Goal: Task Accomplishment & Management: Manage account settings

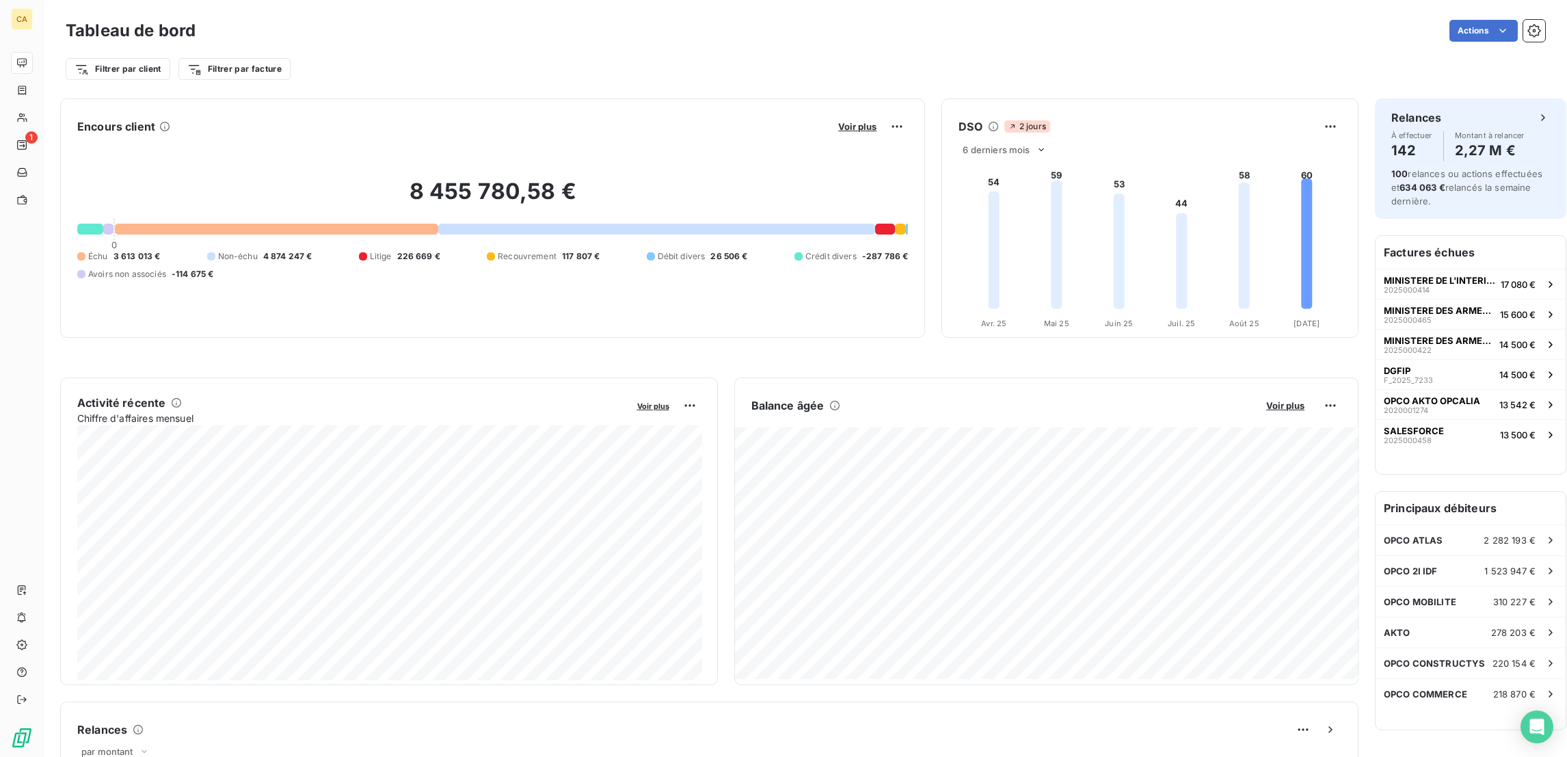
click at [626, 46] on div "Filtrer par client Filtrer par facture" at bounding box center [806, 63] width 1480 height 37
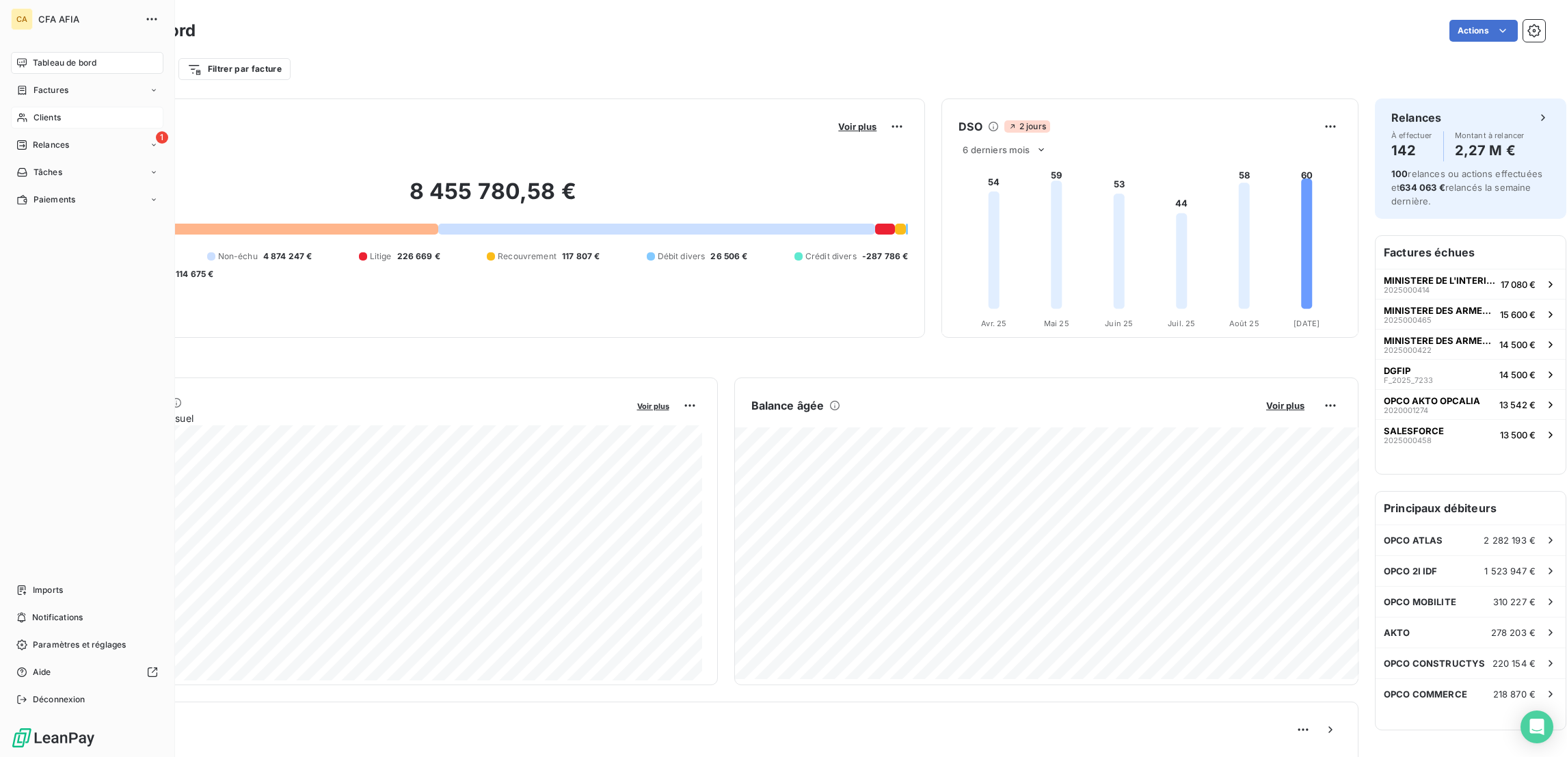
click at [43, 111] on span "Clients" at bounding box center [47, 117] width 27 height 12
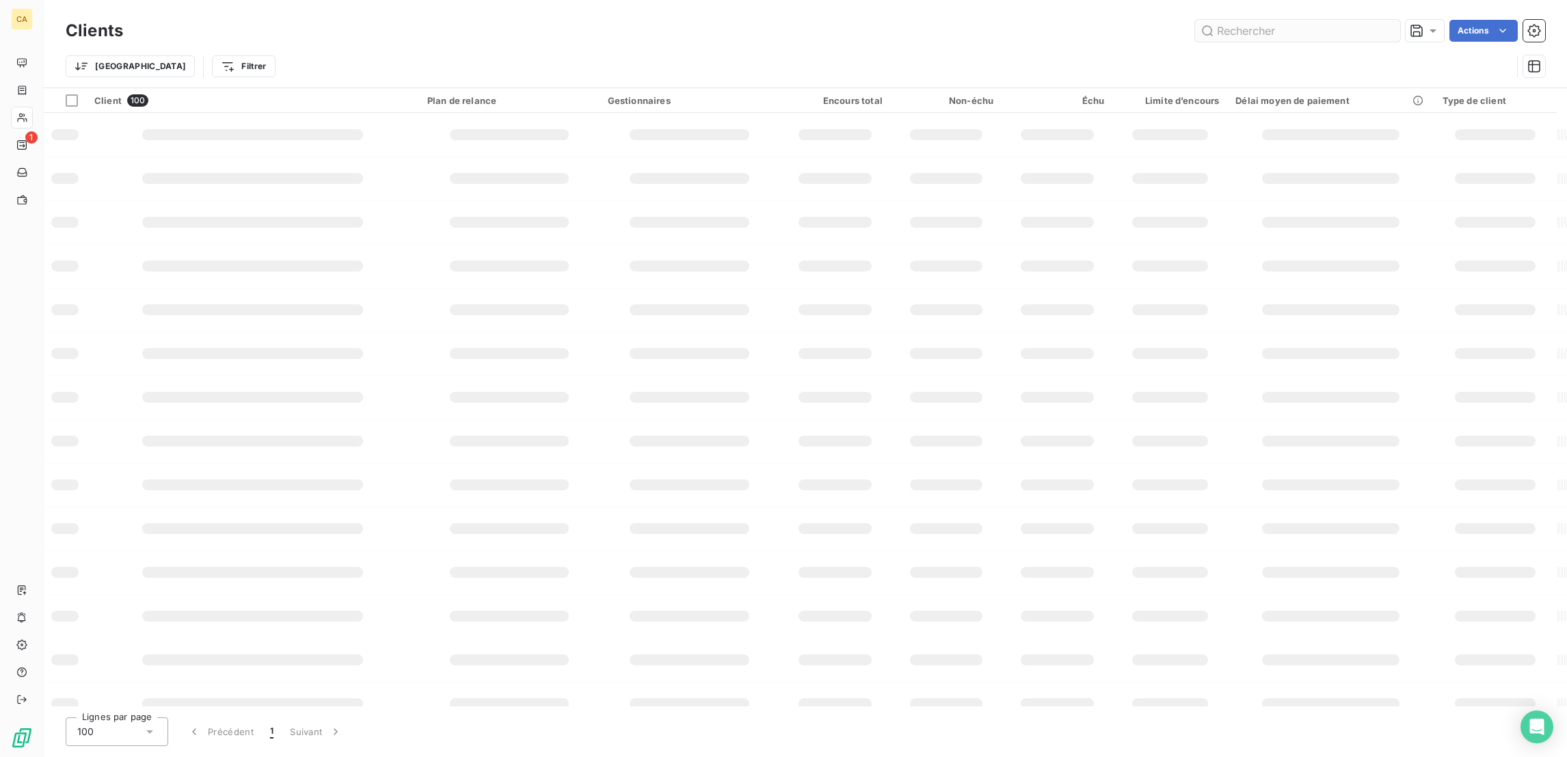
click at [1295, 28] on input "text" at bounding box center [1297, 31] width 205 height 22
type input "D"
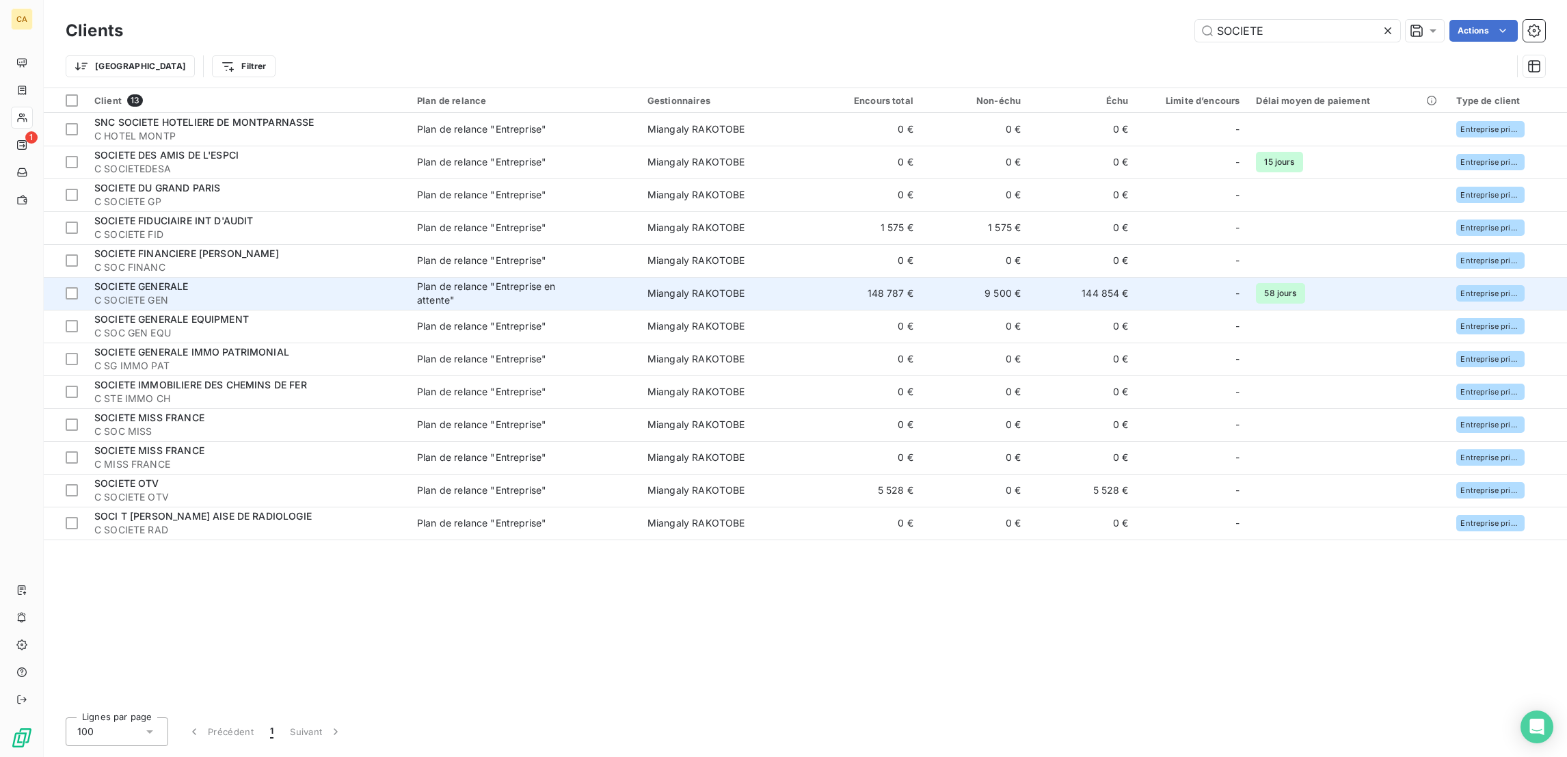
type input "SOCIETE"
click at [184, 293] on span "C SOCIETE GEN" at bounding box center [247, 300] width 306 height 14
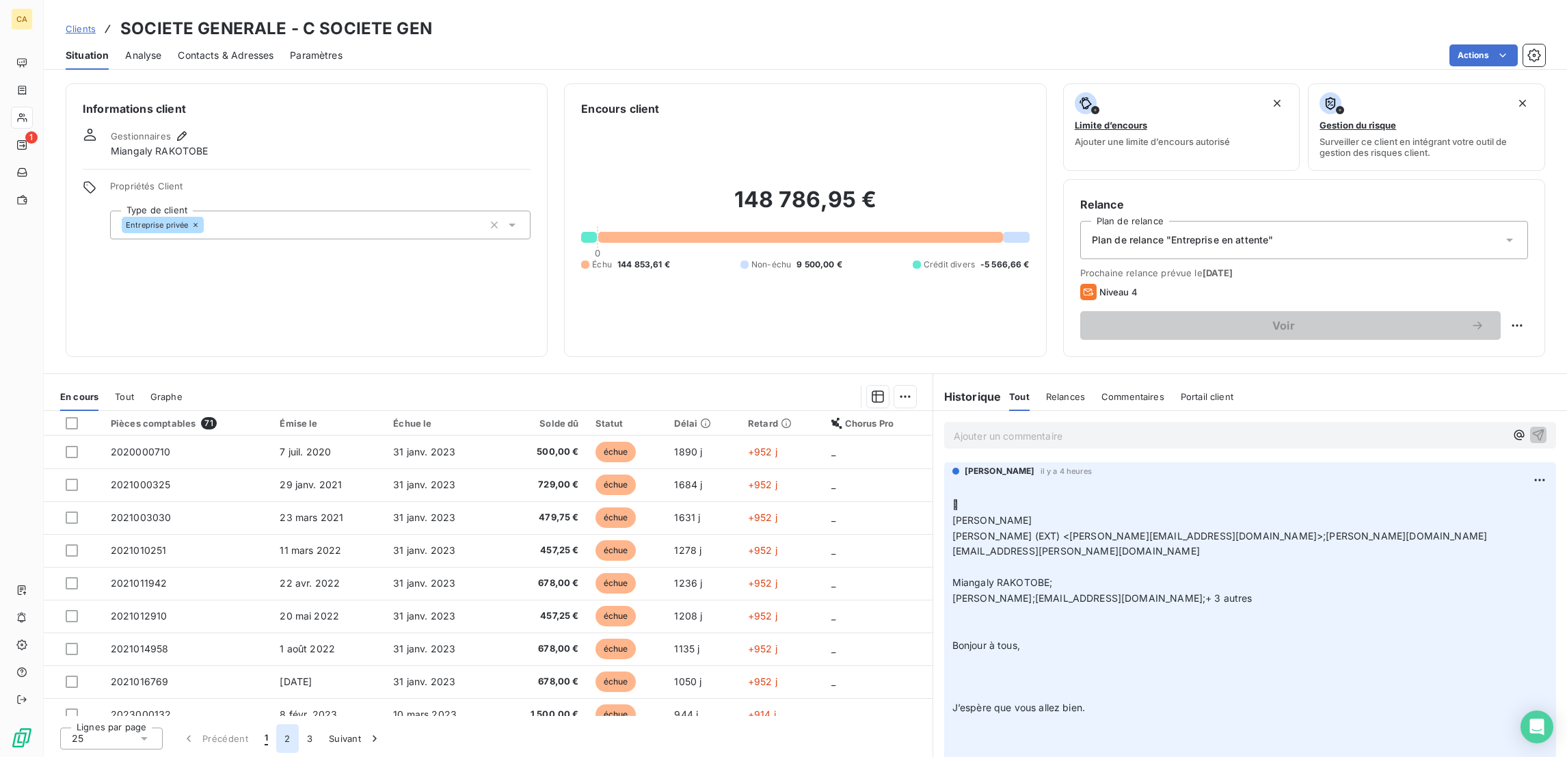
click at [276, 748] on button "2" at bounding box center [287, 738] width 22 height 29
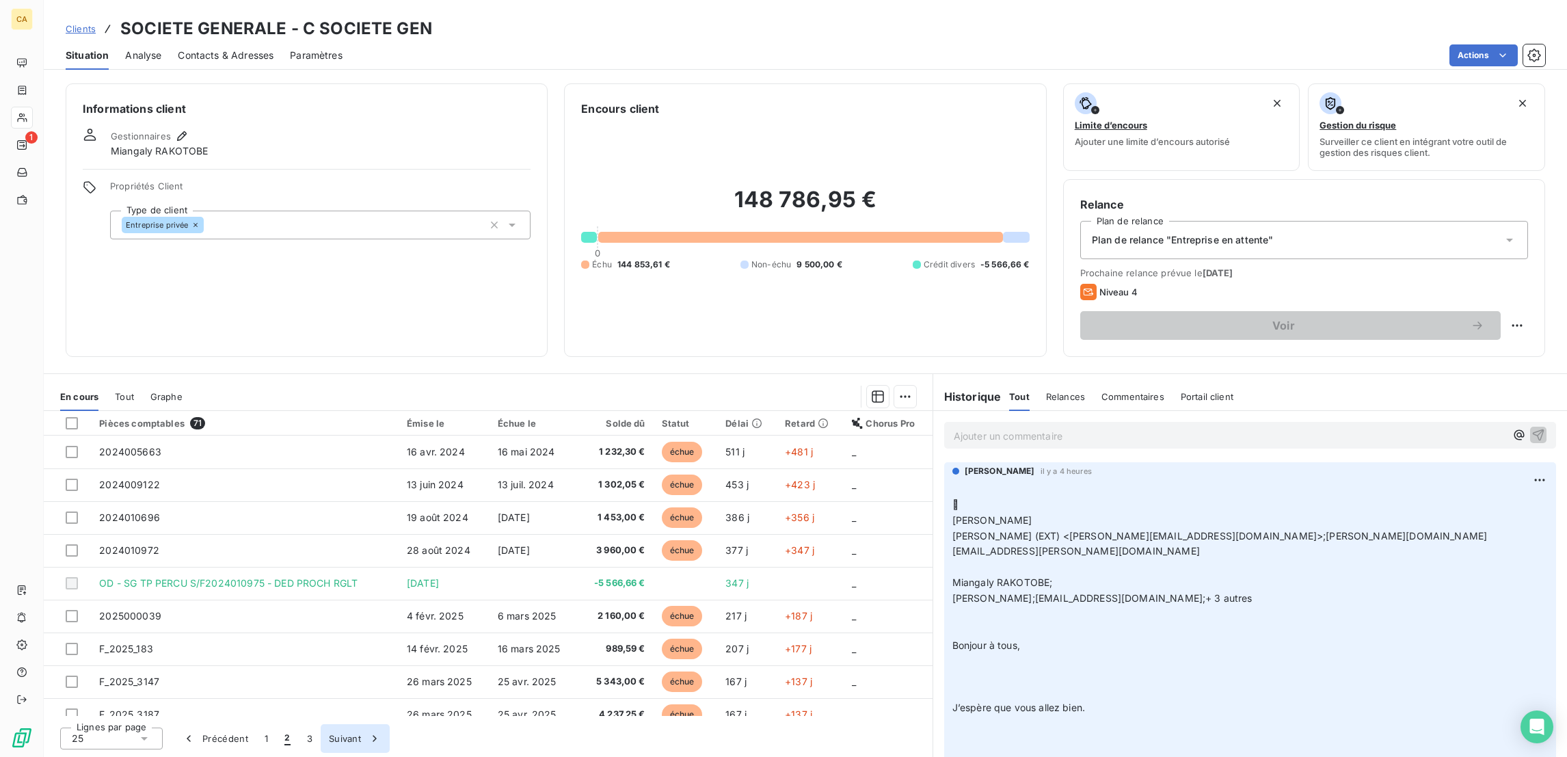
click at [321, 747] on button "Suivant" at bounding box center [355, 738] width 69 height 29
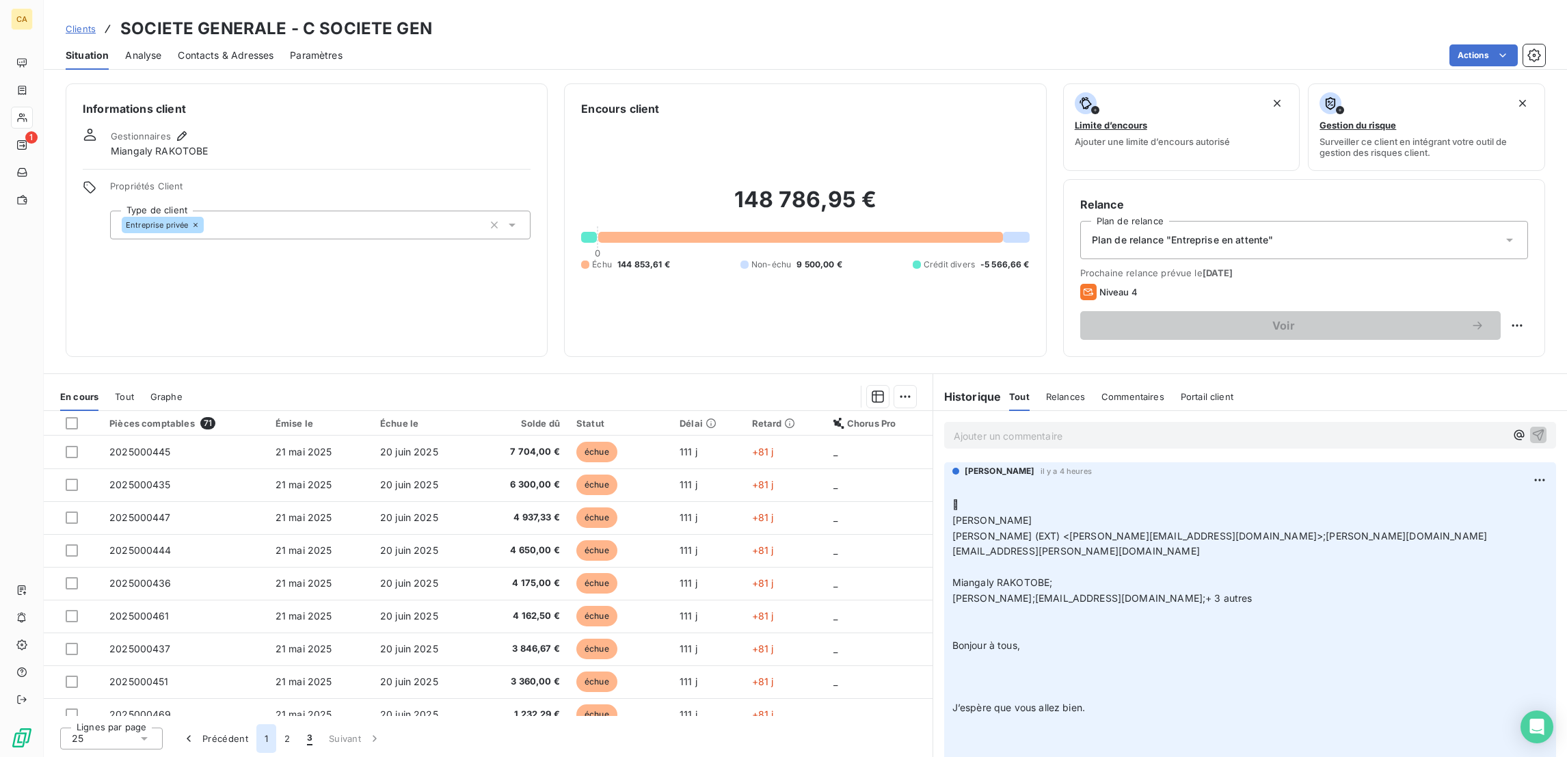
click at [256, 739] on button "1" at bounding box center [266, 738] width 20 height 29
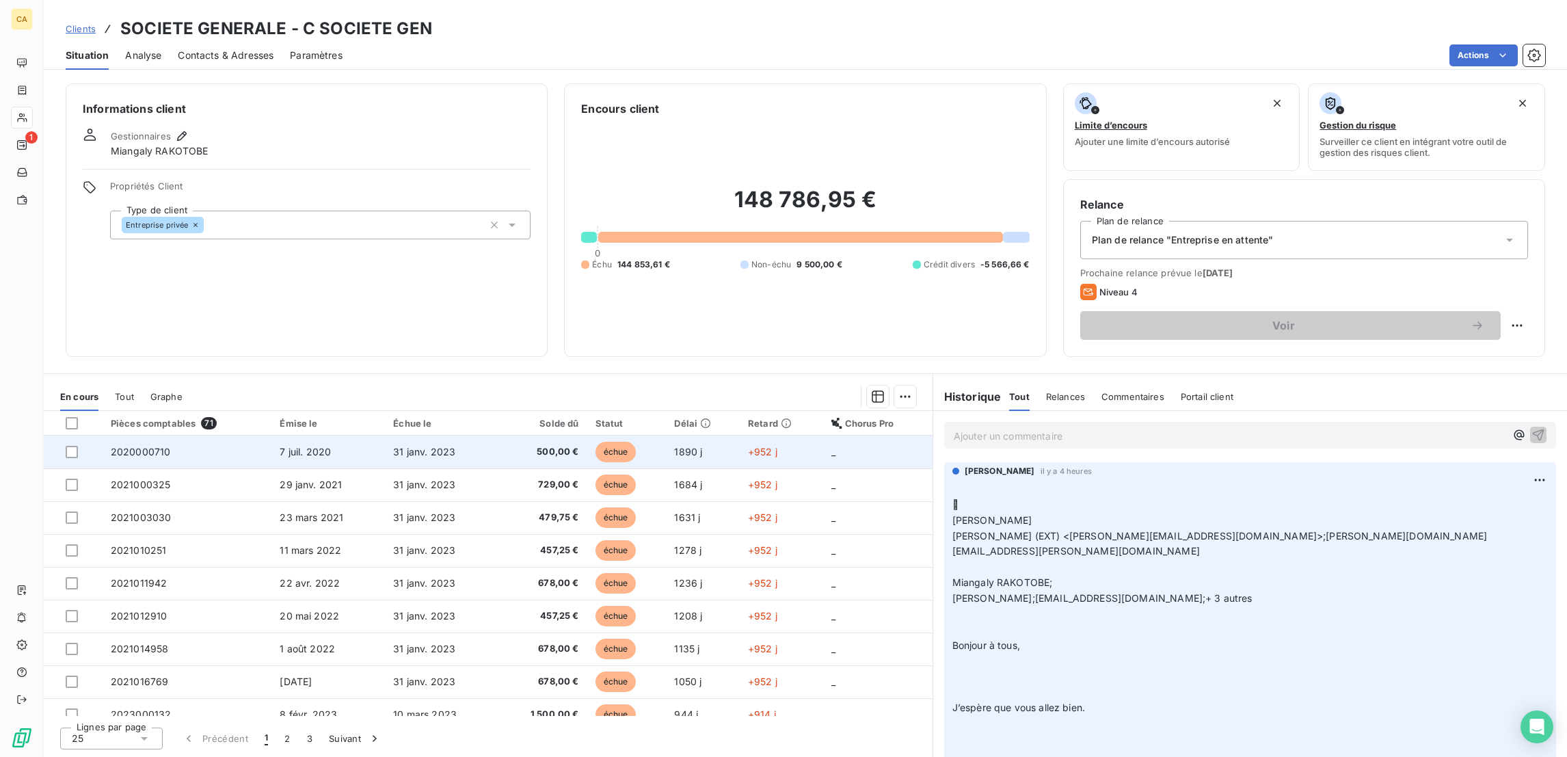
click at [166, 436] on td "2020000710" at bounding box center [188, 452] width 170 height 33
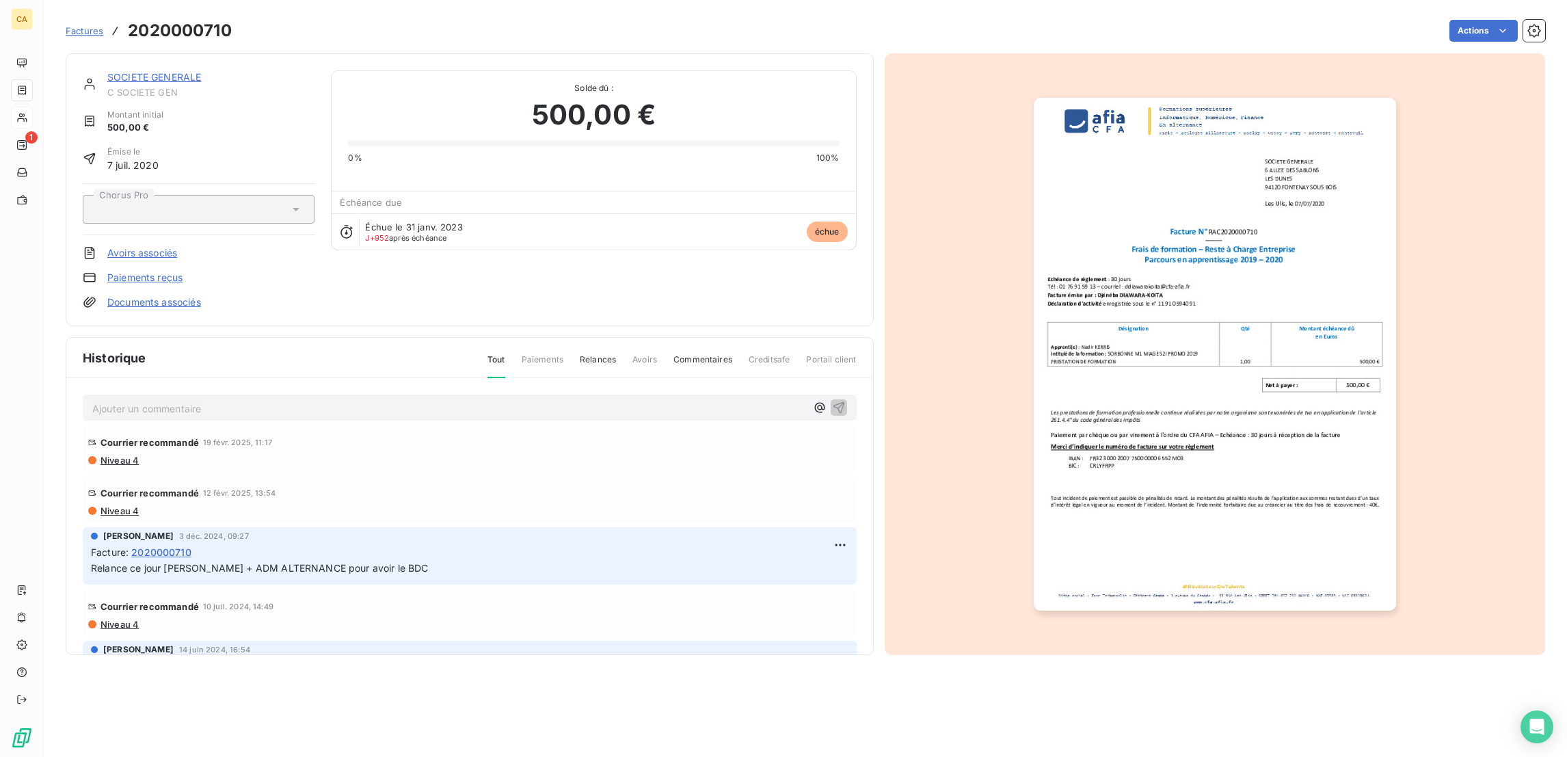
click at [151, 87] on span "C SOCIETE GEN" at bounding box center [210, 92] width 207 height 11
click at [155, 58] on div "SOCIETE GENERALE C SOCIETE GEN Montant initial 500,00 € Émise le 7 juil. 2020 C…" at bounding box center [470, 189] width 808 height 273
click at [154, 71] on link "SOCIETE GENERALE" at bounding box center [154, 77] width 94 height 12
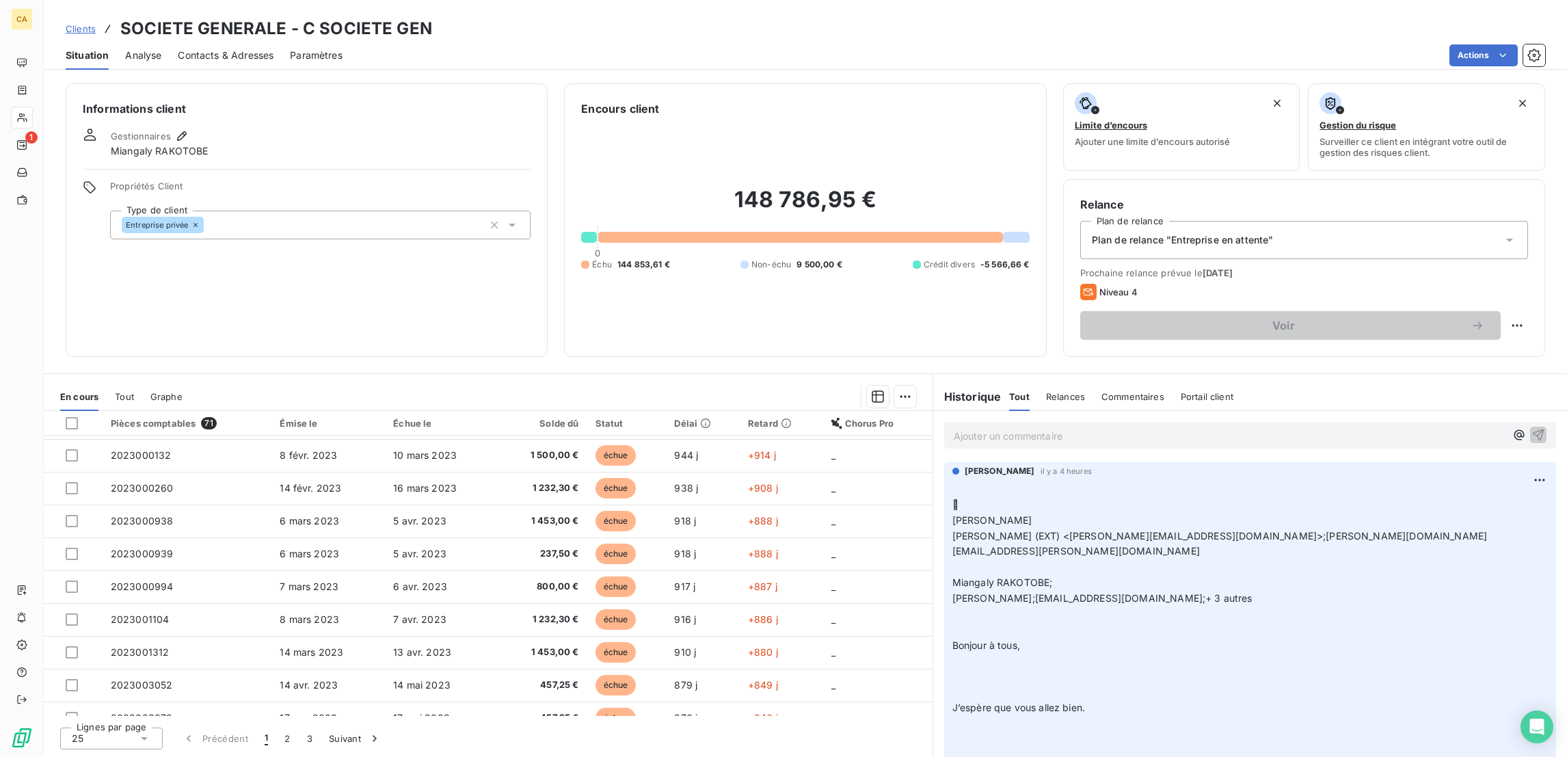
scroll to position [260, 0]
click at [299, 736] on button "3" at bounding box center [310, 738] width 22 height 29
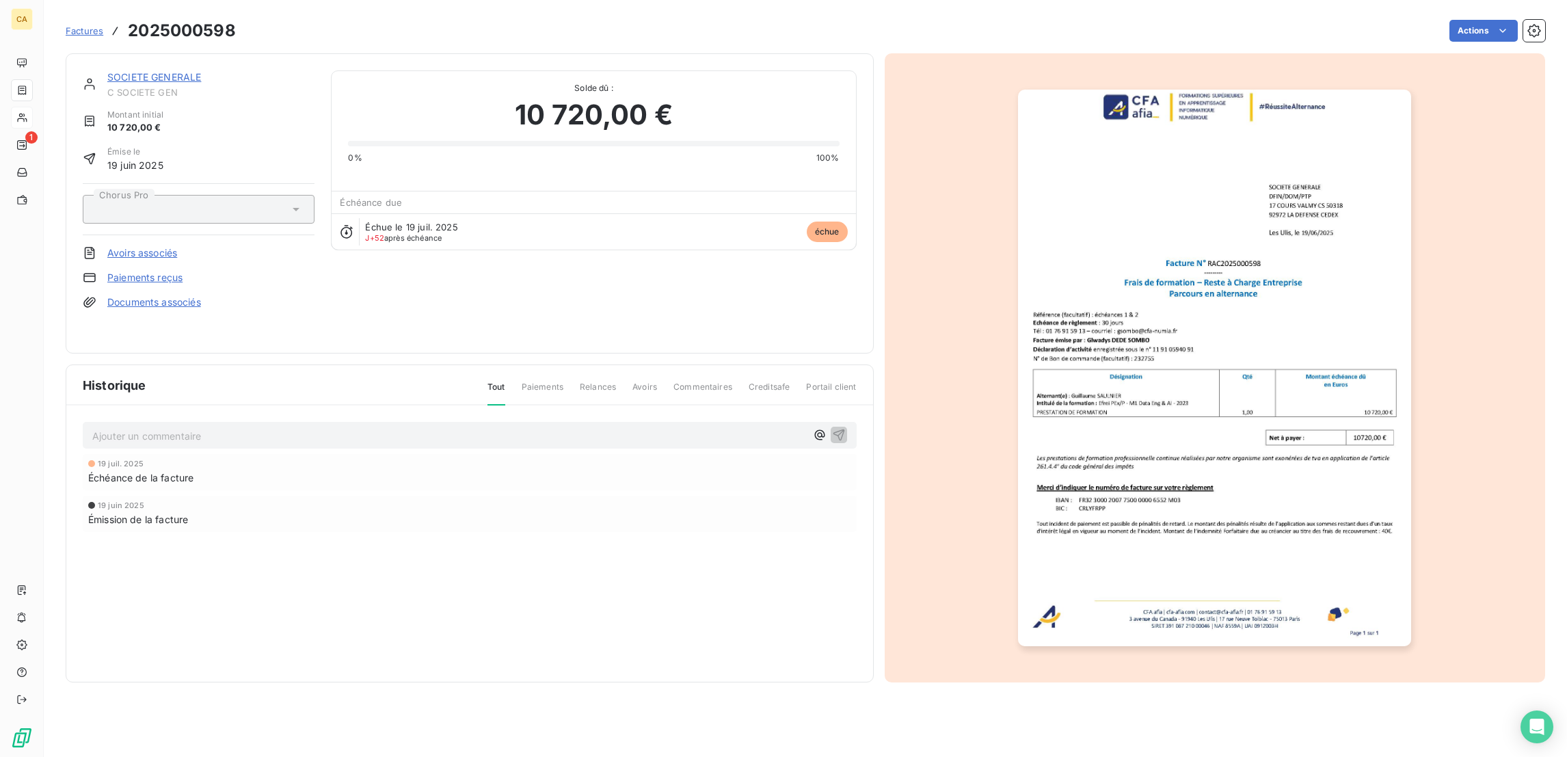
click at [143, 71] on link "SOCIETE GENERALE" at bounding box center [154, 77] width 94 height 12
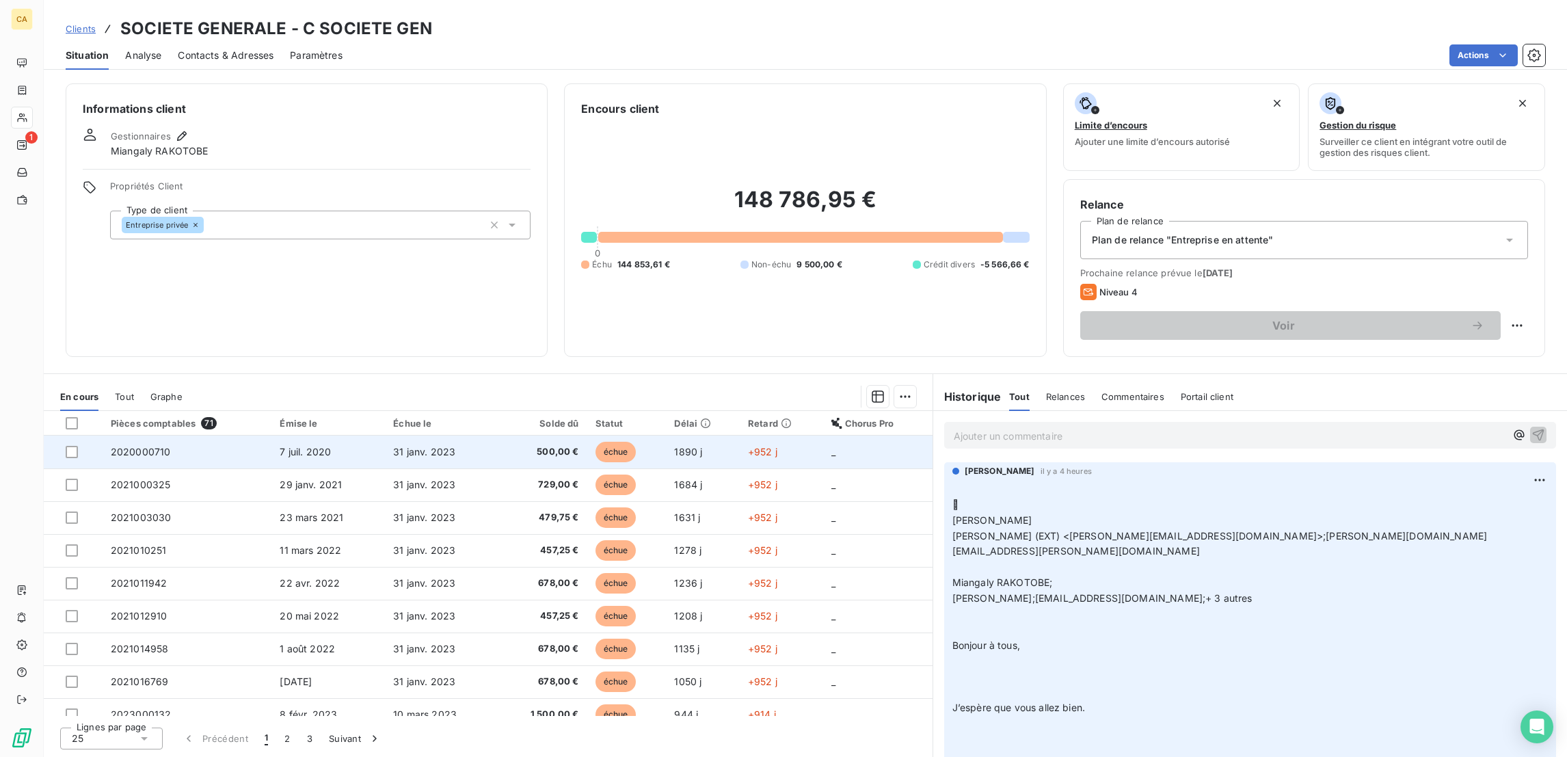
click at [388, 436] on td "31 janv. 2023" at bounding box center [440, 452] width 111 height 33
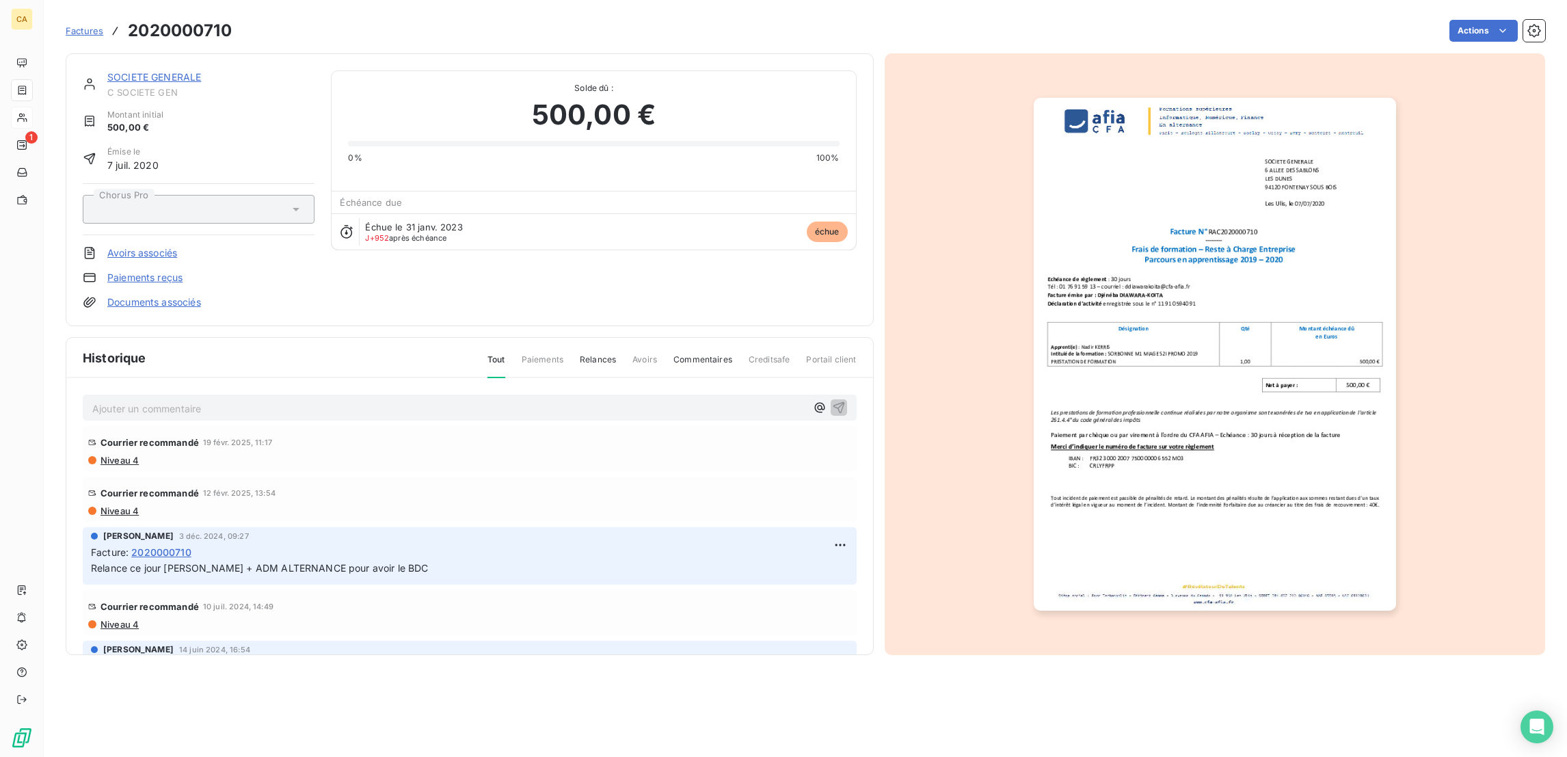
click at [161, 71] on link "SOCIETE GENERALE" at bounding box center [154, 77] width 94 height 12
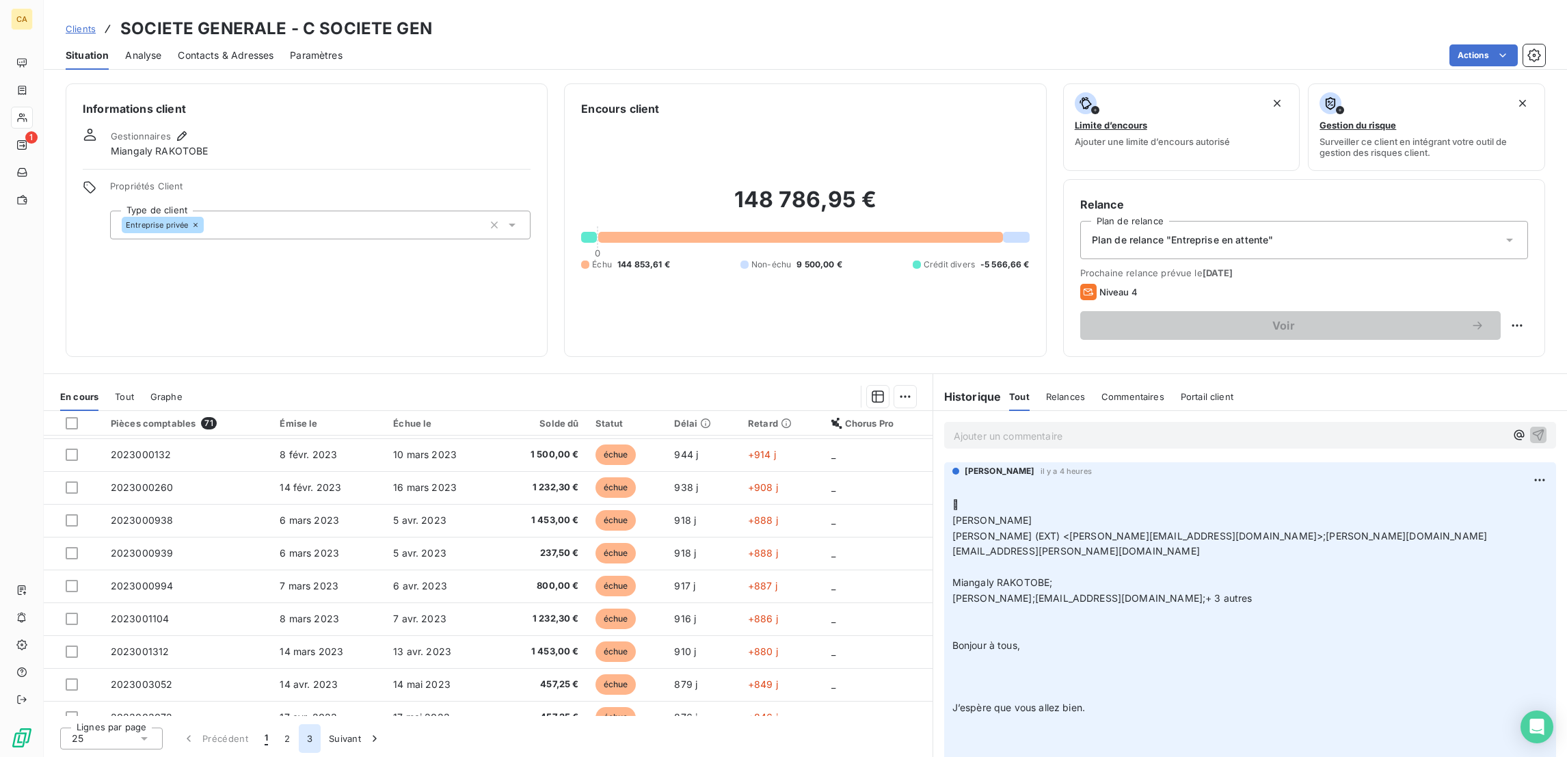
click at [299, 752] on button "3" at bounding box center [310, 738] width 22 height 29
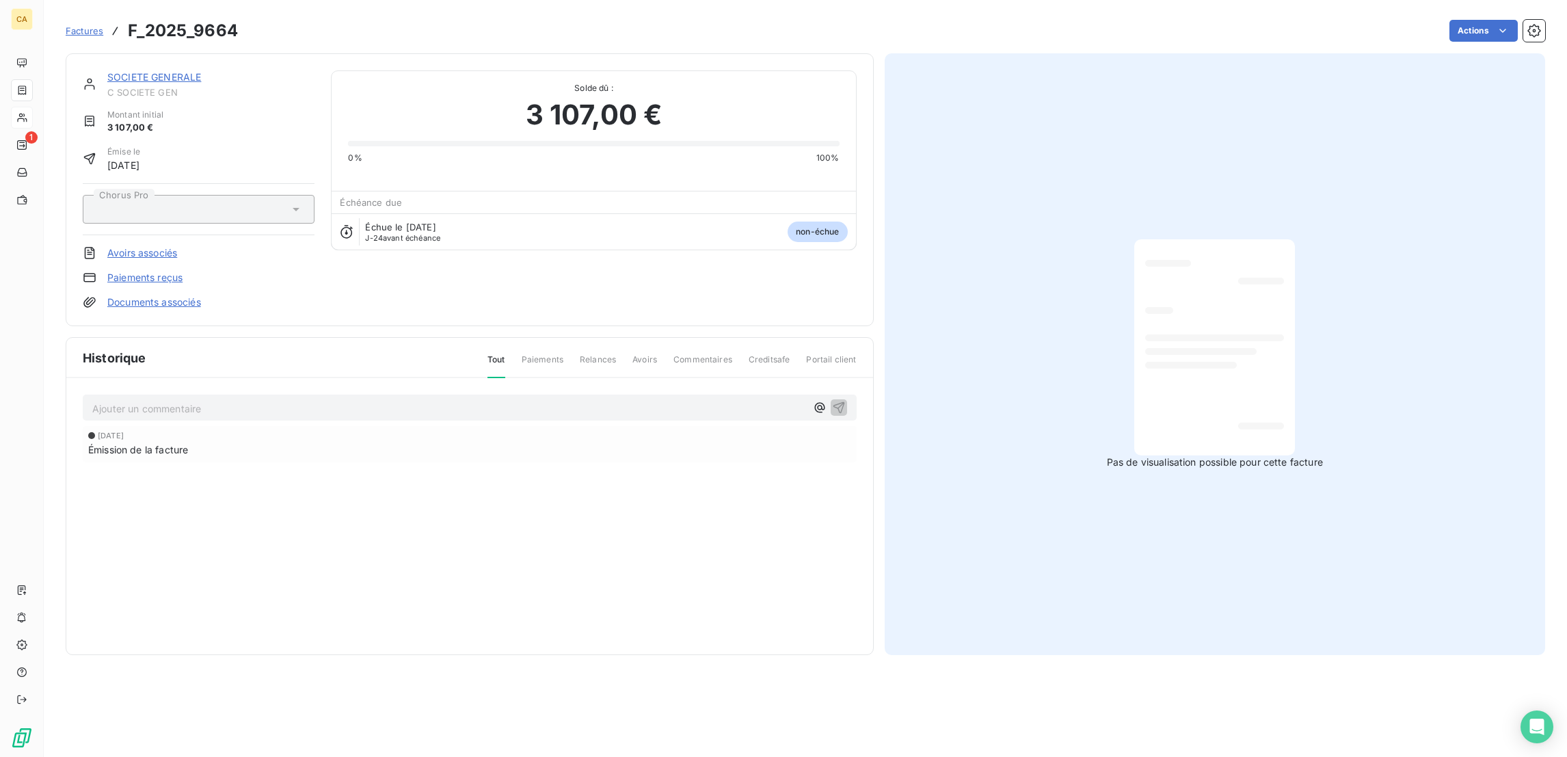
click at [155, 71] on link "SOCIETE GENERALE" at bounding box center [154, 77] width 94 height 12
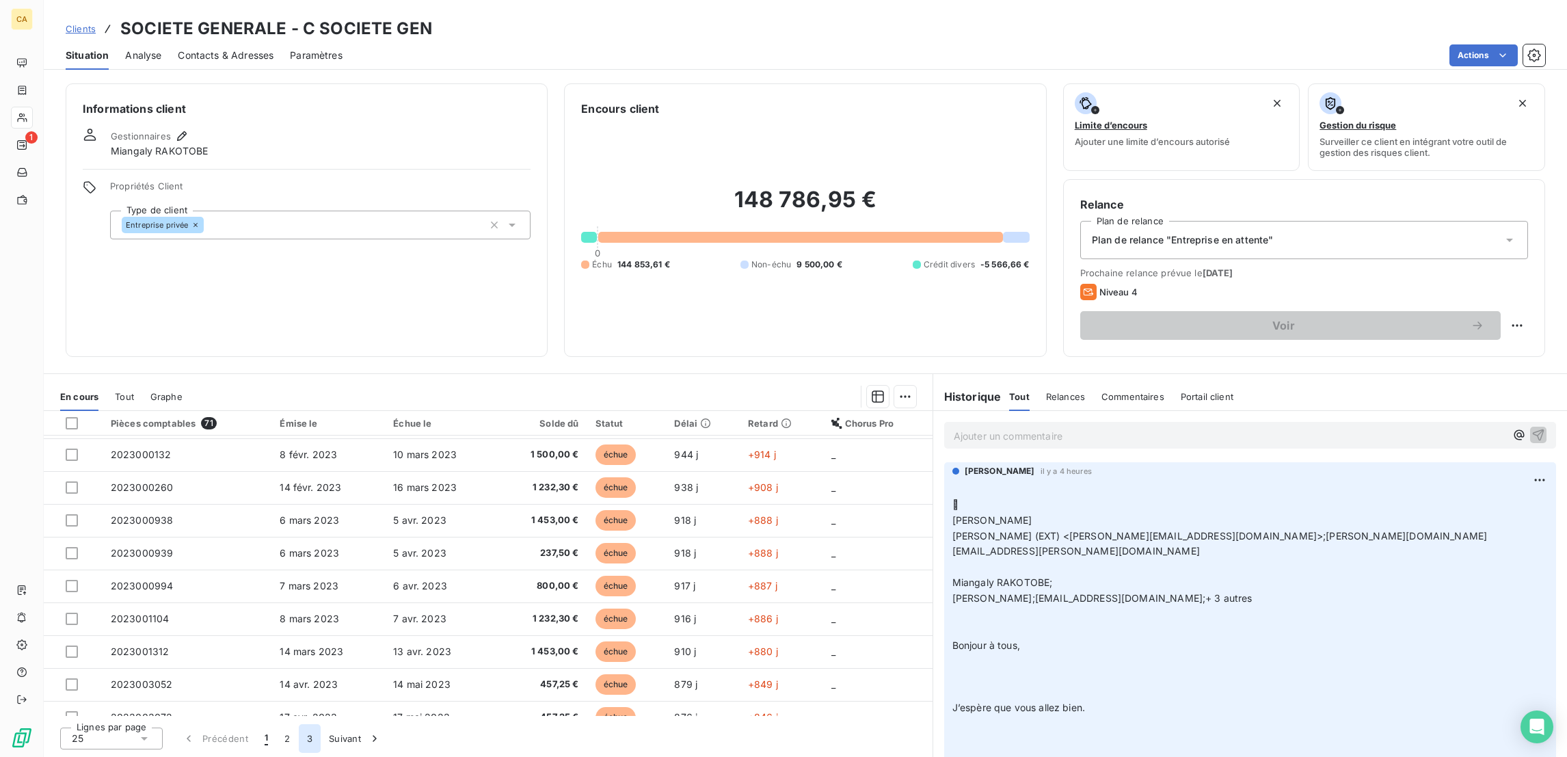
click at [299, 734] on button "3" at bounding box center [310, 738] width 22 height 29
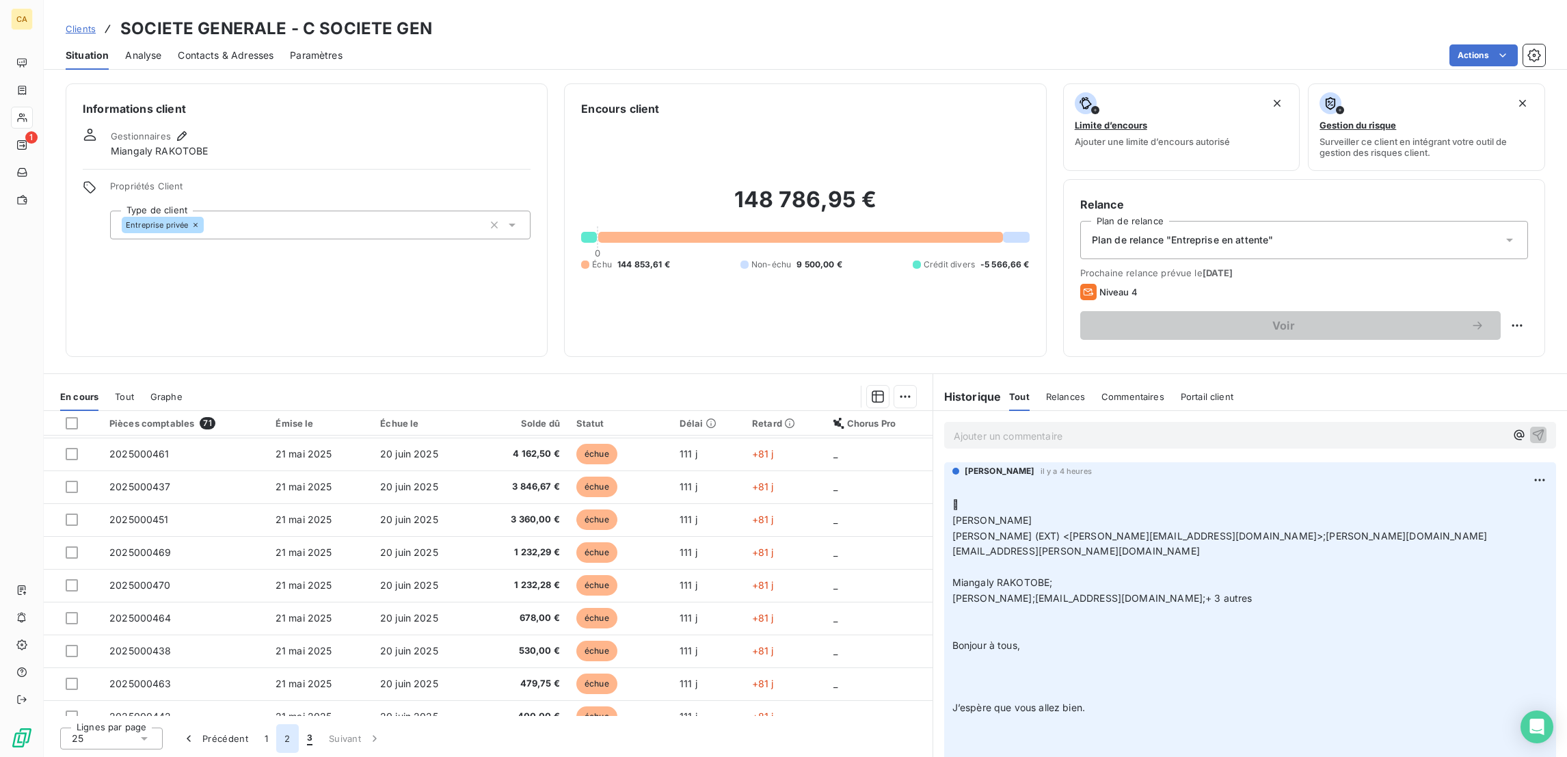
click at [276, 738] on button "2" at bounding box center [287, 738] width 22 height 29
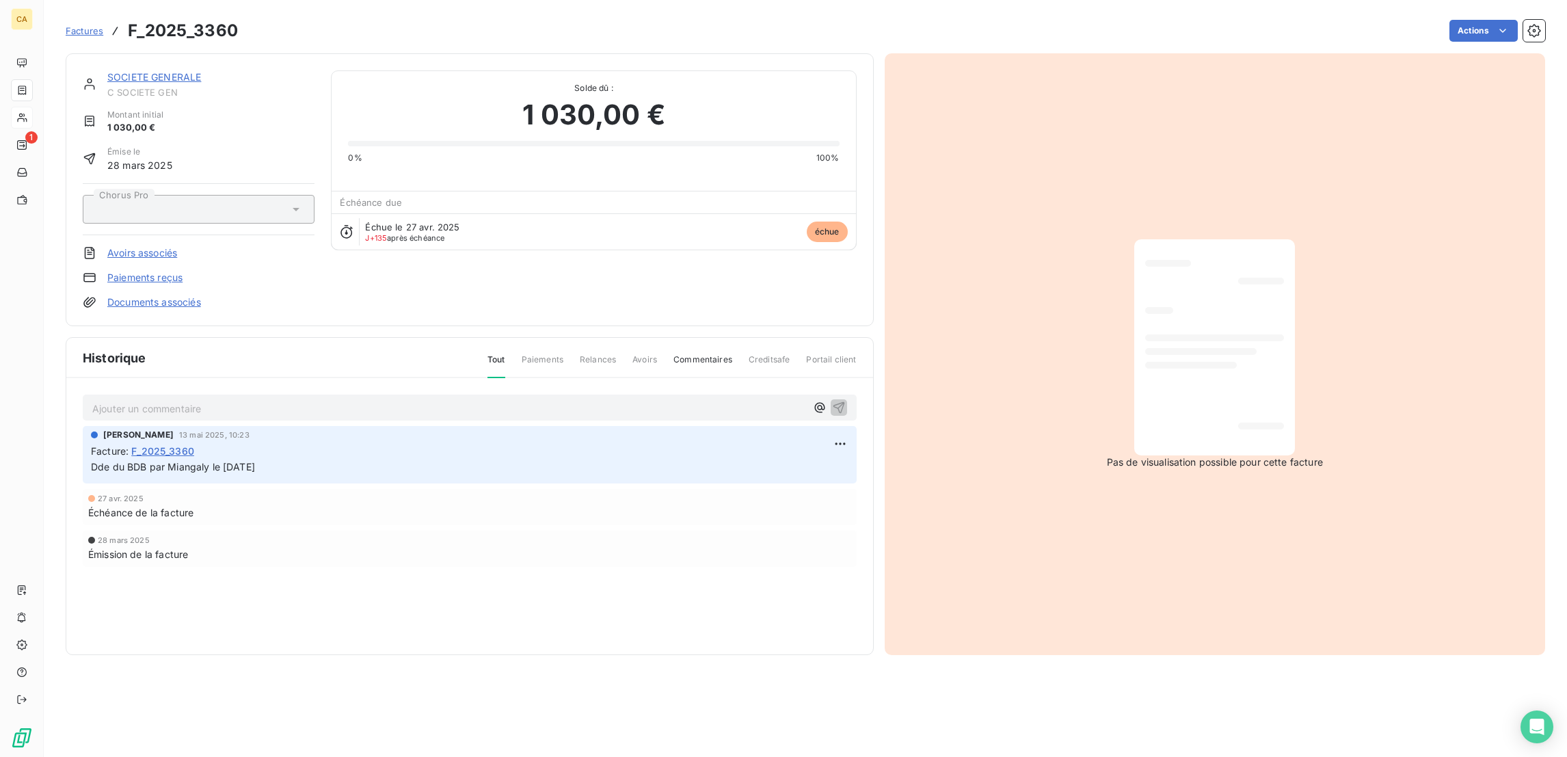
click at [162, 71] on link "SOCIETE GENERALE" at bounding box center [154, 77] width 94 height 12
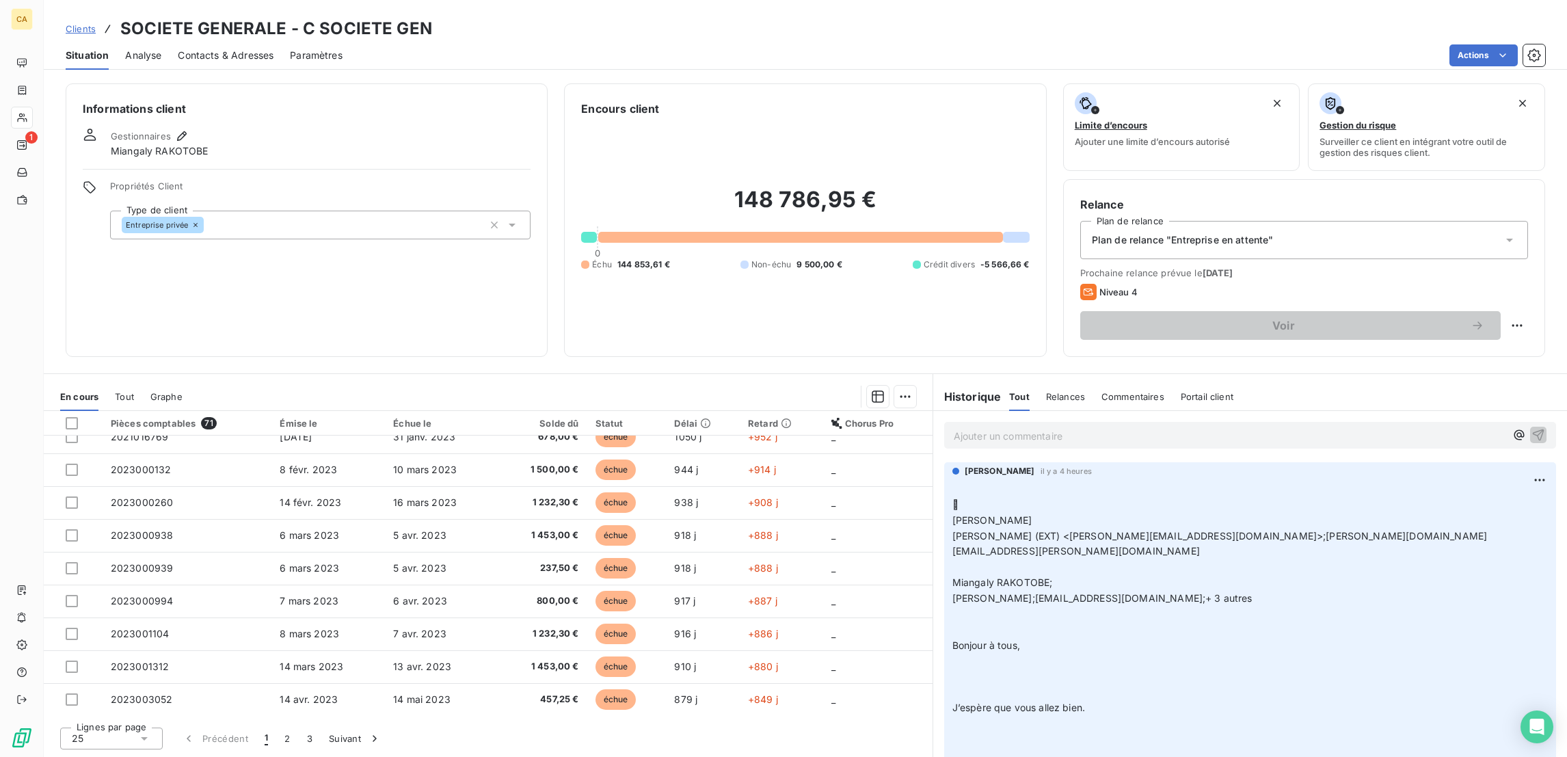
scroll to position [260, 0]
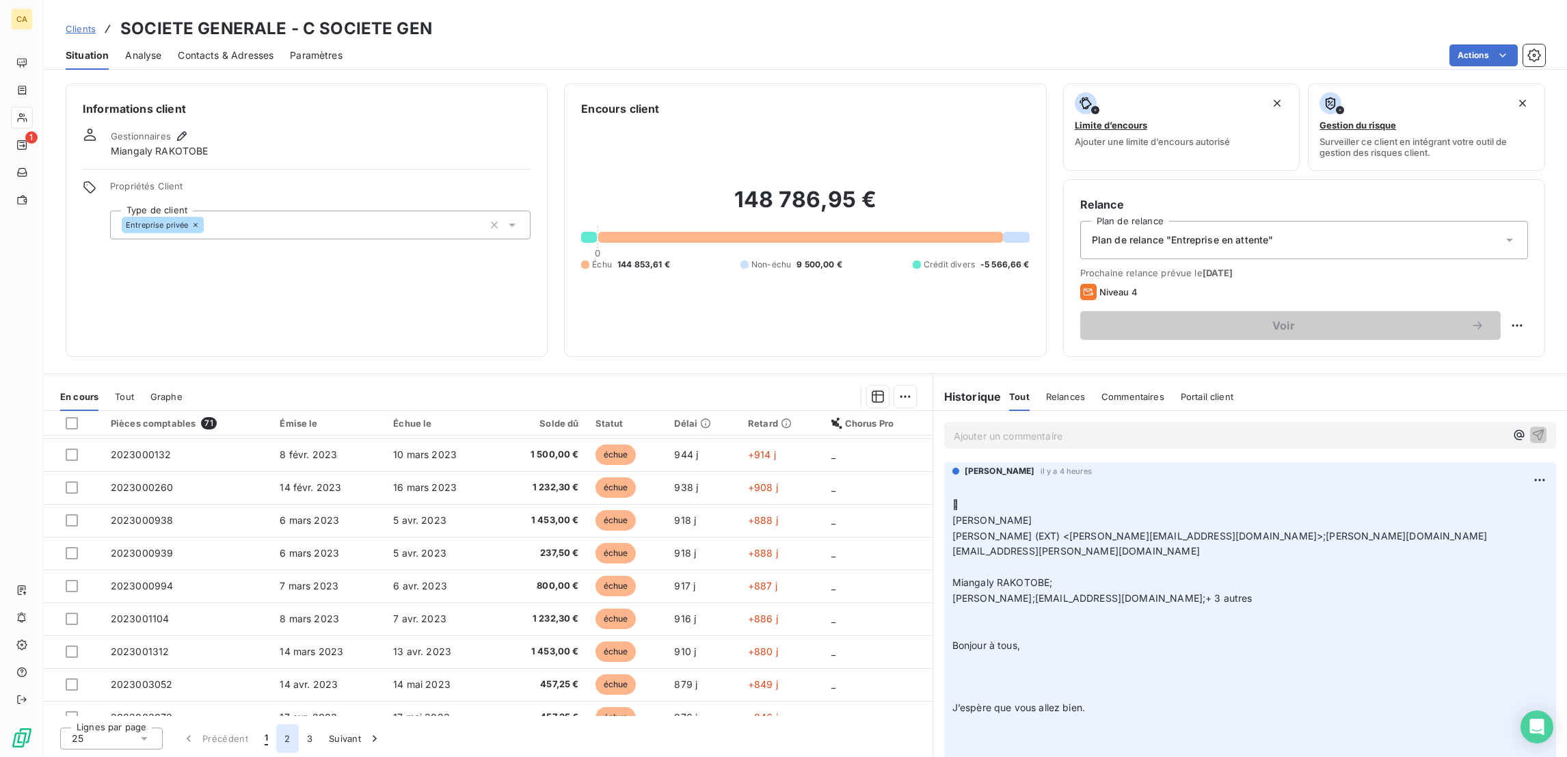
click at [276, 743] on button "2" at bounding box center [287, 738] width 22 height 29
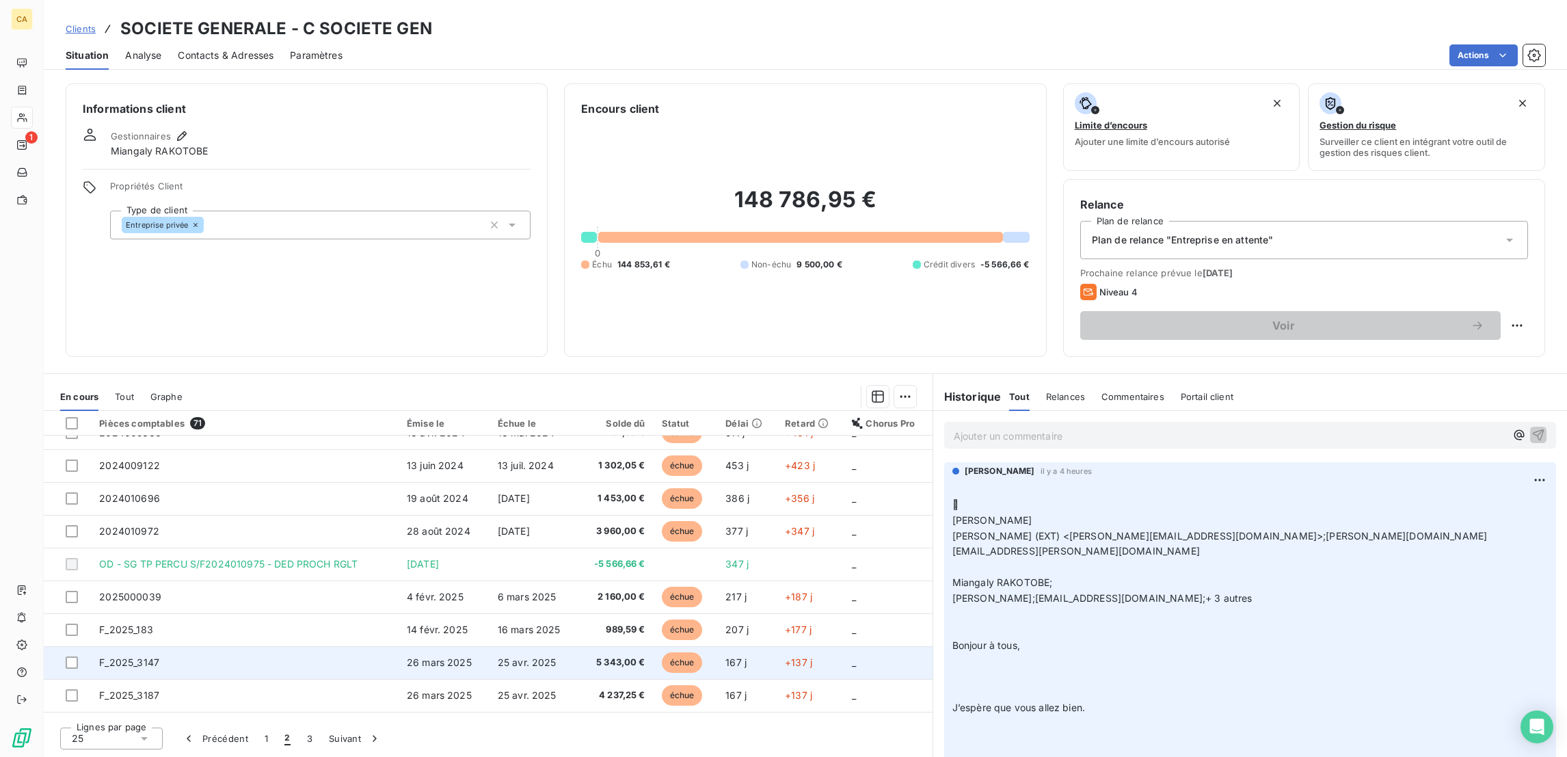
scroll to position [0, 0]
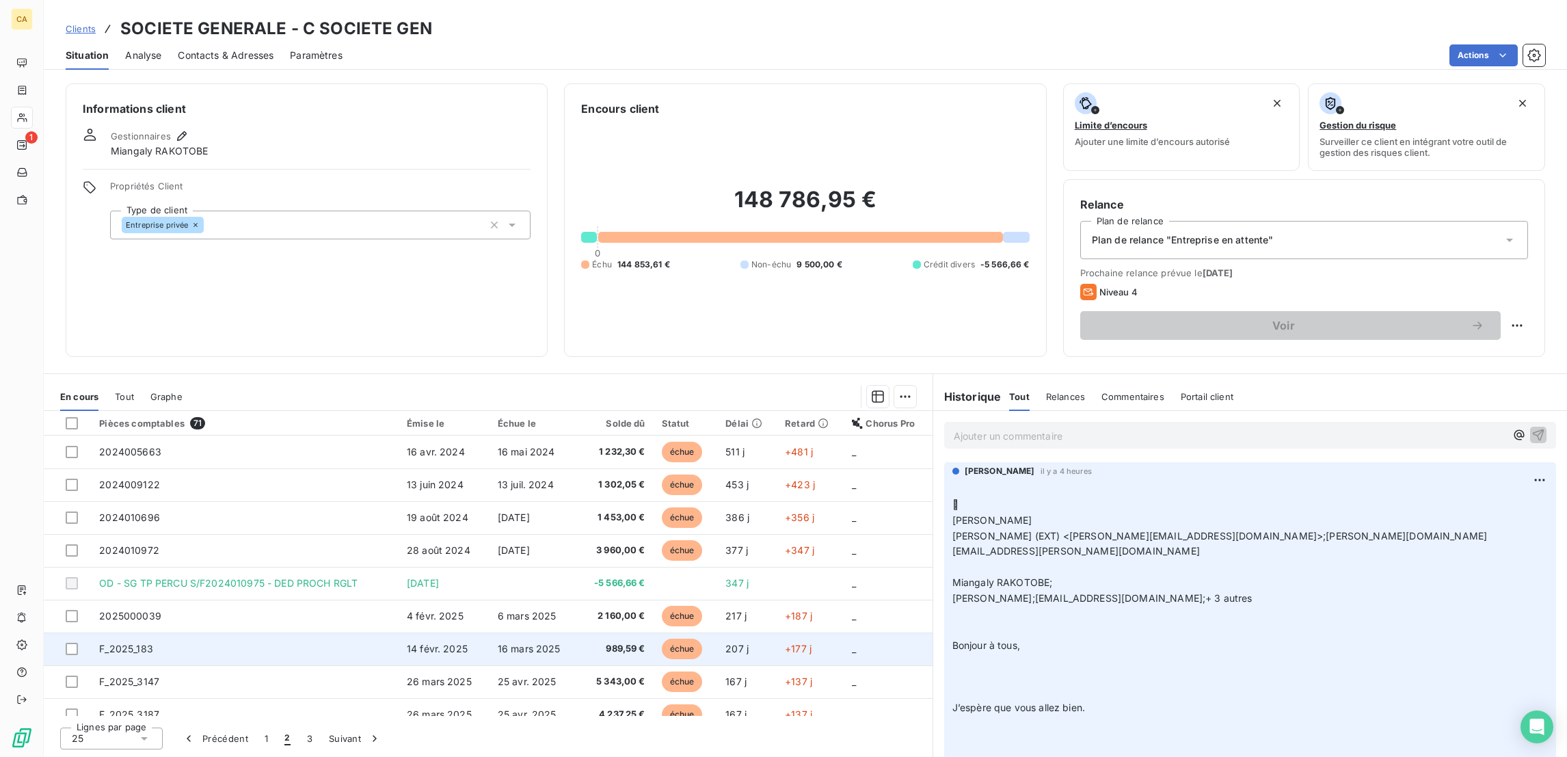
click at [174, 633] on td "F_2025_183" at bounding box center [245, 649] width 308 height 33
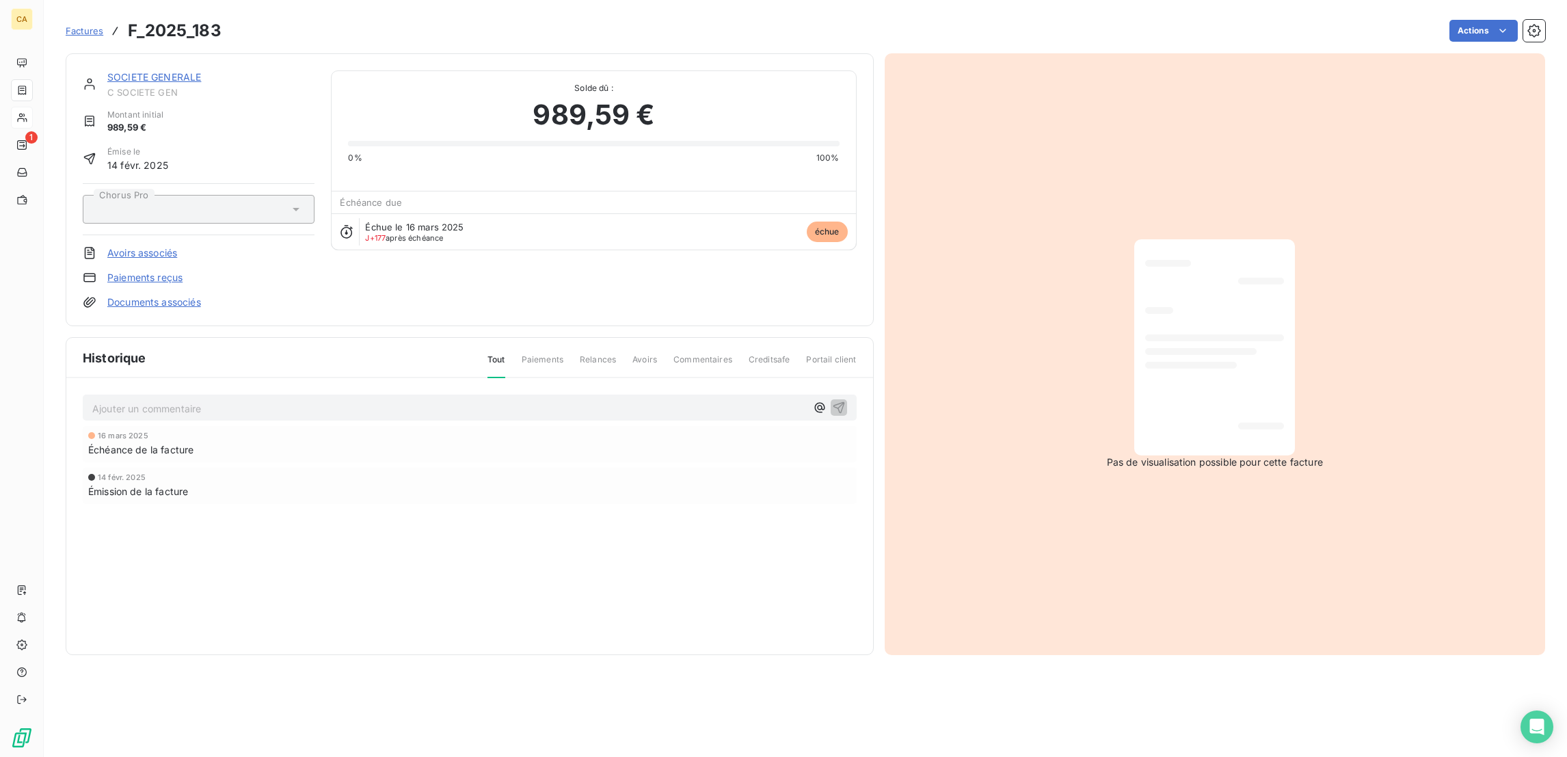
click at [107, 71] on link "SOCIETE GENERALE" at bounding box center [154, 77] width 94 height 12
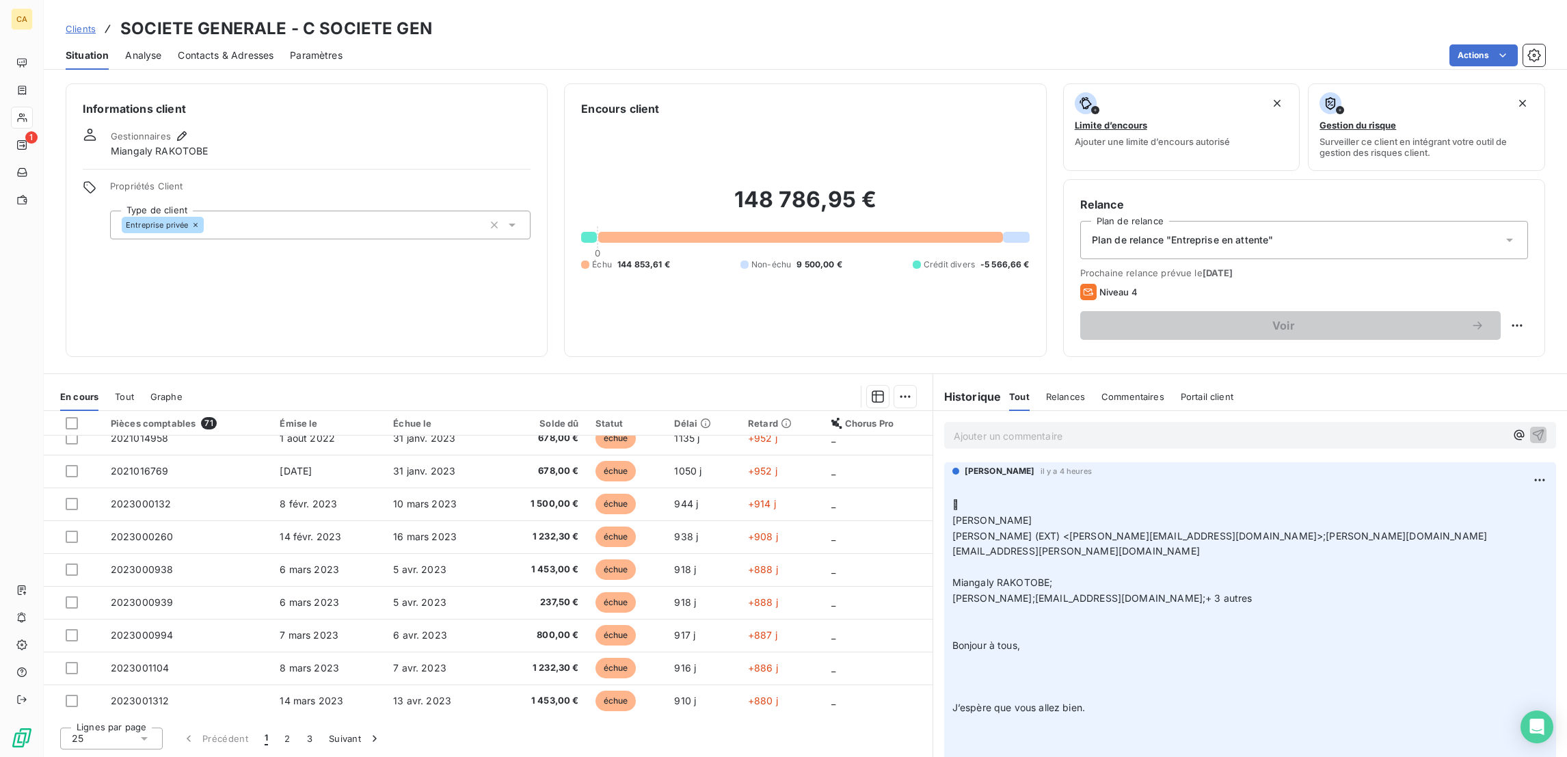
scroll to position [260, 0]
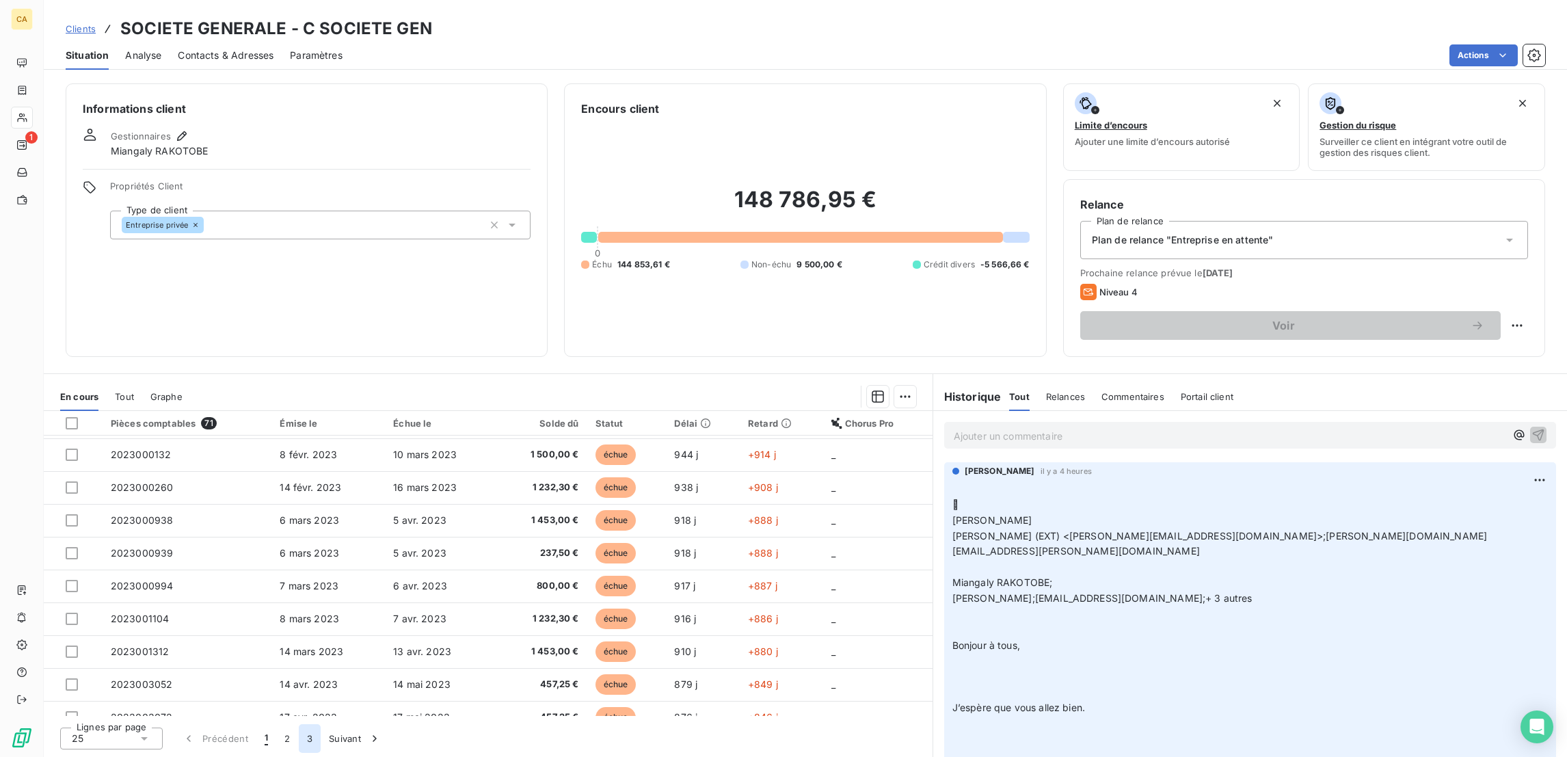
click at [299, 737] on button "3" at bounding box center [310, 738] width 22 height 29
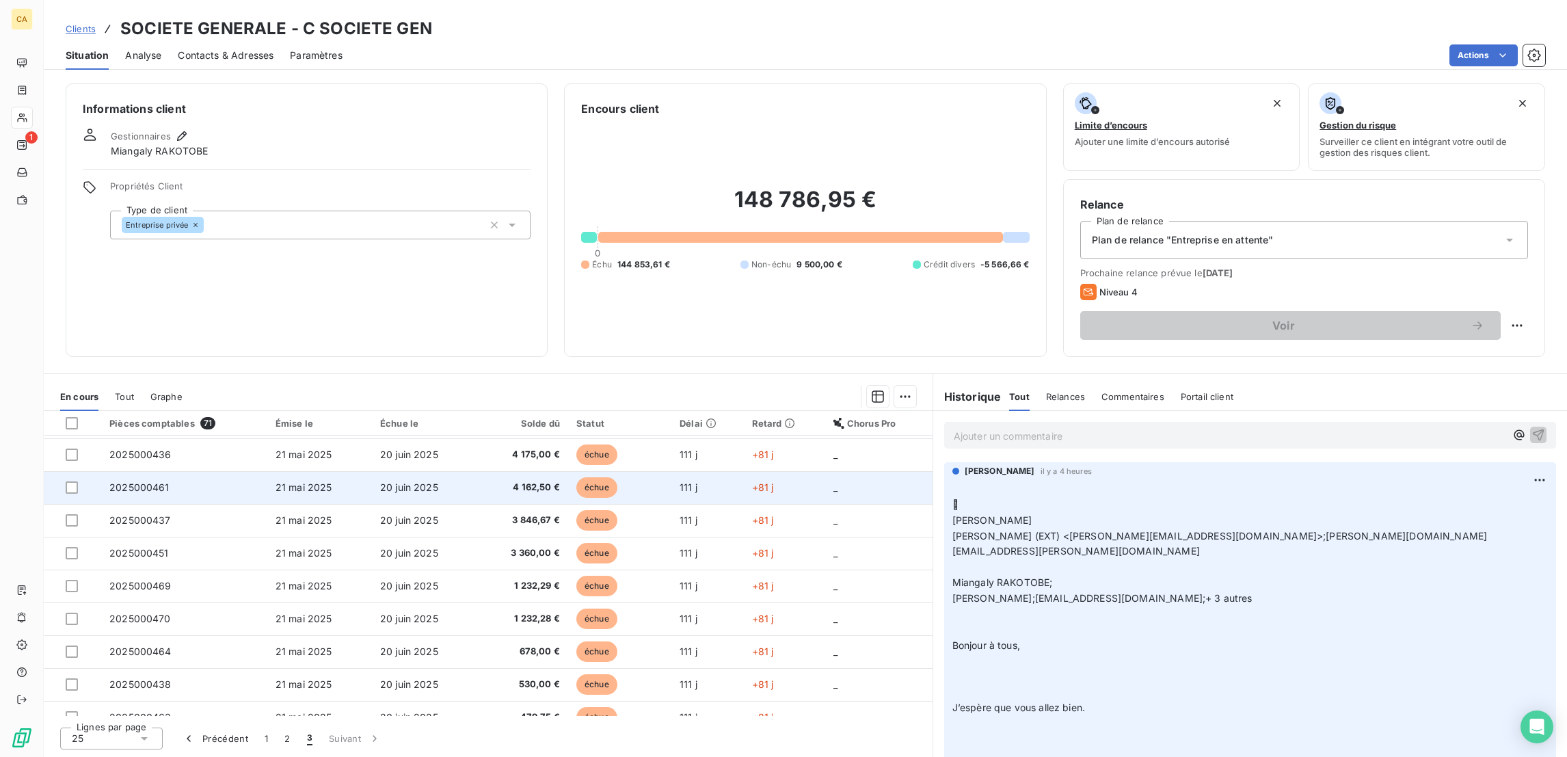
scroll to position [161, 0]
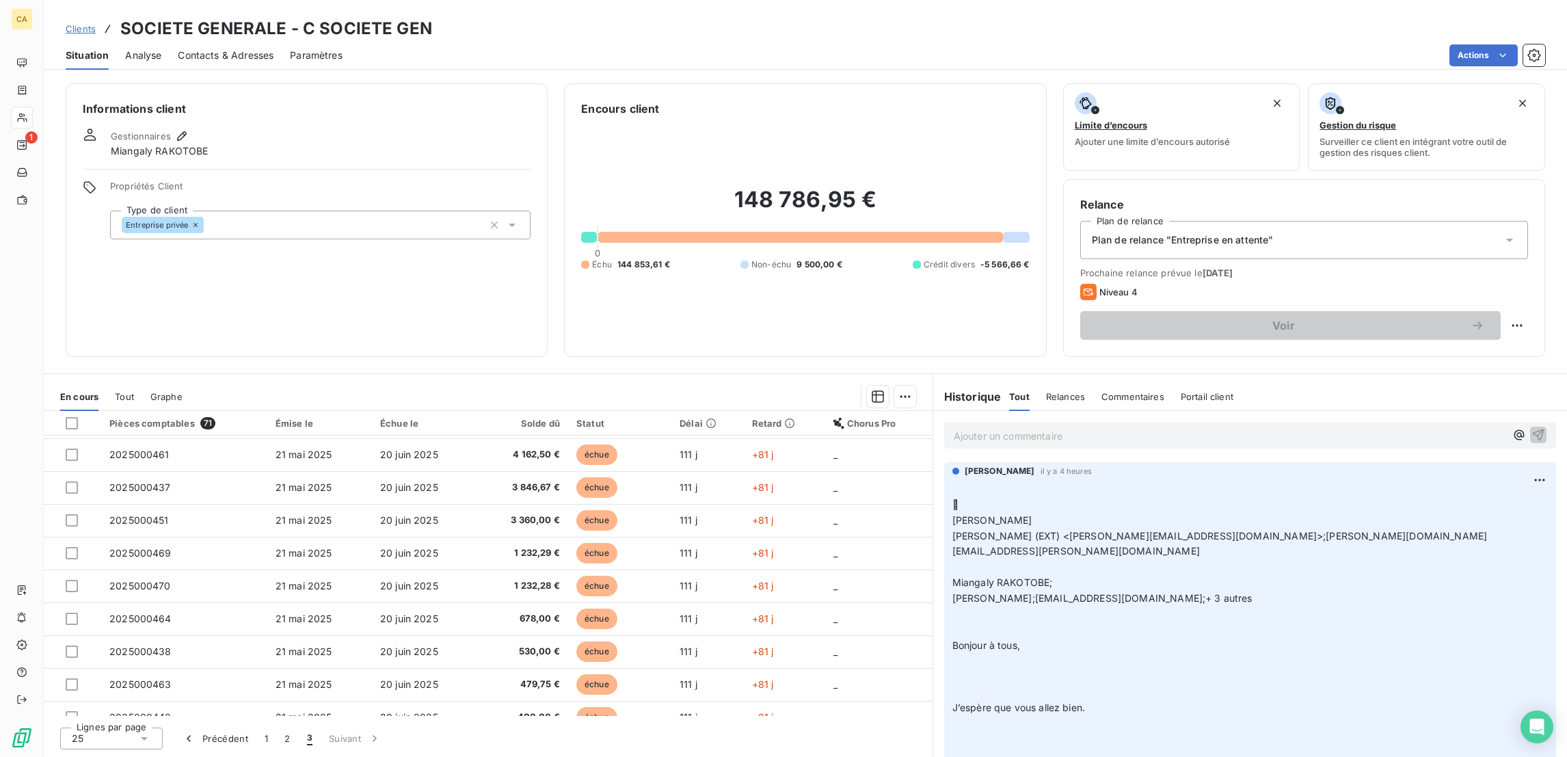
click at [153, 719] on div "Lignes par page 25 Précédent 1 2 3 Suivant" at bounding box center [488, 736] width 889 height 41
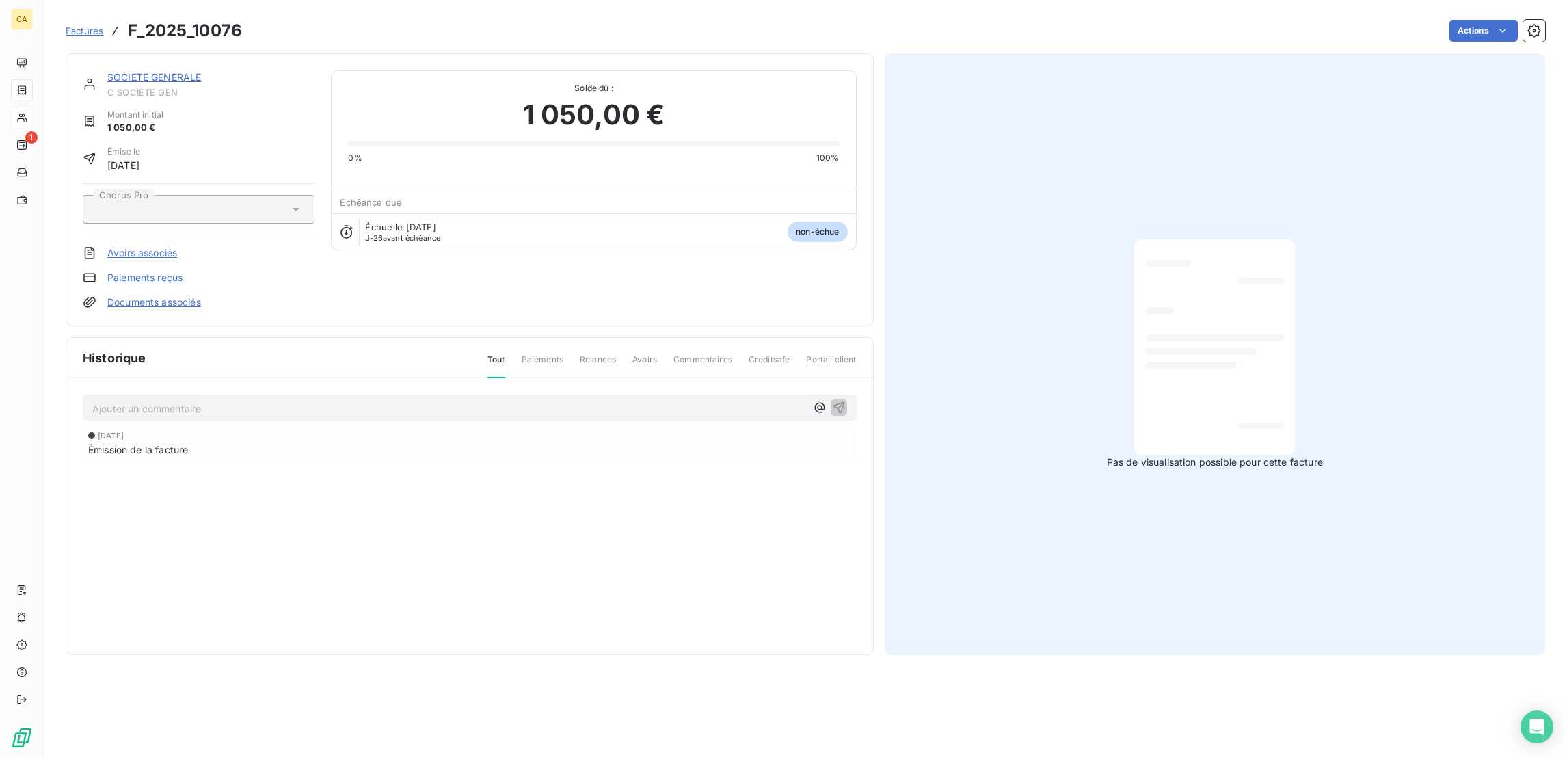
click at [118, 71] on link "SOCIETE GENERALE" at bounding box center [154, 77] width 94 height 12
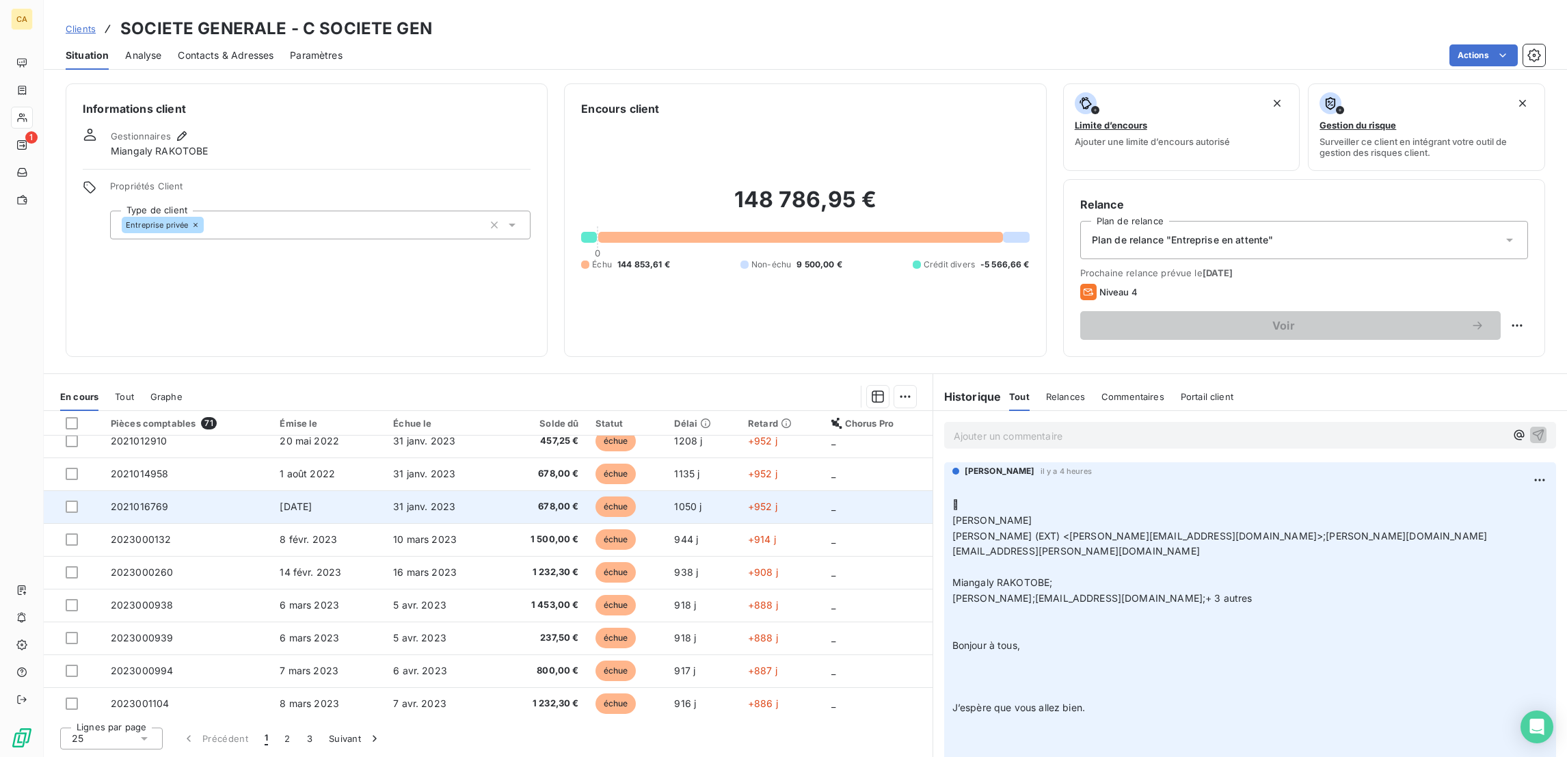
scroll to position [260, 0]
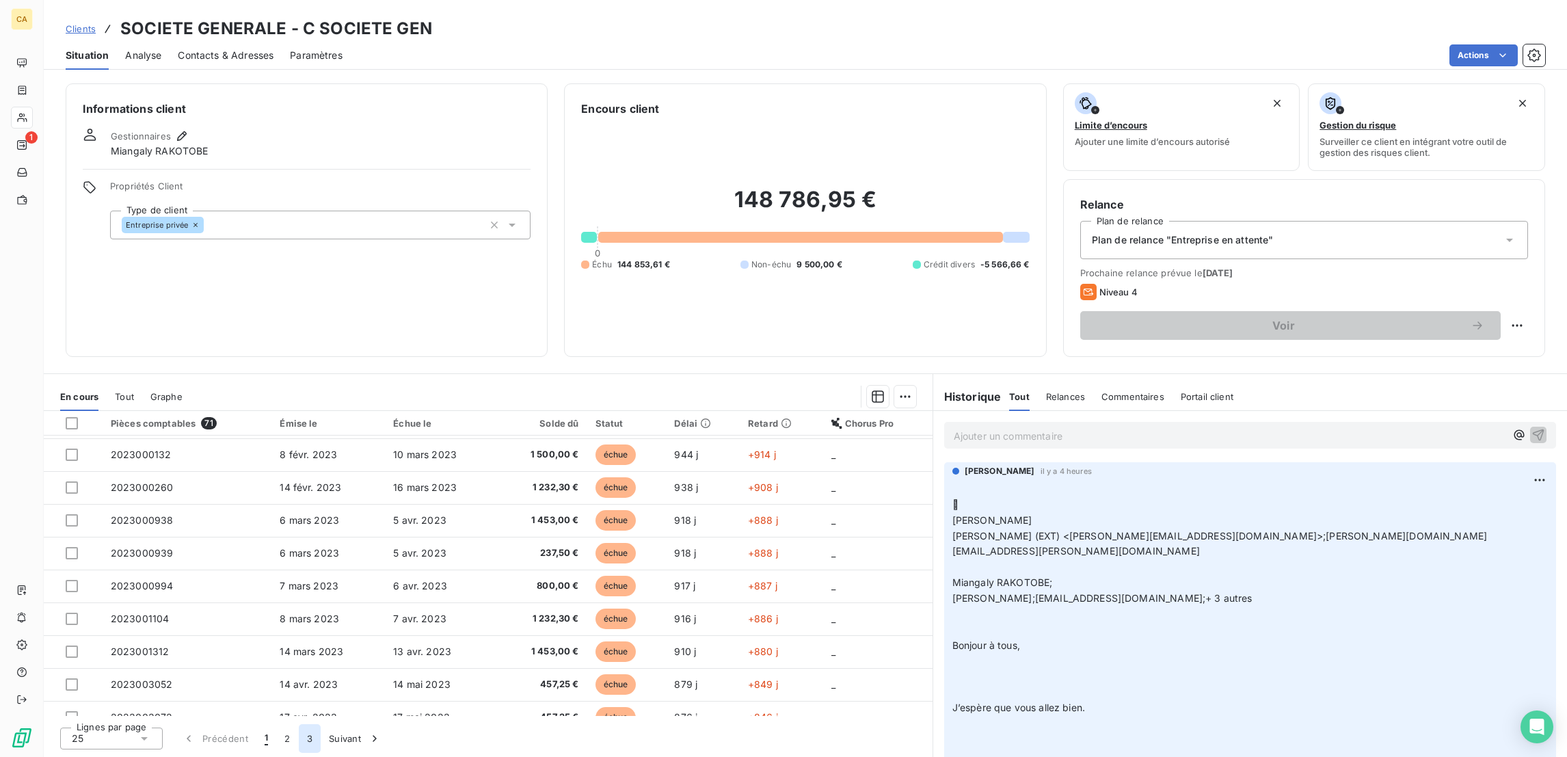
click at [299, 743] on button "3" at bounding box center [310, 738] width 22 height 29
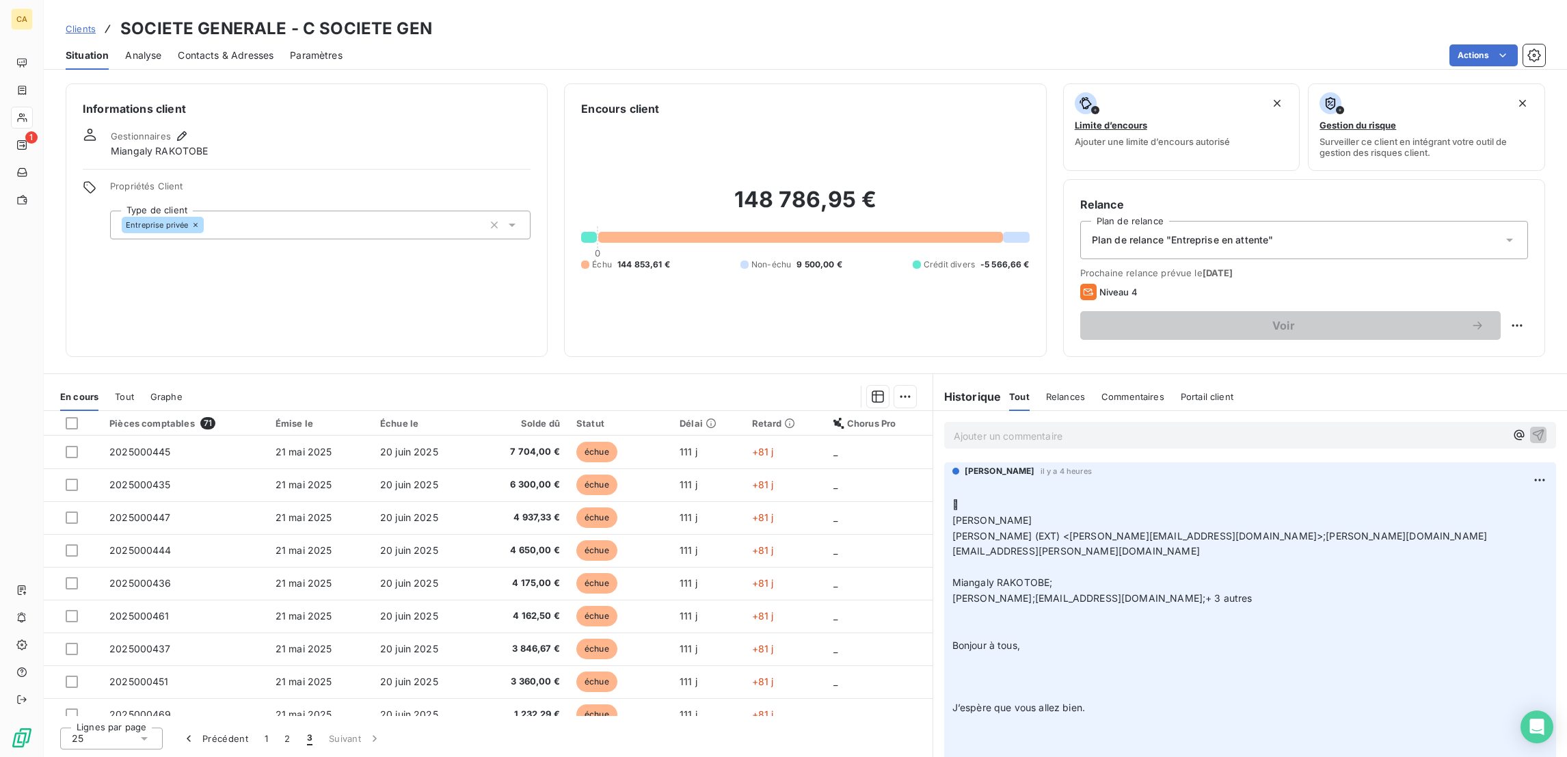
scroll to position [161, 0]
click at [276, 735] on button "2" at bounding box center [287, 738] width 22 height 29
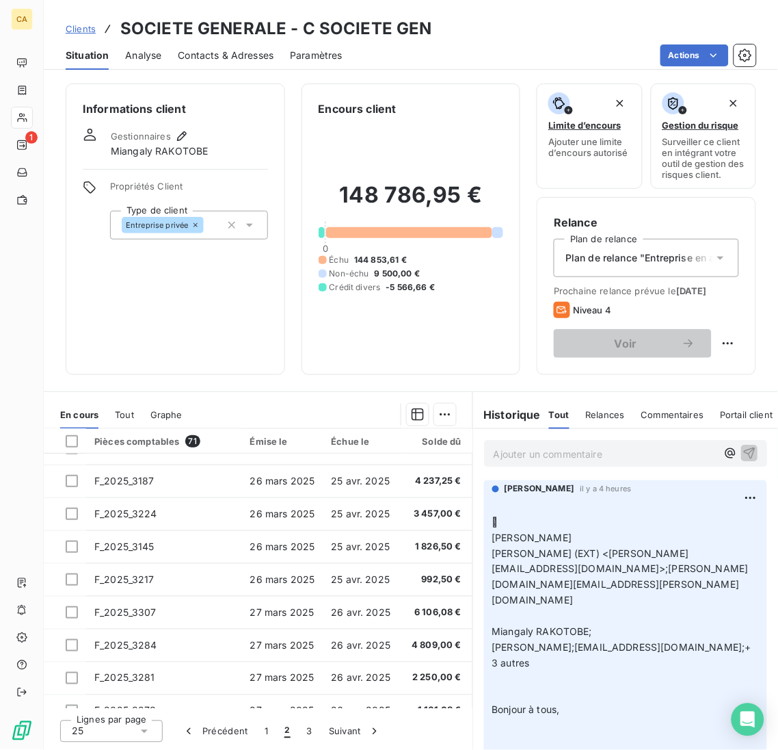
scroll to position [289, 0]
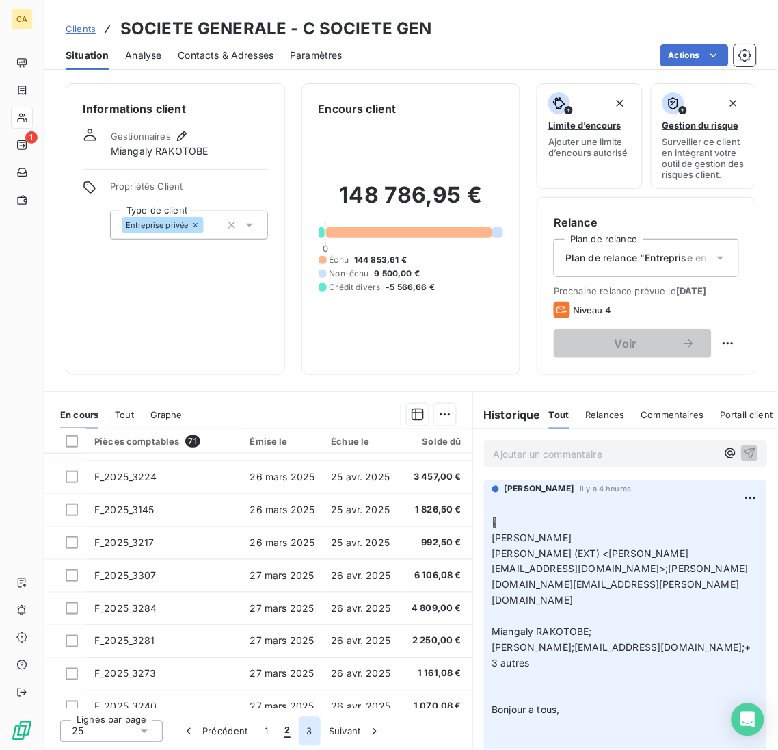
click at [299, 728] on button "3" at bounding box center [310, 731] width 22 height 29
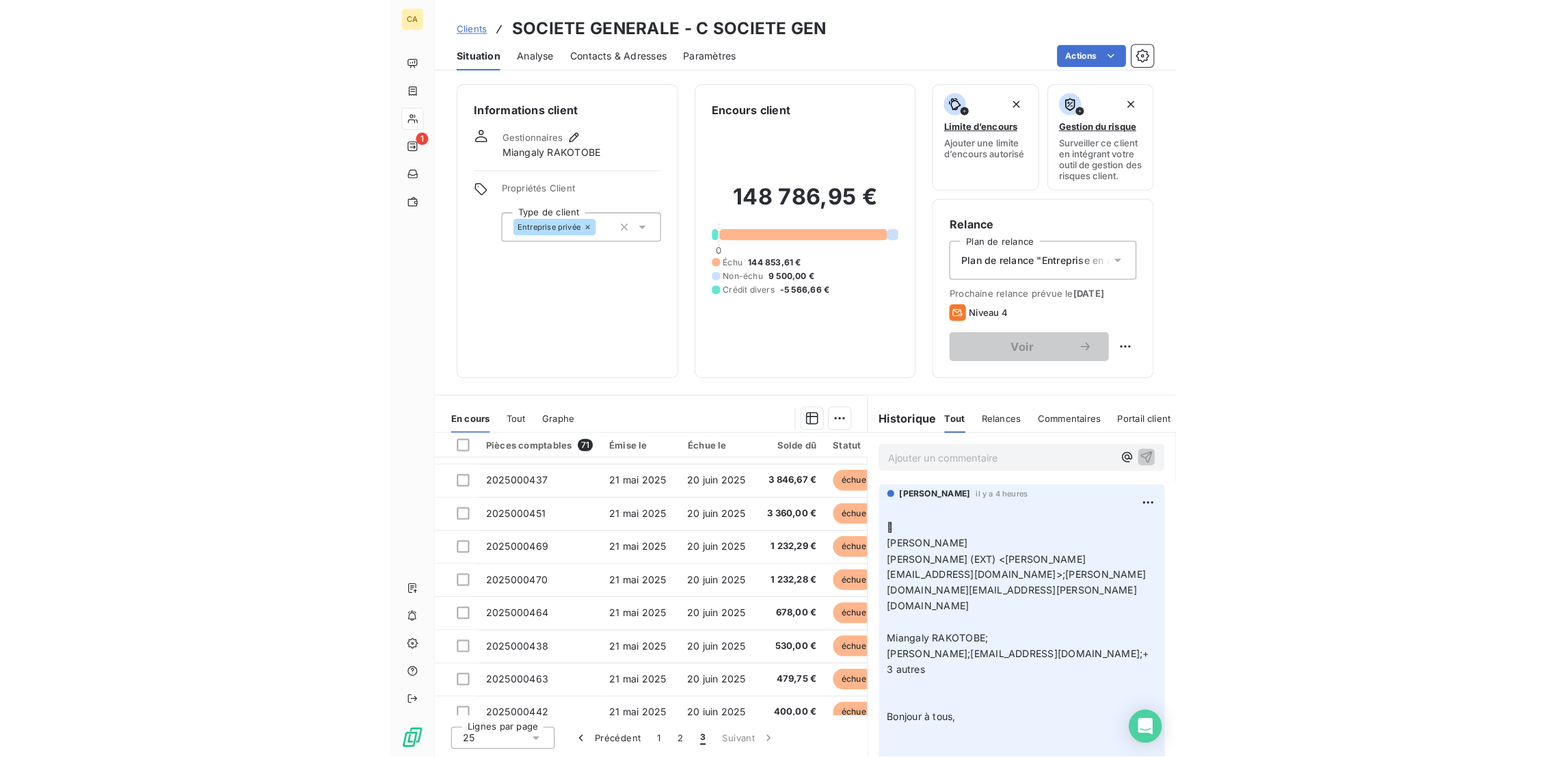
scroll to position [190, 0]
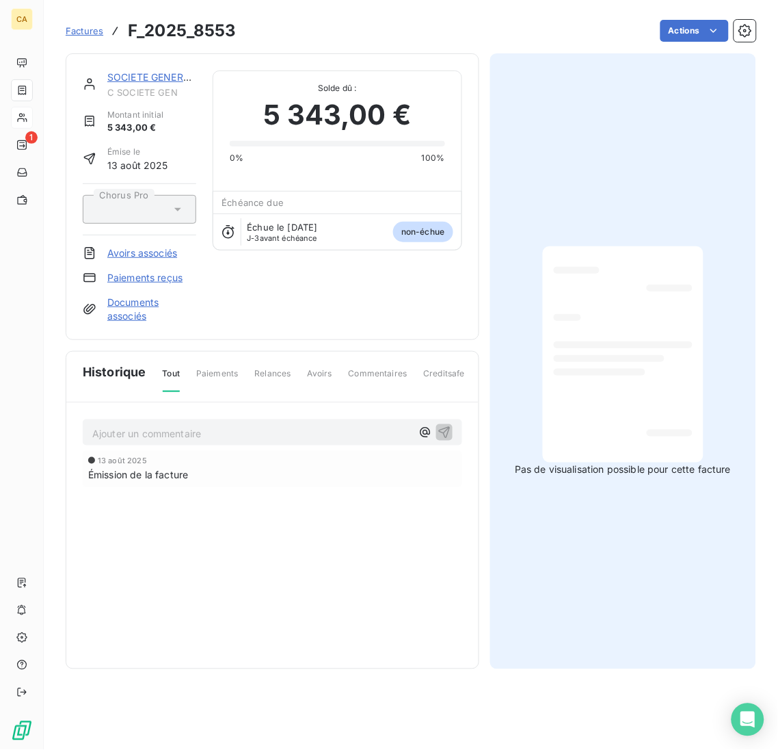
click at [141, 71] on link "SOCIETE GENERALE" at bounding box center [154, 77] width 94 height 12
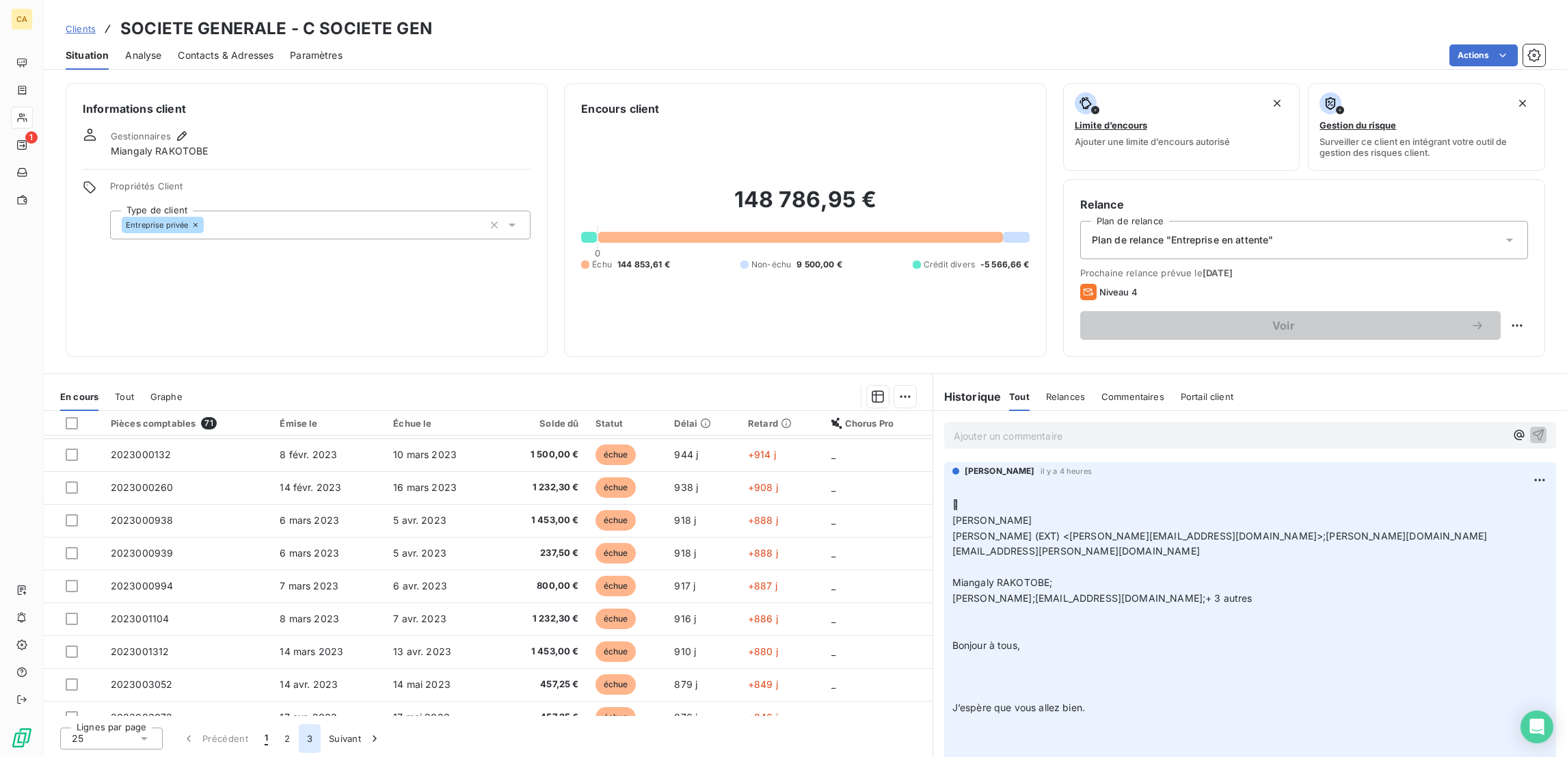
click at [299, 734] on button "3" at bounding box center [310, 738] width 22 height 29
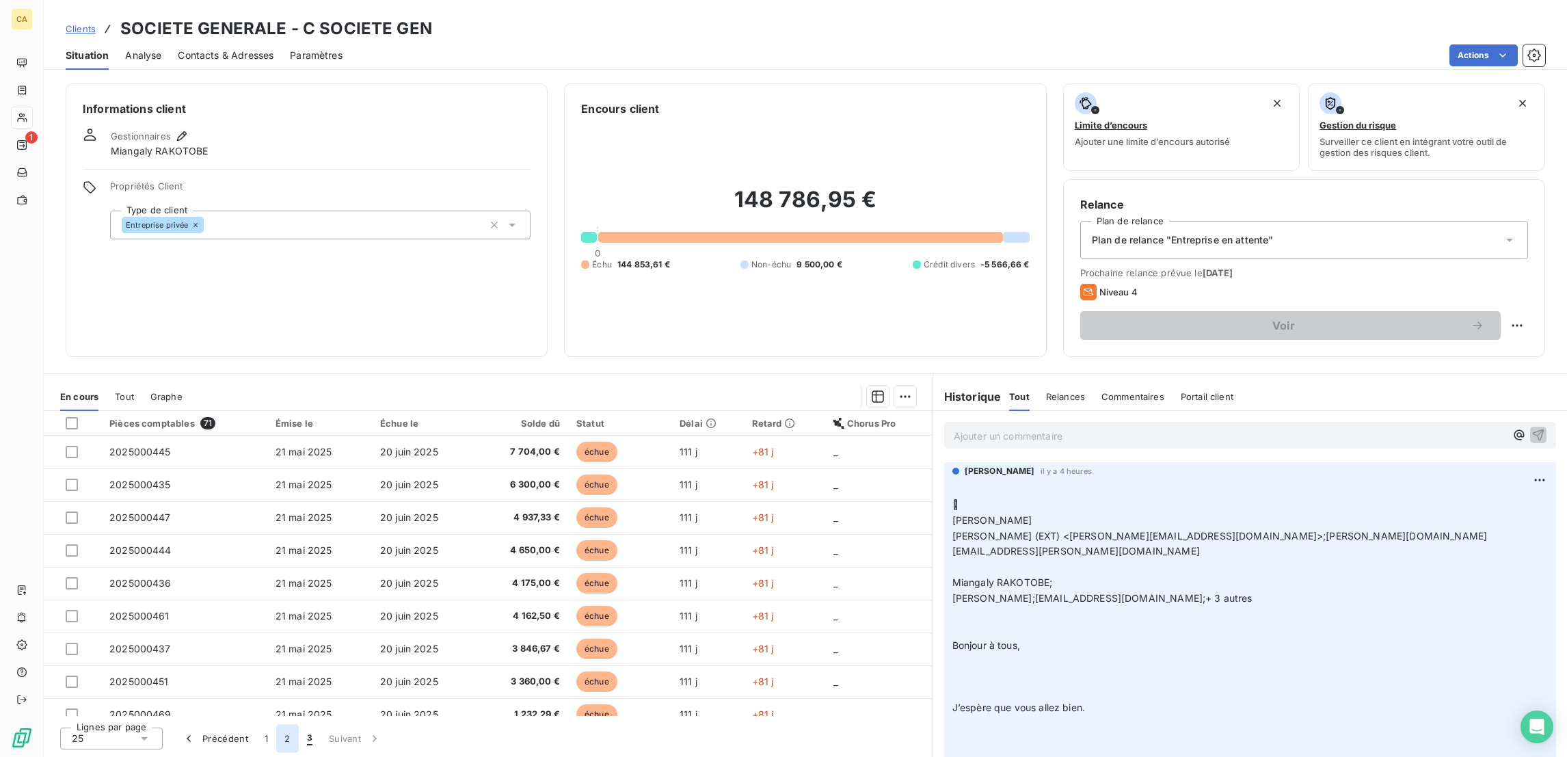
click at [276, 744] on button "2" at bounding box center [287, 738] width 22 height 29
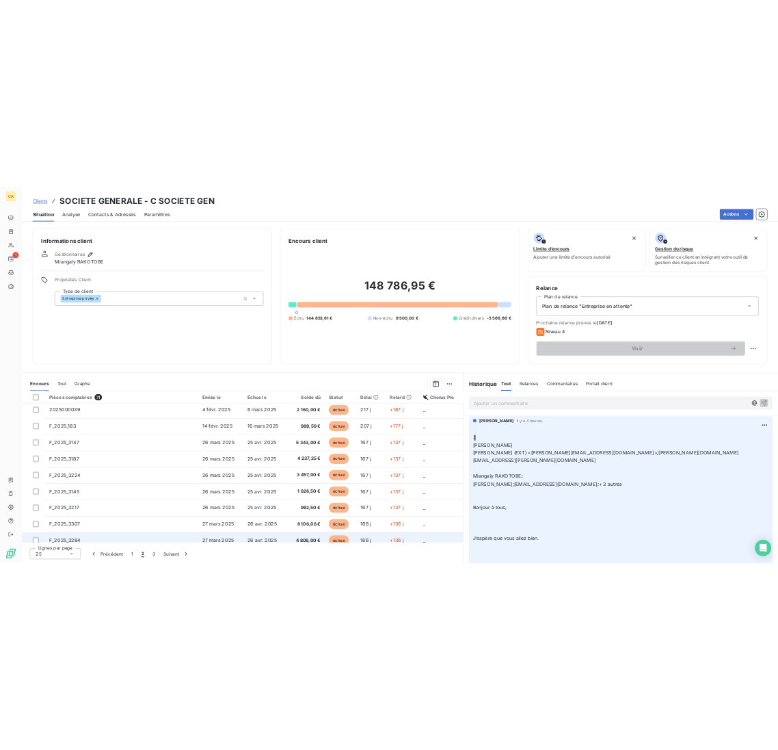
scroll to position [260, 0]
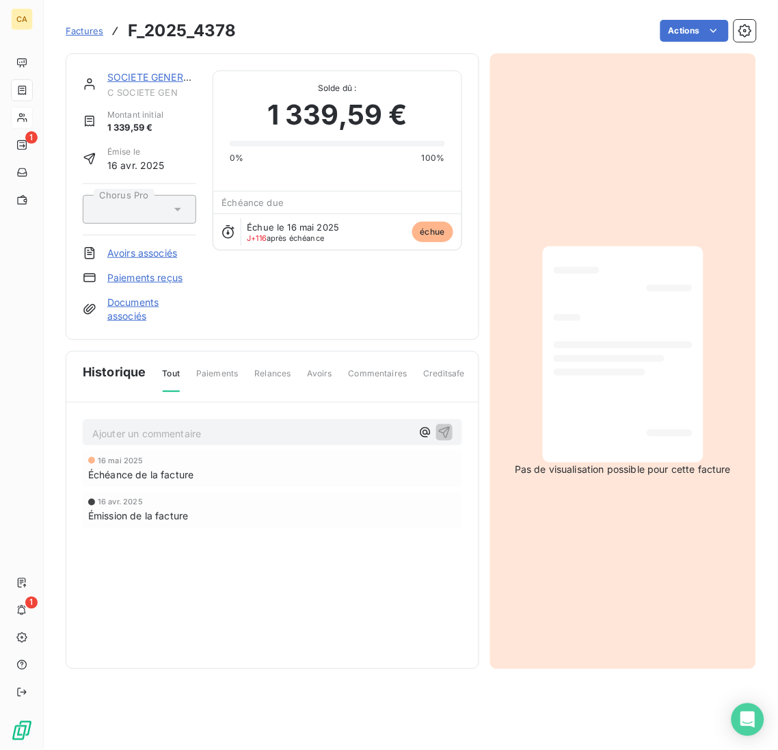
click at [114, 71] on link "SOCIETE GENERALE" at bounding box center [154, 77] width 94 height 12
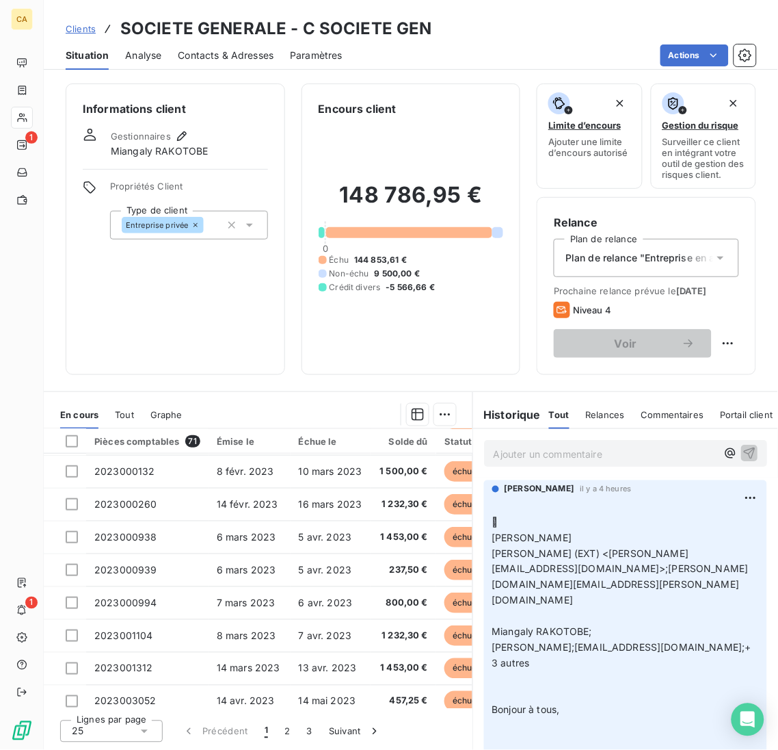
scroll to position [289, 0]
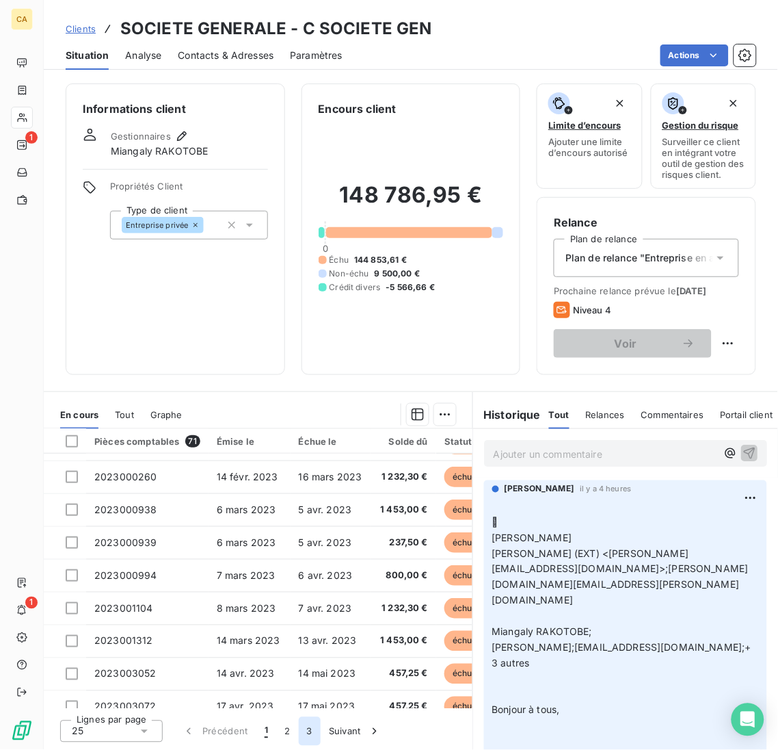
click at [299, 738] on button "3" at bounding box center [310, 731] width 22 height 29
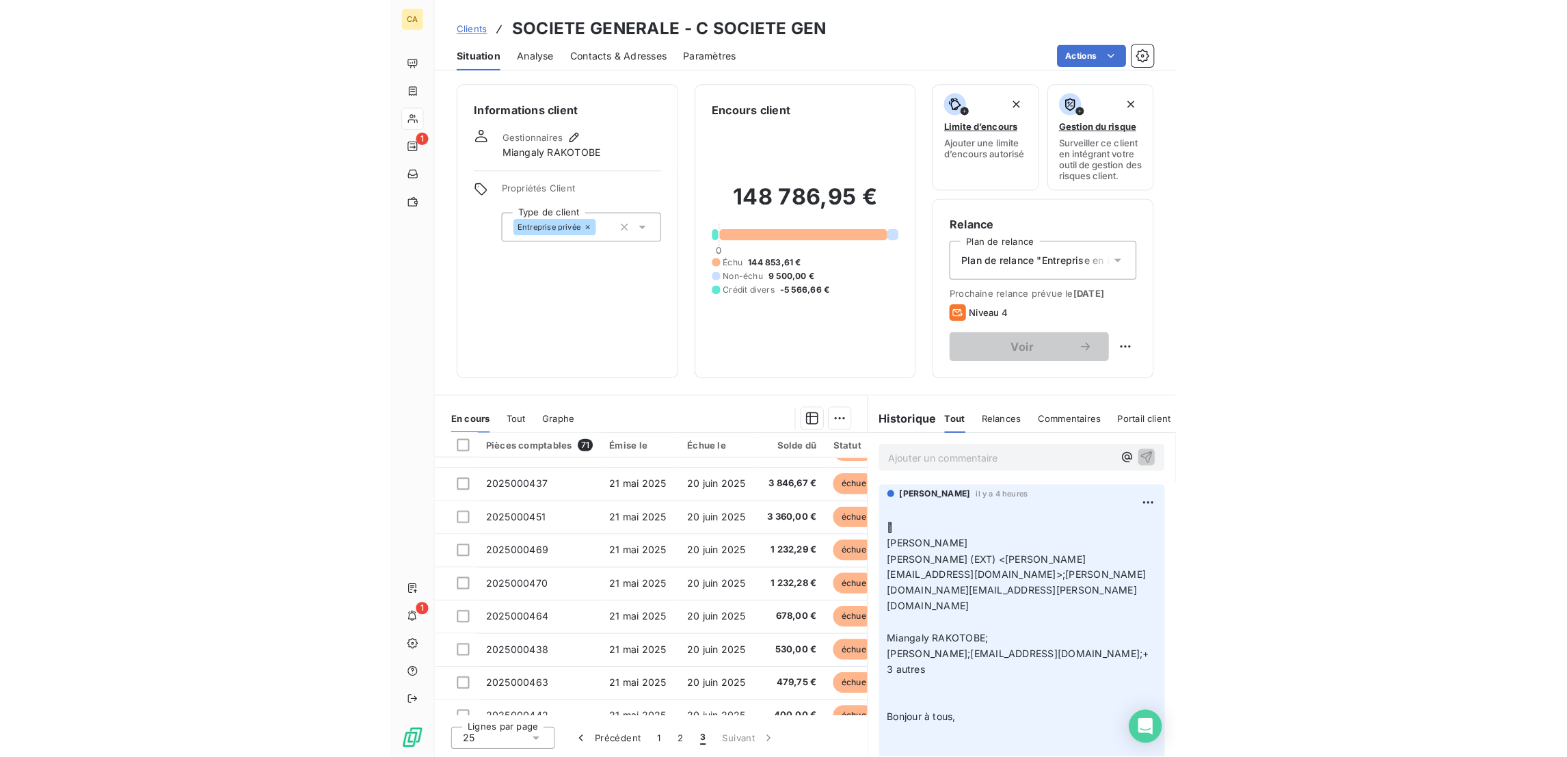
scroll to position [190, 0]
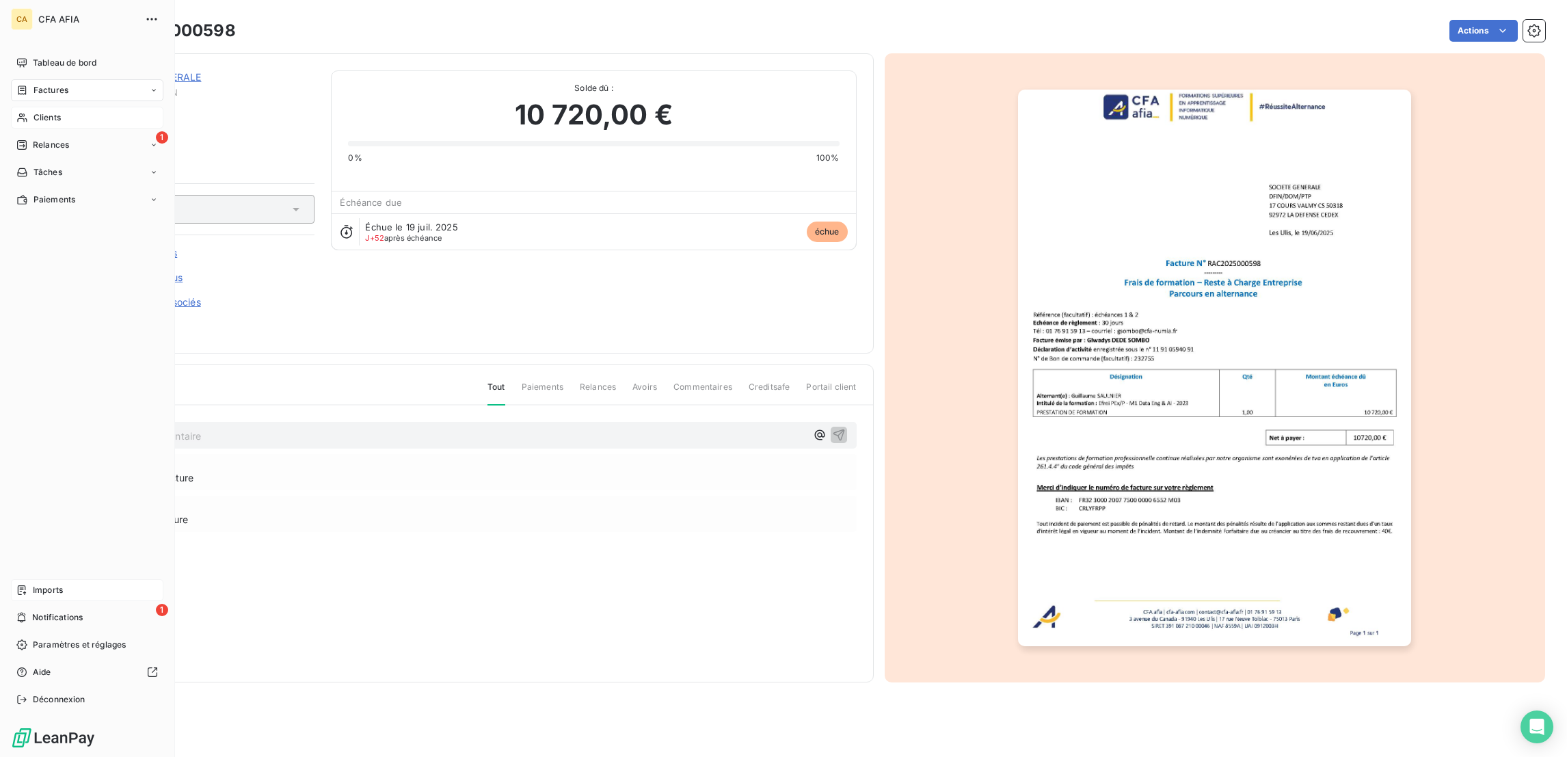
click at [23, 601] on div "Imports" at bounding box center [87, 590] width 153 height 22
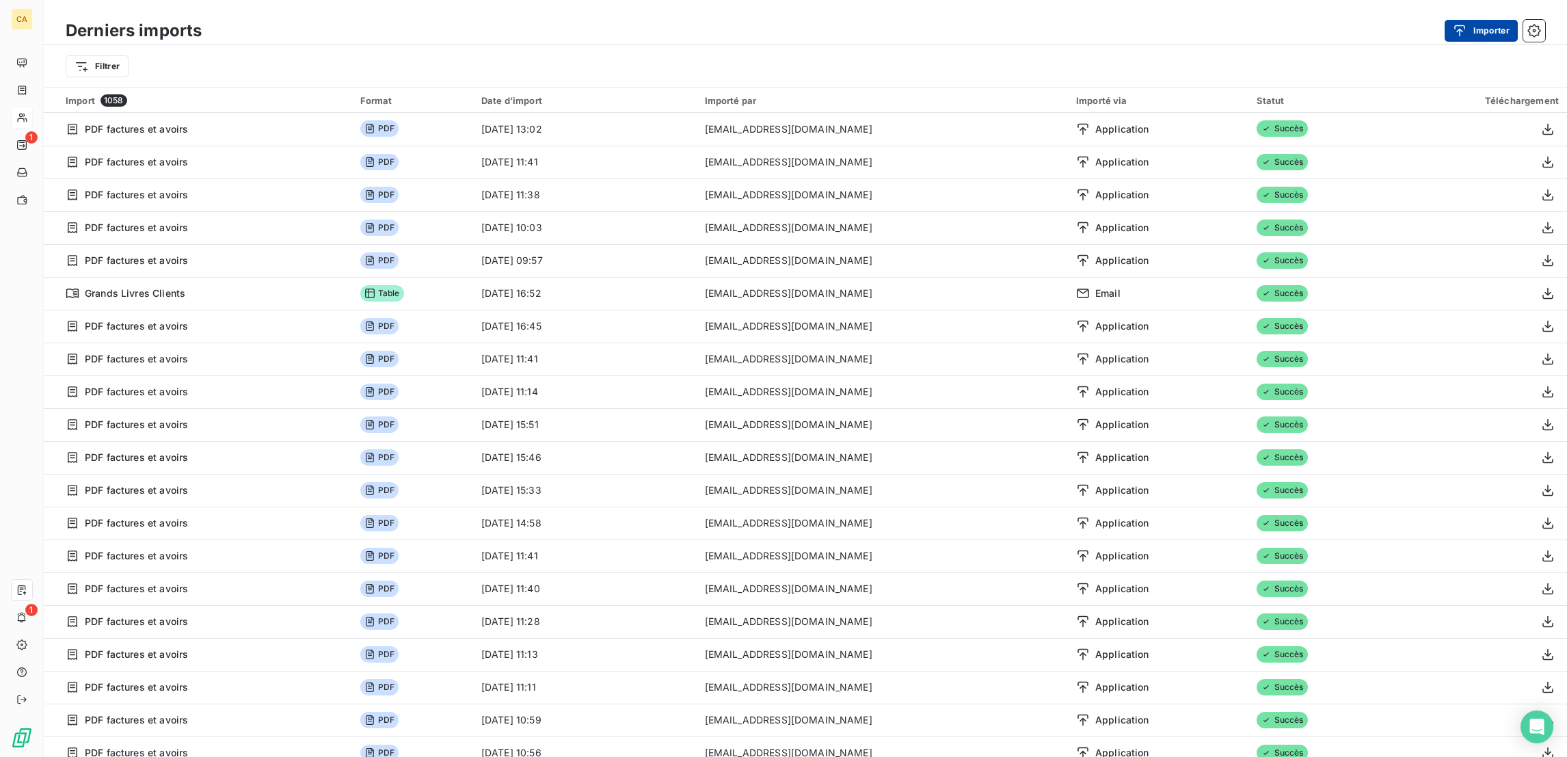
click at [1498, 27] on button "Importer" at bounding box center [1481, 31] width 73 height 22
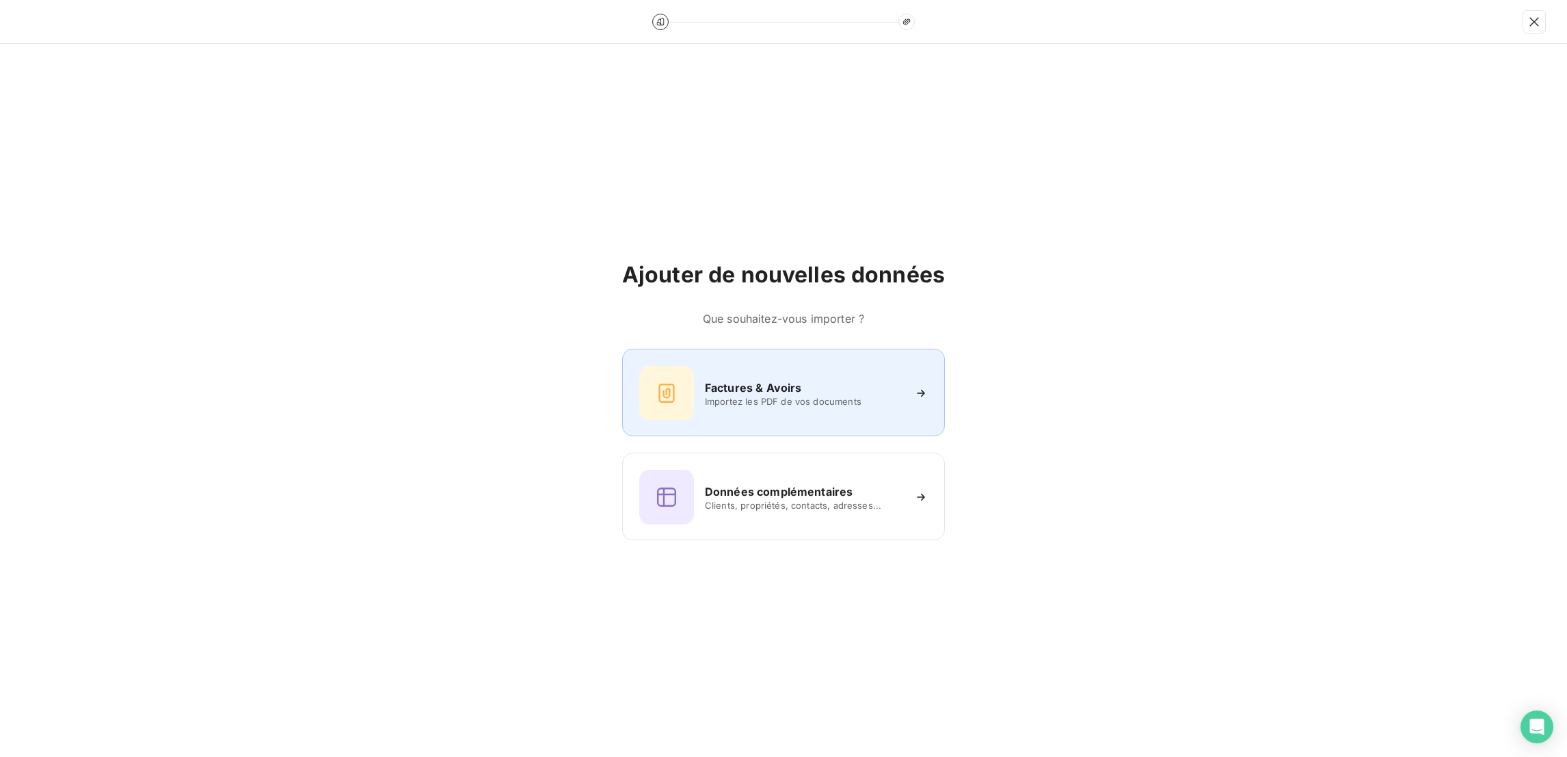
click at [775, 386] on h6 "Factures & Avoirs" at bounding box center [753, 388] width 97 height 16
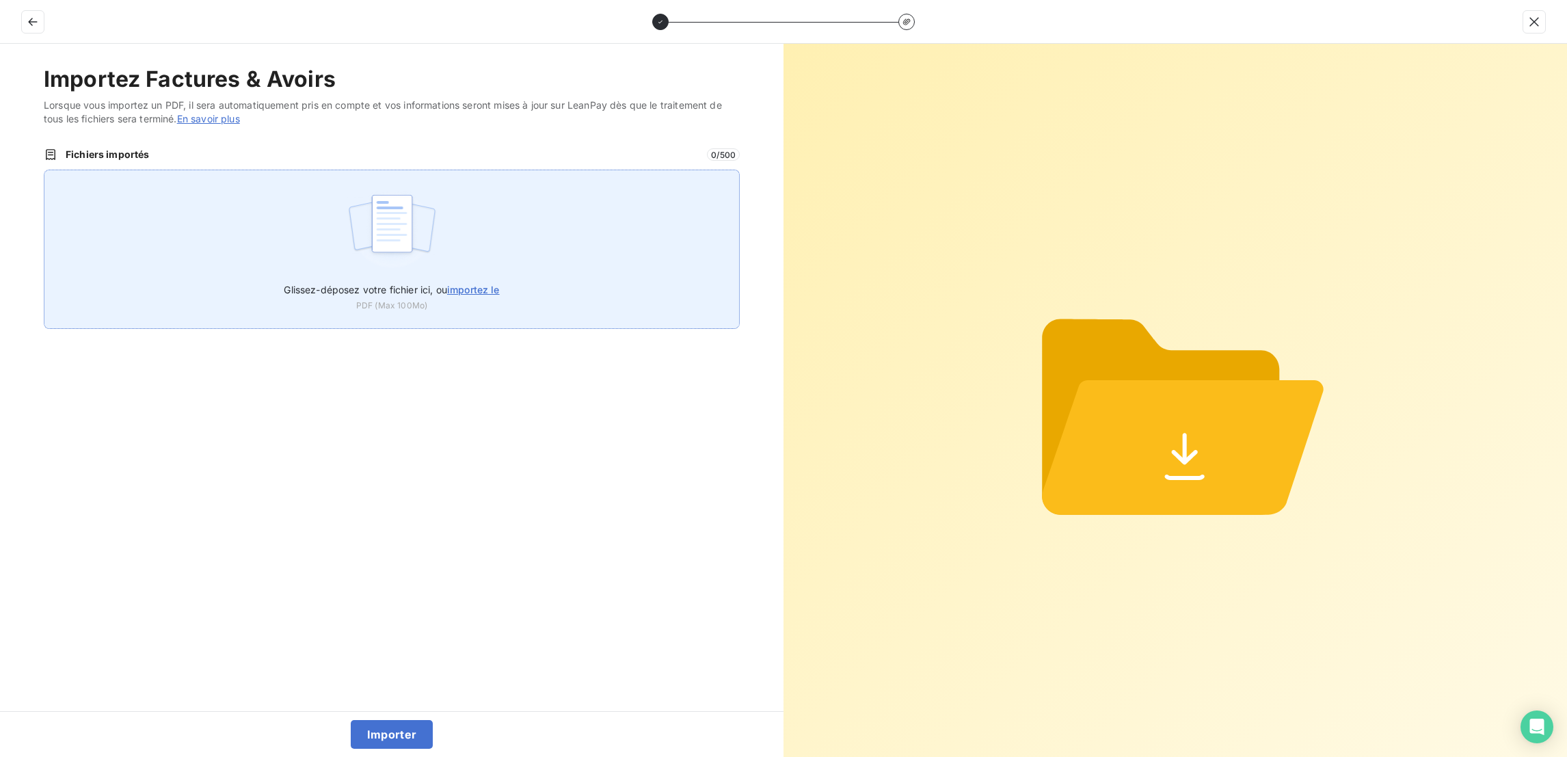
click at [429, 284] on span "Glissez-déposez votre fichier ici, ou importez le" at bounding box center [391, 290] width 215 height 12
click at [44, 170] on input "Glissez-déposez votre fichier ici, ou importez le" at bounding box center [44, 170] width 1 height 1
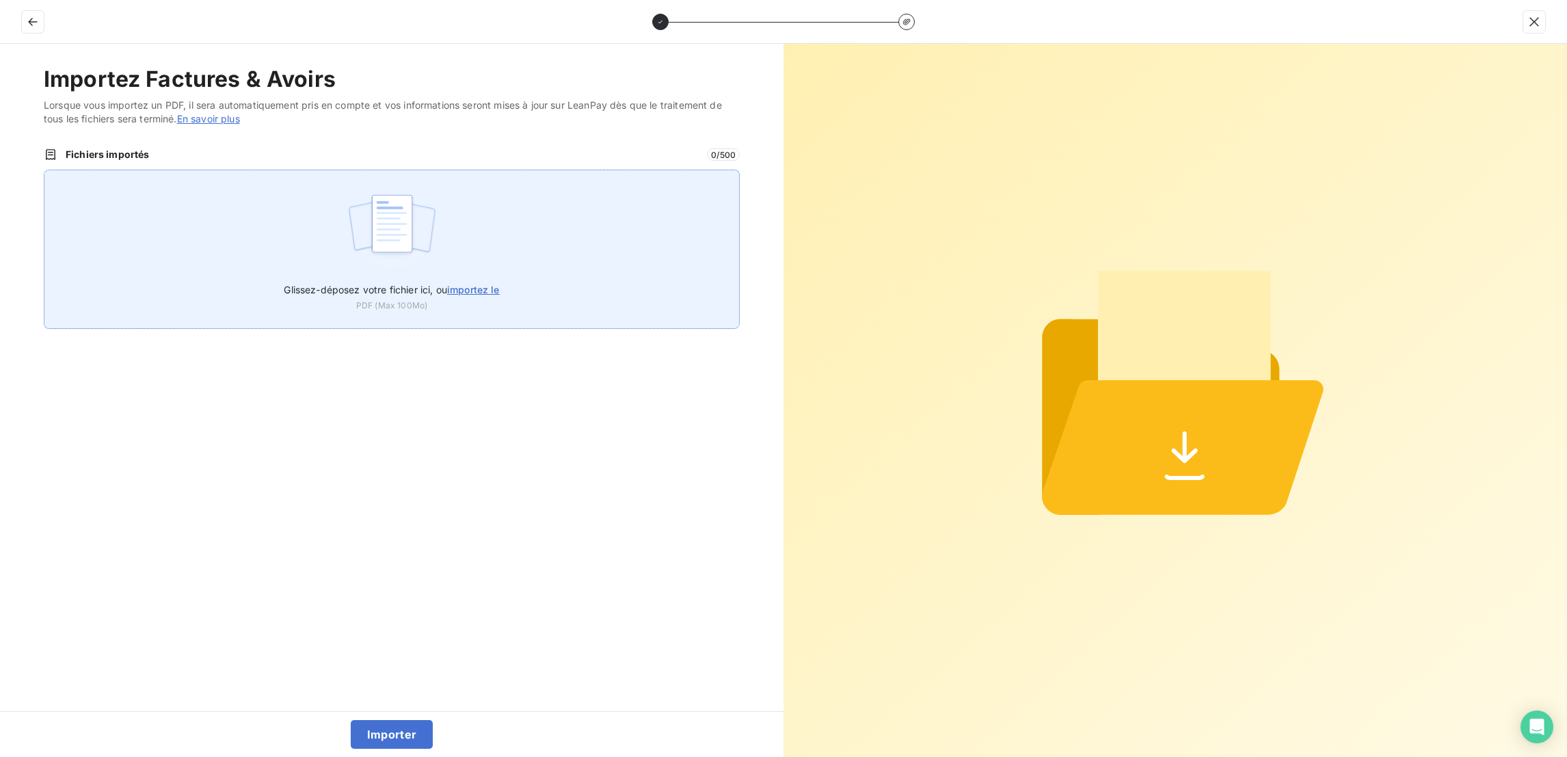
type input "C:\fakepath\F_2025_183.pdf"
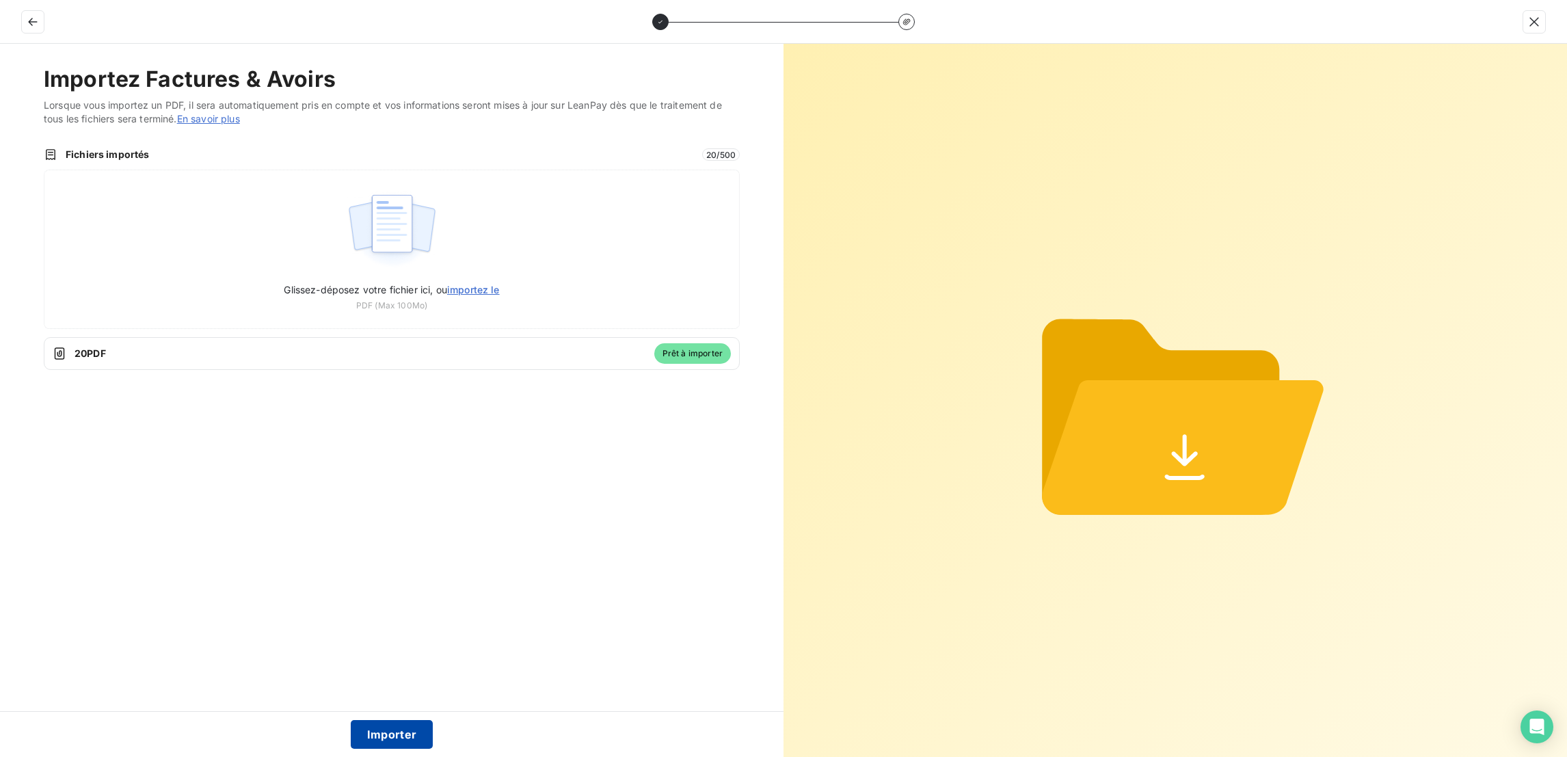
click at [367, 725] on button "Importer" at bounding box center [392, 734] width 83 height 29
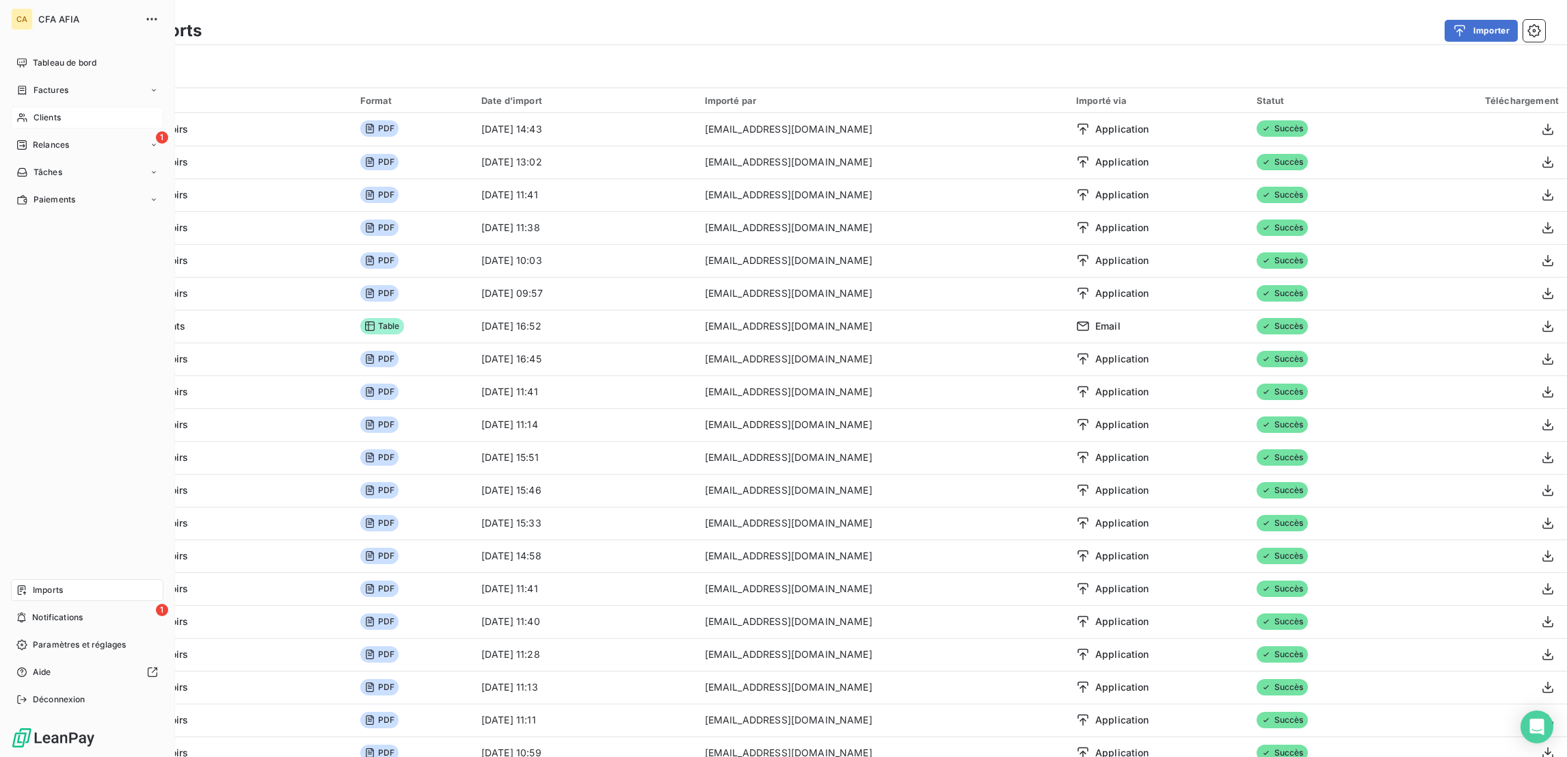
click at [47, 111] on span "Clients" at bounding box center [47, 117] width 27 height 12
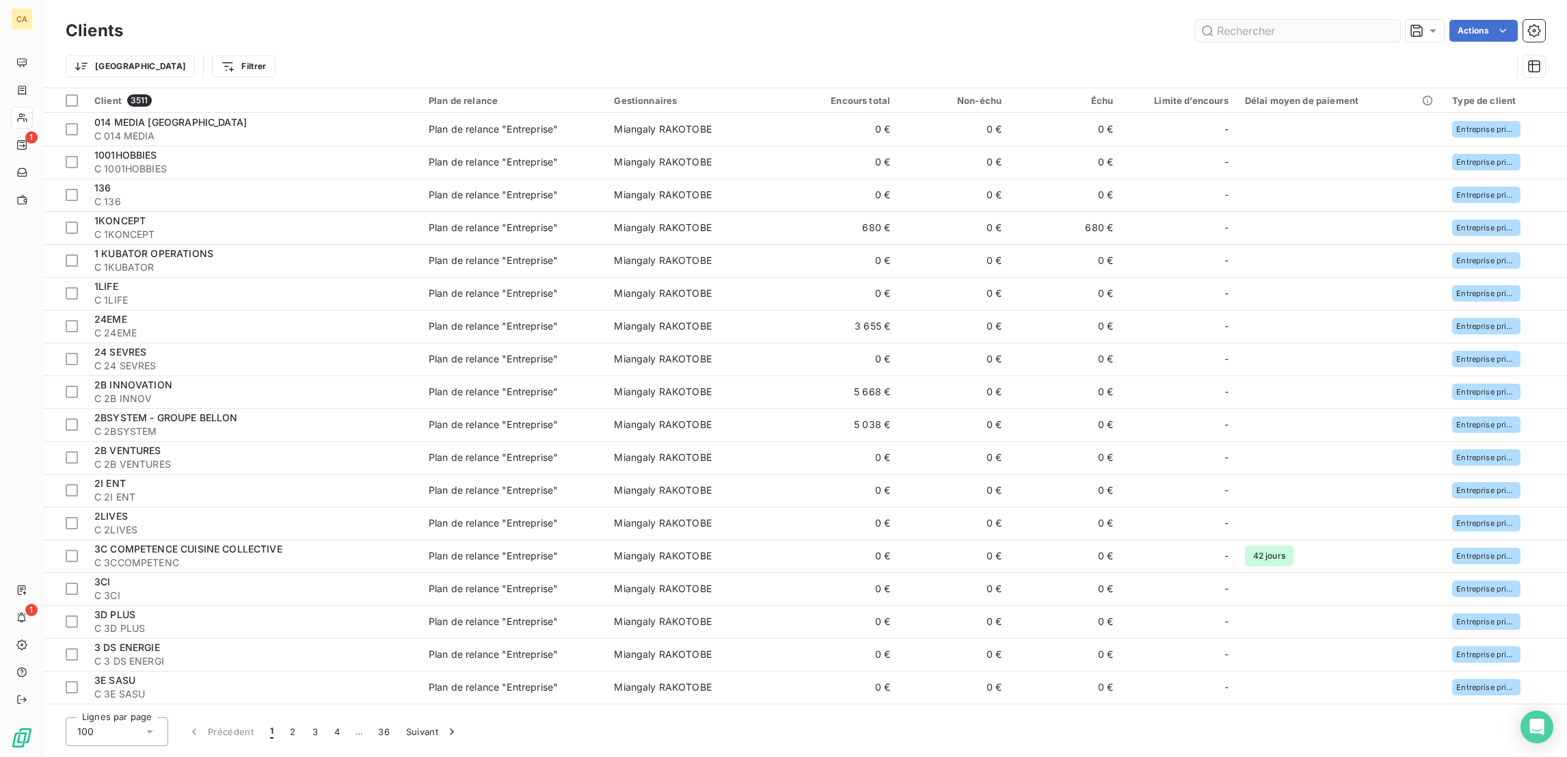
click at [1327, 30] on input "text" at bounding box center [1297, 31] width 205 height 22
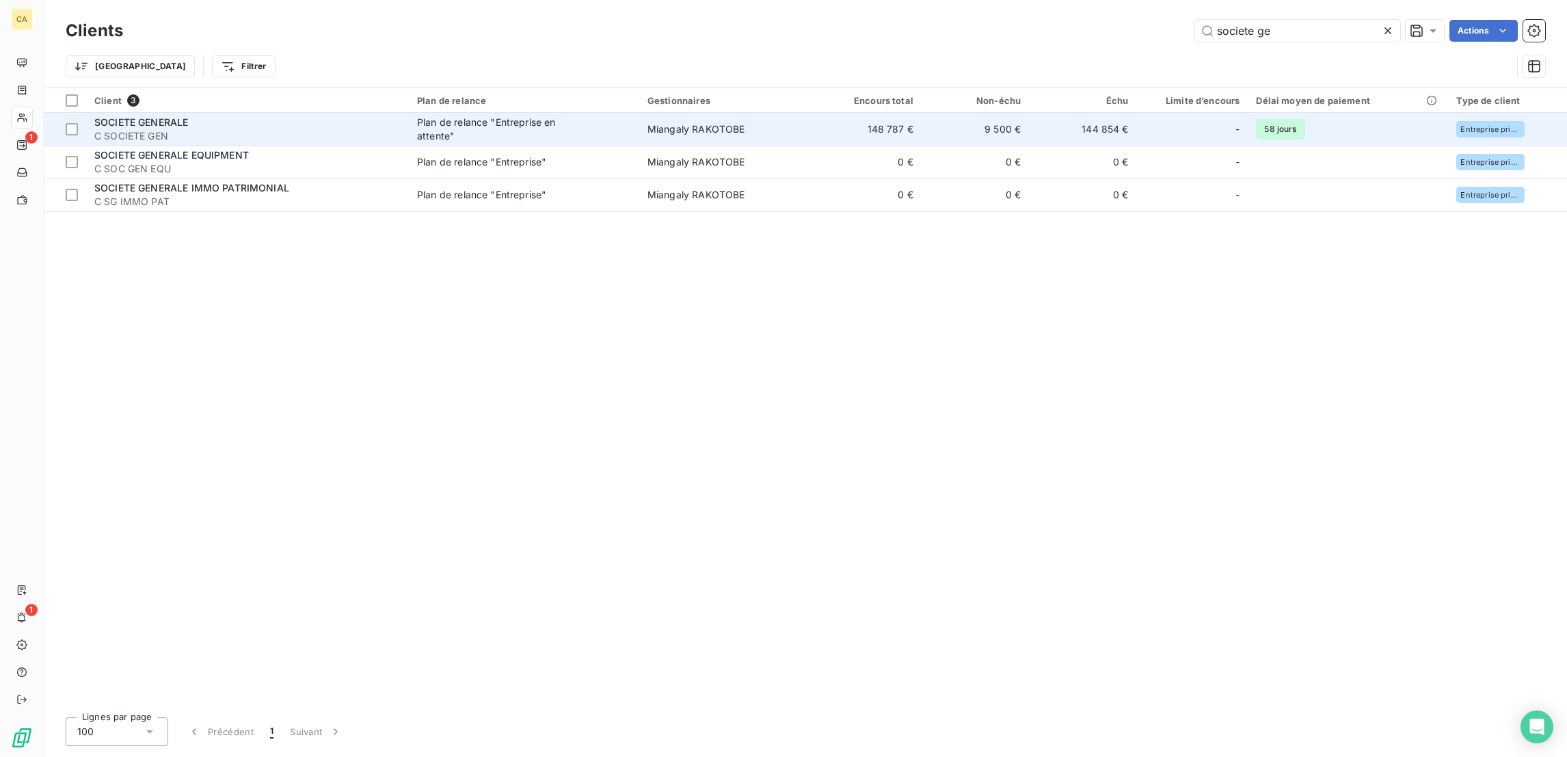
type input "societe ge"
click at [222, 116] on div "SOCIETE GENERALE" at bounding box center [247, 123] width 306 height 14
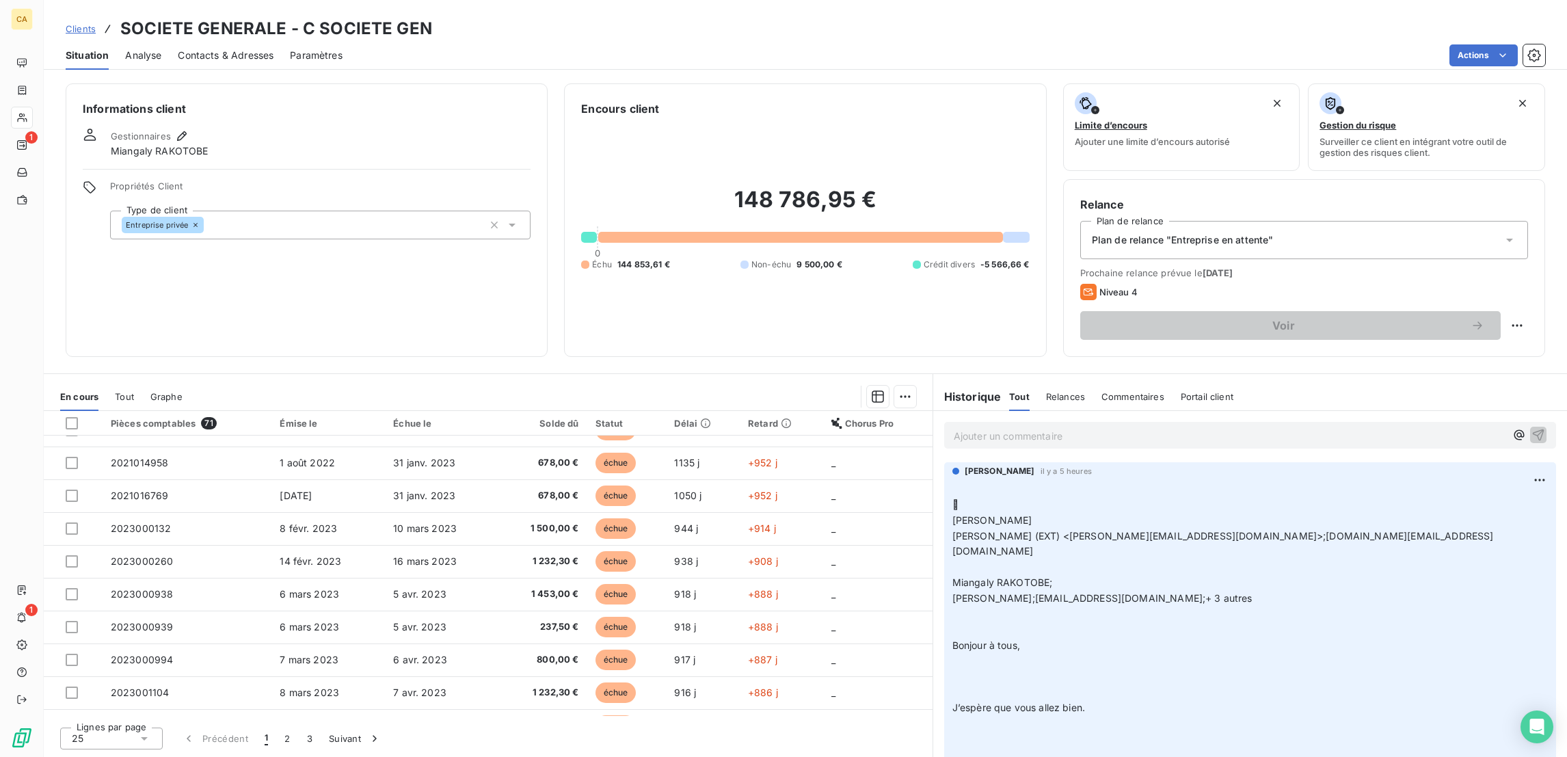
scroll to position [260, 0]
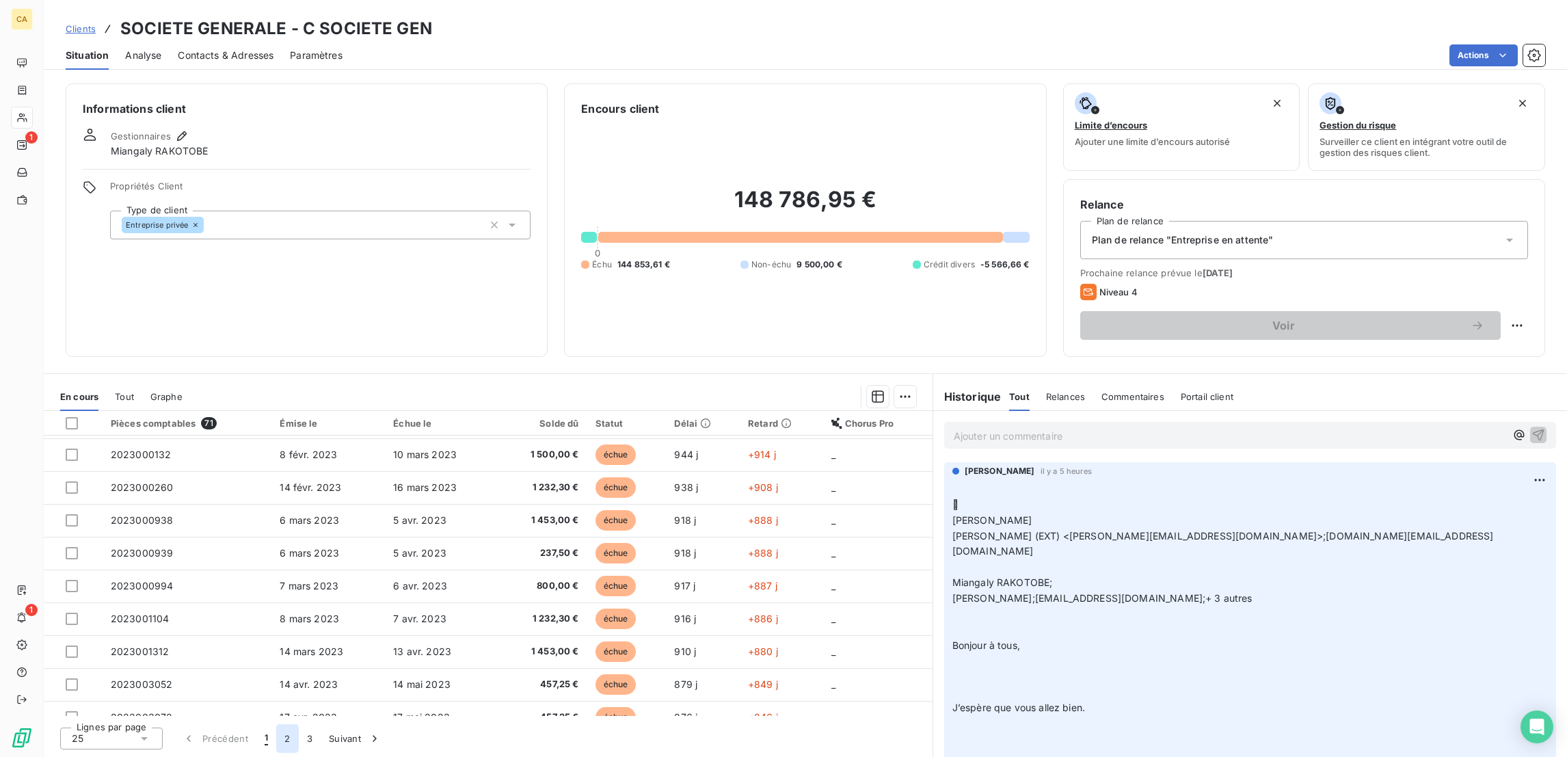
click at [276, 739] on button "2" at bounding box center [287, 738] width 22 height 29
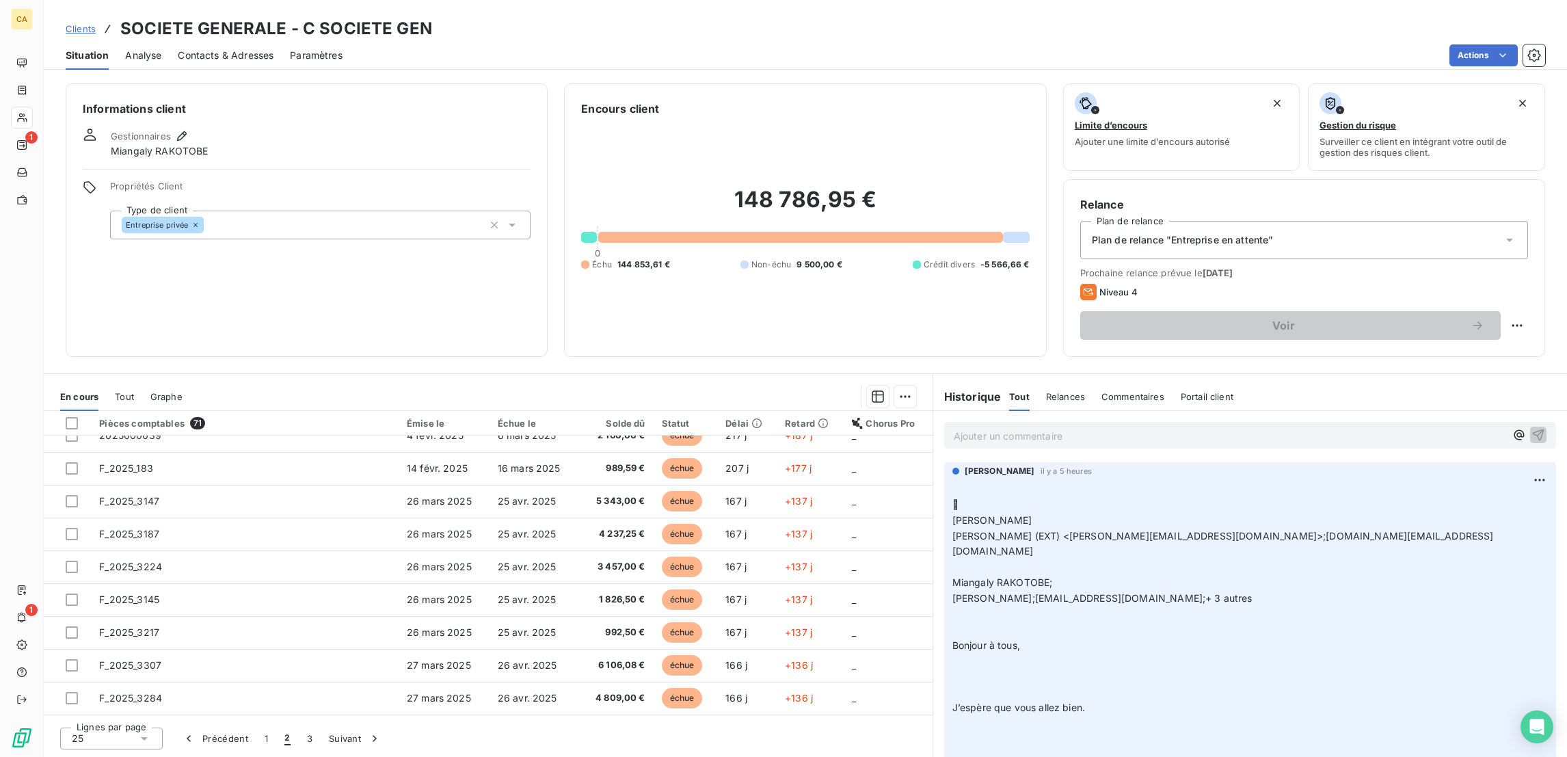
scroll to position [205, 0]
click at [146, 723] on td "F_2025_3273" at bounding box center [245, 739] width 308 height 33
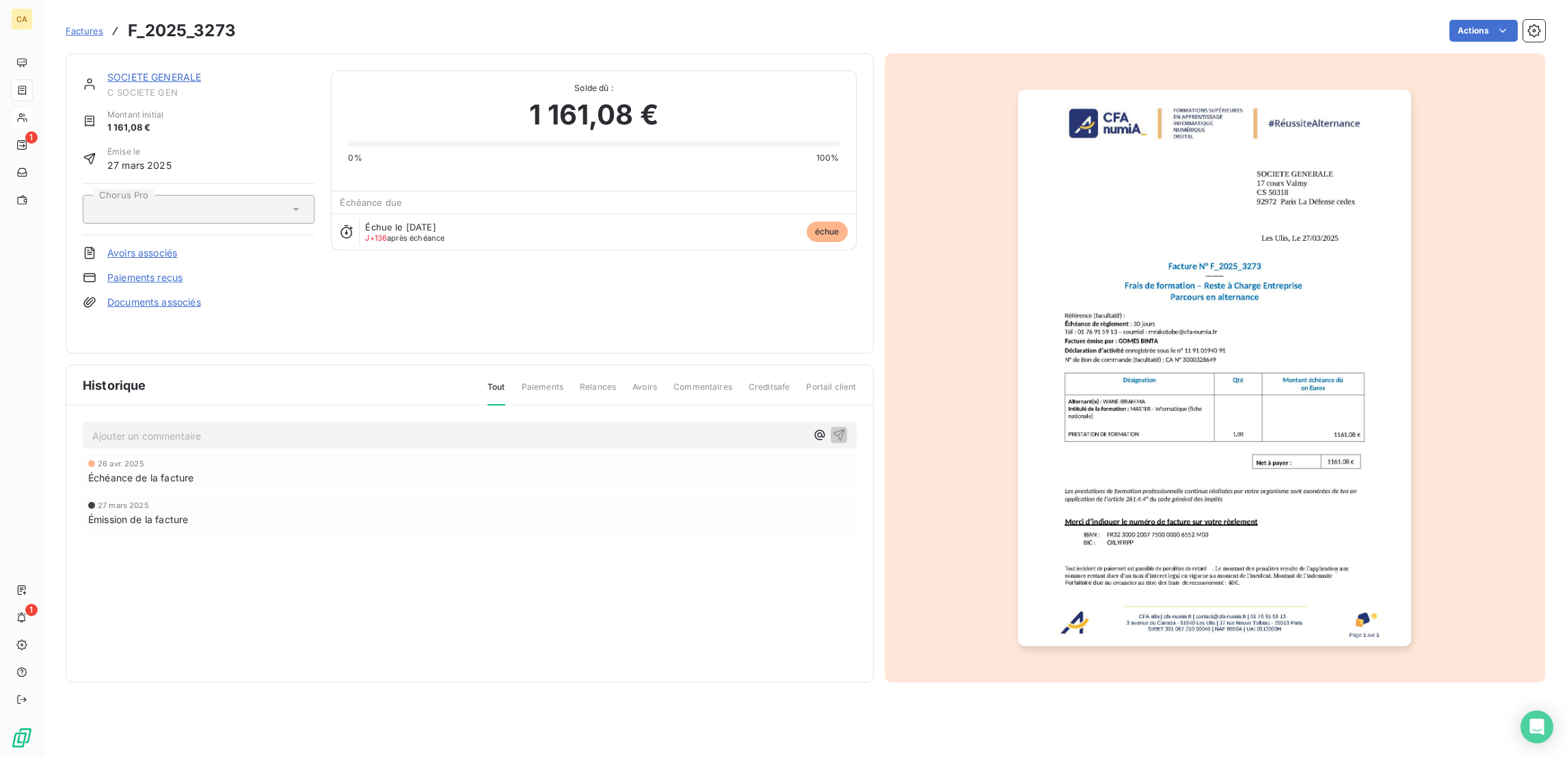
click at [125, 71] on link "SOCIETE GENERALE" at bounding box center [154, 77] width 94 height 12
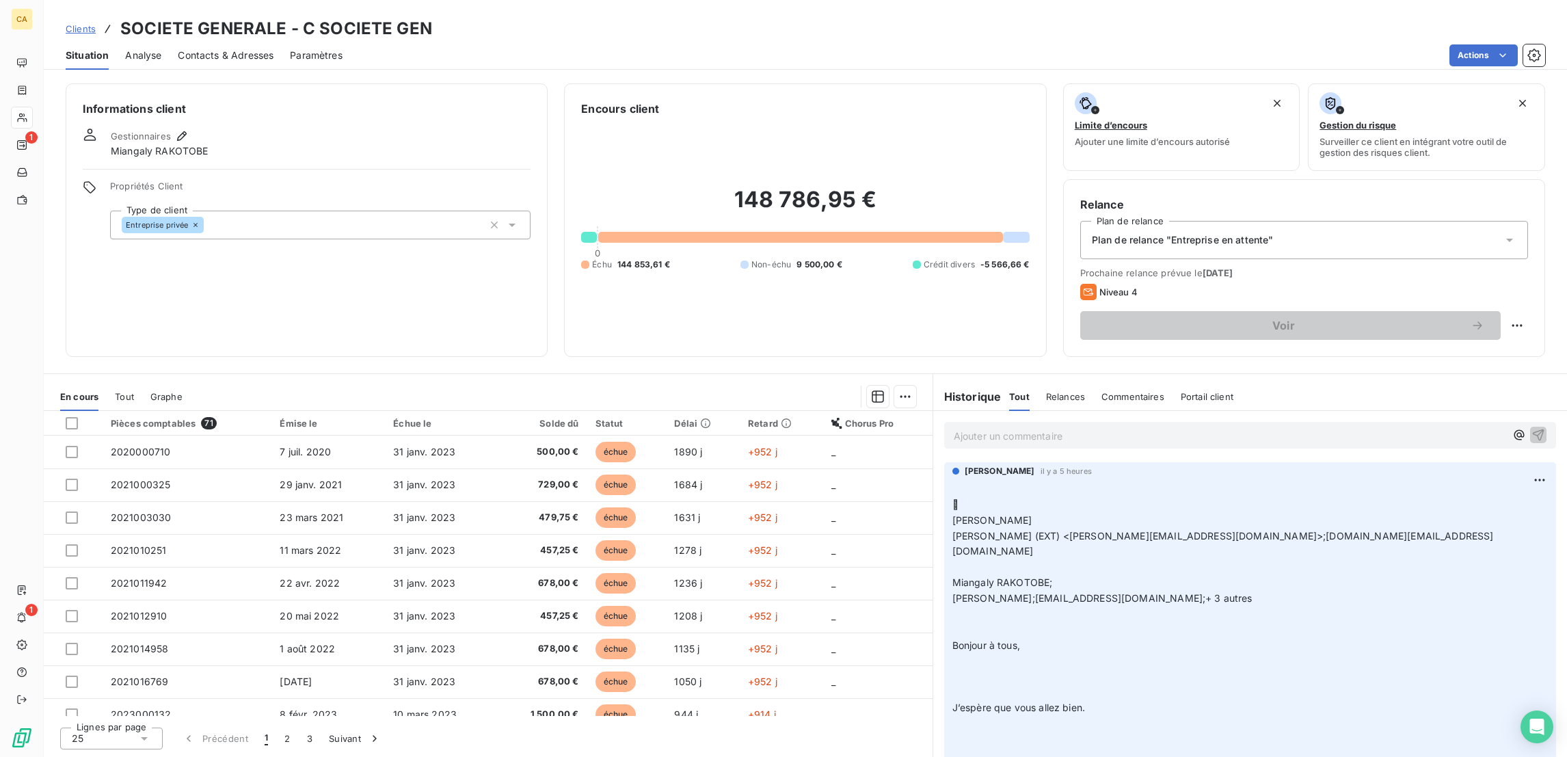
click at [162, 4] on div "Clients SOCIETE GENERALE - C SOCIETE GEN Situation Analyse Contacts & Adresses …" at bounding box center [806, 35] width 1524 height 70
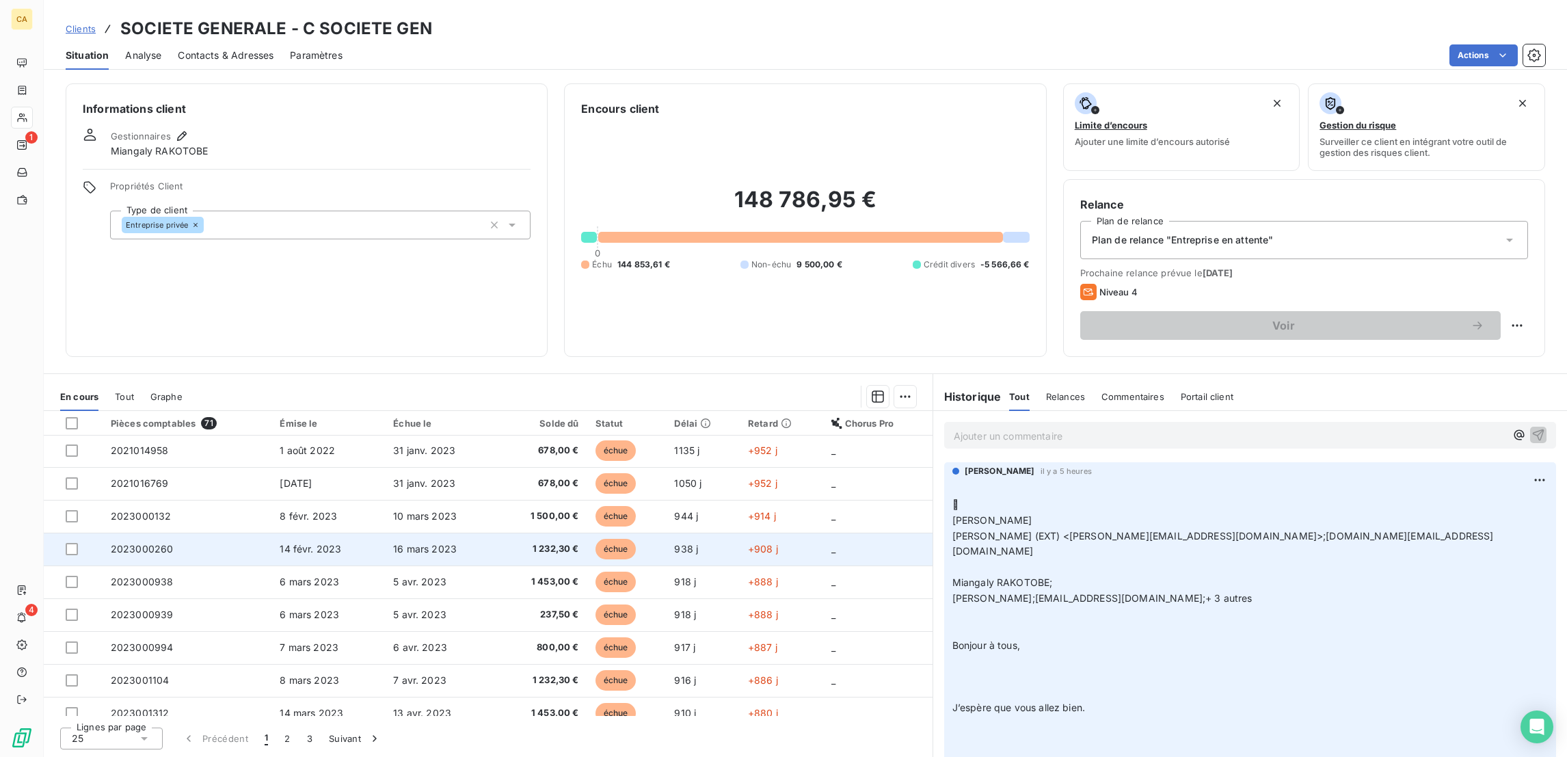
scroll to position [260, 0]
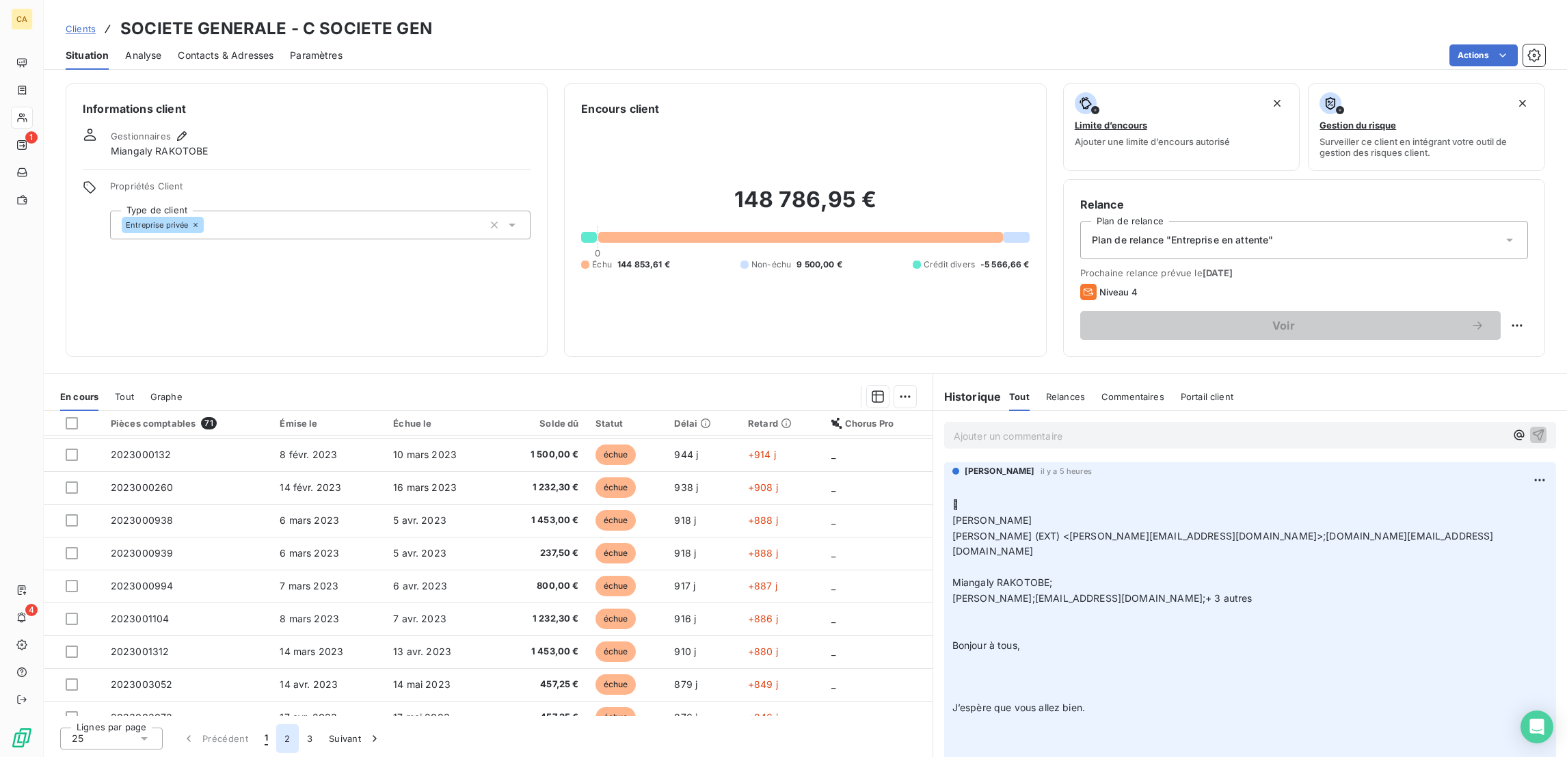
click at [276, 731] on button "2" at bounding box center [287, 738] width 22 height 29
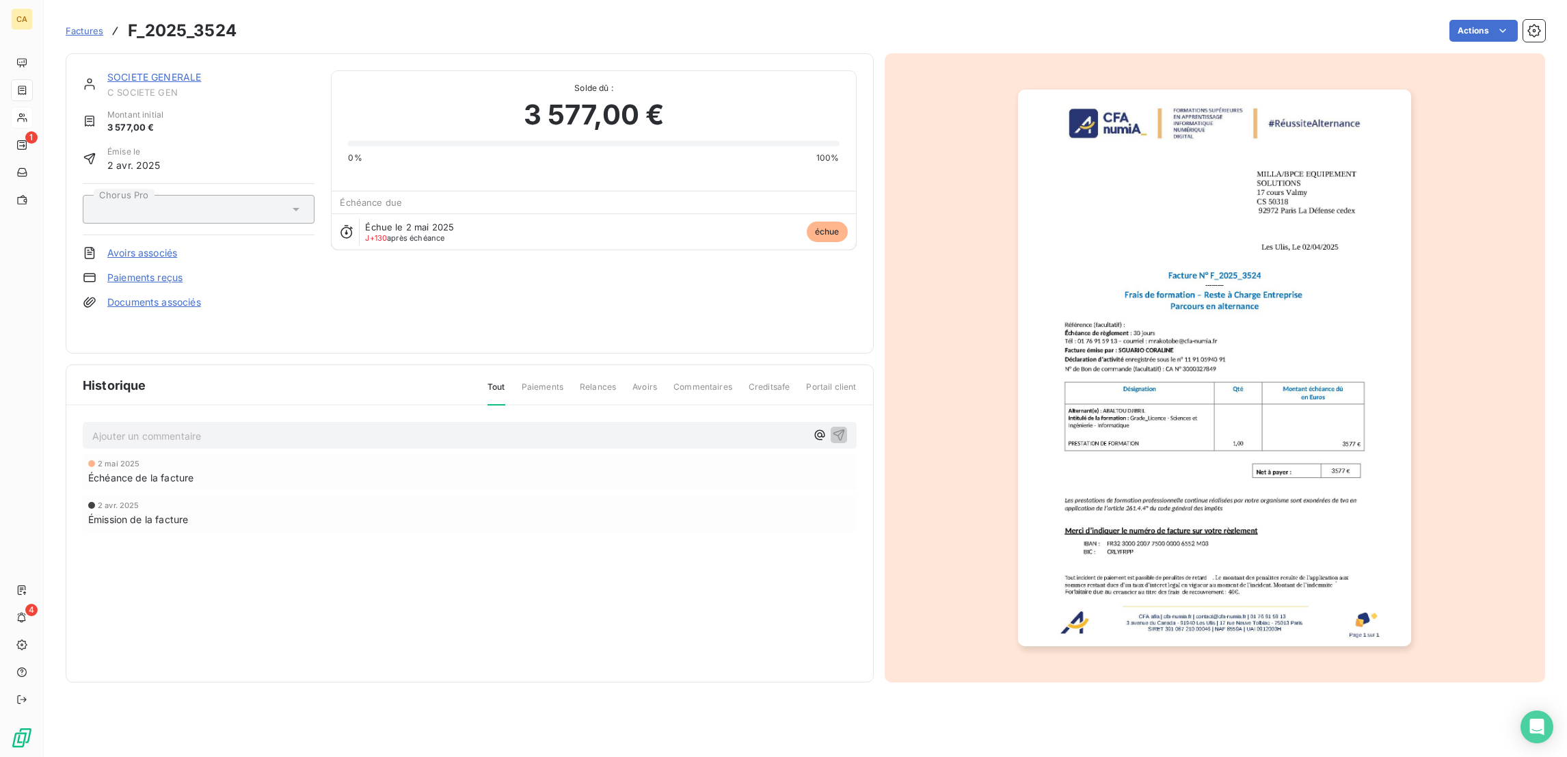
click at [213, 427] on p "Ajouter un commentaire ﻿" at bounding box center [449, 435] width 714 height 17
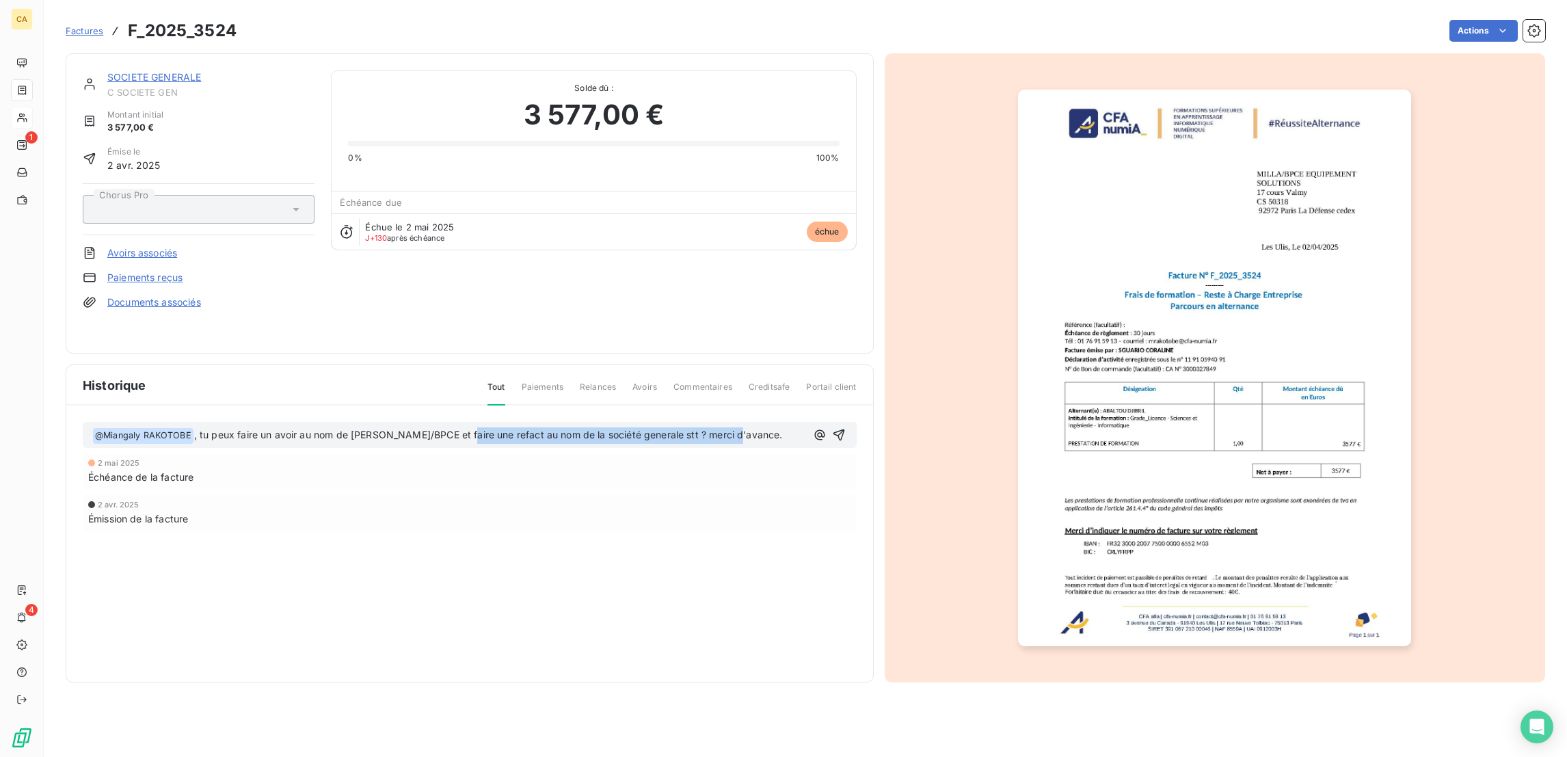
drag, startPoint x: 602, startPoint y: 415, endPoint x: 391, endPoint y: 406, distance: 211.5
click at [380, 422] on div "﻿ @ Miangaly RAKOTOBE ﻿ , tu peux faire un avoir au nom de [PERSON_NAME]/BPCE e…" at bounding box center [470, 435] width 774 height 26
click at [482, 429] on span ", tu peux faire un avoir au nom de [PERSON_NAME]/BPCE et faire une refact au no…" at bounding box center [488, 435] width 589 height 12
click at [470, 429] on span ", tu peux faire un avoir au nom de [PERSON_NAME]/BPCE et faire une refact au no…" at bounding box center [490, 435] width 592 height 12
drag, startPoint x: 470, startPoint y: 416, endPoint x: 360, endPoint y: 414, distance: 109.4
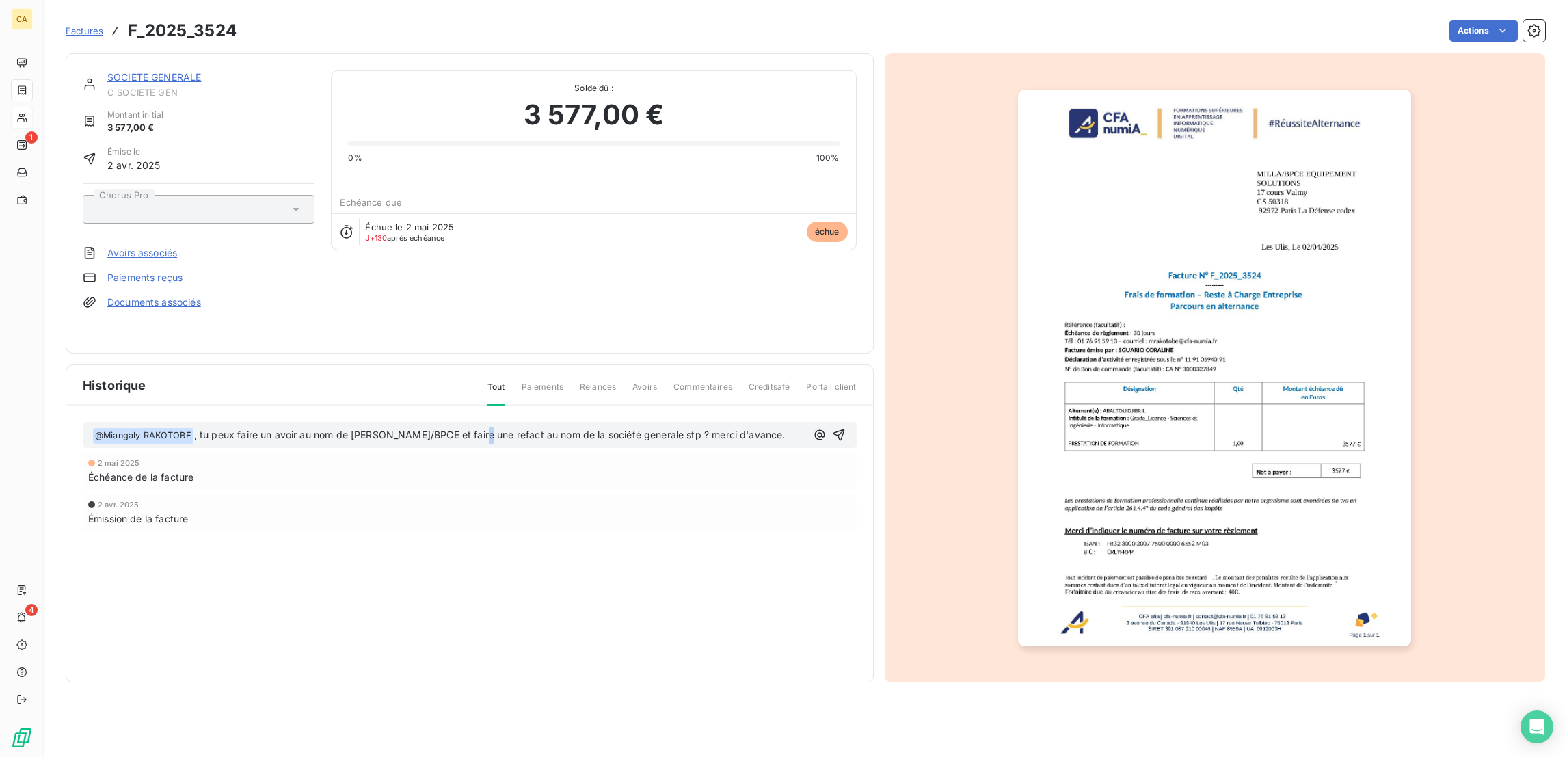
click at [360, 429] on span ", tu peux faire un avoir au nom de [PERSON_NAME]/BPCE et faire une refact au no…" at bounding box center [490, 435] width 592 height 12
drag, startPoint x: 360, startPoint y: 414, endPoint x: 440, endPoint y: 430, distance: 81.5
click at [430, 453] on div "[DATE] Échéance de la facture" at bounding box center [470, 471] width 774 height 36
click at [458, 429] on span ", tu peux faire un avoir au nom de [PERSON_NAME]/BPCE et faire une refact au no…" at bounding box center [490, 435] width 592 height 12
click at [576, 427] on p "﻿ @ Miangaly RAKOTOBE ﻿ , tu peux faire un avoir au nom de [PERSON_NAME]/BPCE e…" at bounding box center [449, 435] width 714 height 16
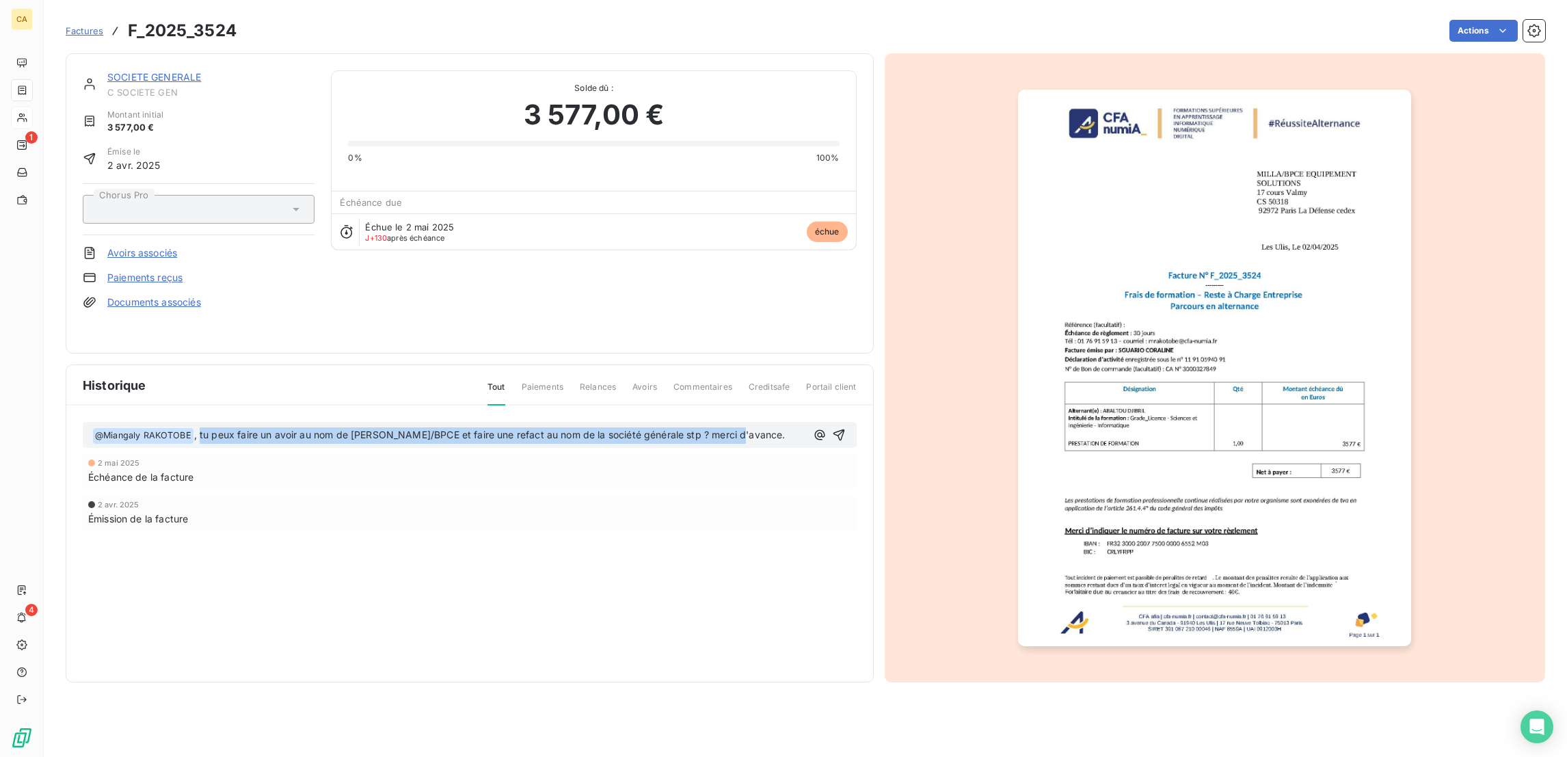
drag, startPoint x: 575, startPoint y: 410, endPoint x: 150, endPoint y: 432, distance: 425.2
click at [150, 432] on div "﻿ @ Miangaly RAKOTOBE ﻿ , tu peux faire un avoir au nom de [PERSON_NAME]/BPCE e…" at bounding box center [469, 496] width 807 height 181
copy span "tu peux faire un avoir au nom de MILLA/BPCE et faire une refact au nom de la so…"
click at [838, 427] on button "button" at bounding box center [839, 435] width 16 height 16
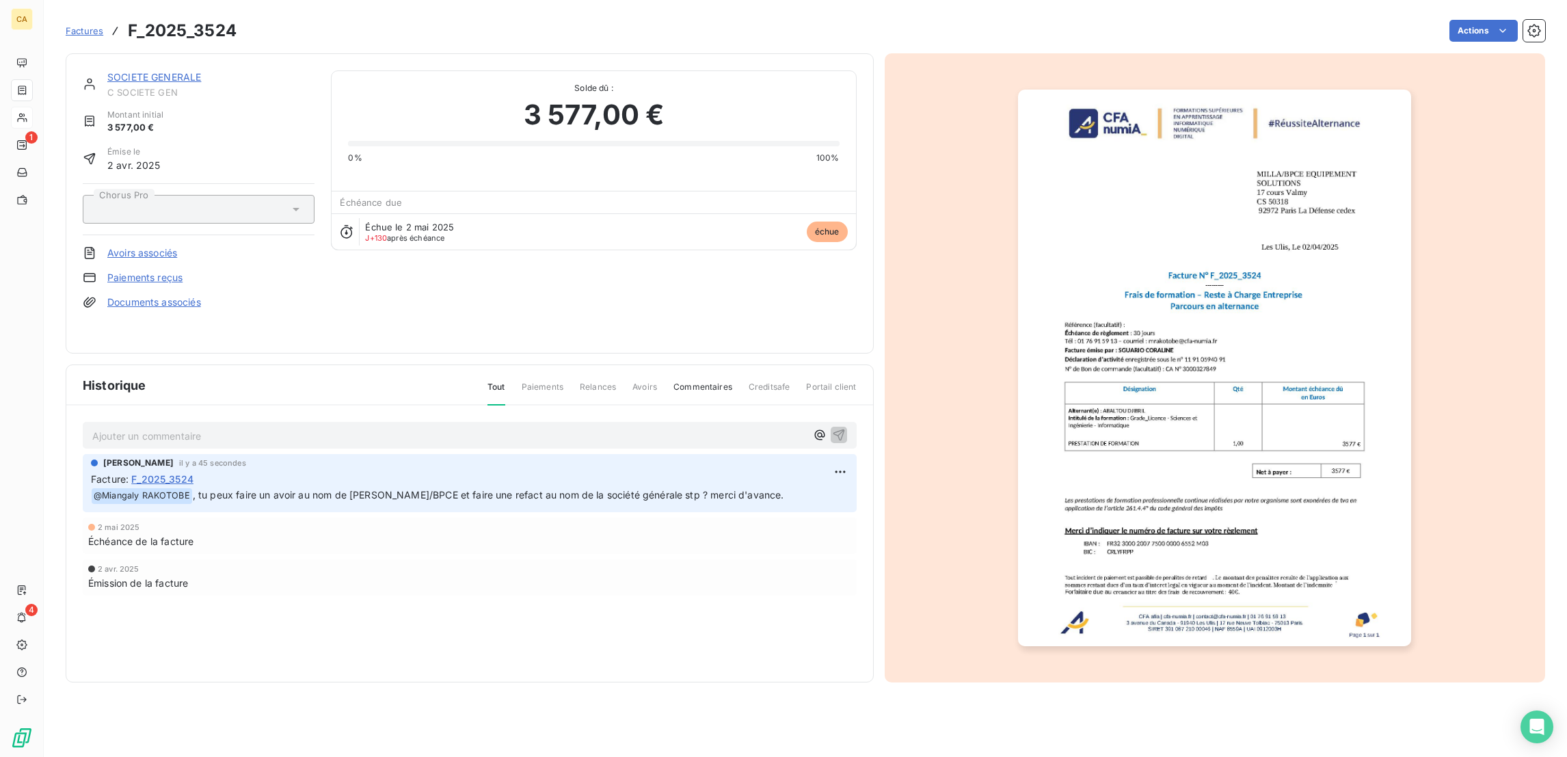
click at [134, 71] on link "SOCIETE GENERALE" at bounding box center [154, 77] width 94 height 12
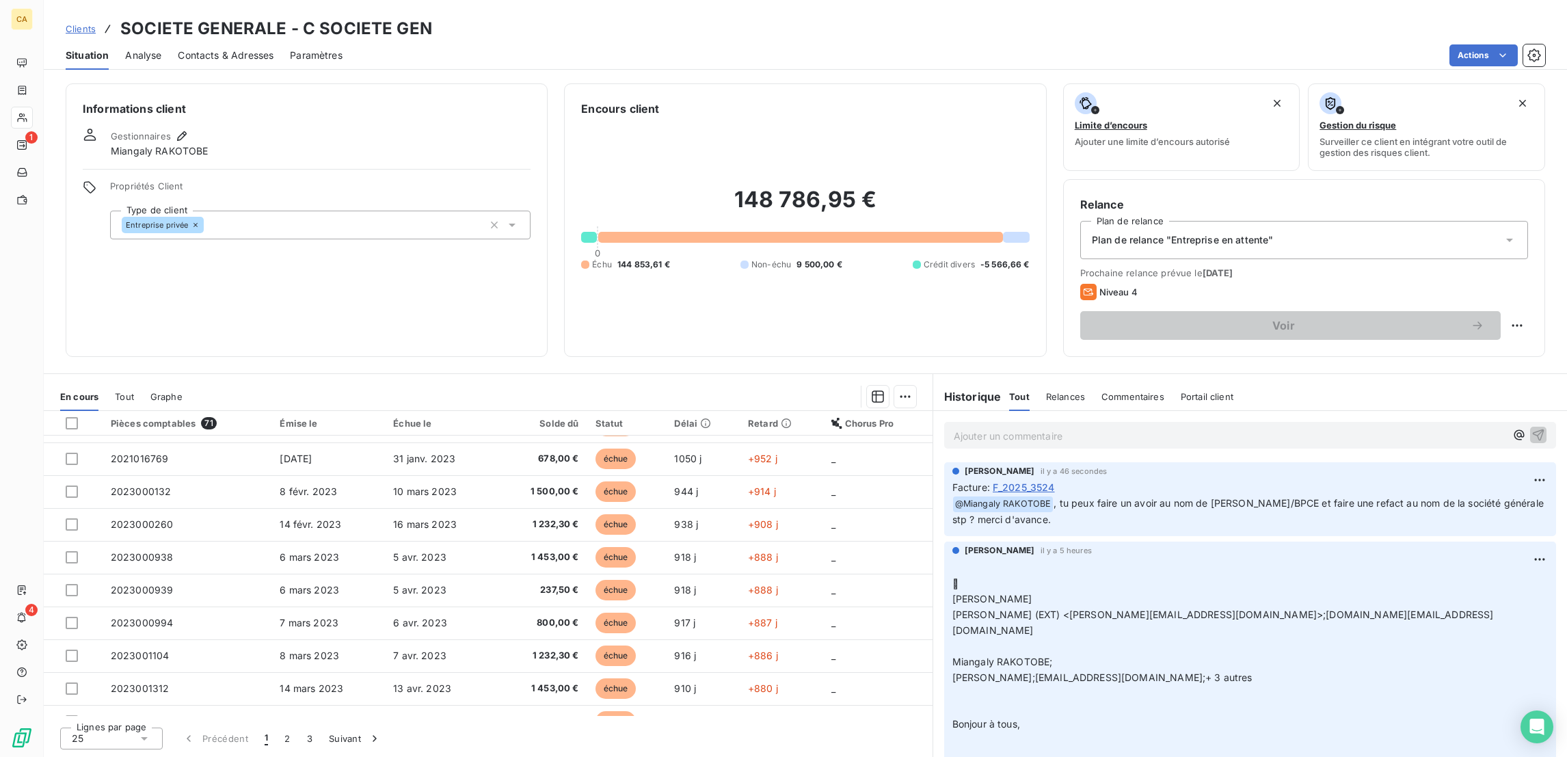
scroll to position [260, 0]
click at [256, 732] on button "1" at bounding box center [266, 738] width 20 height 29
click at [276, 739] on button "2" at bounding box center [287, 738] width 22 height 29
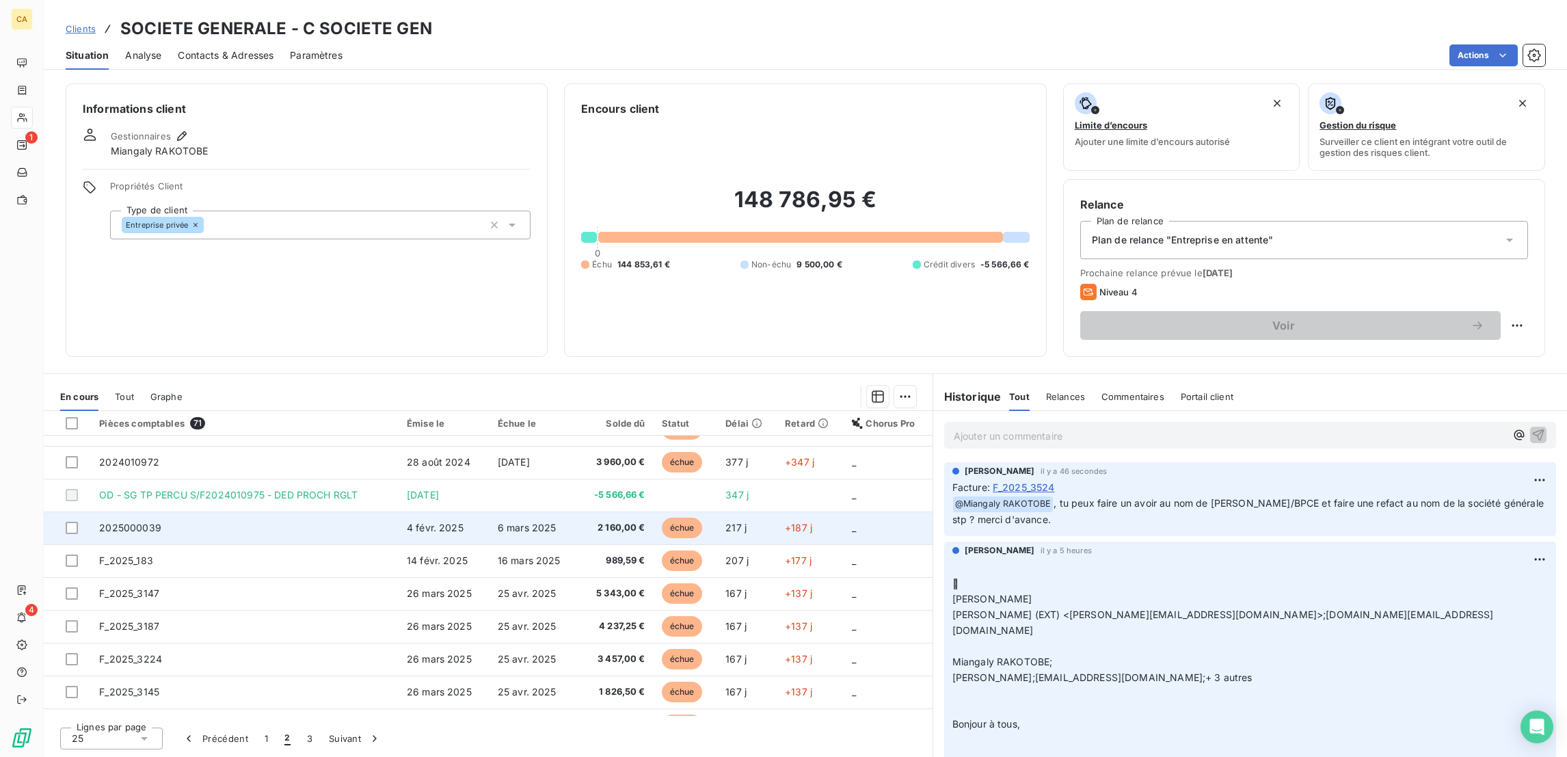
scroll to position [55, 0]
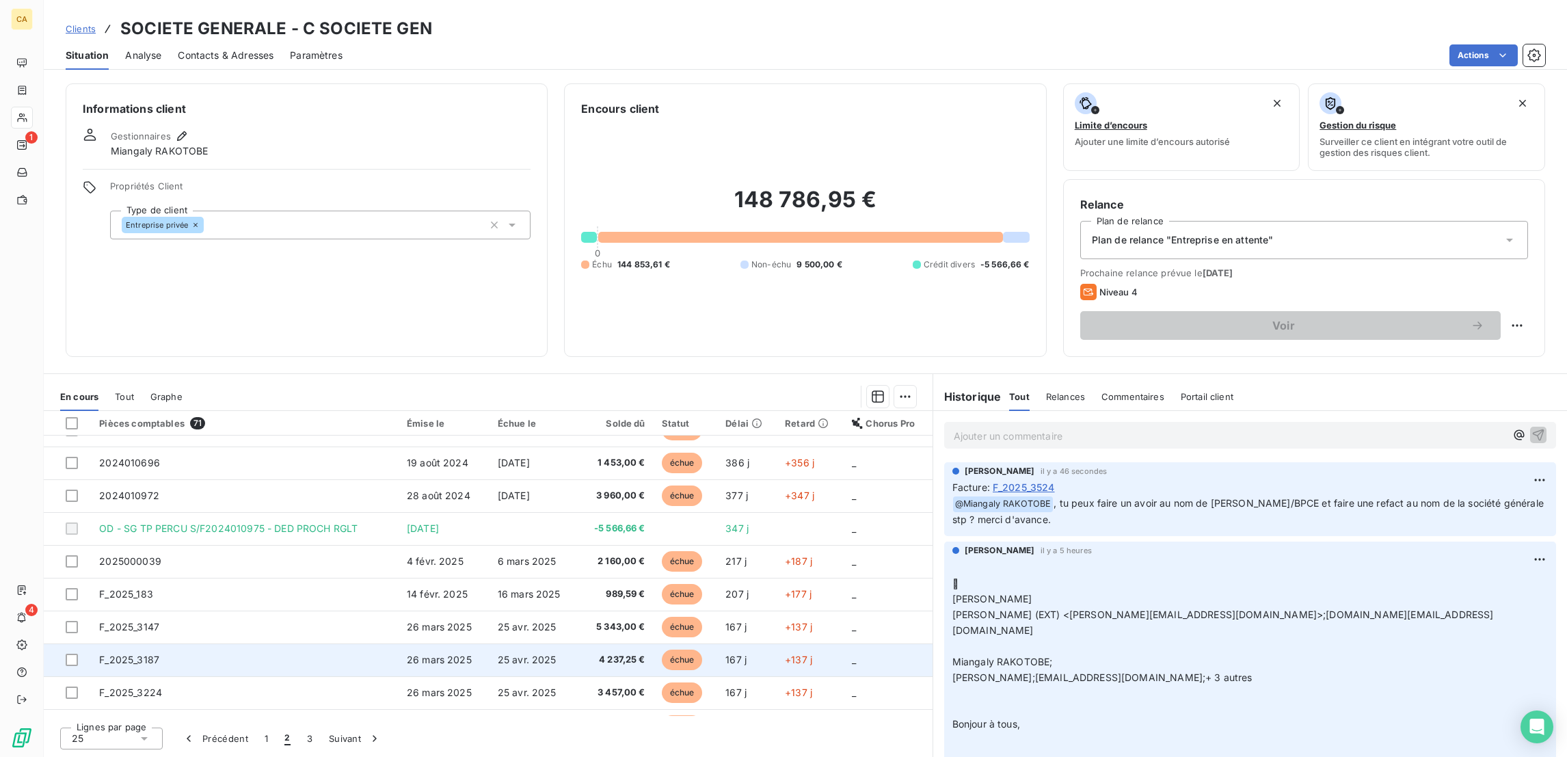
click at [138, 654] on span "F_2025_3187" at bounding box center [129, 660] width 60 height 12
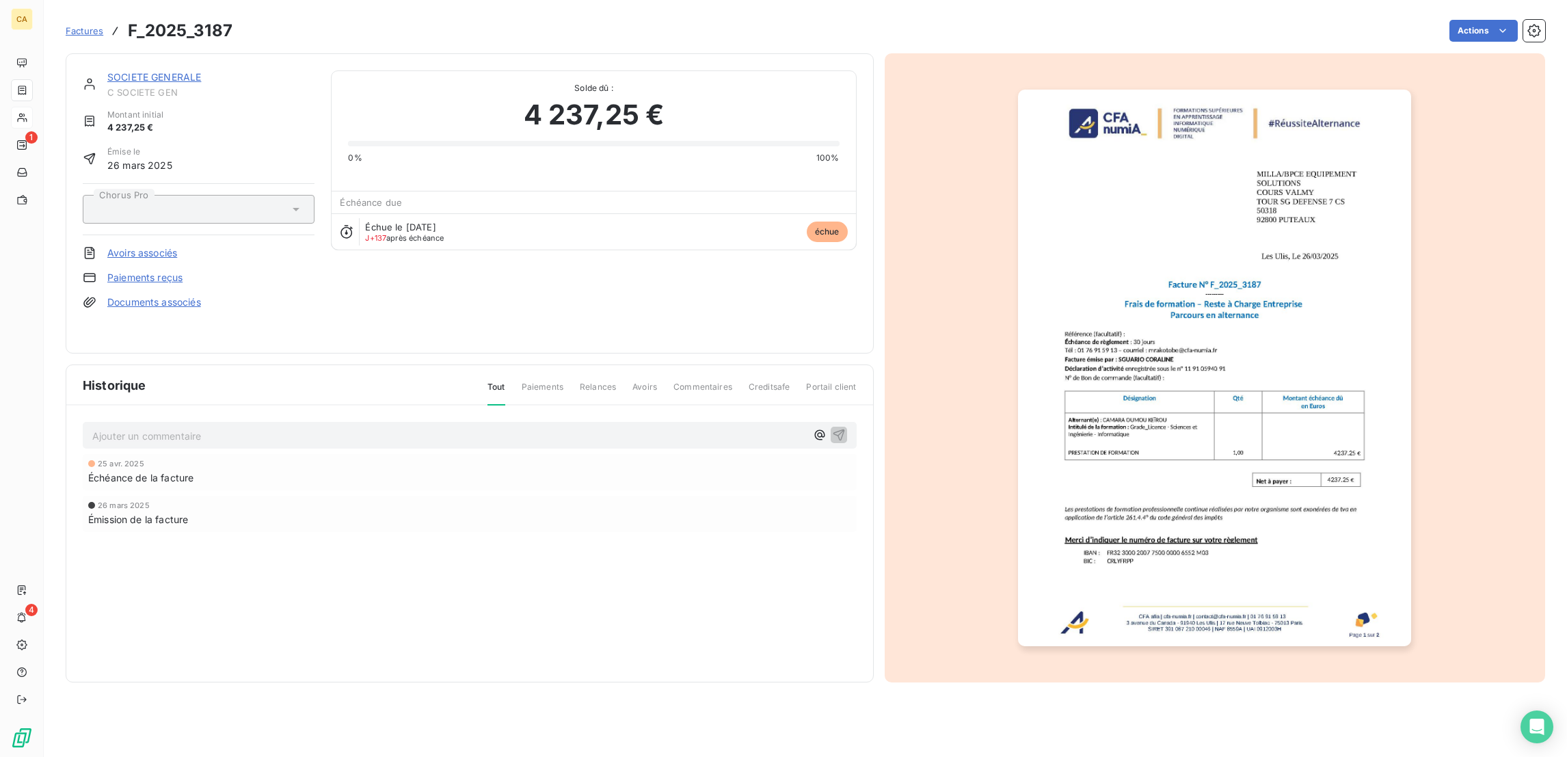
click at [342, 427] on p "Ajouter un commentaire ﻿" at bounding box center [449, 435] width 714 height 17
click at [92, 427] on p "tu peux faire un avoir au nom de MILLA/BPCE et faire une refact au nom de la so…" at bounding box center [449, 435] width 714 height 16
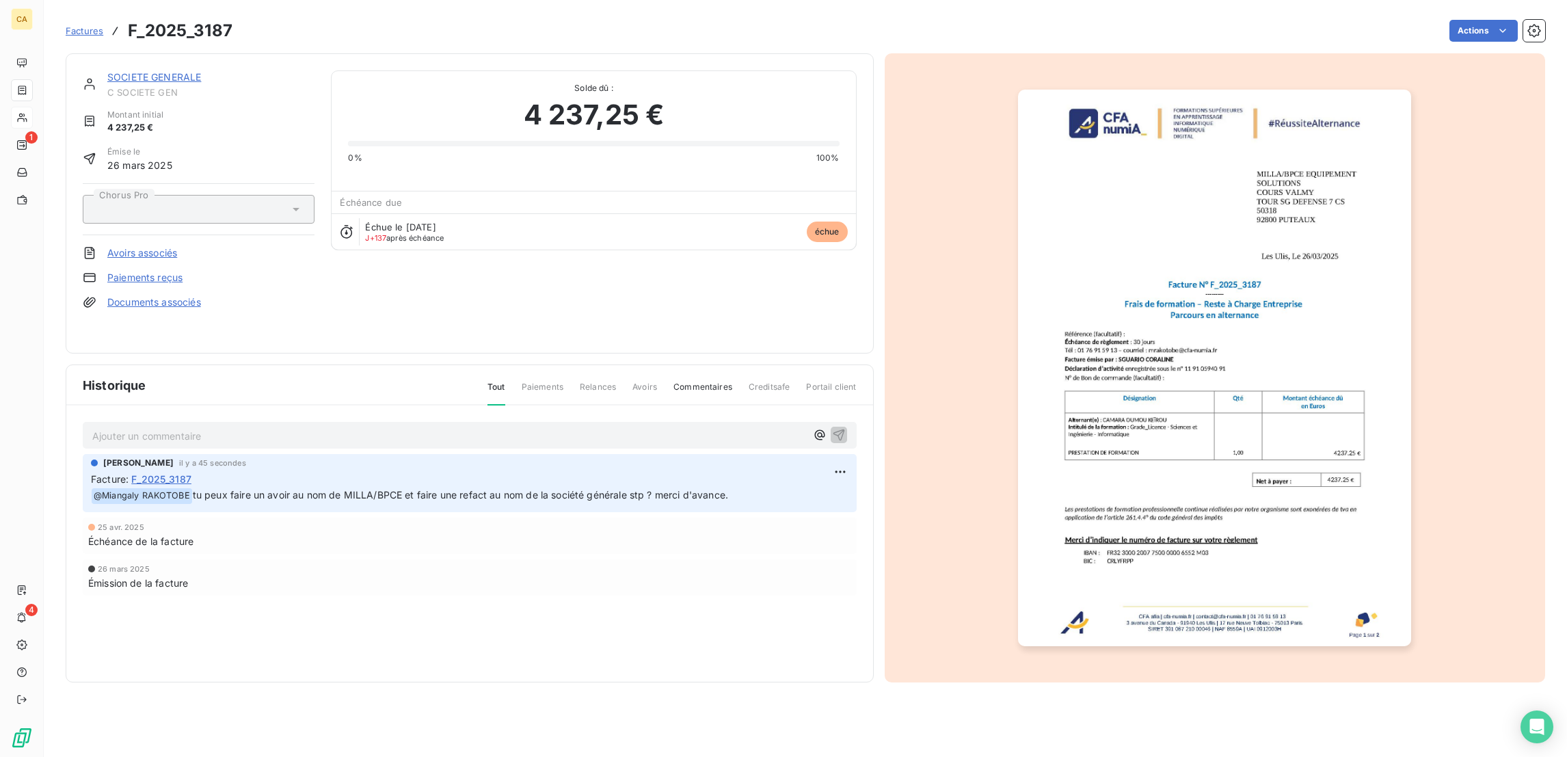
click at [133, 71] on link "SOCIETE GENERALE" at bounding box center [154, 77] width 94 height 12
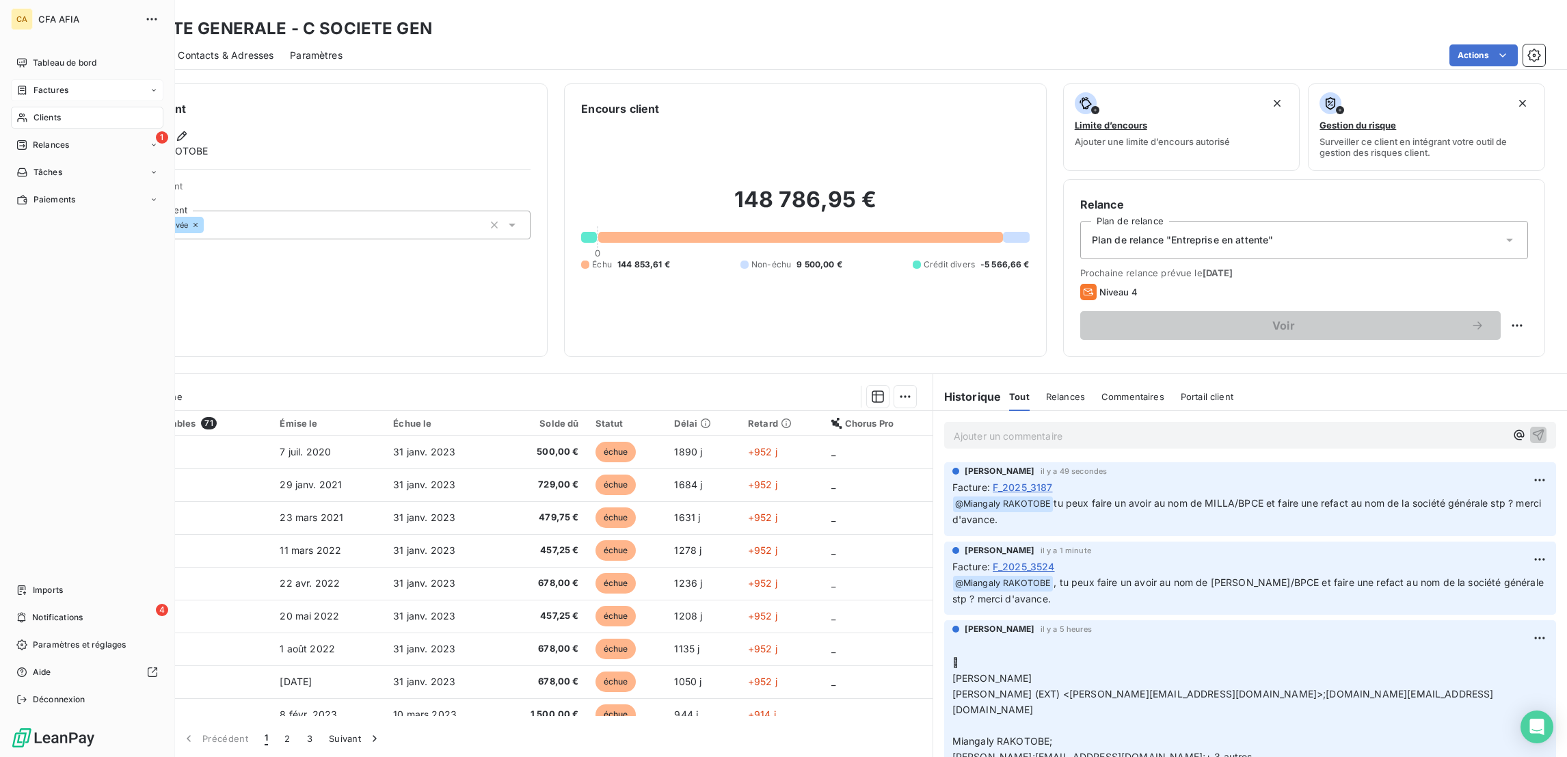
click at [35, 84] on span "Factures" at bounding box center [51, 90] width 35 height 12
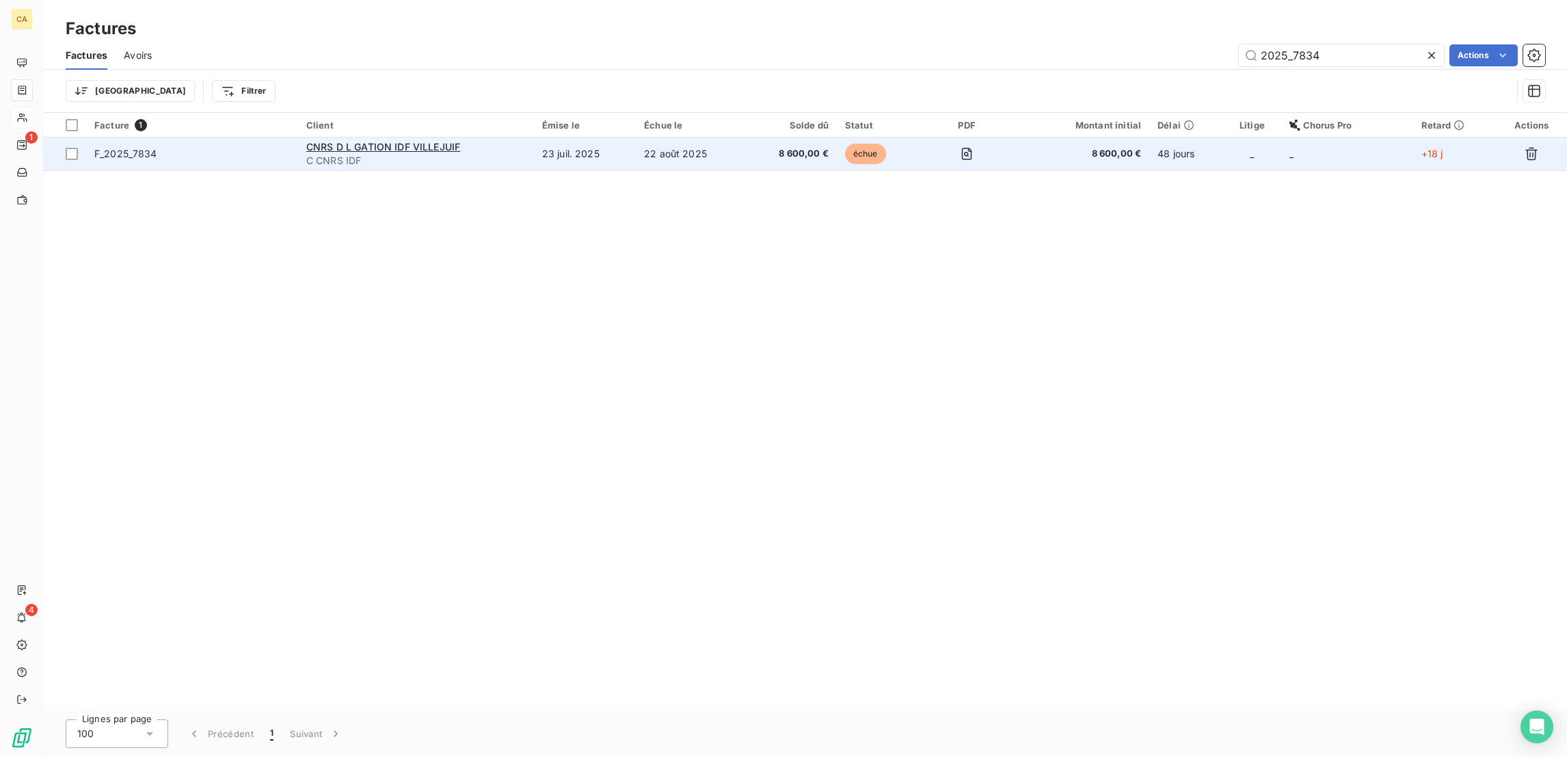
type input "2025_7834"
click at [297, 142] on td "F_2025_7834" at bounding box center [192, 153] width 212 height 33
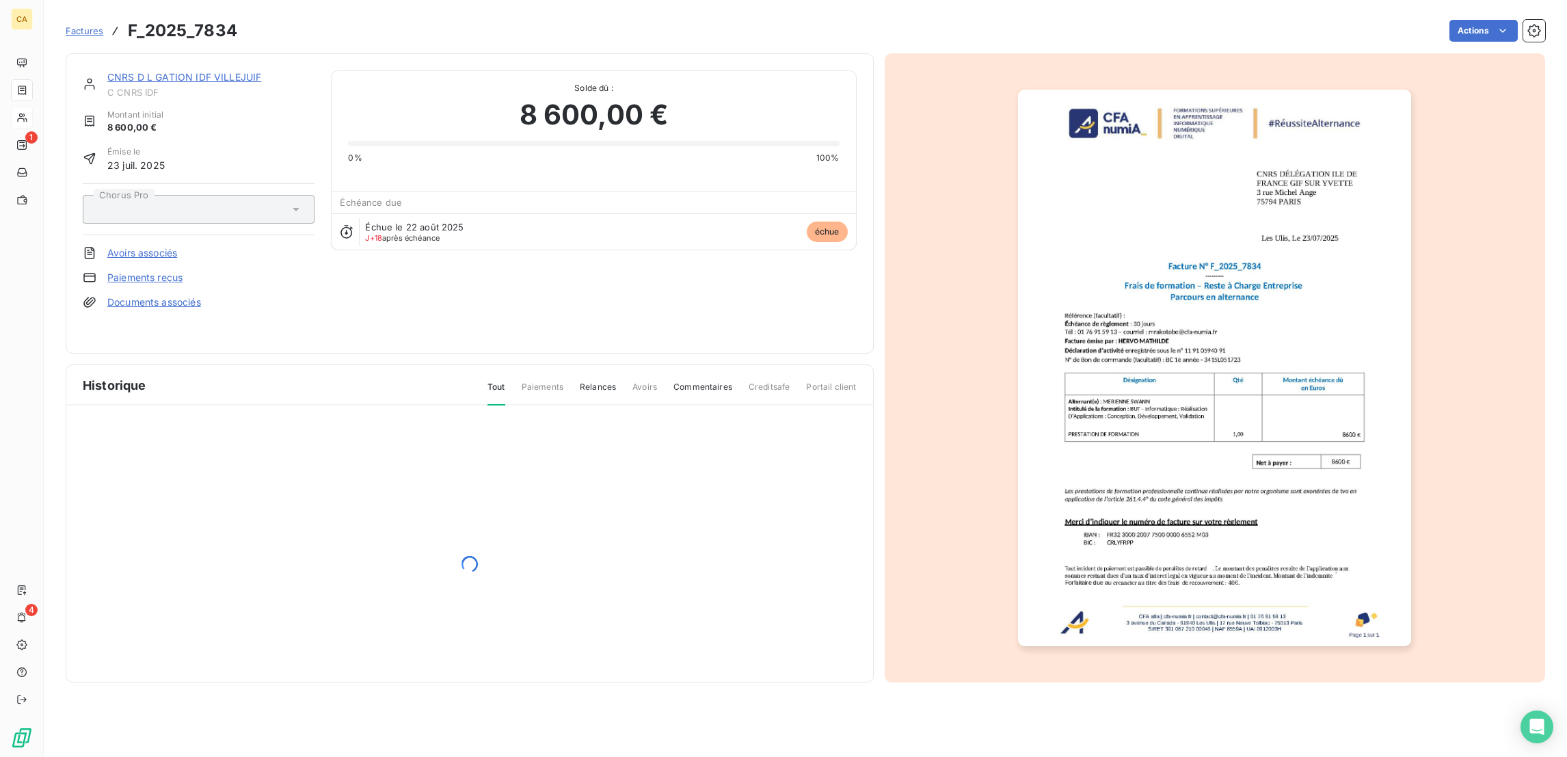
click at [124, 71] on link "CNRS D L GATION IDF VILLEJUIF" at bounding box center [184, 77] width 154 height 12
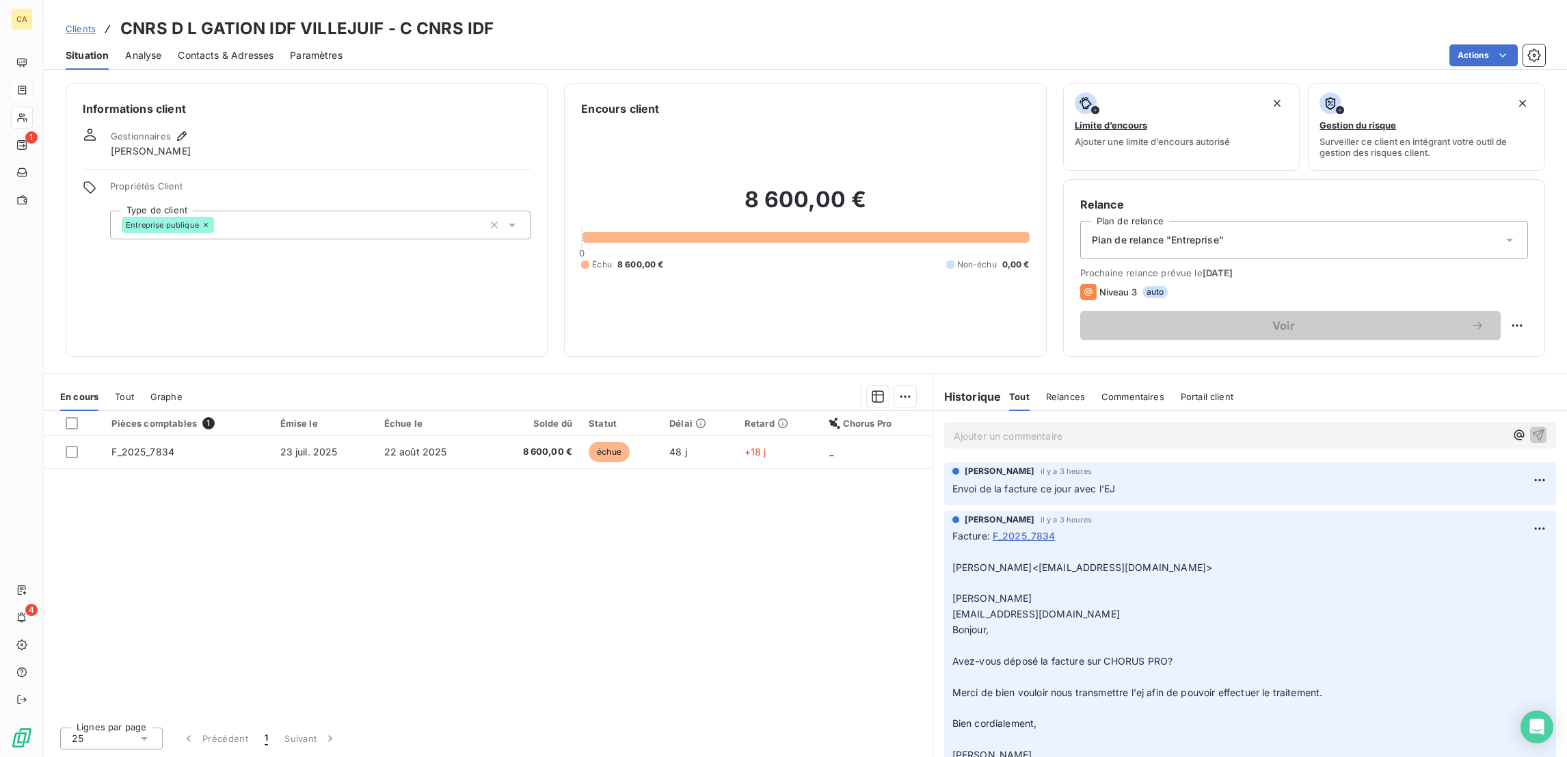
click at [188, 49] on span "Contacts & Adresses" at bounding box center [226, 56] width 96 height 14
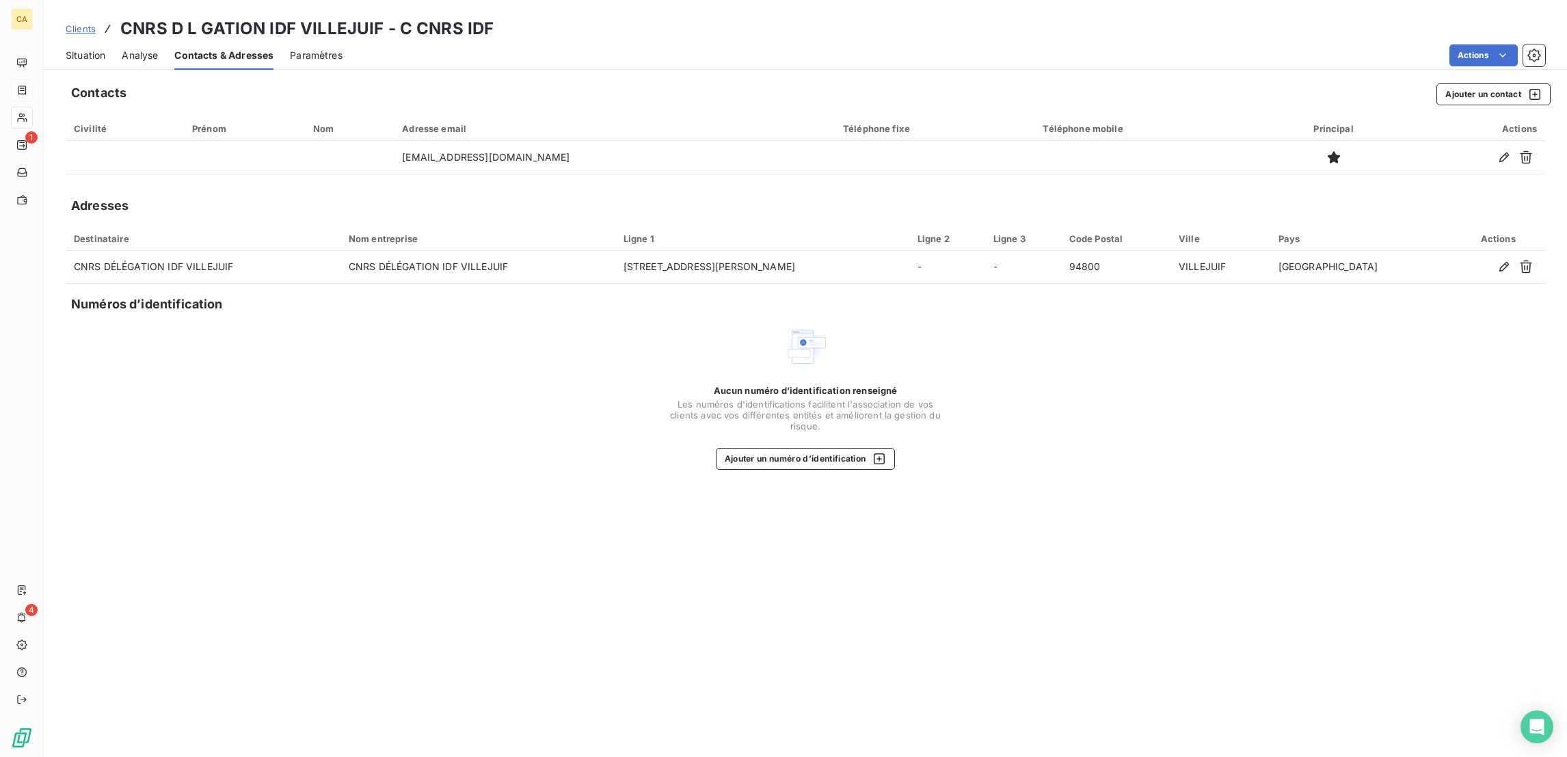
click at [87, 53] on div "Situation" at bounding box center [86, 55] width 40 height 29
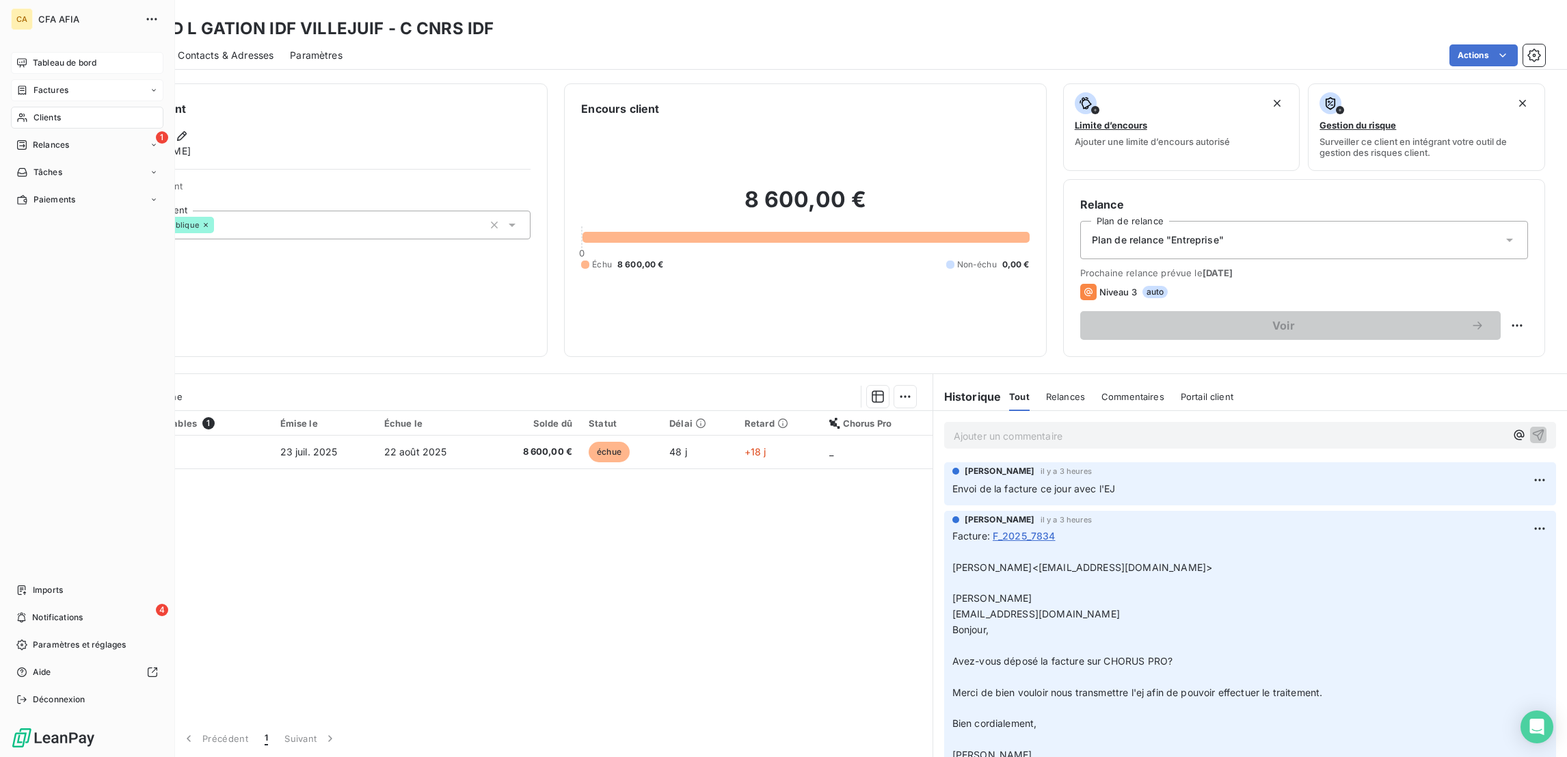
click at [16, 57] on icon at bounding box center [21, 62] width 11 height 11
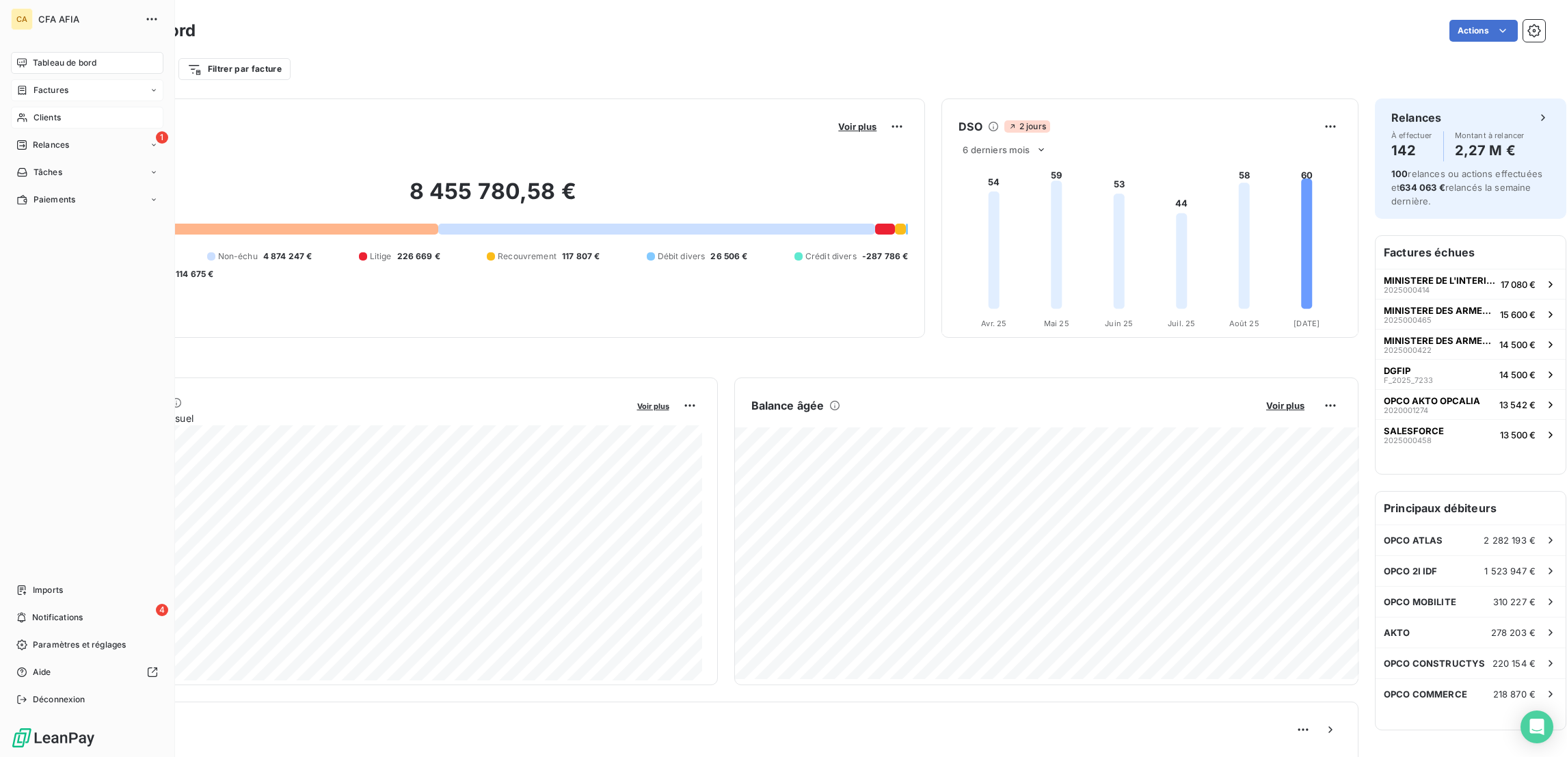
click at [40, 84] on span "Factures" at bounding box center [51, 90] width 35 height 12
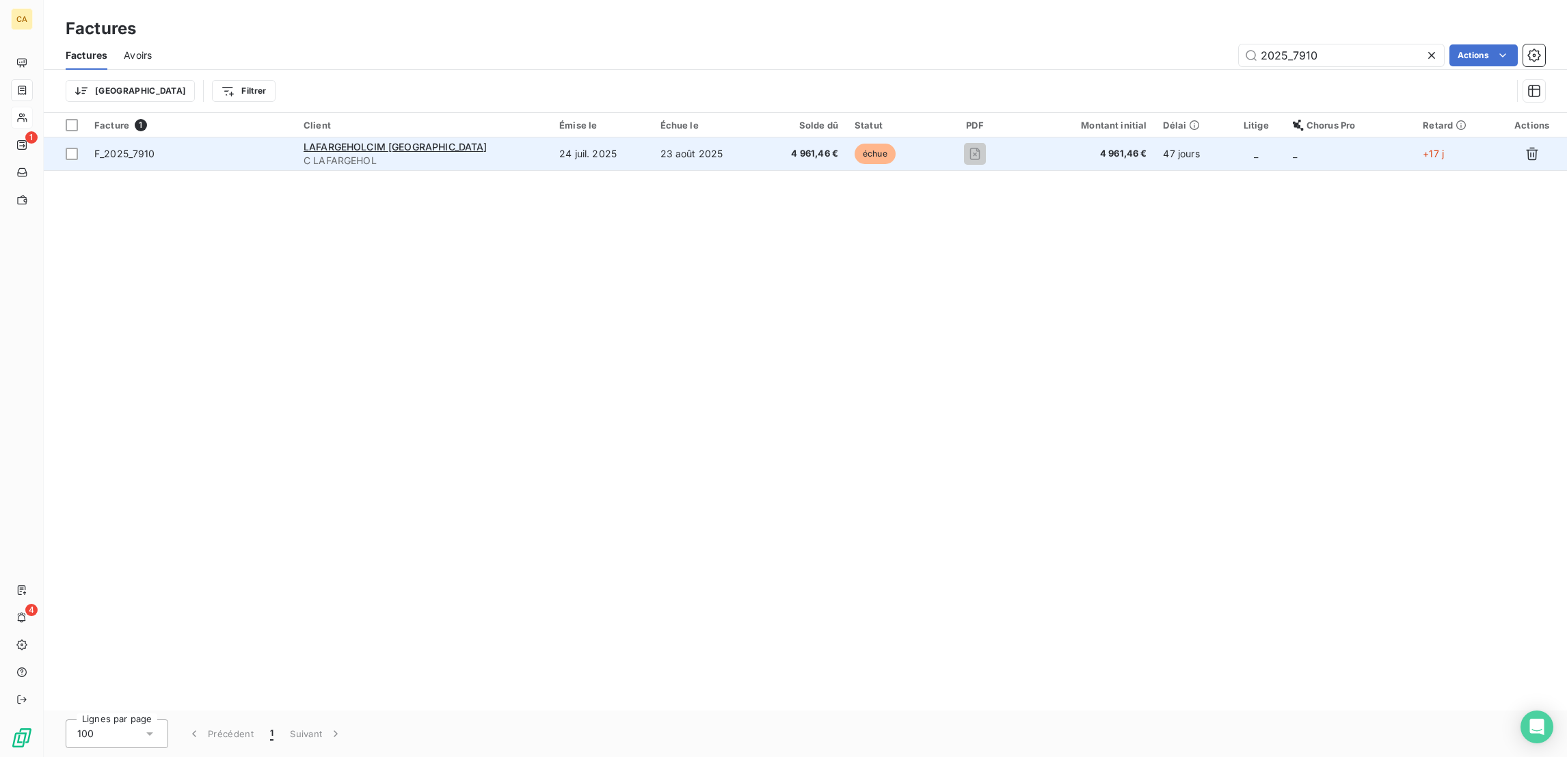
type input "2025_7910"
click at [501, 154] on span "C LAFARGEHOL" at bounding box center [423, 161] width 239 height 14
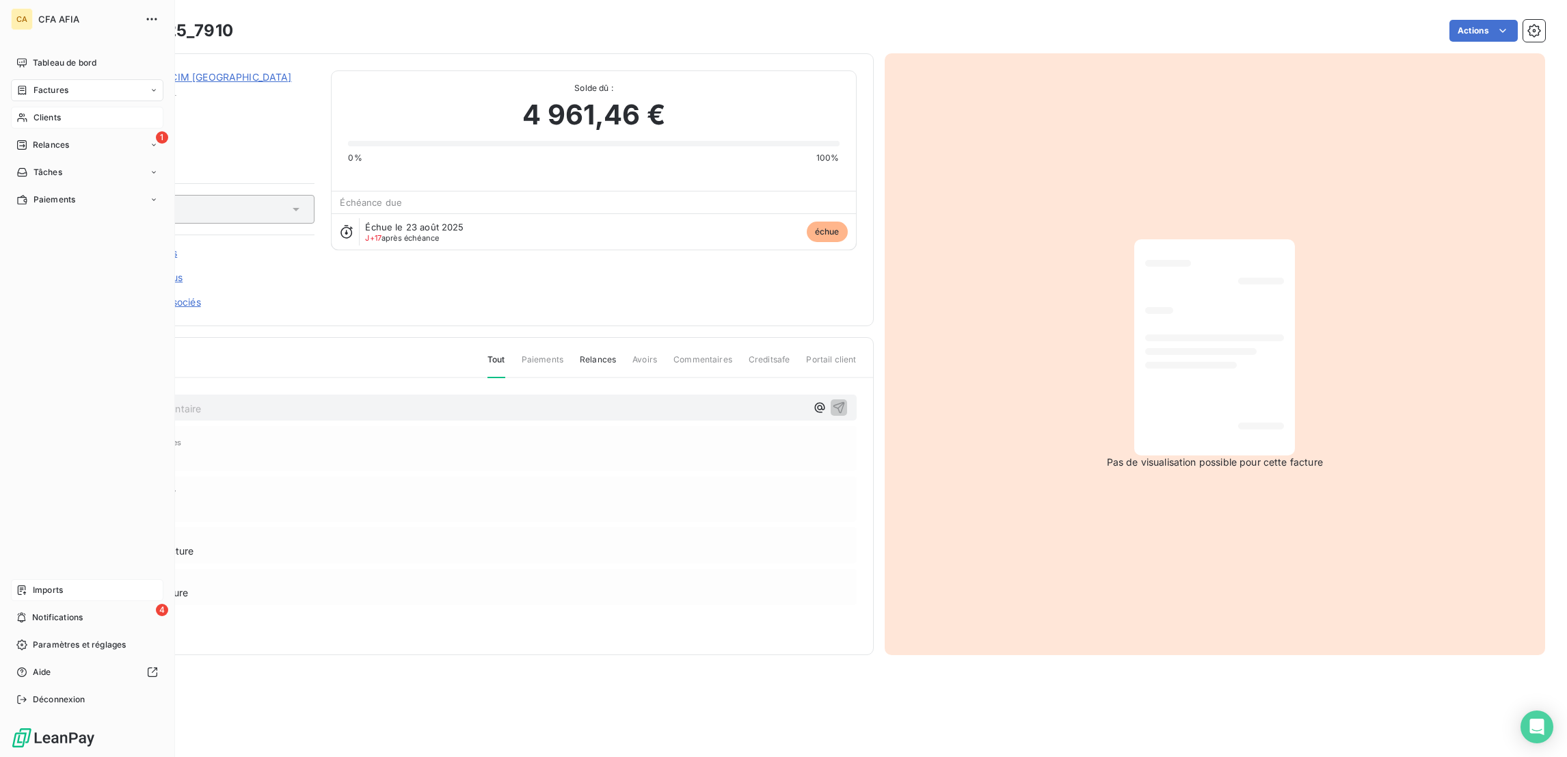
click at [33, 596] on span "Imports" at bounding box center [48, 590] width 30 height 12
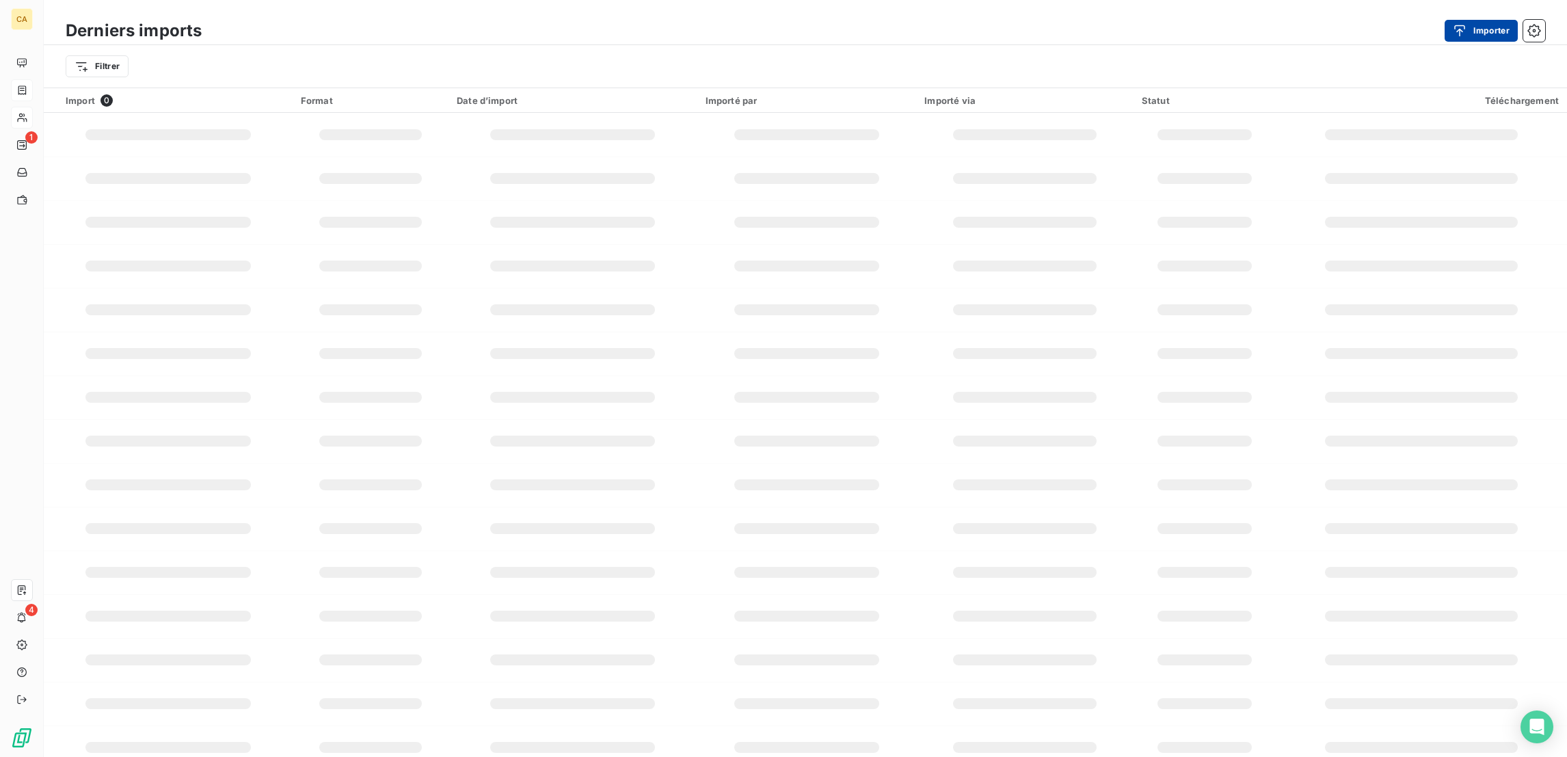
click at [1483, 26] on button "Importer" at bounding box center [1481, 31] width 73 height 22
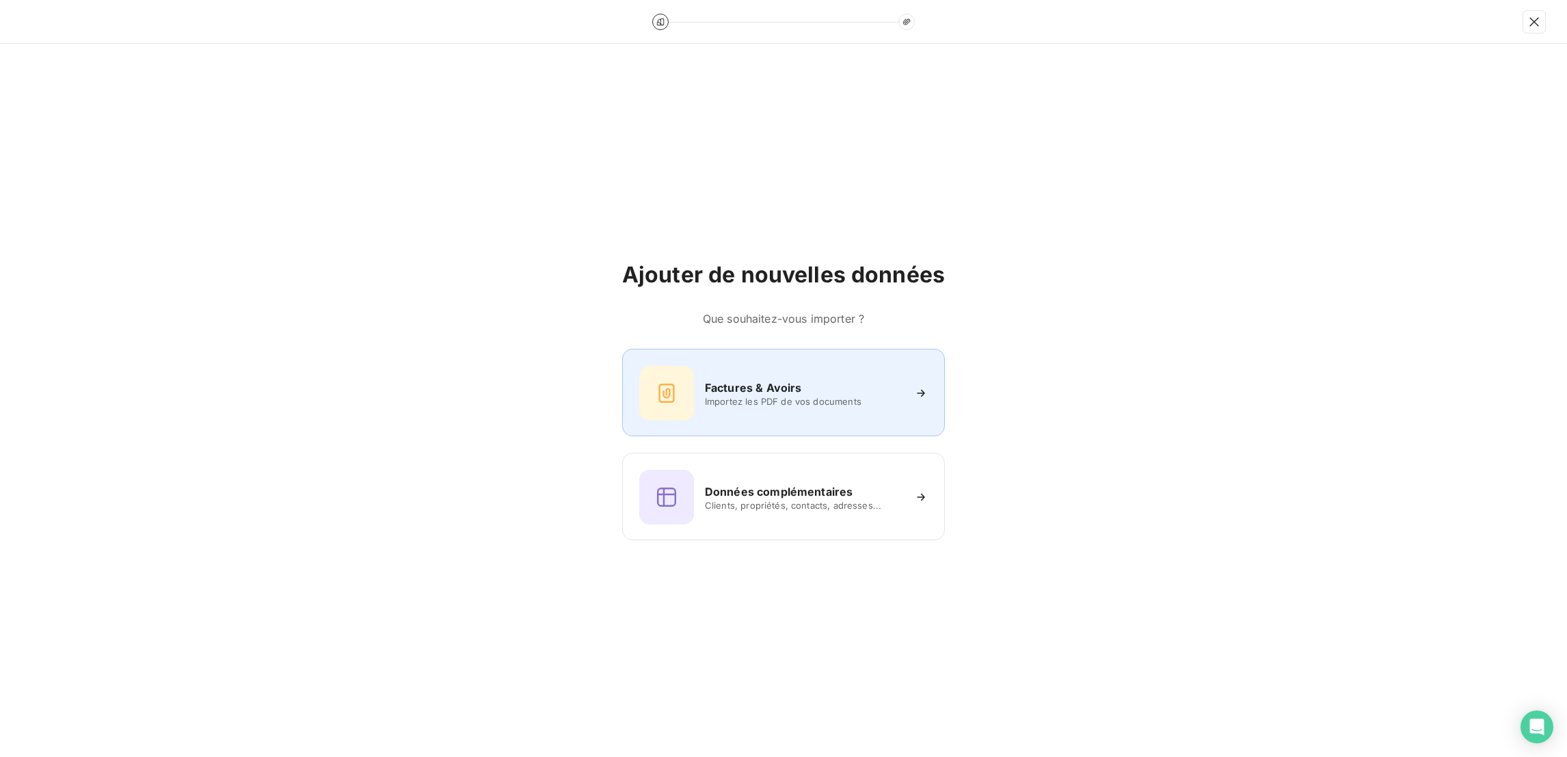
click at [745, 380] on h6 "Factures & Avoirs" at bounding box center [753, 388] width 97 height 16
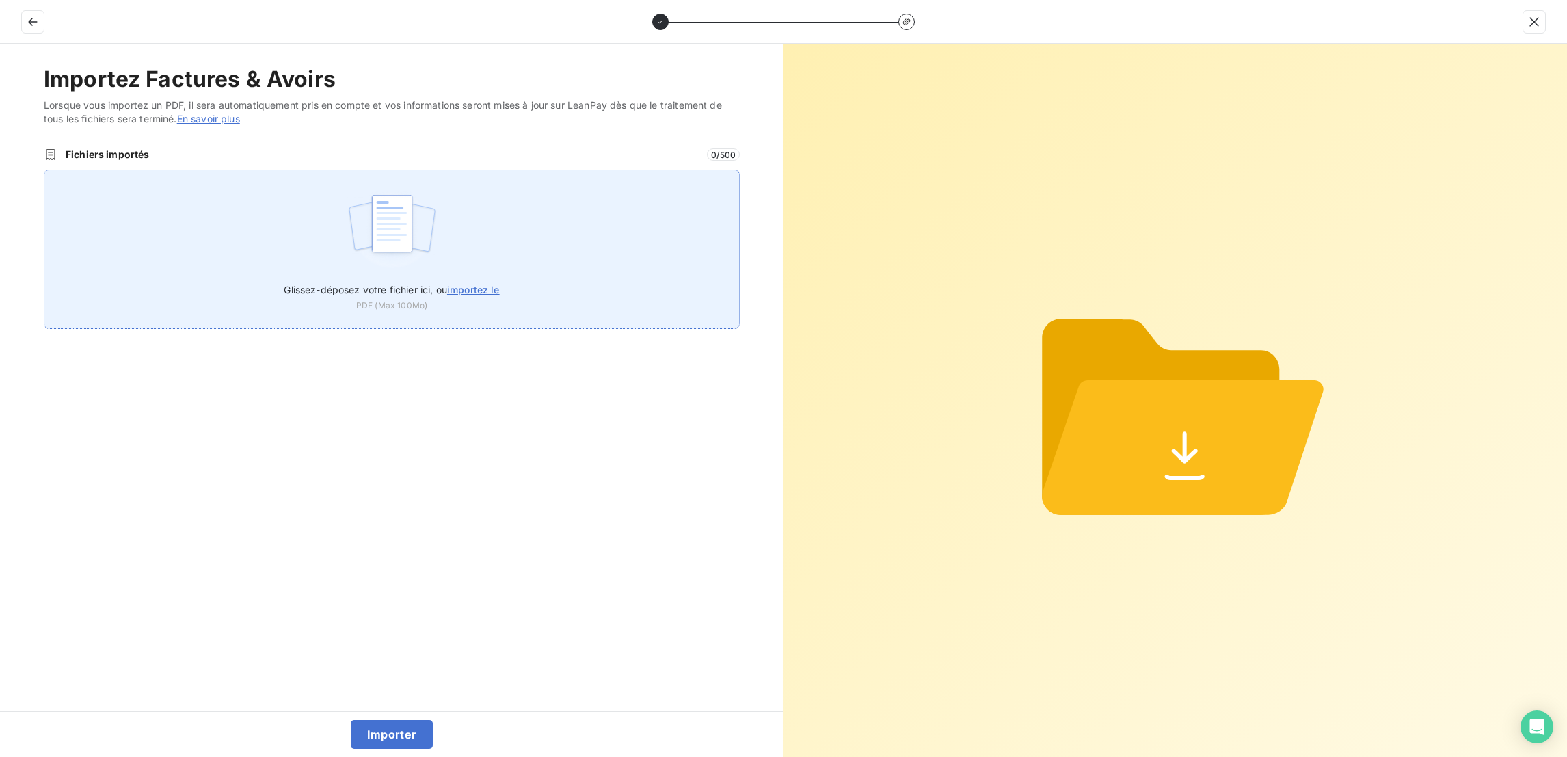
click at [483, 173] on div "Glissez-déposez votre fichier ici, ou importez le PDF (Max 100Mo)" at bounding box center [392, 249] width 696 height 159
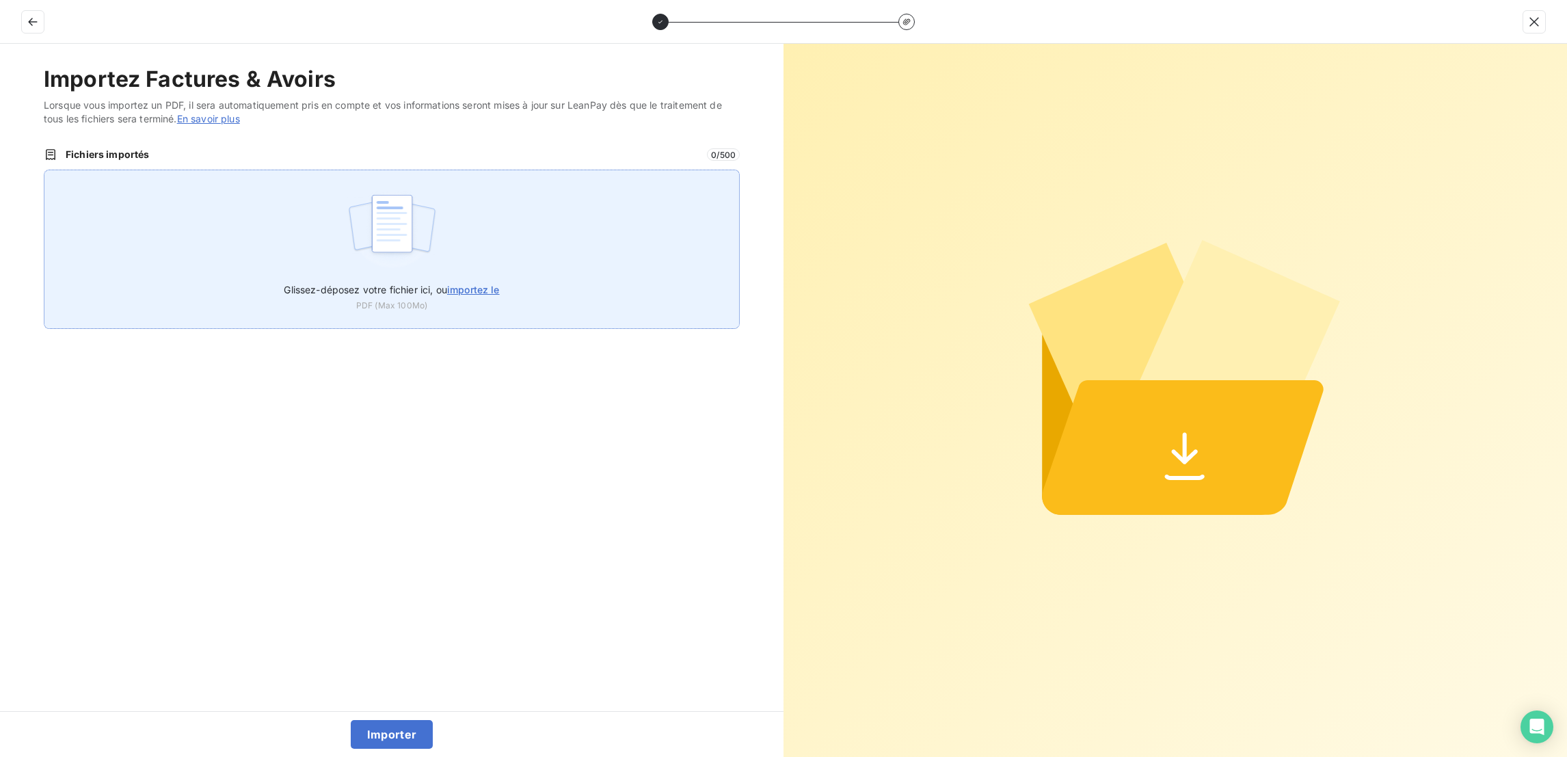
type input "C:\fakepath\F_2025_7910 (1).pdf"
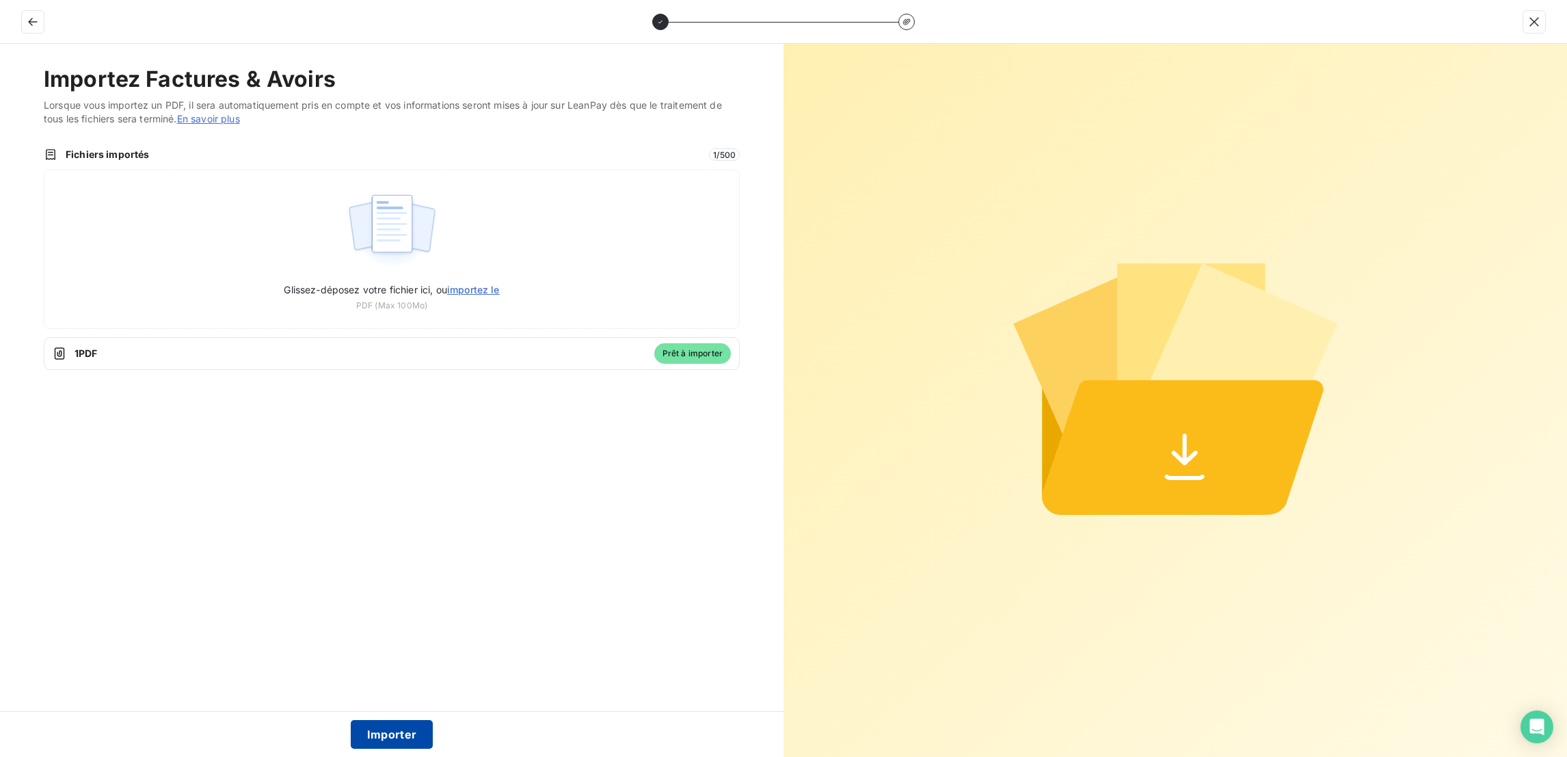
click at [414, 729] on button "Importer" at bounding box center [392, 734] width 83 height 29
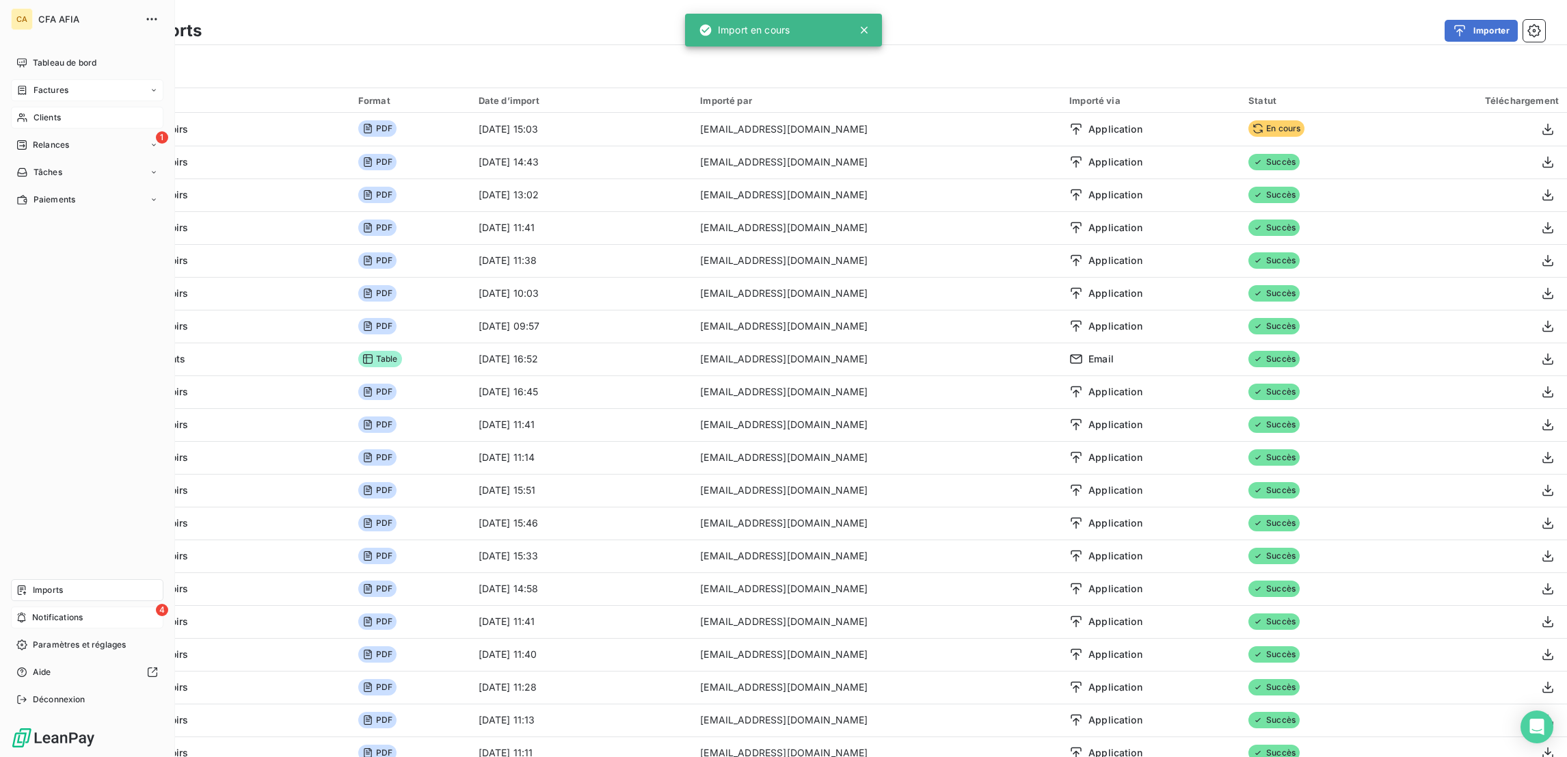
click at [39, 624] on span "Notifications" at bounding box center [57, 617] width 51 height 12
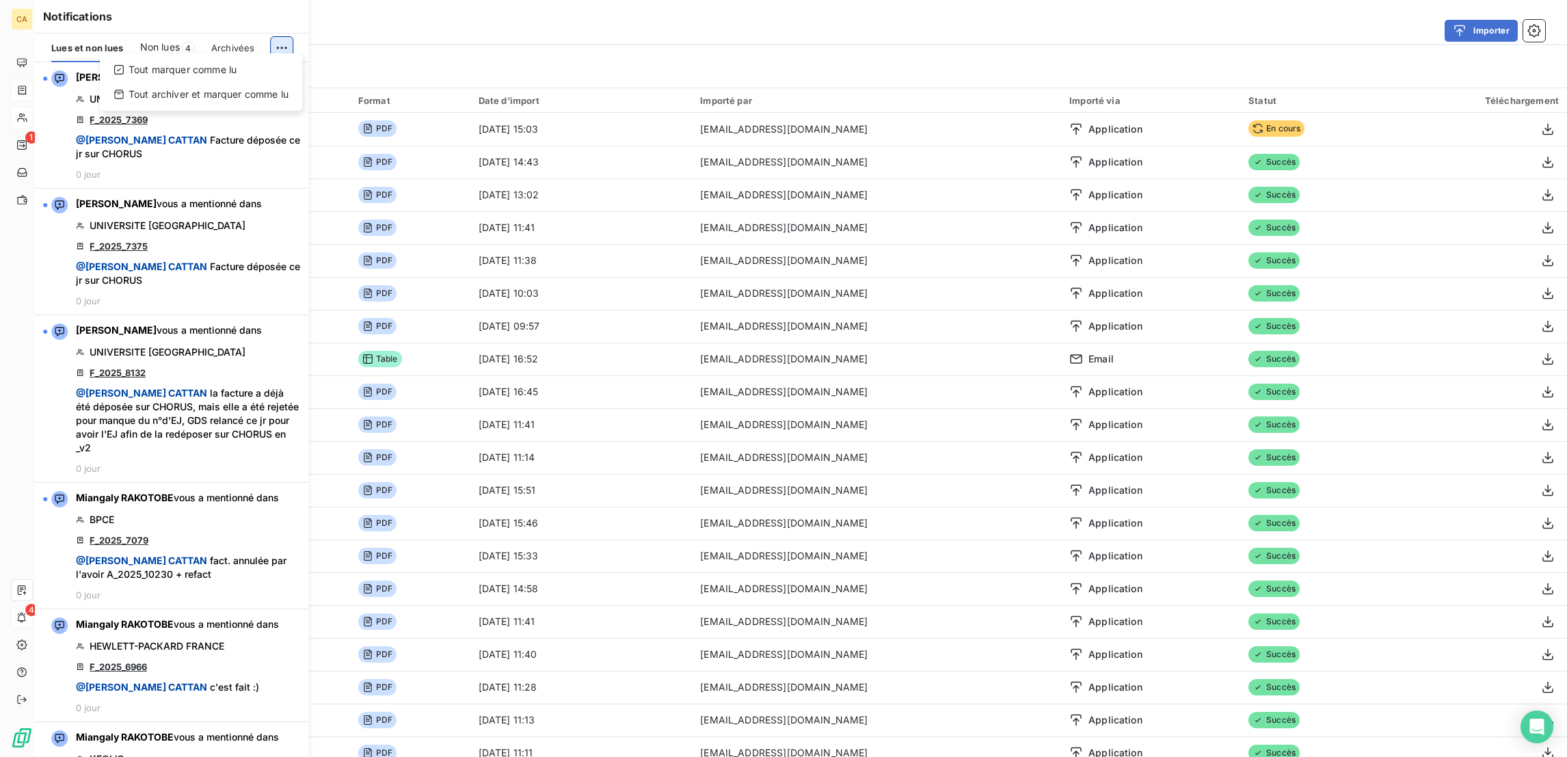
click at [276, 42] on html "CA 1 4 Derniers imports Importer Filtrer Import 1060 Format Date d’import Impor…" at bounding box center [783, 378] width 1567 height 757
click at [194, 65] on div "Tout marquer comme lu" at bounding box center [200, 70] width 191 height 22
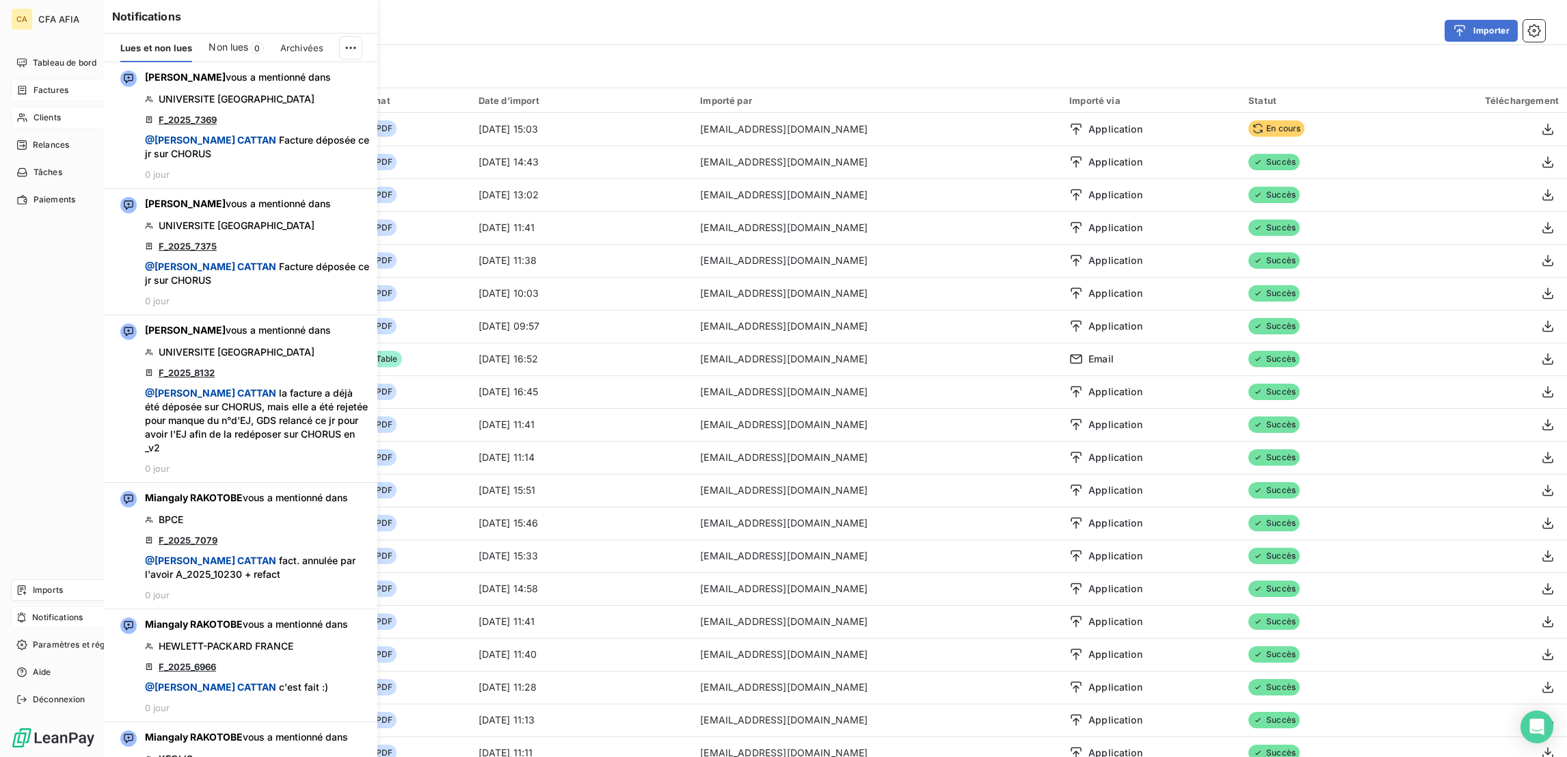
click at [18, 84] on div "Factures" at bounding box center [42, 90] width 52 height 12
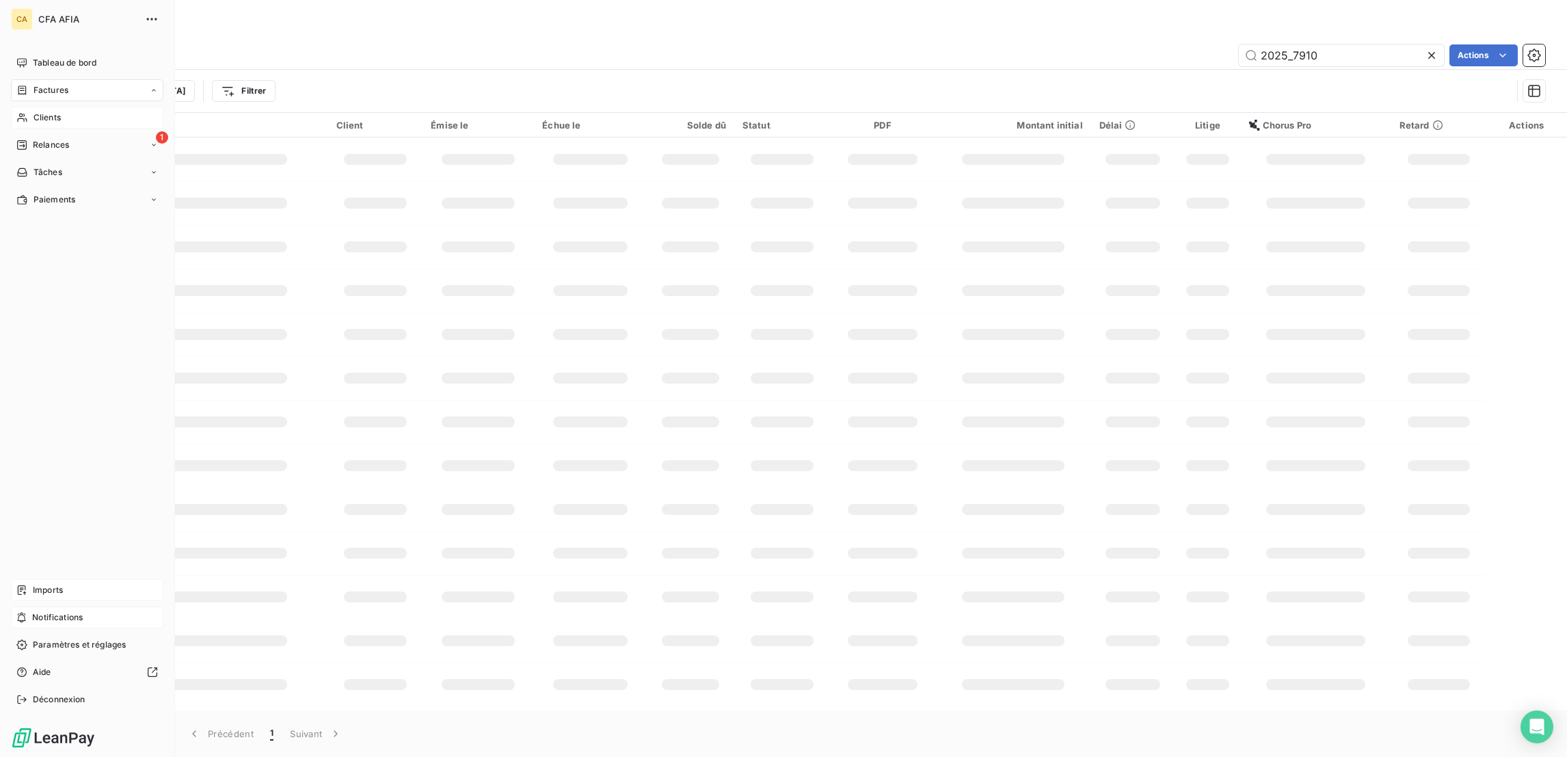
click at [19, 57] on icon at bounding box center [21, 62] width 11 height 11
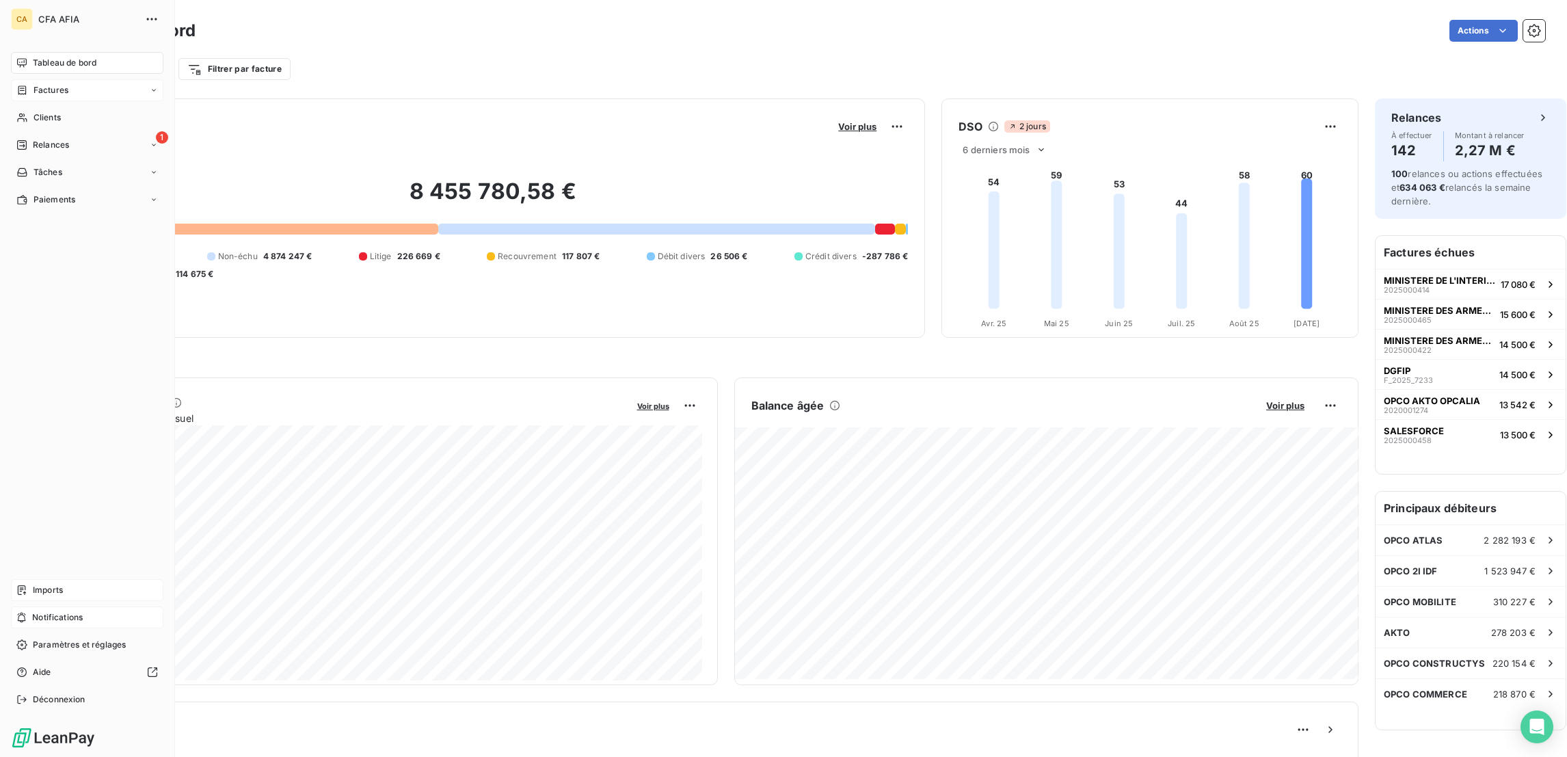
drag, startPoint x: 20, startPoint y: 87, endPoint x: 43, endPoint y: 79, distance: 24.4
click at [21, 107] on div "Clients" at bounding box center [87, 118] width 153 height 22
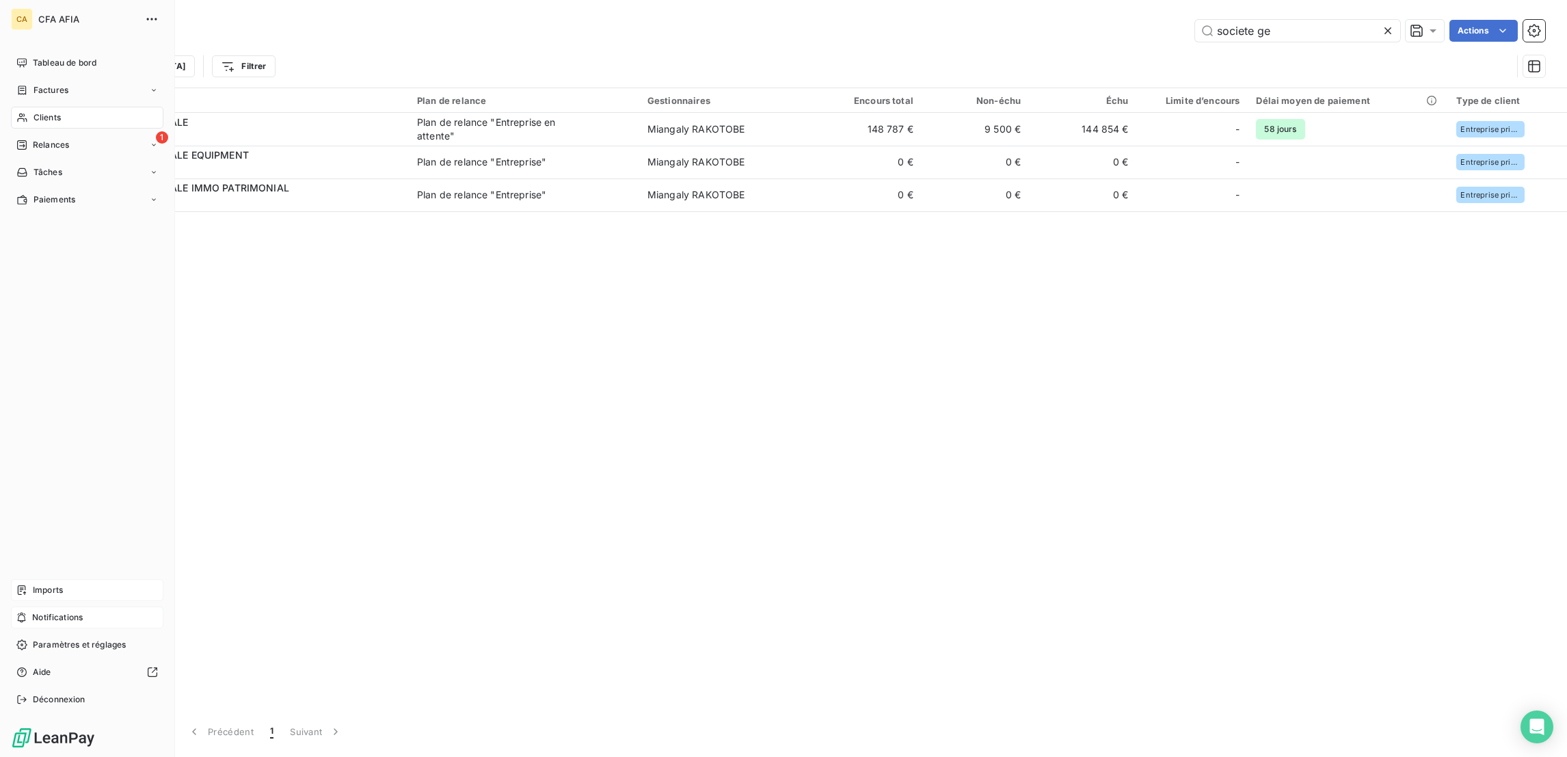
click at [22, 112] on icon at bounding box center [22, 117] width 12 height 11
click at [96, 79] on div "Factures" at bounding box center [87, 90] width 153 height 22
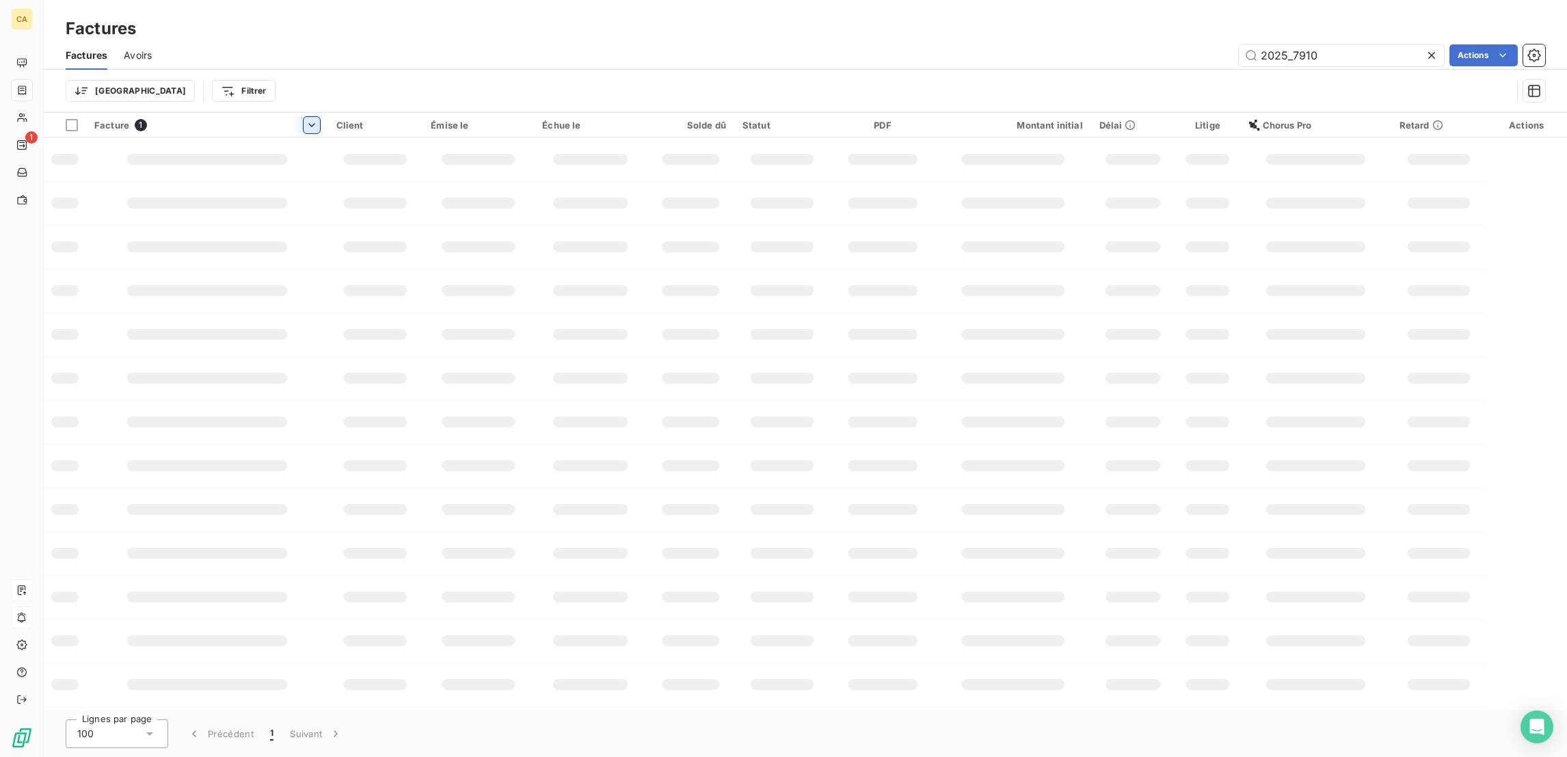
click at [320, 117] on div at bounding box center [306, 125] width 27 height 16
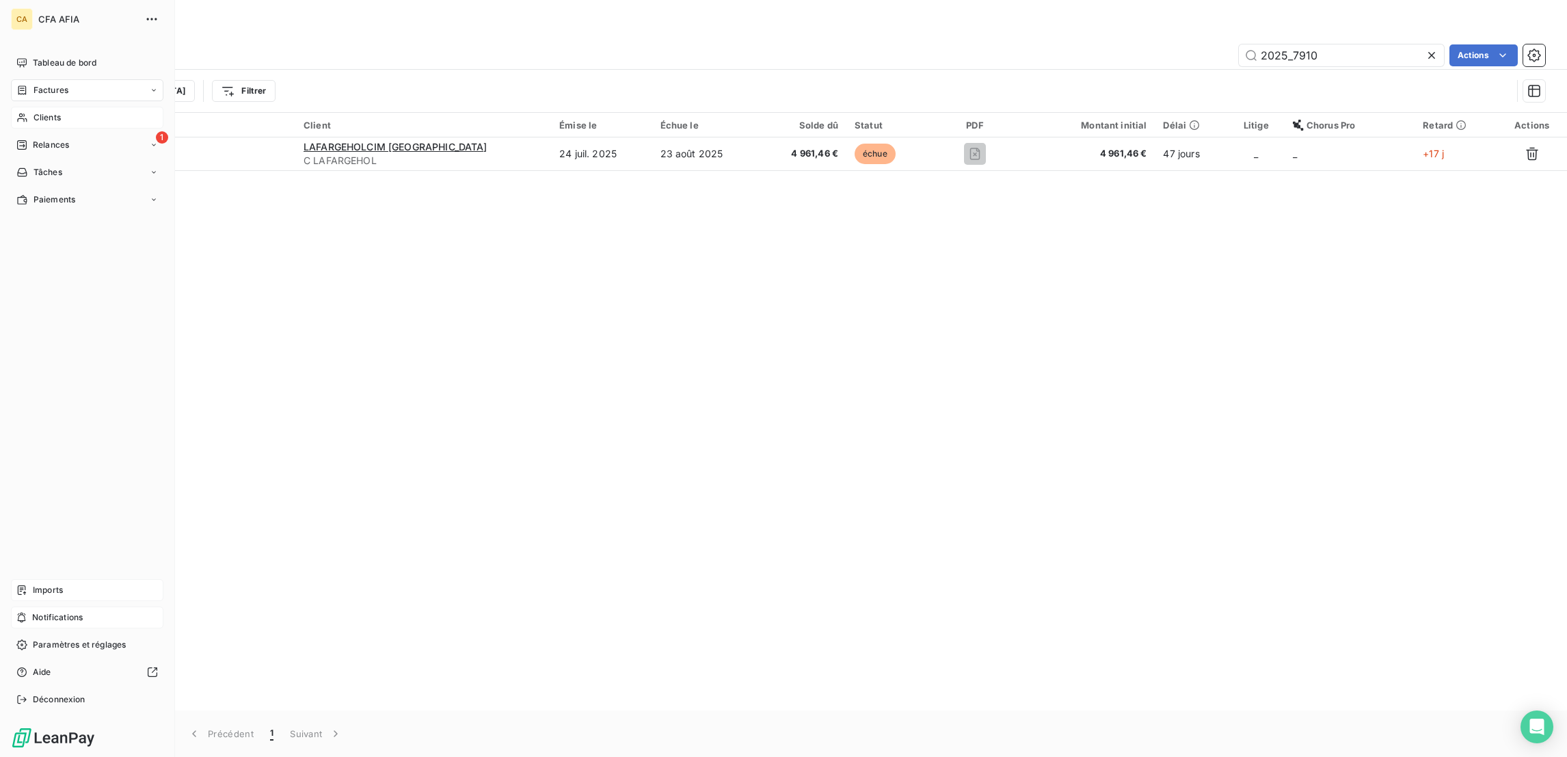
click at [16, 112] on icon at bounding box center [22, 117] width 12 height 11
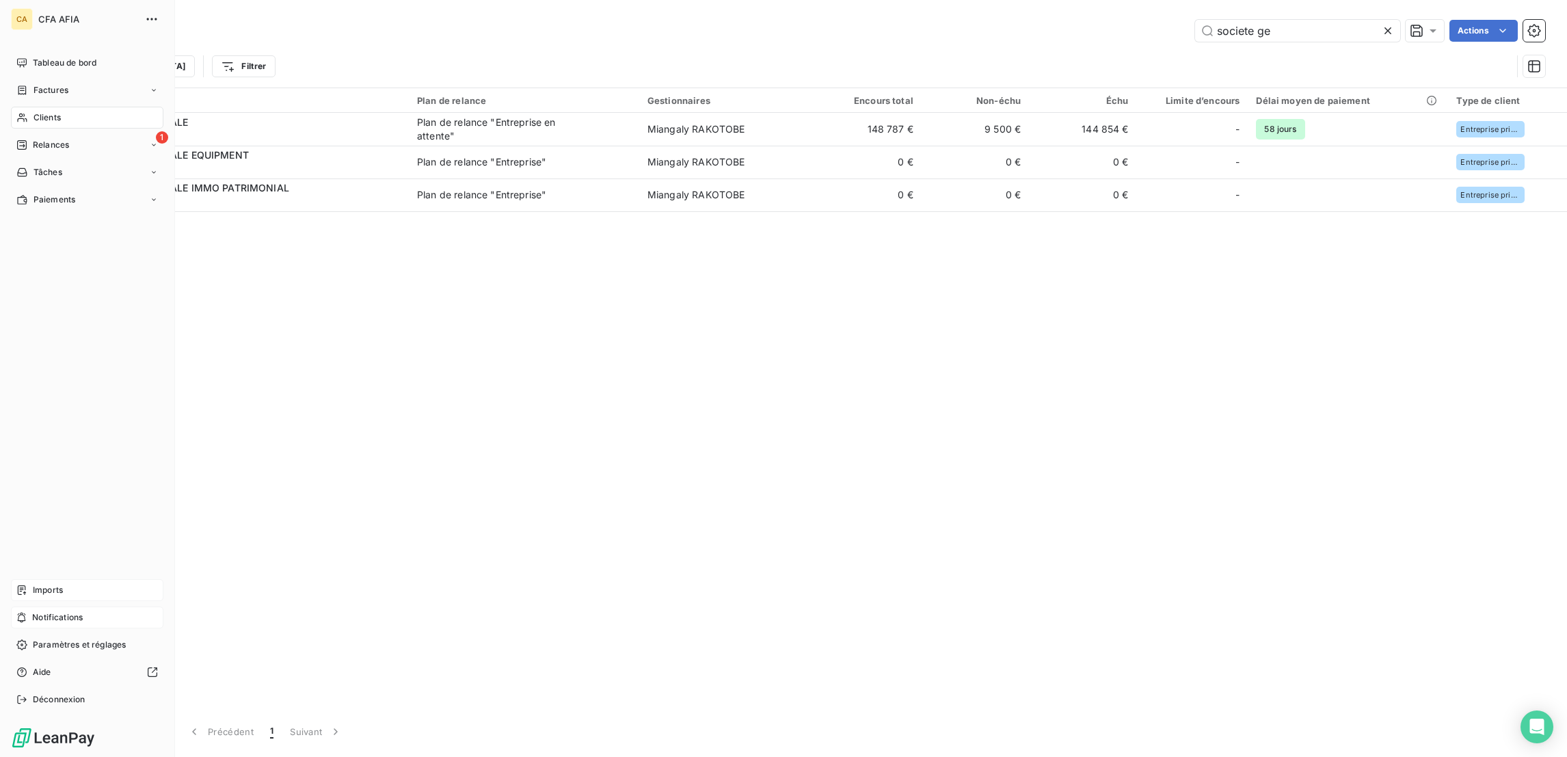
click at [34, 111] on span "Clients" at bounding box center [47, 117] width 27 height 12
click at [18, 107] on div "Clients" at bounding box center [87, 118] width 153 height 22
click at [17, 107] on div "Clients" at bounding box center [87, 118] width 153 height 22
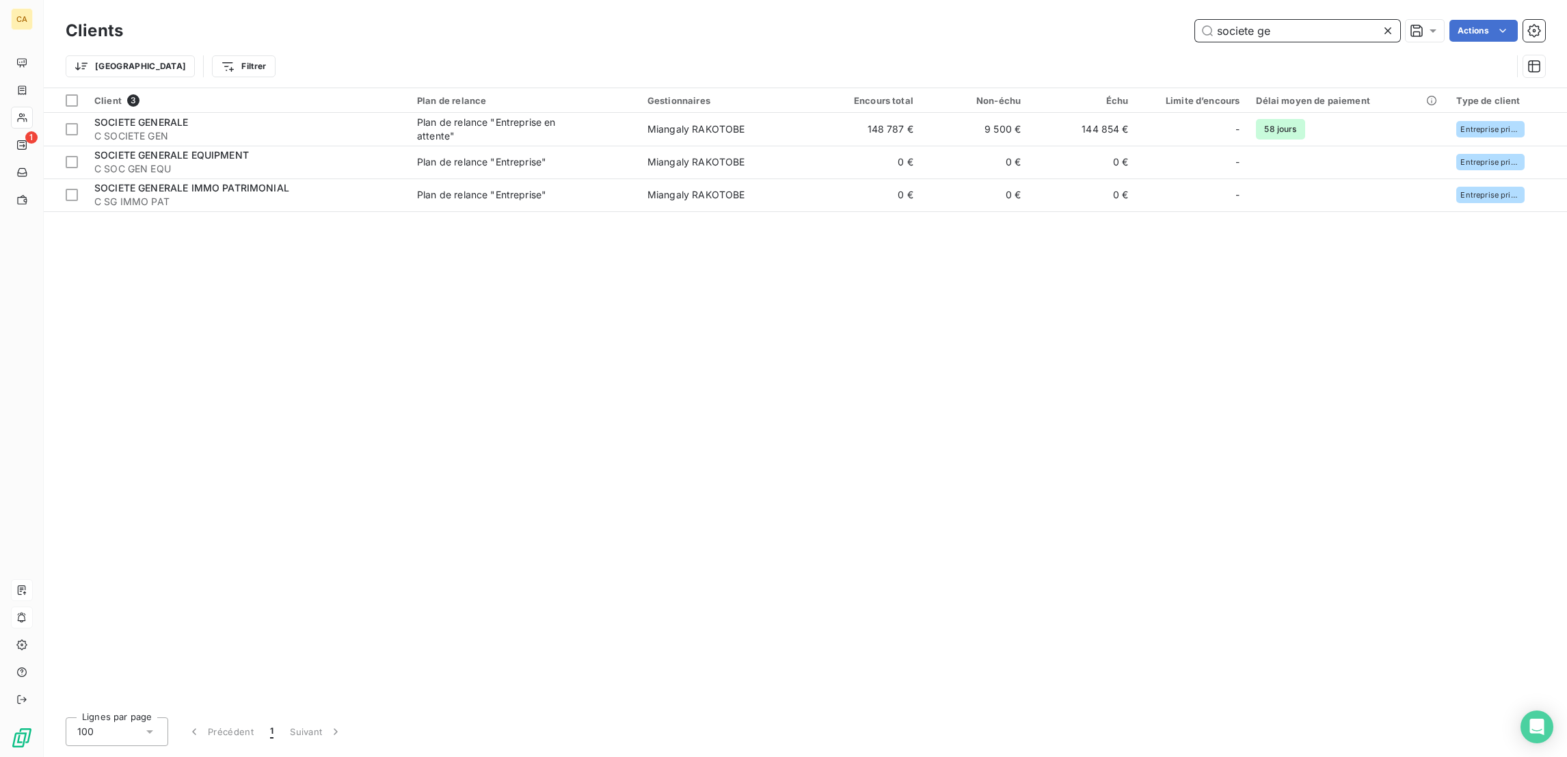
drag, startPoint x: 1351, startPoint y: 30, endPoint x: 1049, endPoint y: 30, distance: 301.6
click at [1049, 30] on div "societe ge Actions" at bounding box center [843, 31] width 1406 height 22
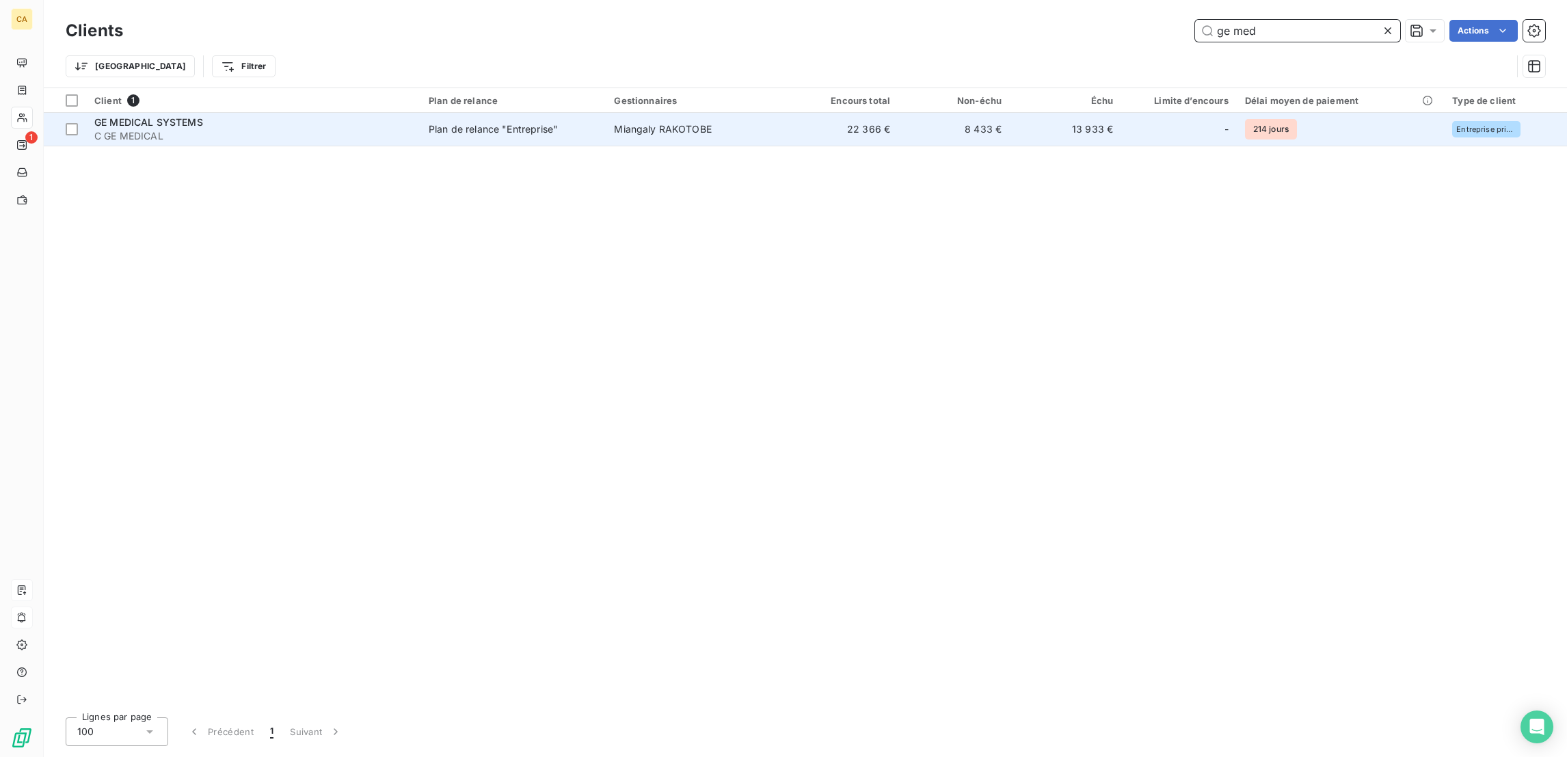
type input "ge med"
click at [429, 122] on div "Plan de relance "Entreprise"" at bounding box center [493, 129] width 129 height 14
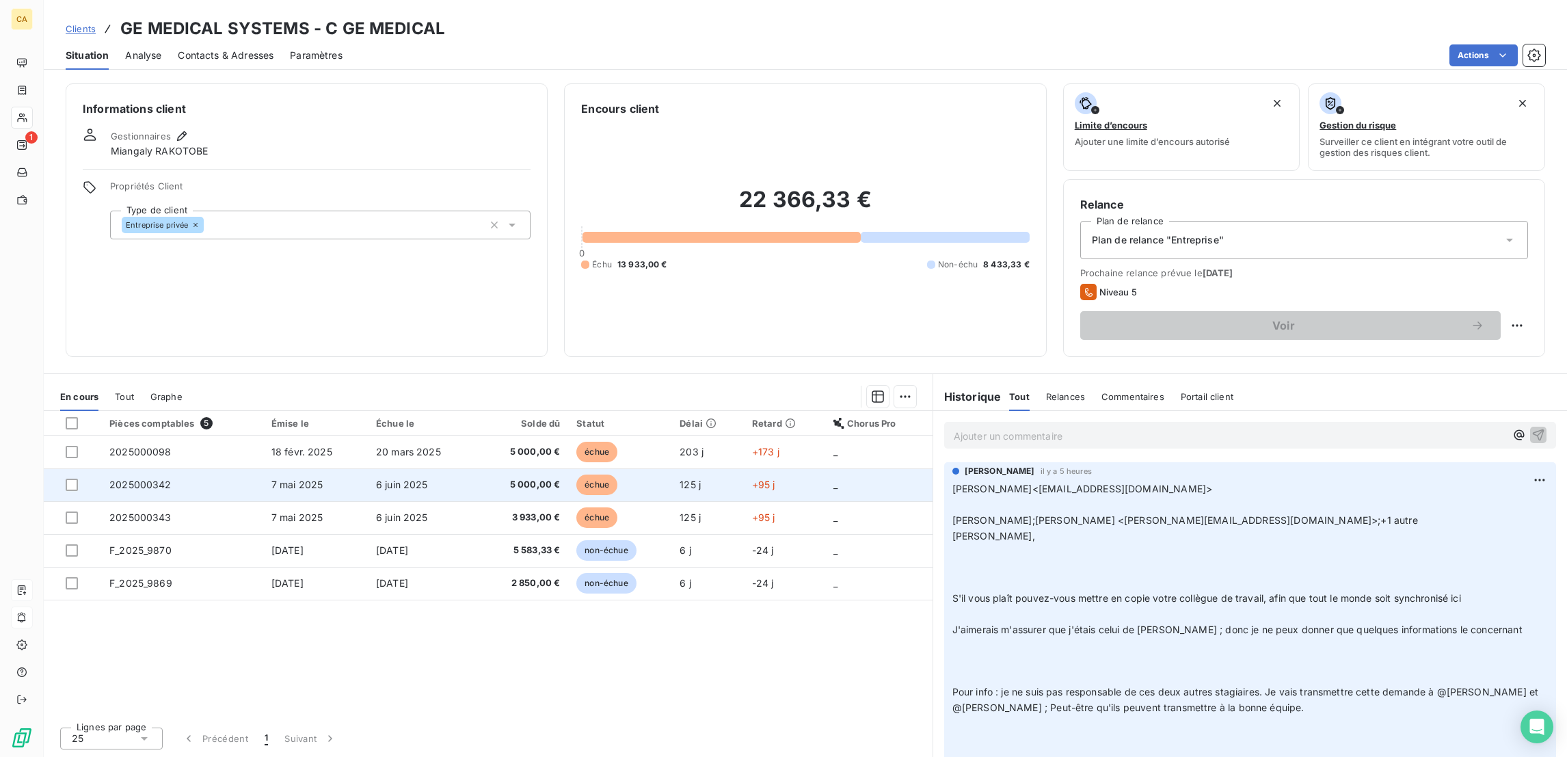
click at [110, 479] on span "2025000342" at bounding box center [140, 485] width 62 height 12
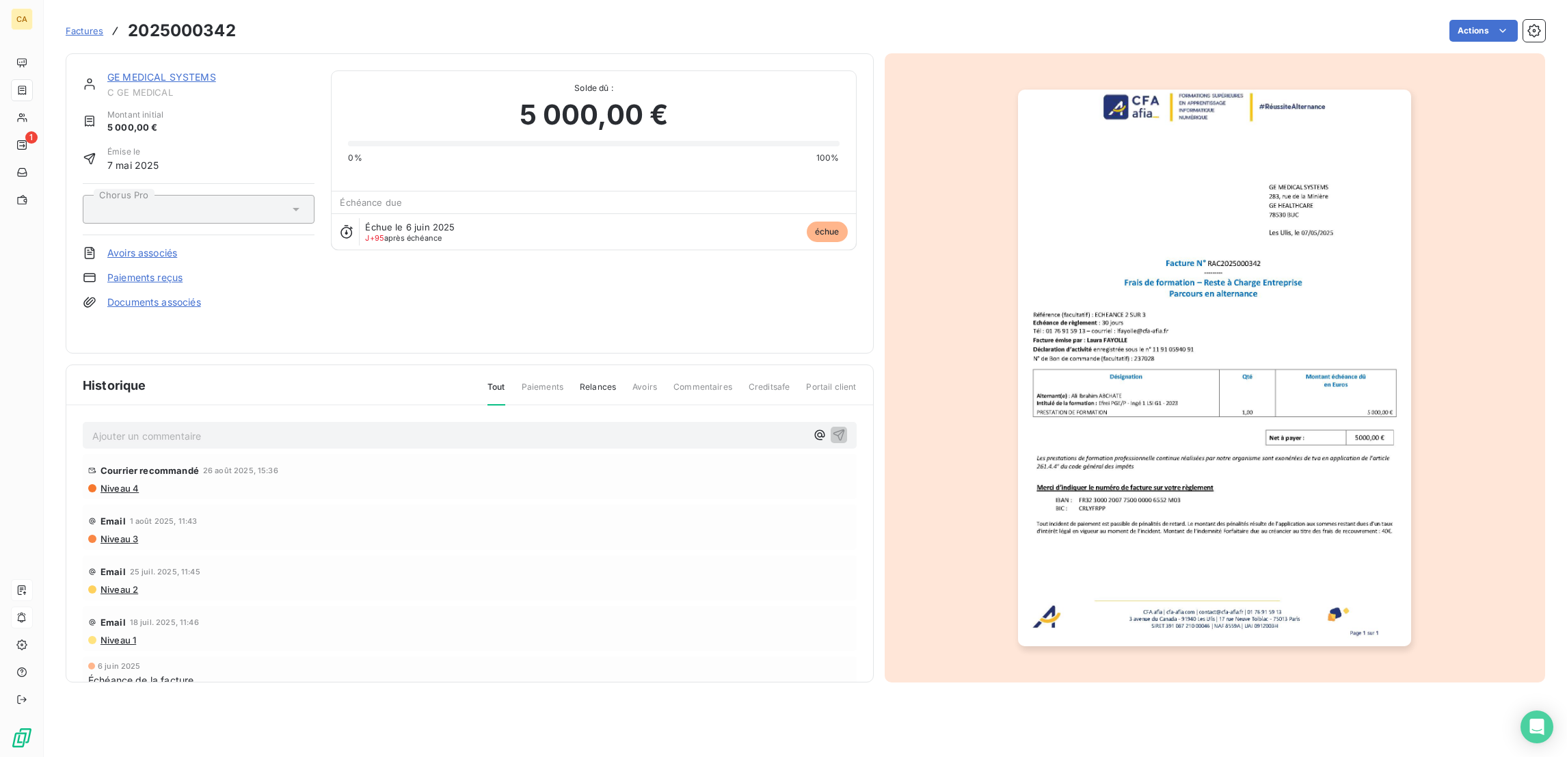
click at [196, 427] on p "Ajouter un commentaire ﻿" at bounding box center [449, 435] width 714 height 17
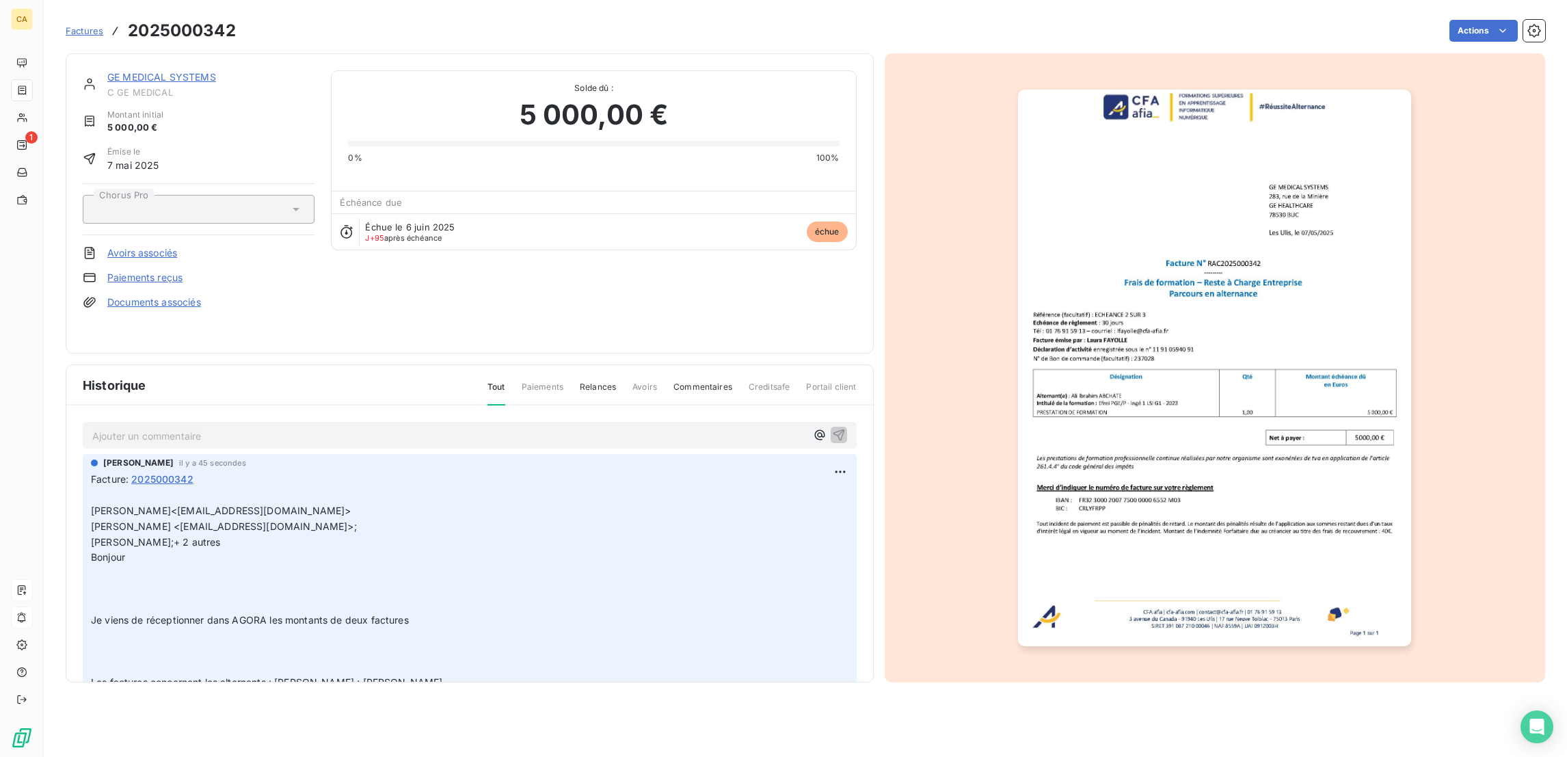
click at [159, 71] on link "GE MEDICAL SYSTEMS" at bounding box center [161, 77] width 109 height 12
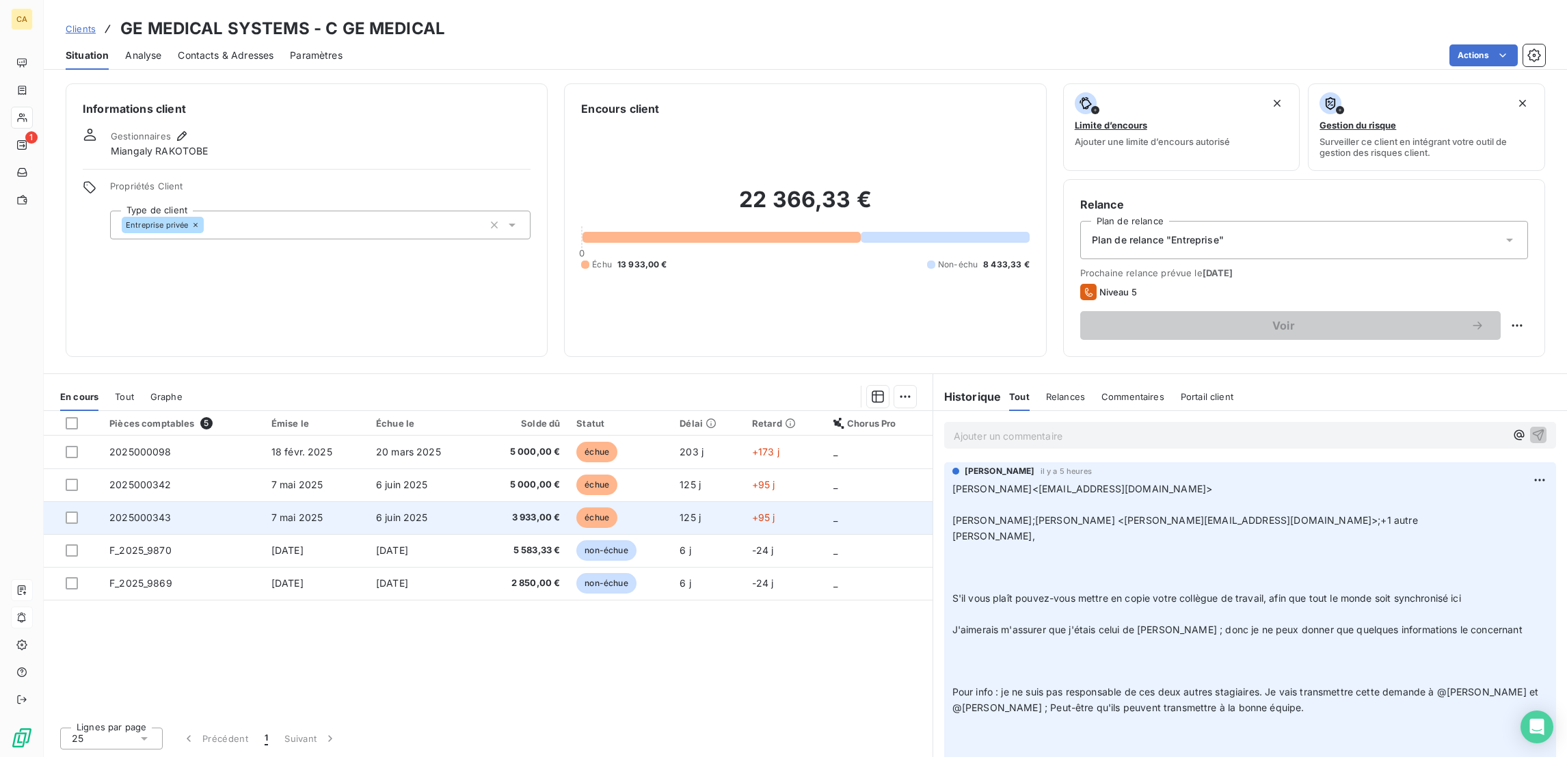
click at [183, 501] on td "2025000343" at bounding box center [182, 517] width 162 height 33
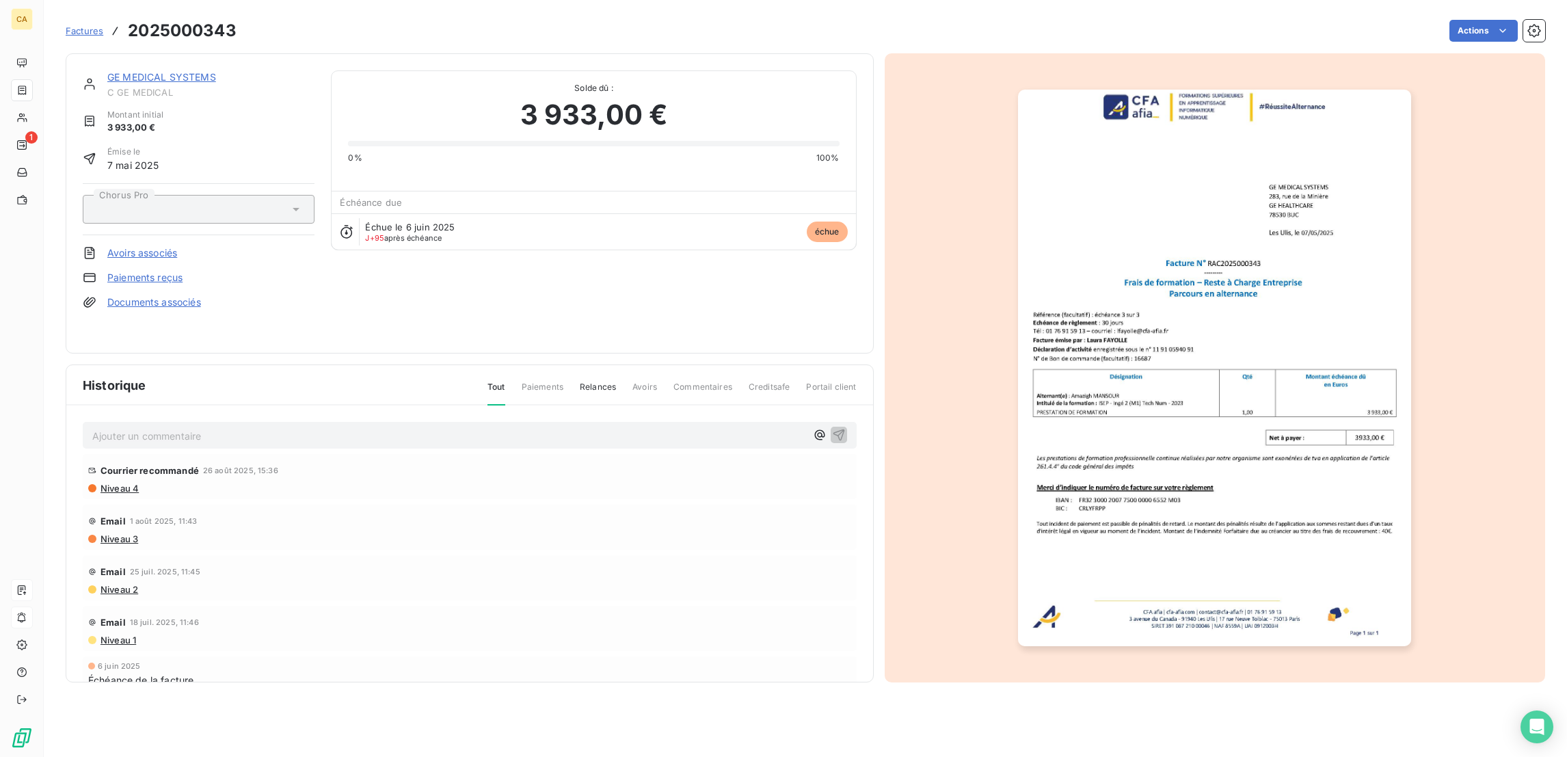
click at [223, 454] on div "Courrier recommandé [DATE] 15:36 Niveau 4" at bounding box center [470, 476] width 774 height 45
click at [232, 427] on p "Ajouter un commentaire ﻿" at bounding box center [449, 435] width 714 height 17
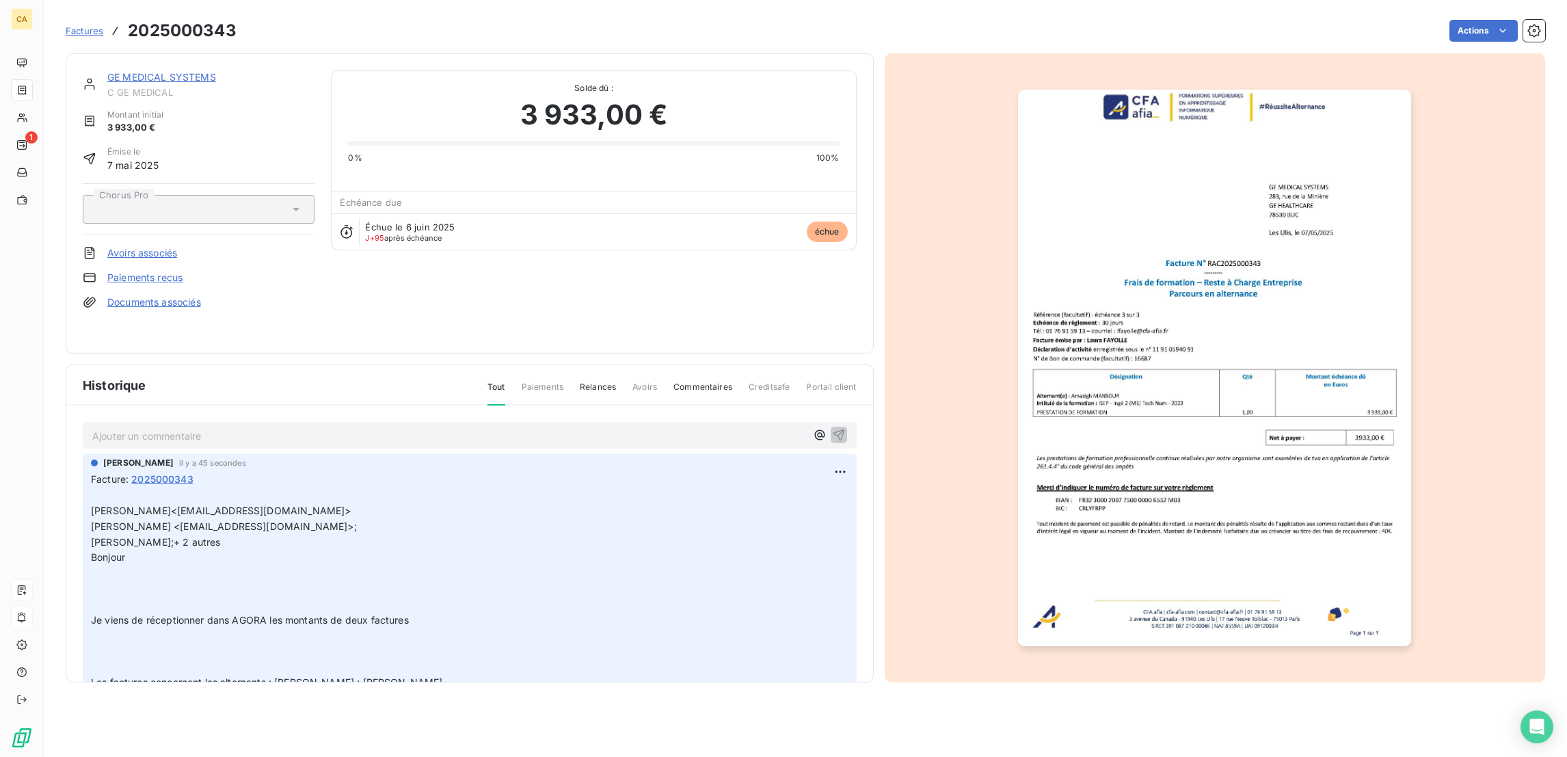
drag, startPoint x: 177, startPoint y: 75, endPoint x: 163, endPoint y: 64, distance: 18.1
click at [173, 87] on span "C GE MEDICAL" at bounding box center [210, 92] width 207 height 11
click at [162, 71] on link "GE MEDICAL SYSTEMS" at bounding box center [161, 77] width 109 height 12
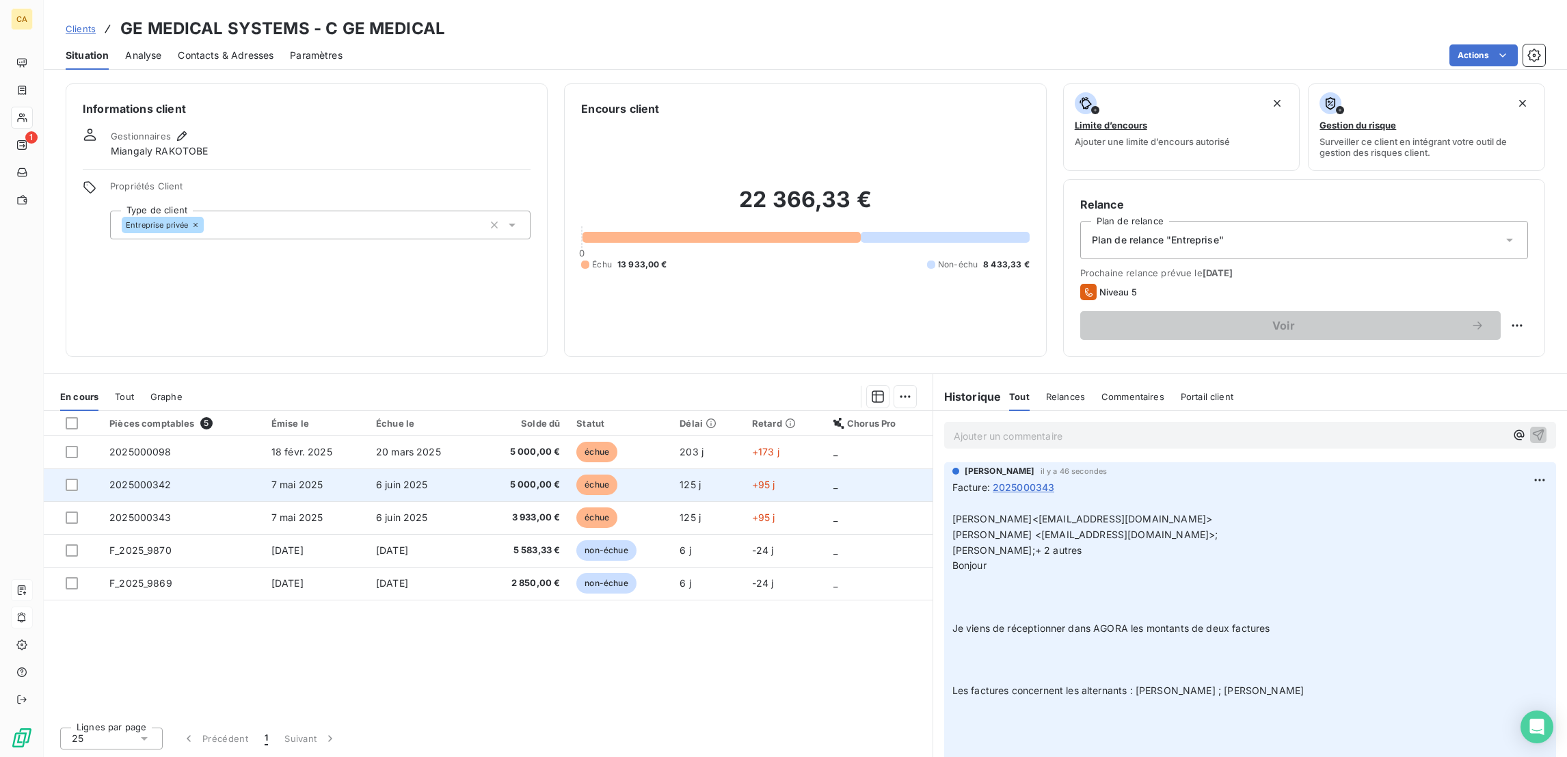
click at [263, 468] on td "7 mai 2025" at bounding box center [315, 484] width 105 height 33
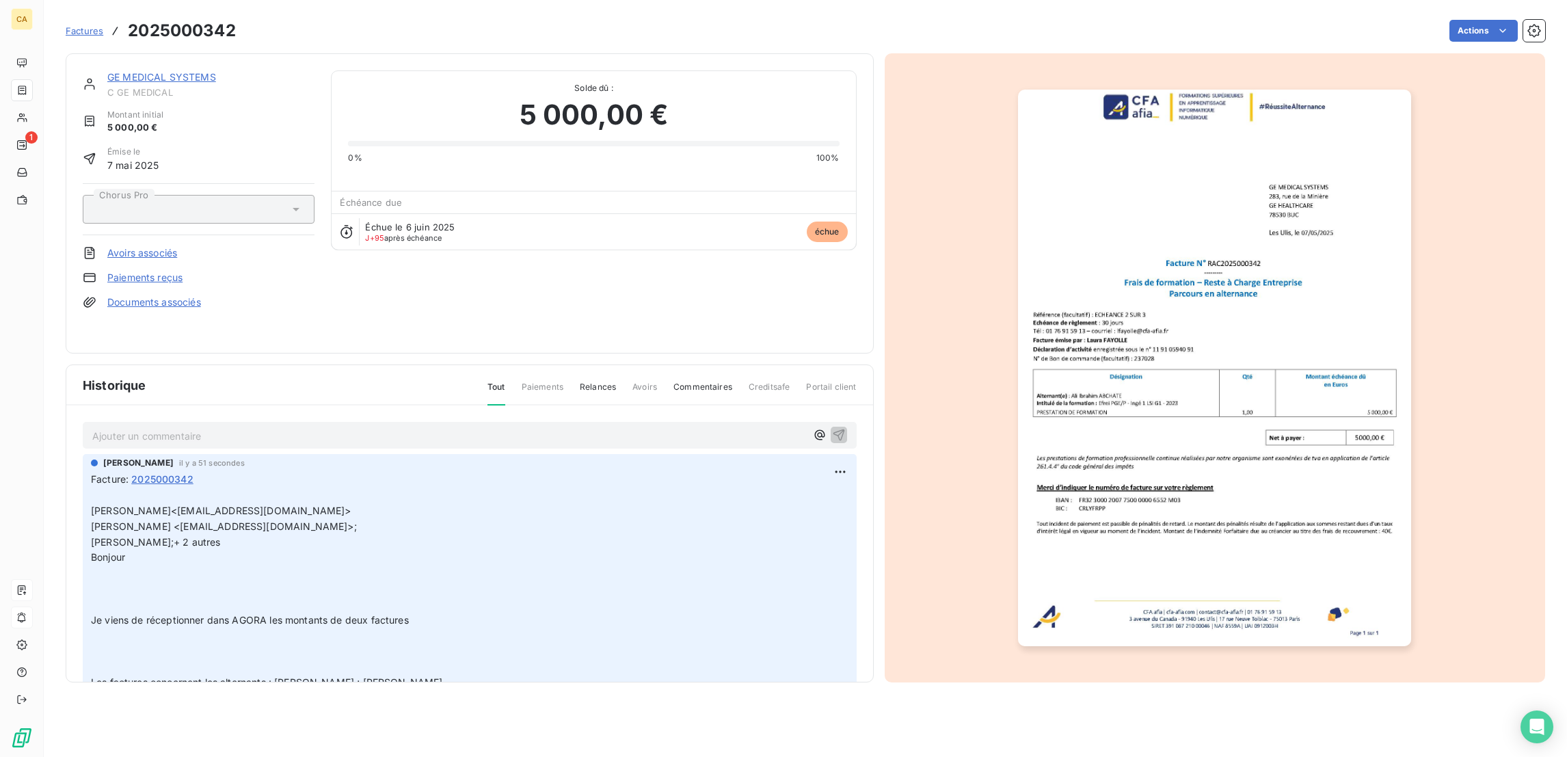
click at [138, 57] on div "GE MEDICAL SYSTEMS C GE MEDICAL Montant initial 5 000,00 € Émise le [DATE] Chor…" at bounding box center [470, 203] width 808 height 300
click at [140, 71] on link "GE MEDICAL SYSTEMS" at bounding box center [161, 77] width 109 height 12
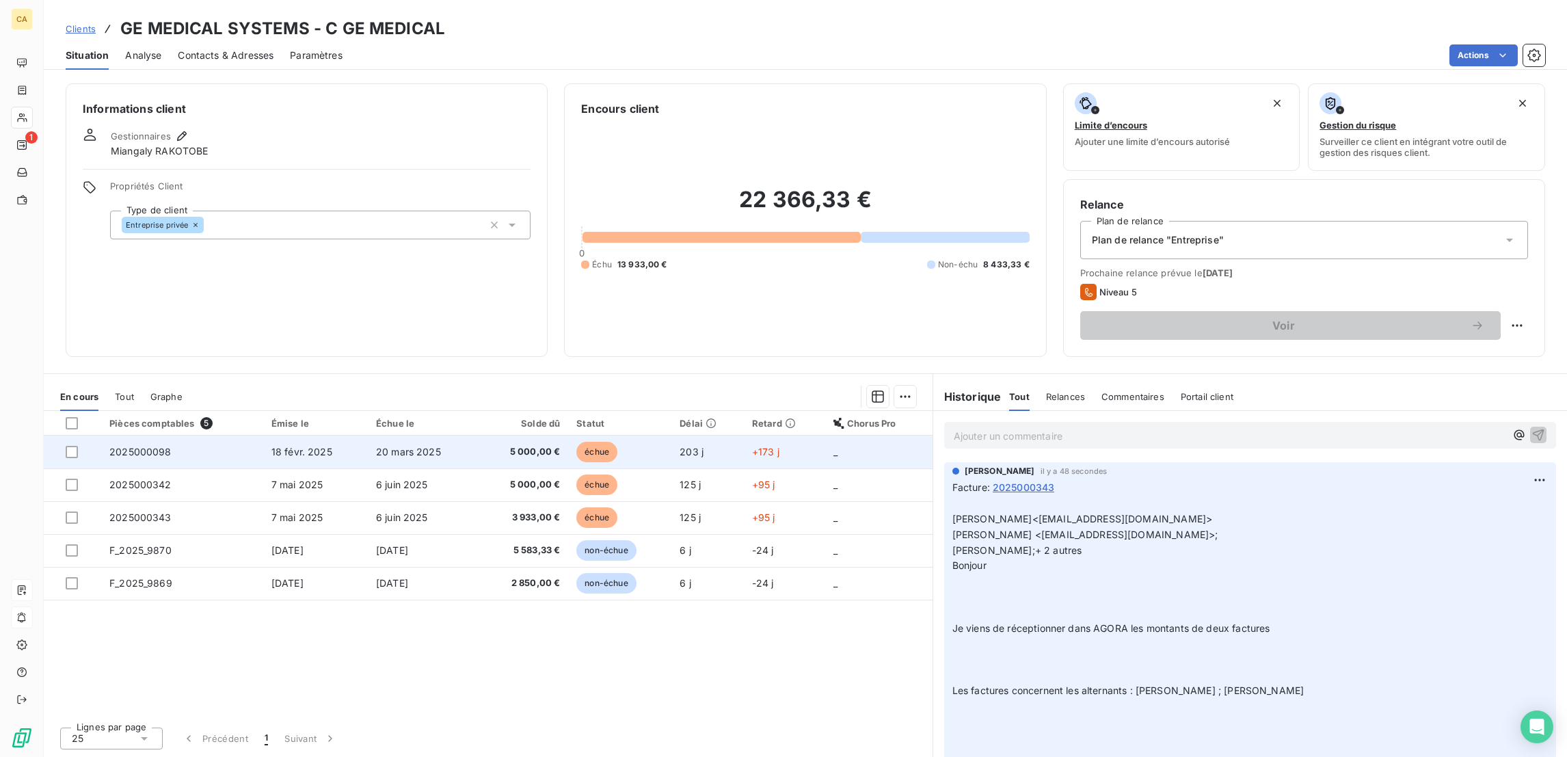
click at [155, 436] on td "2025000098" at bounding box center [182, 452] width 162 height 33
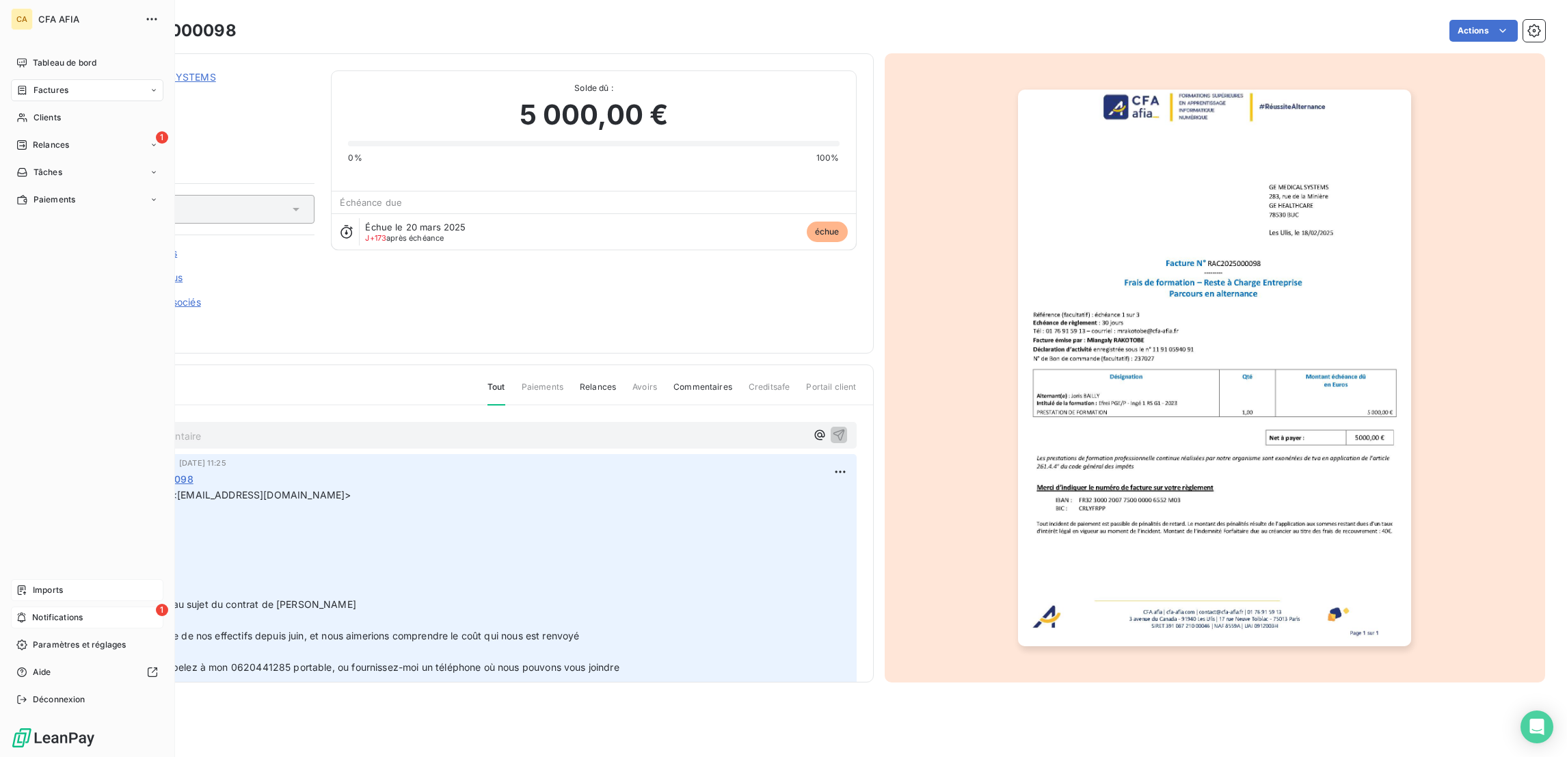
click at [38, 84] on span "Factures" at bounding box center [51, 90] width 35 height 12
click at [31, 79] on div "Factures" at bounding box center [87, 90] width 153 height 22
click at [33, 111] on span "Factures" at bounding box center [50, 117] width 35 height 12
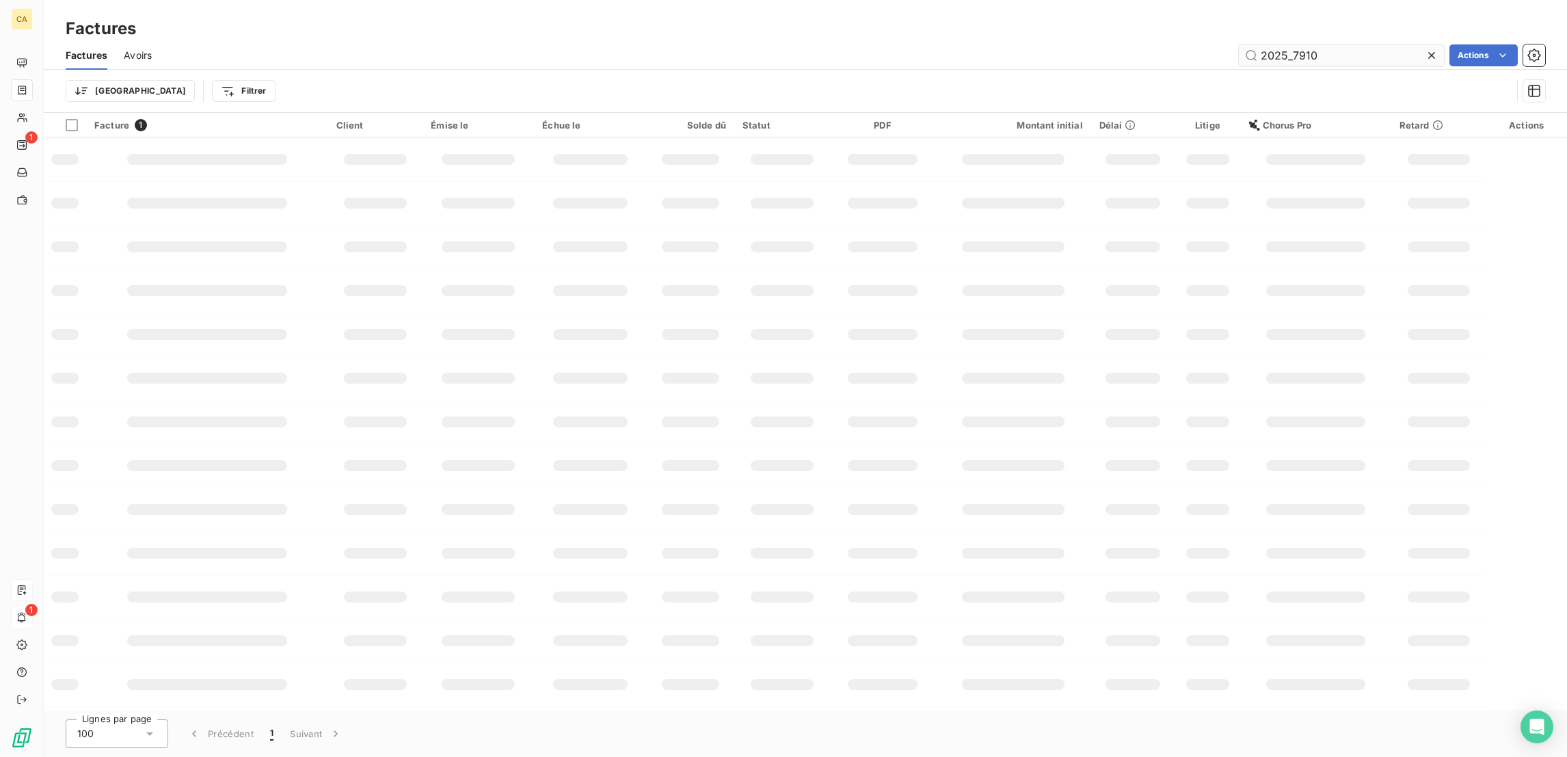
drag, startPoint x: 1349, startPoint y: 38, endPoint x: 1299, endPoint y: 40, distance: 49.9
click at [1299, 44] on input "2025_7910" at bounding box center [1341, 55] width 205 height 22
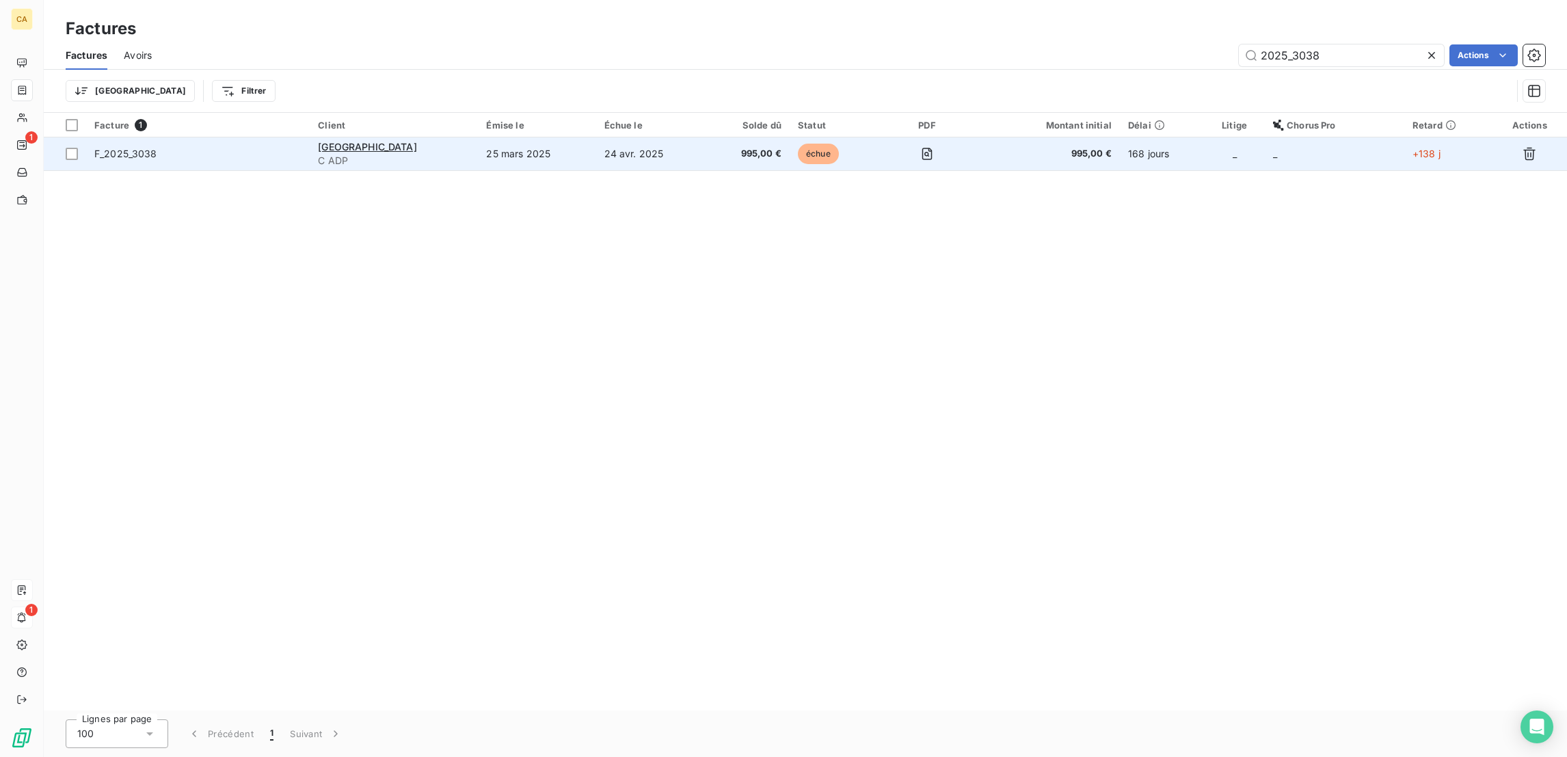
type input "2025_3038"
click at [914, 137] on td at bounding box center [927, 153] width 97 height 33
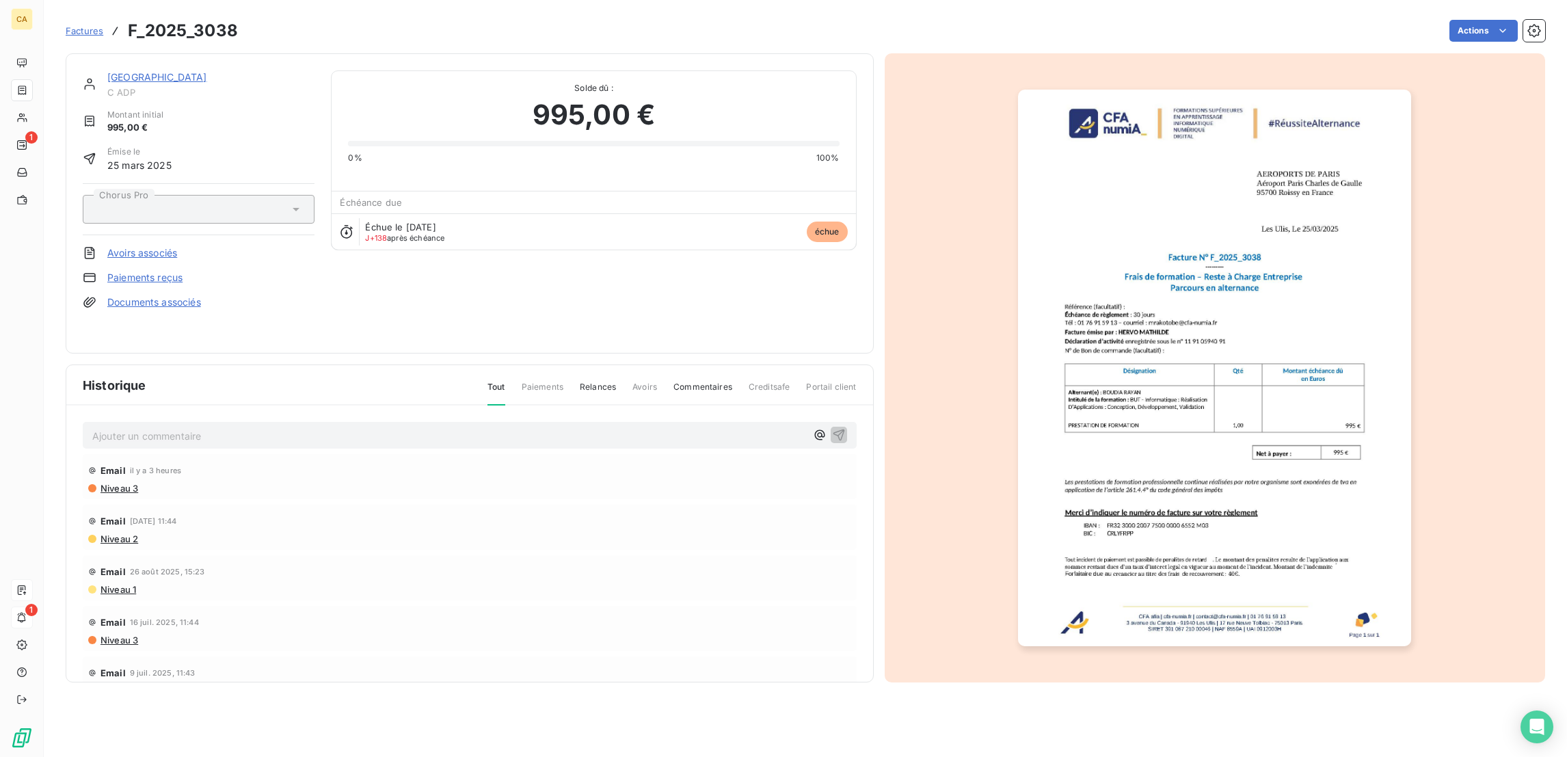
click at [184, 427] on p "Ajouter un commentaire ﻿" at bounding box center [449, 435] width 714 height 17
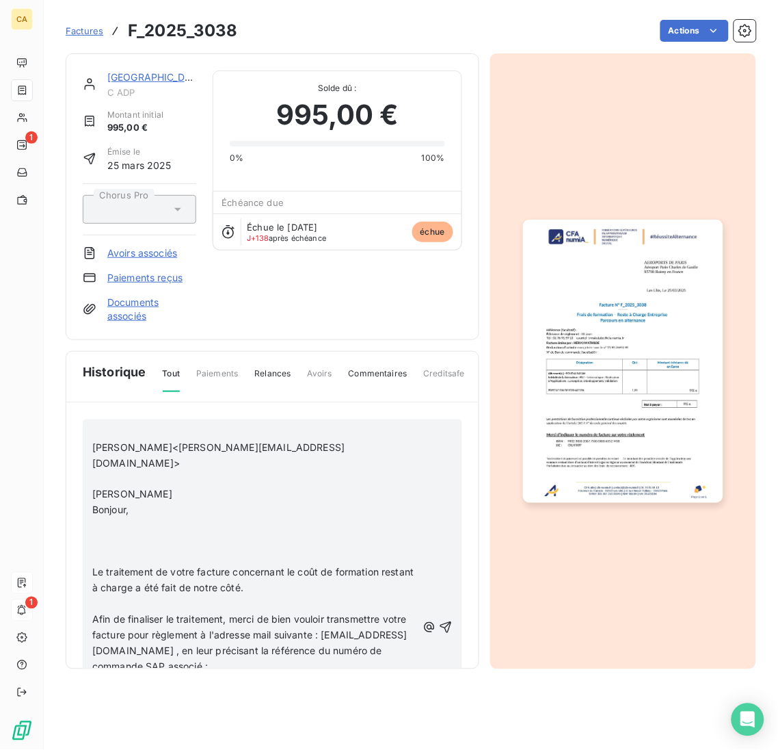
drag, startPoint x: 149, startPoint y: 524, endPoint x: 109, endPoint y: 524, distance: 39.7
click at [149, 690] on p at bounding box center [254, 698] width 325 height 16
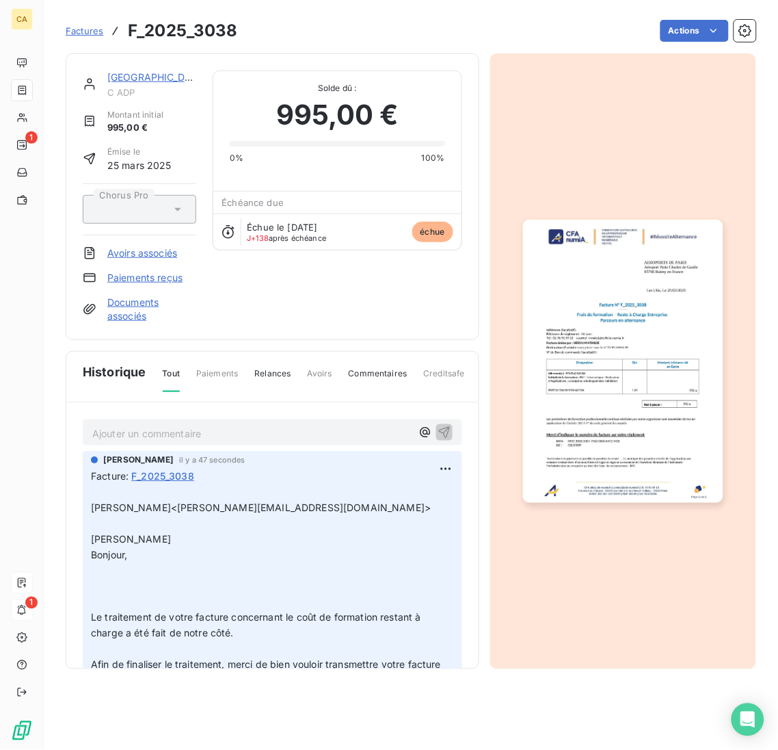
click at [166, 425] on p "Ajouter un commentaire ﻿" at bounding box center [251, 433] width 319 height 17
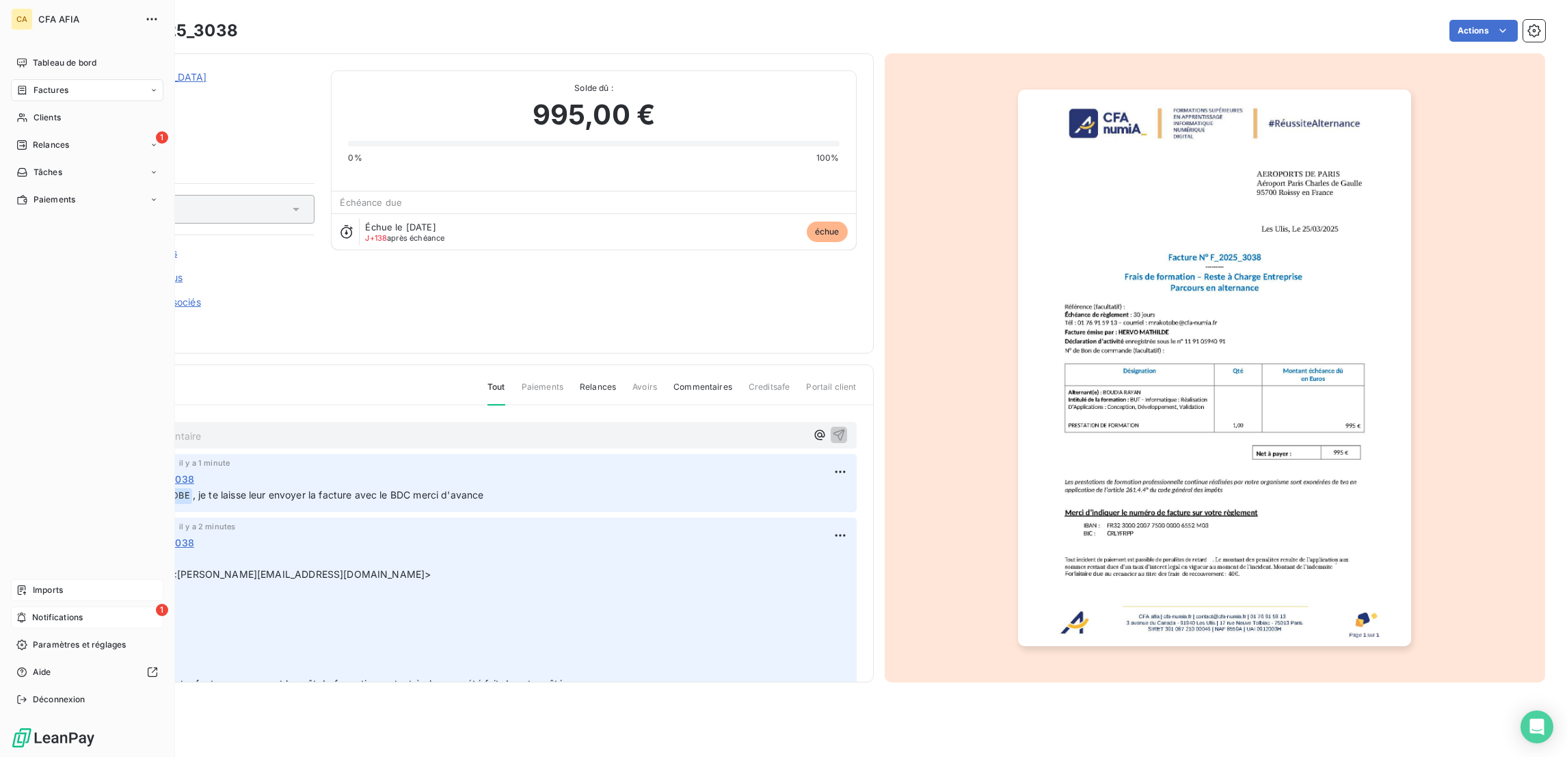
click at [51, 84] on span "Factures" at bounding box center [51, 90] width 35 height 12
click at [53, 111] on span "Factures" at bounding box center [50, 117] width 35 height 12
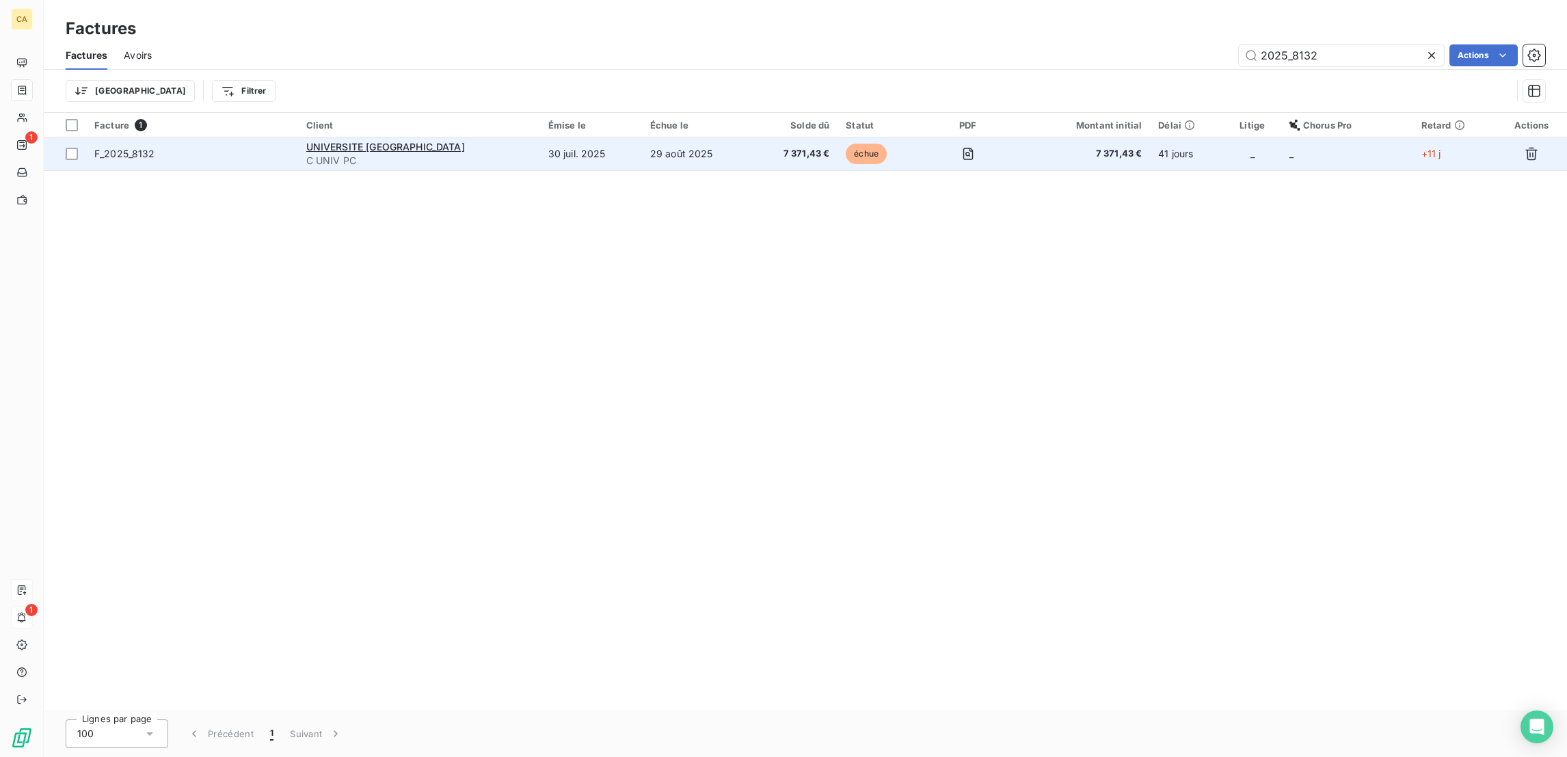
type input "2025_8132"
click at [568, 137] on td "30 juil. 2025" at bounding box center [591, 153] width 102 height 33
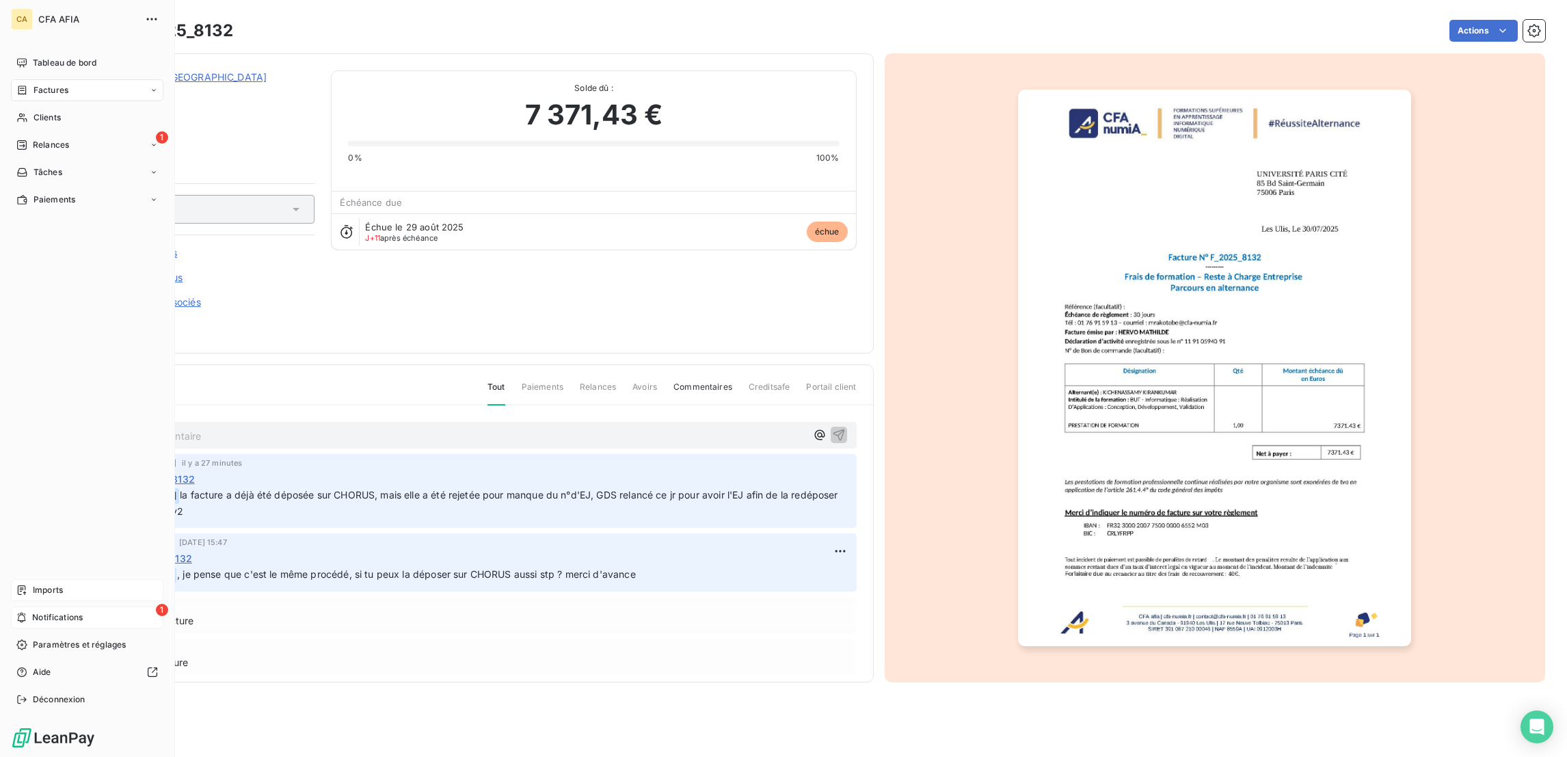
click at [23, 84] on div "Factures" at bounding box center [42, 90] width 52 height 12
click at [34, 84] on span "Factures" at bounding box center [51, 90] width 35 height 12
click at [38, 111] on span "Factures" at bounding box center [50, 117] width 35 height 12
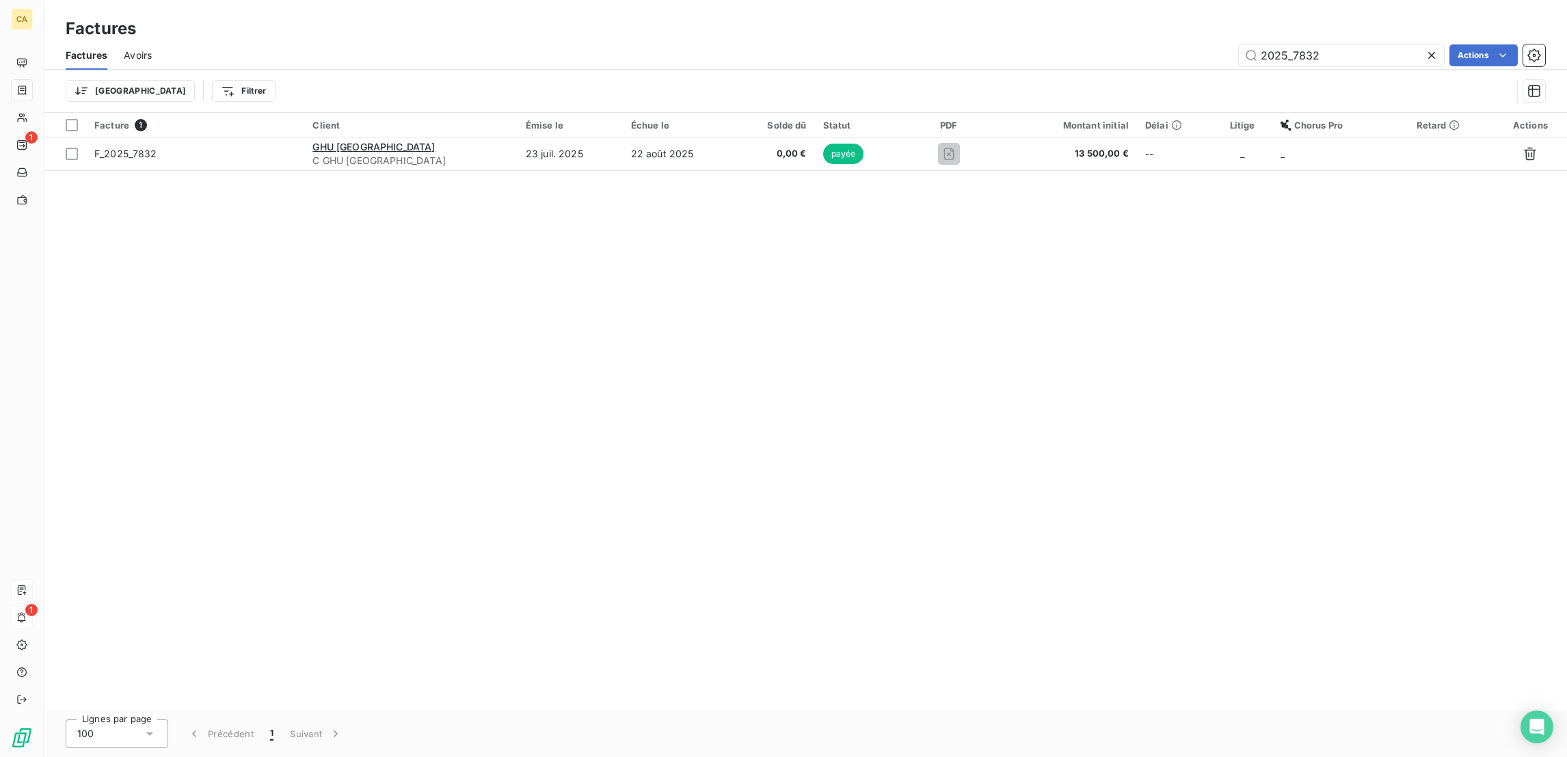
type input "2025_7832"
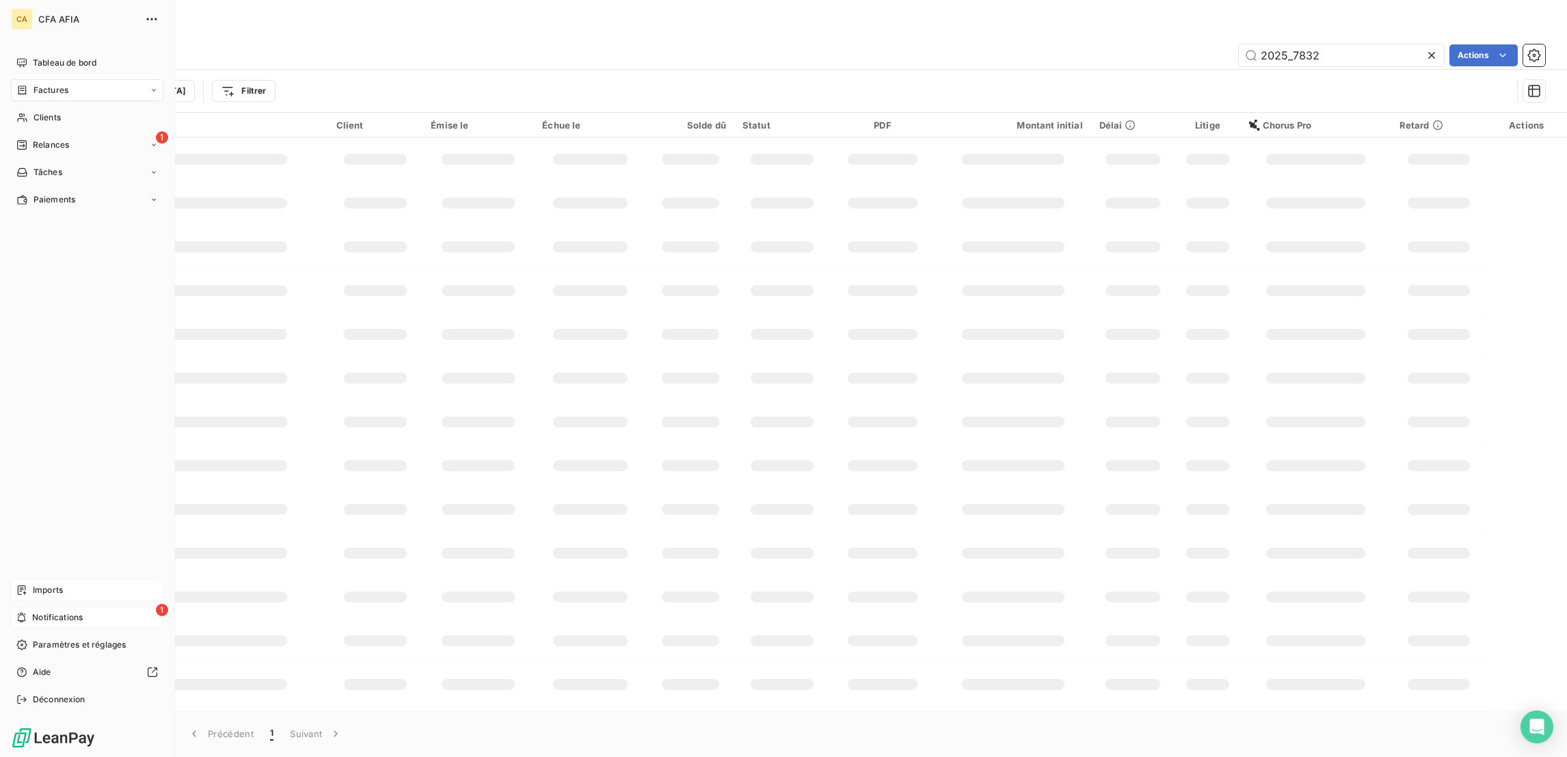
click at [25, 656] on nav "Imports 1 Notifications Paramètres et réglages Aide Déconnexion" at bounding box center [87, 644] width 153 height 131
click at [25, 628] on div "1 Notifications" at bounding box center [87, 618] width 153 height 22
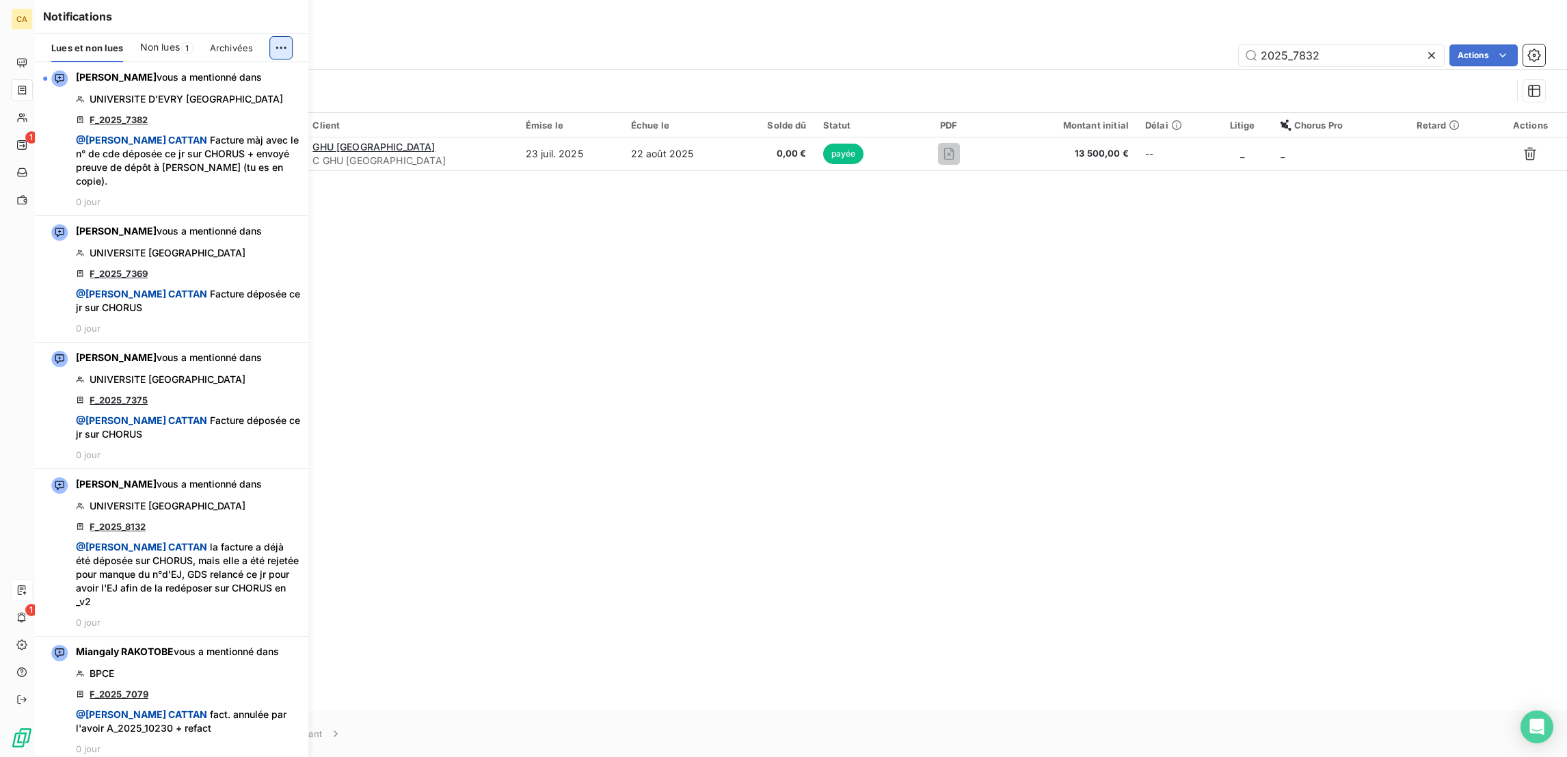
click at [292, 34] on html "CA 1 1 Factures Factures Avoirs 2025_7832 Actions Trier Filtrer Facture 1 Clien…" at bounding box center [783, 378] width 1567 height 757
click at [182, 67] on div "Tout marquer comme lu" at bounding box center [200, 70] width 191 height 22
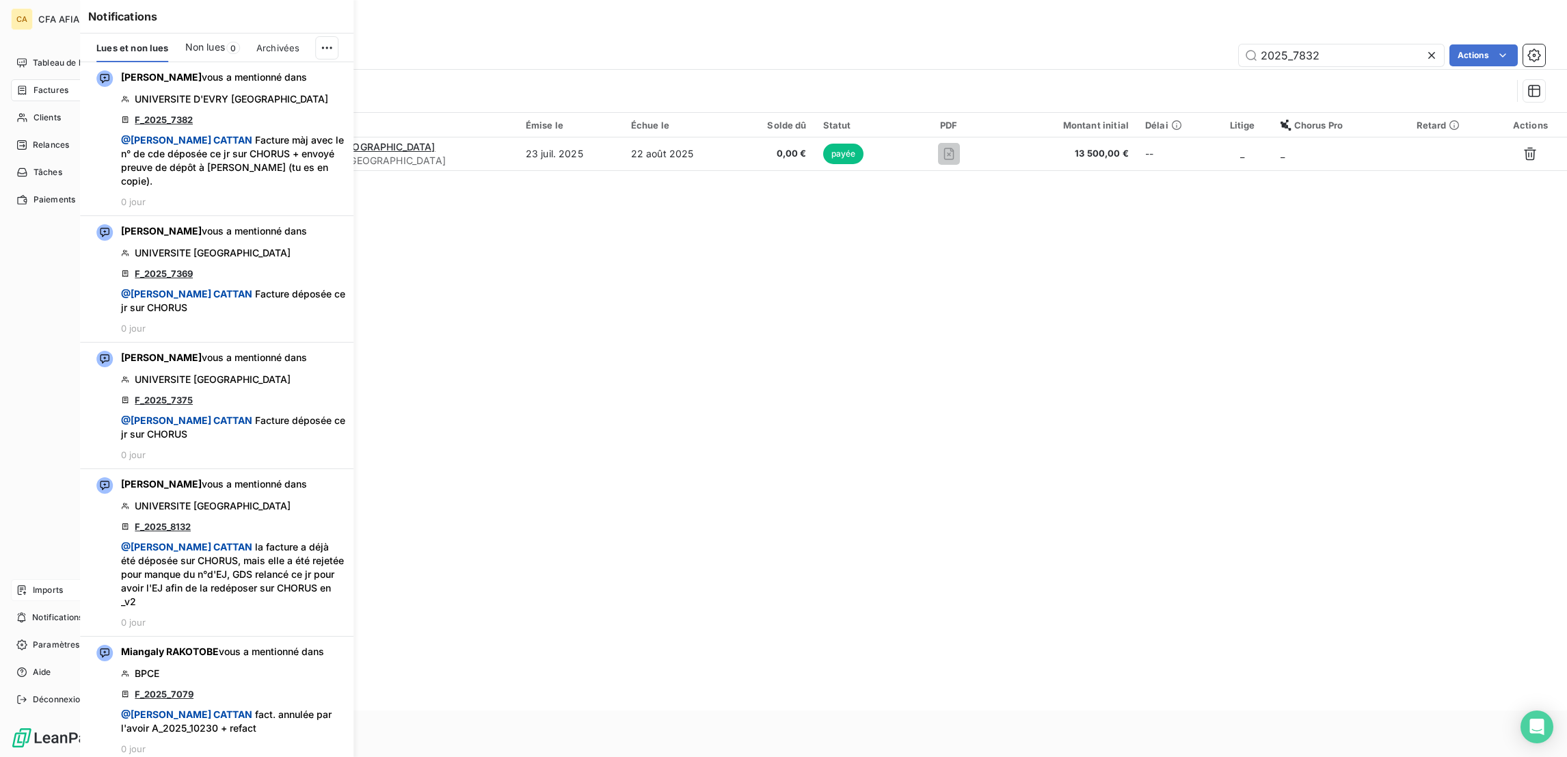
click at [0, 47] on html "CA CFA AFIA Tableau de bord Factures Clients 1 Relances Tâches Paiements Import…" at bounding box center [783, 378] width 1567 height 757
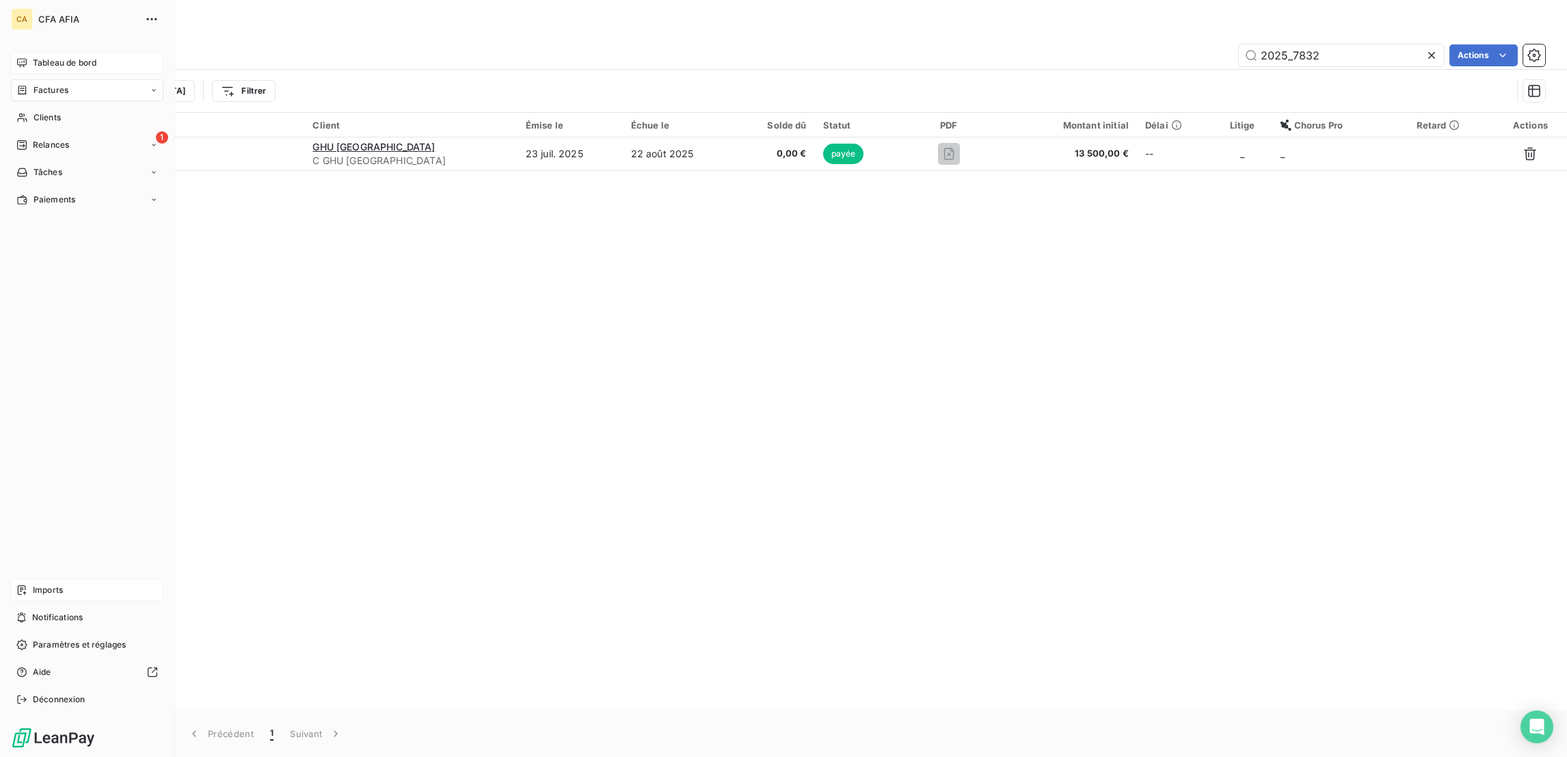
click at [19, 57] on icon at bounding box center [21, 62] width 11 height 11
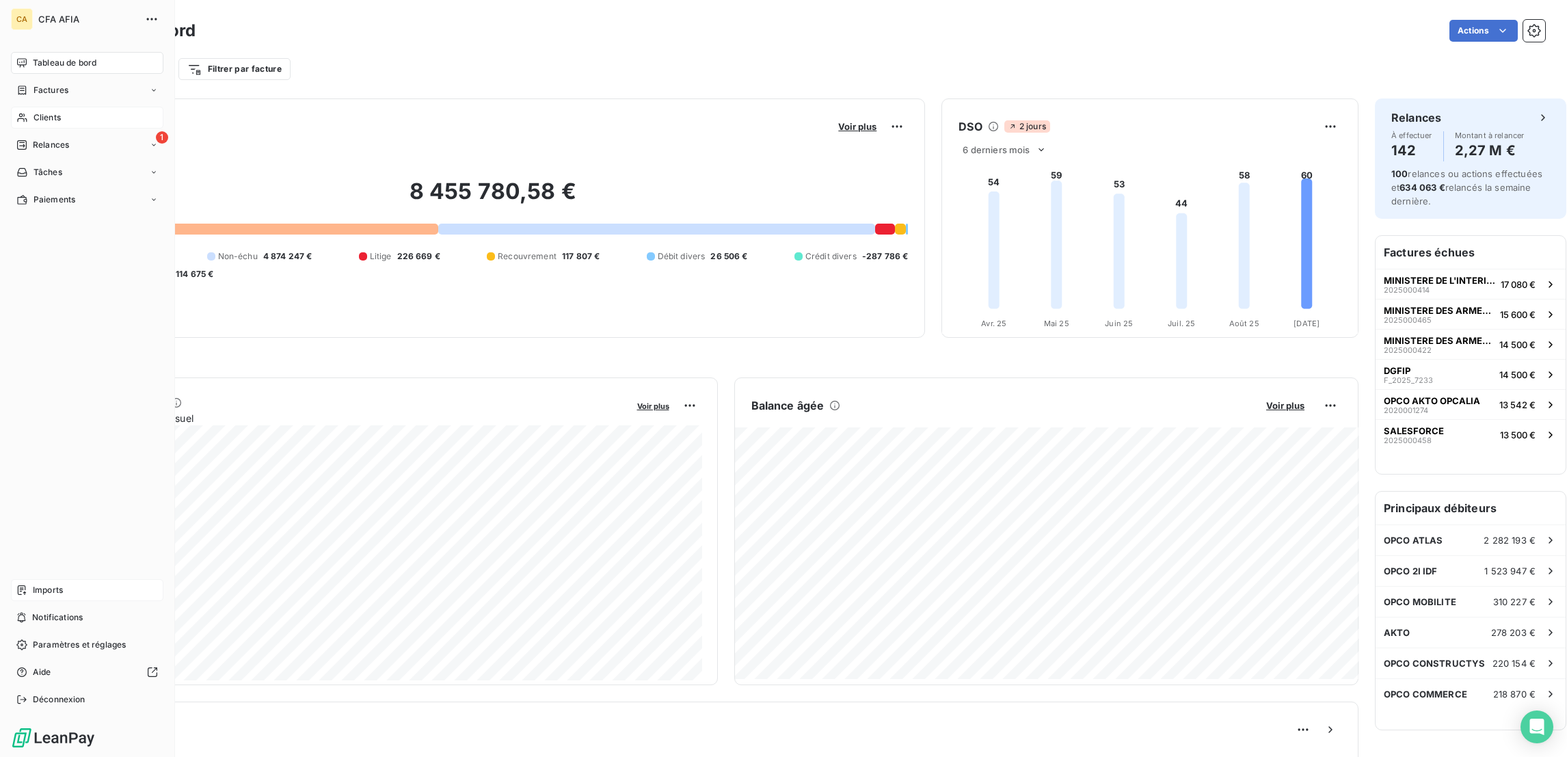
click at [22, 107] on div "Clients" at bounding box center [87, 118] width 153 height 22
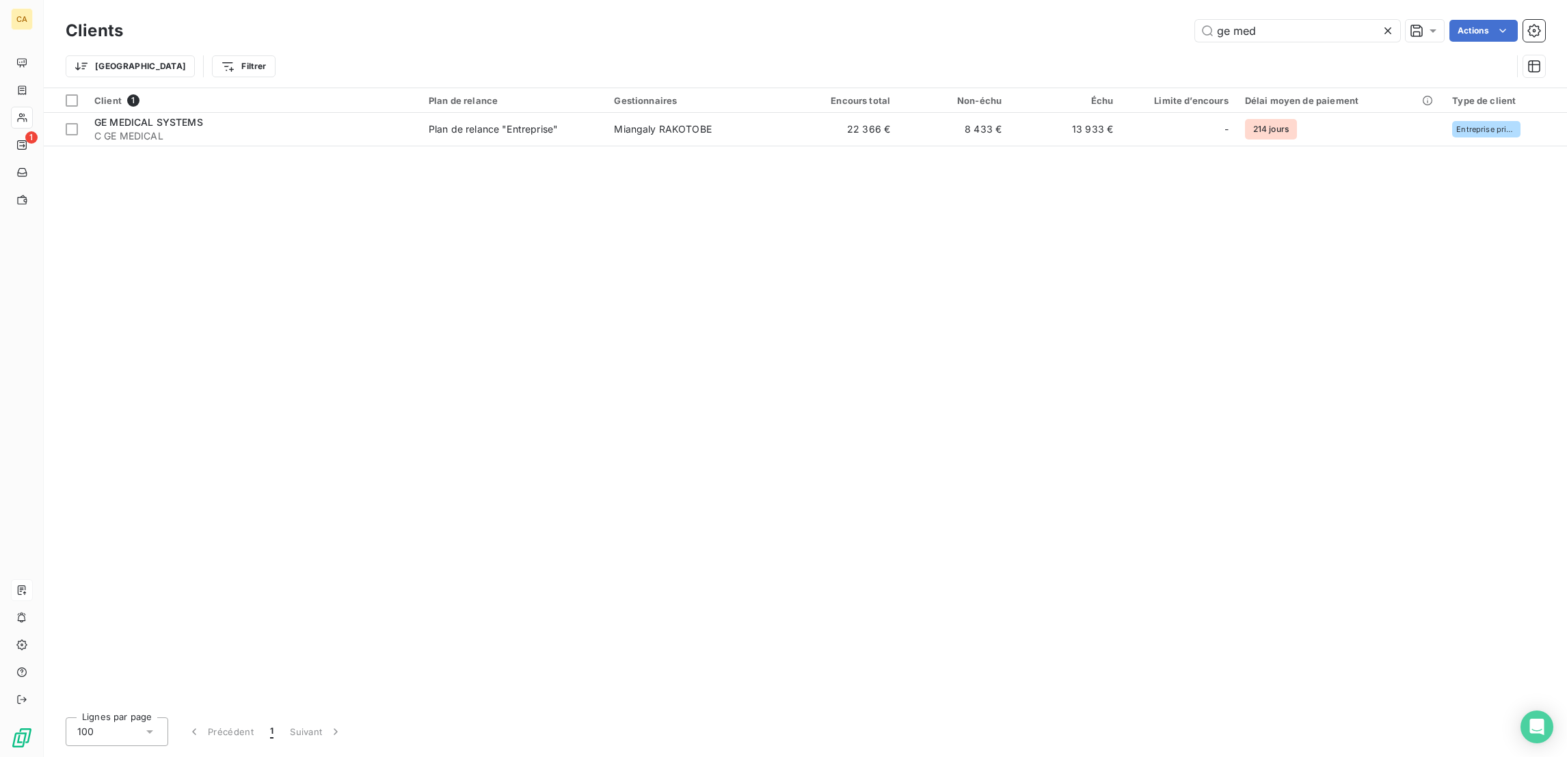
drag, startPoint x: 1296, startPoint y: 29, endPoint x: 1189, endPoint y: 29, distance: 107.4
click at [1189, 29] on div "ge med Actions" at bounding box center [843, 31] width 1406 height 22
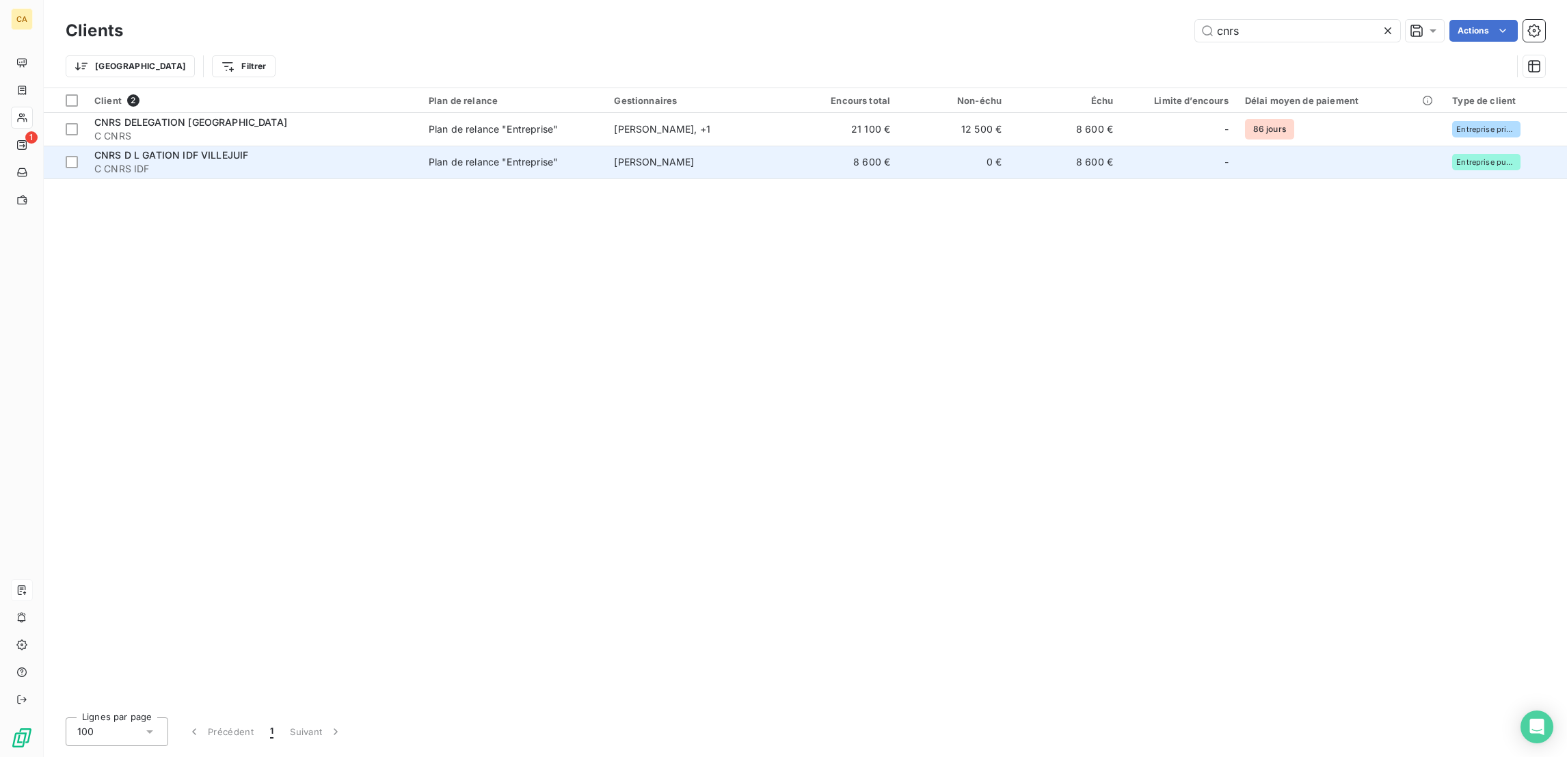
type input "cnrs"
click at [421, 146] on td "Plan de relance "Entreprise"" at bounding box center [513, 162] width 185 height 33
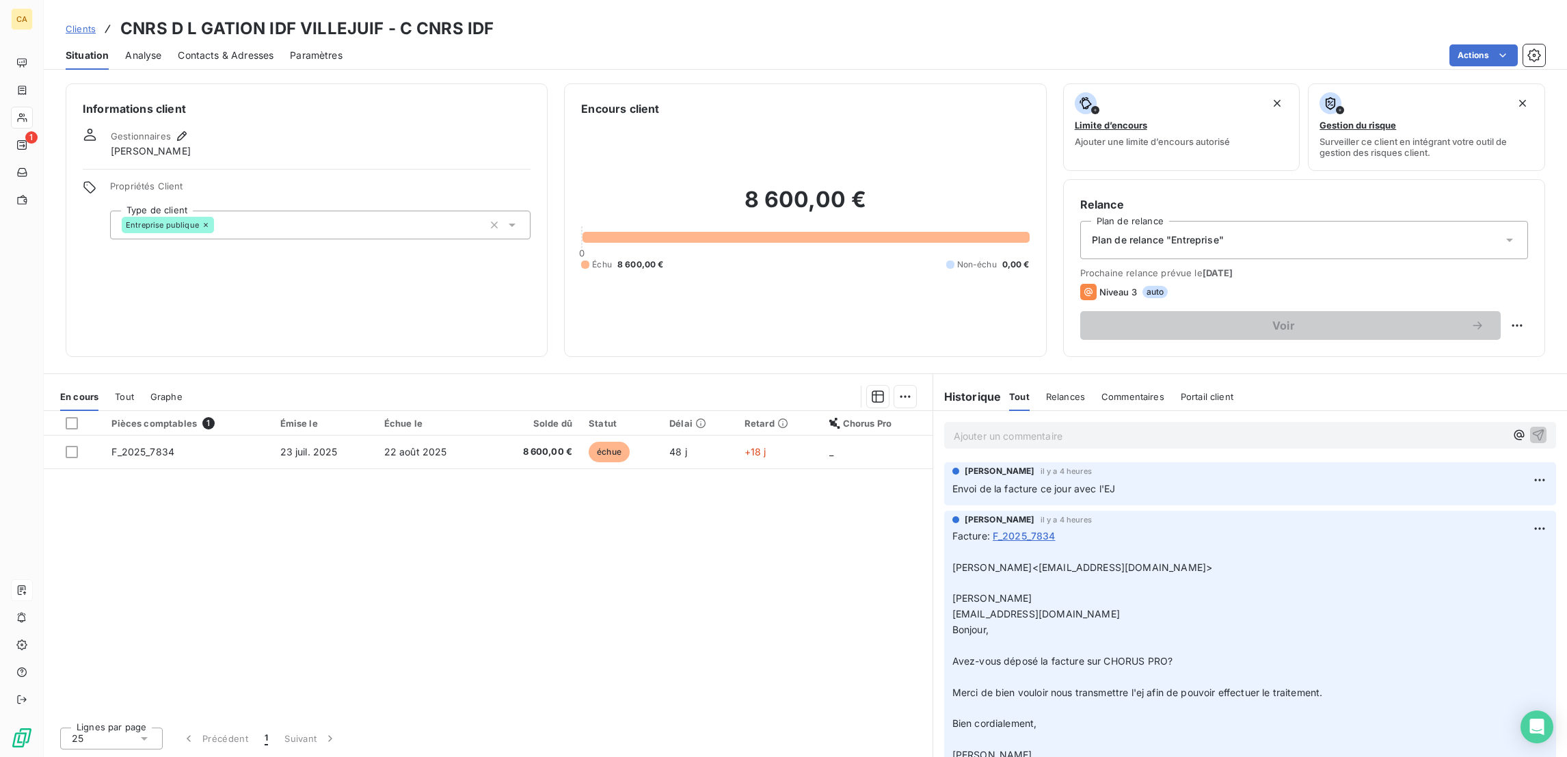
click at [185, 49] on span "Contacts & Adresses" at bounding box center [226, 56] width 96 height 14
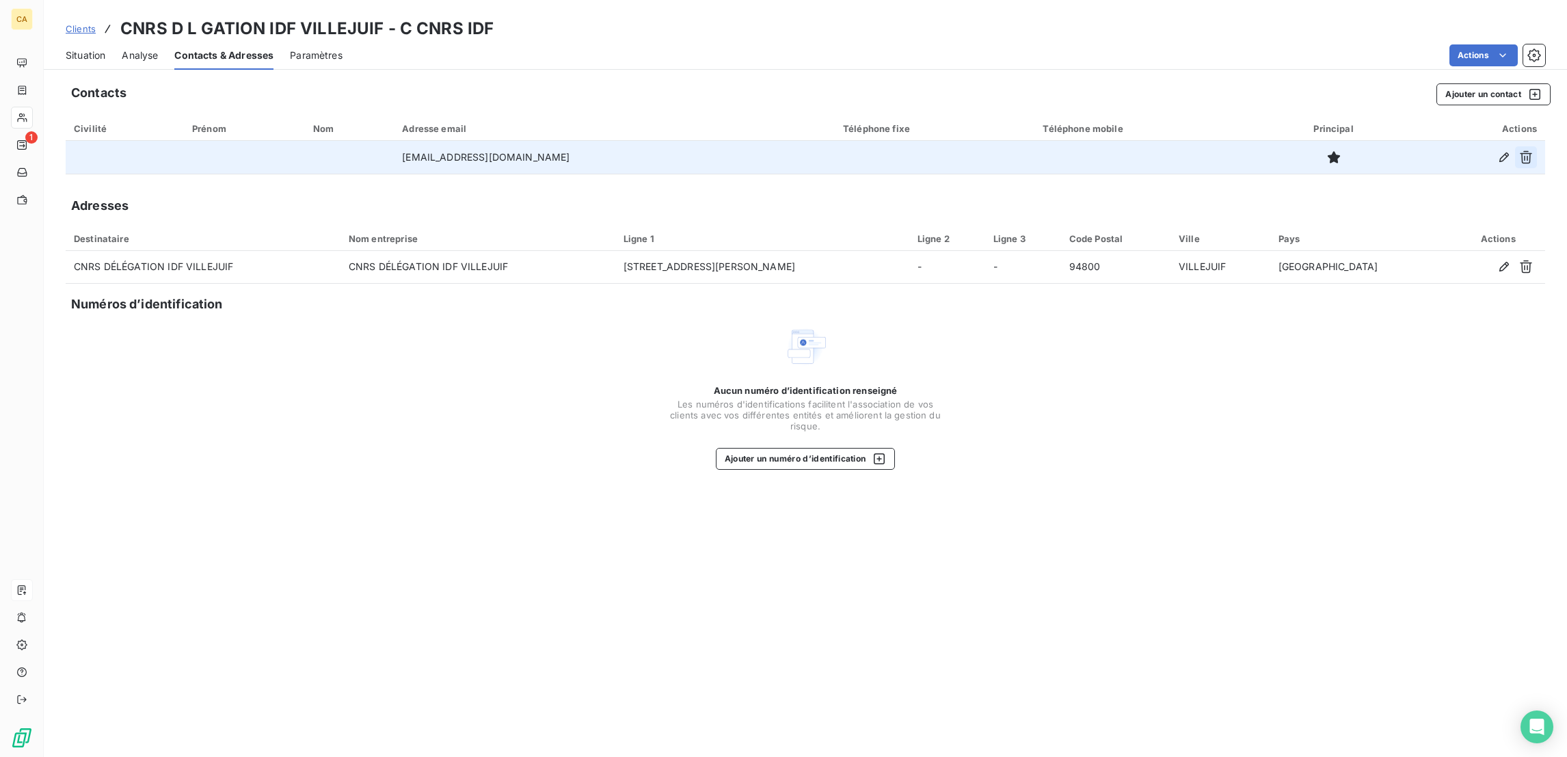
click at [1533, 151] on icon "button" at bounding box center [1526, 157] width 12 height 13
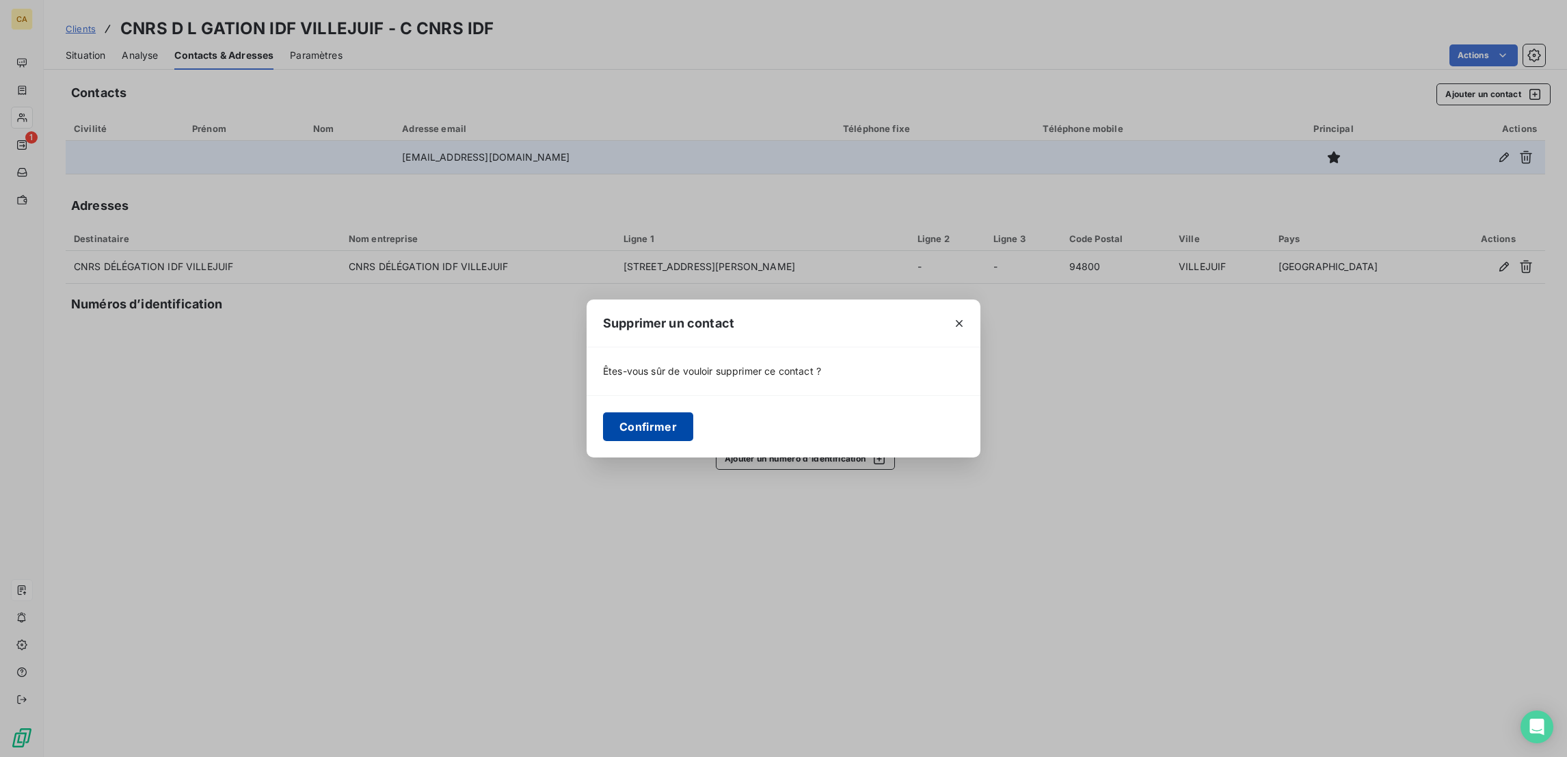
drag, startPoint x: 650, startPoint y: 406, endPoint x: 691, endPoint y: 413, distance: 41.7
click at [651, 406] on div "Confirmer" at bounding box center [784, 426] width 394 height 62
click at [693, 413] on button "Confirmer" at bounding box center [648, 426] width 90 height 29
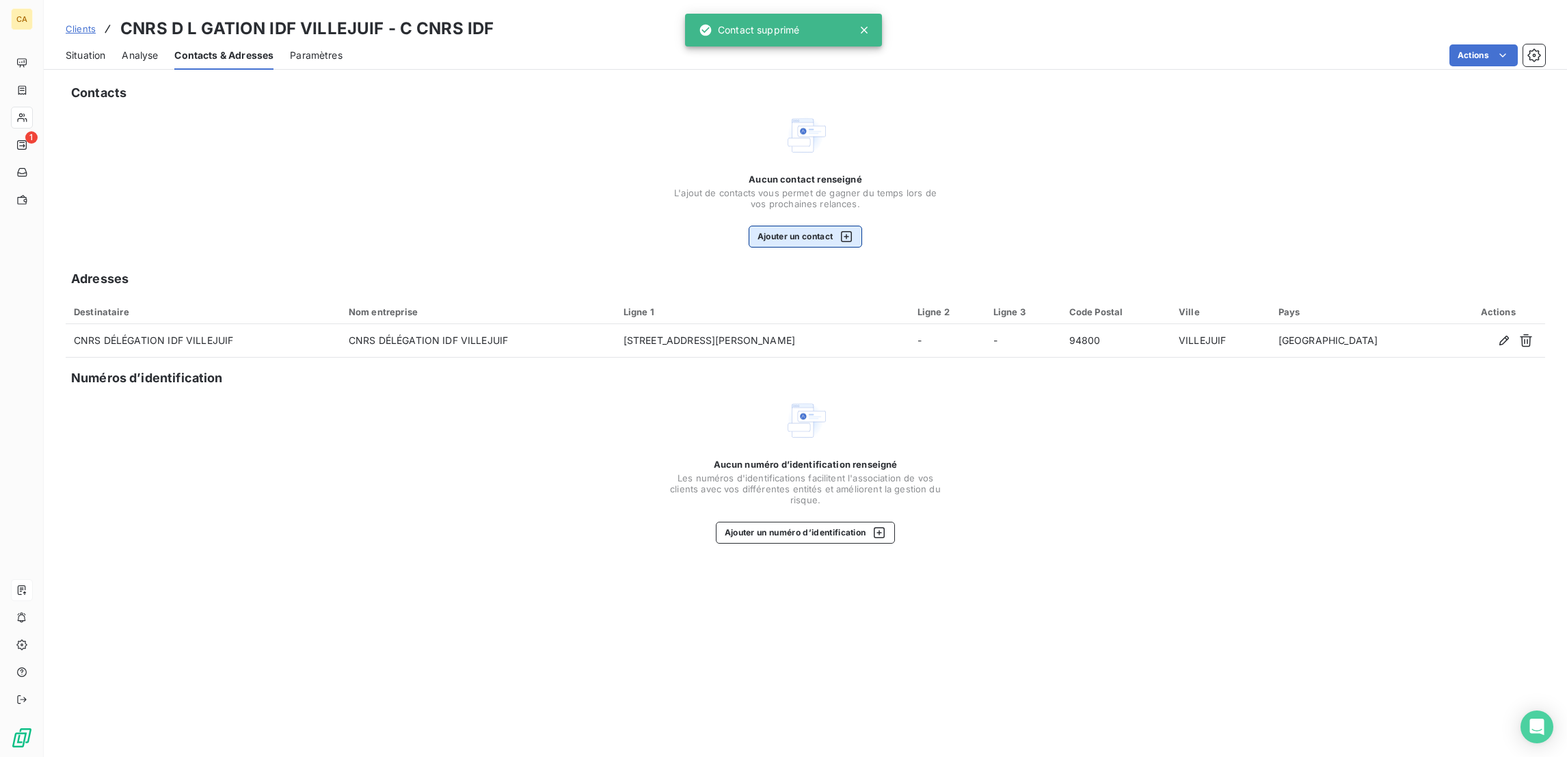
drag, startPoint x: 790, startPoint y: 167, endPoint x: 781, endPoint y: 189, distance: 23.6
click at [784, 180] on div "Aucun contact renseigné L'ajout de contacts vous permet de gagner du temps lors…" at bounding box center [806, 211] width 274 height 74
click at [781, 226] on button "Ajouter un contact" at bounding box center [806, 237] width 114 height 22
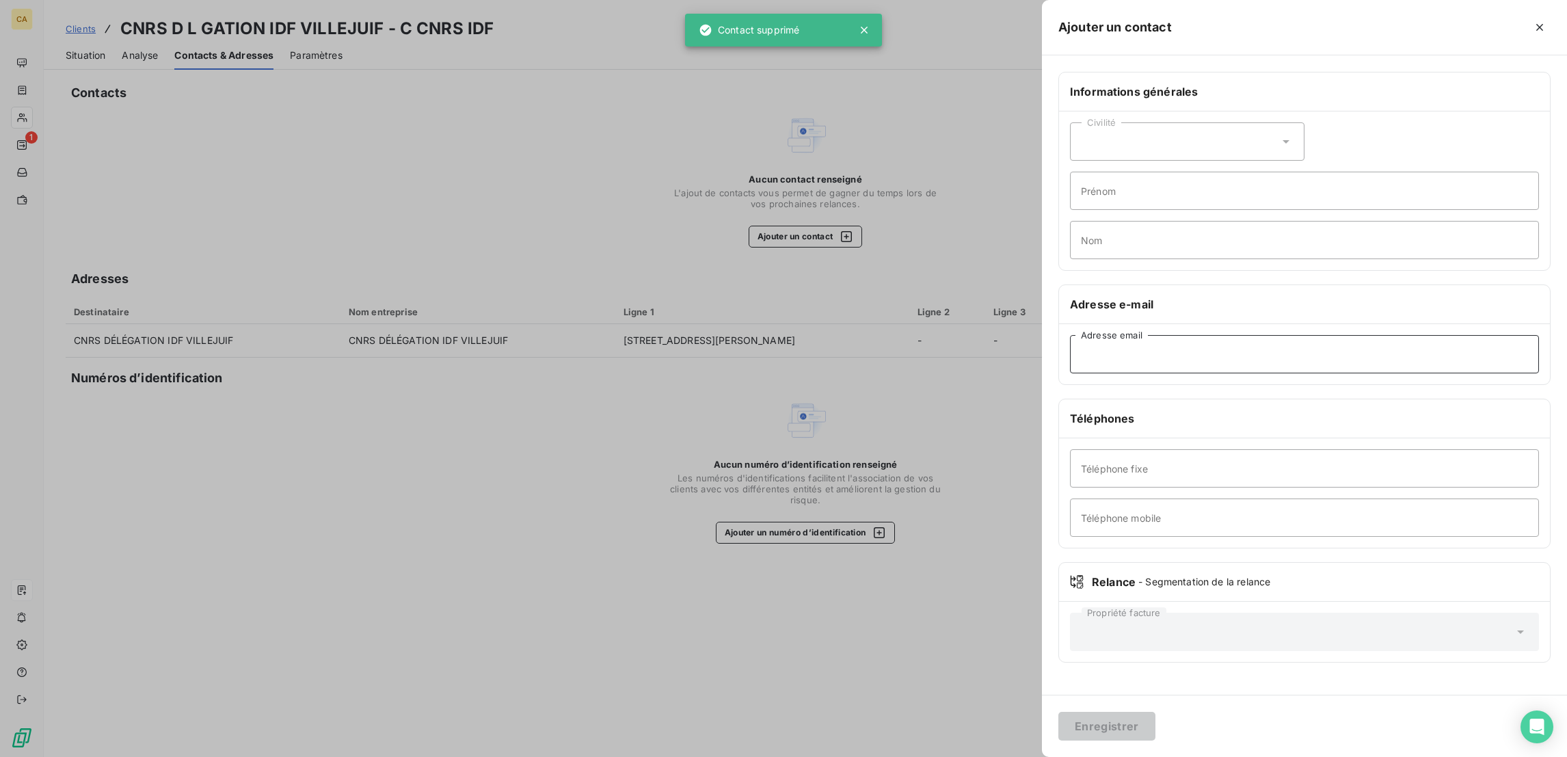
click at [1302, 335] on input "Adresse email" at bounding box center [1304, 354] width 469 height 38
paste input "[EMAIL_ADDRESS][DOMAIN_NAME]"
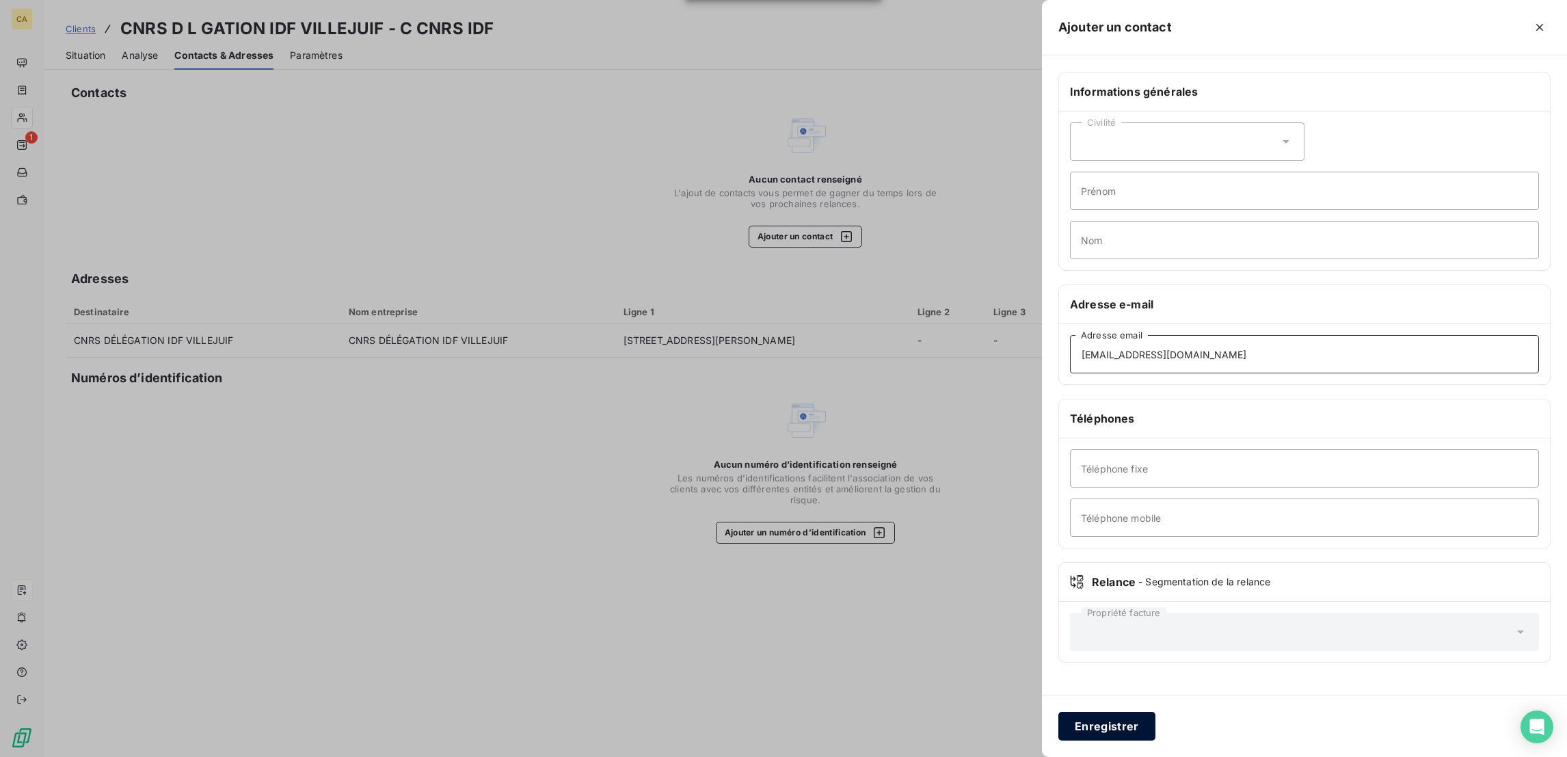
type input "[EMAIL_ADDRESS][DOMAIN_NAME]"
click at [1156, 721] on button "Enregistrer" at bounding box center [1107, 726] width 97 height 29
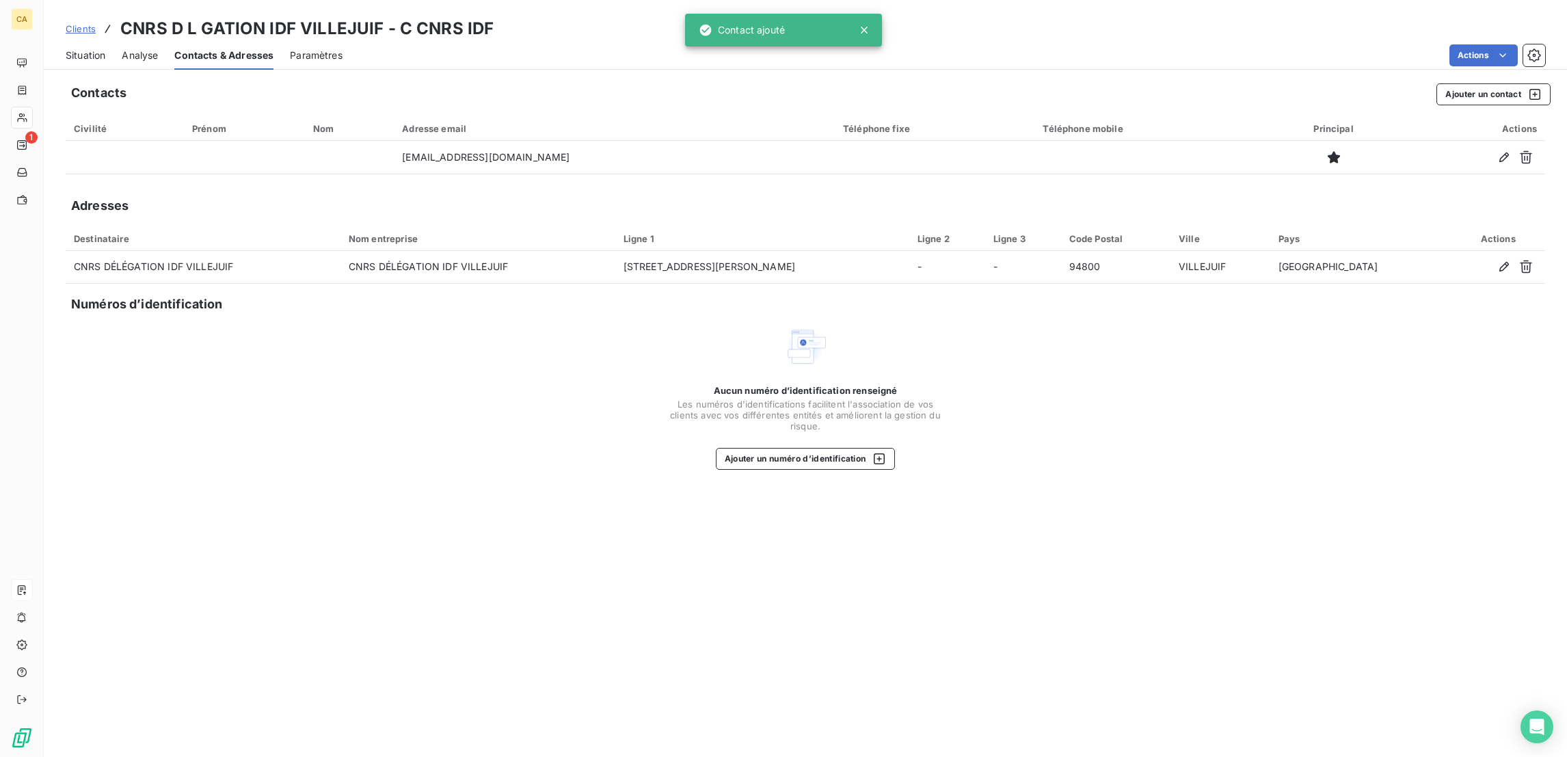
click at [70, 49] on span "Situation" at bounding box center [86, 56] width 40 height 14
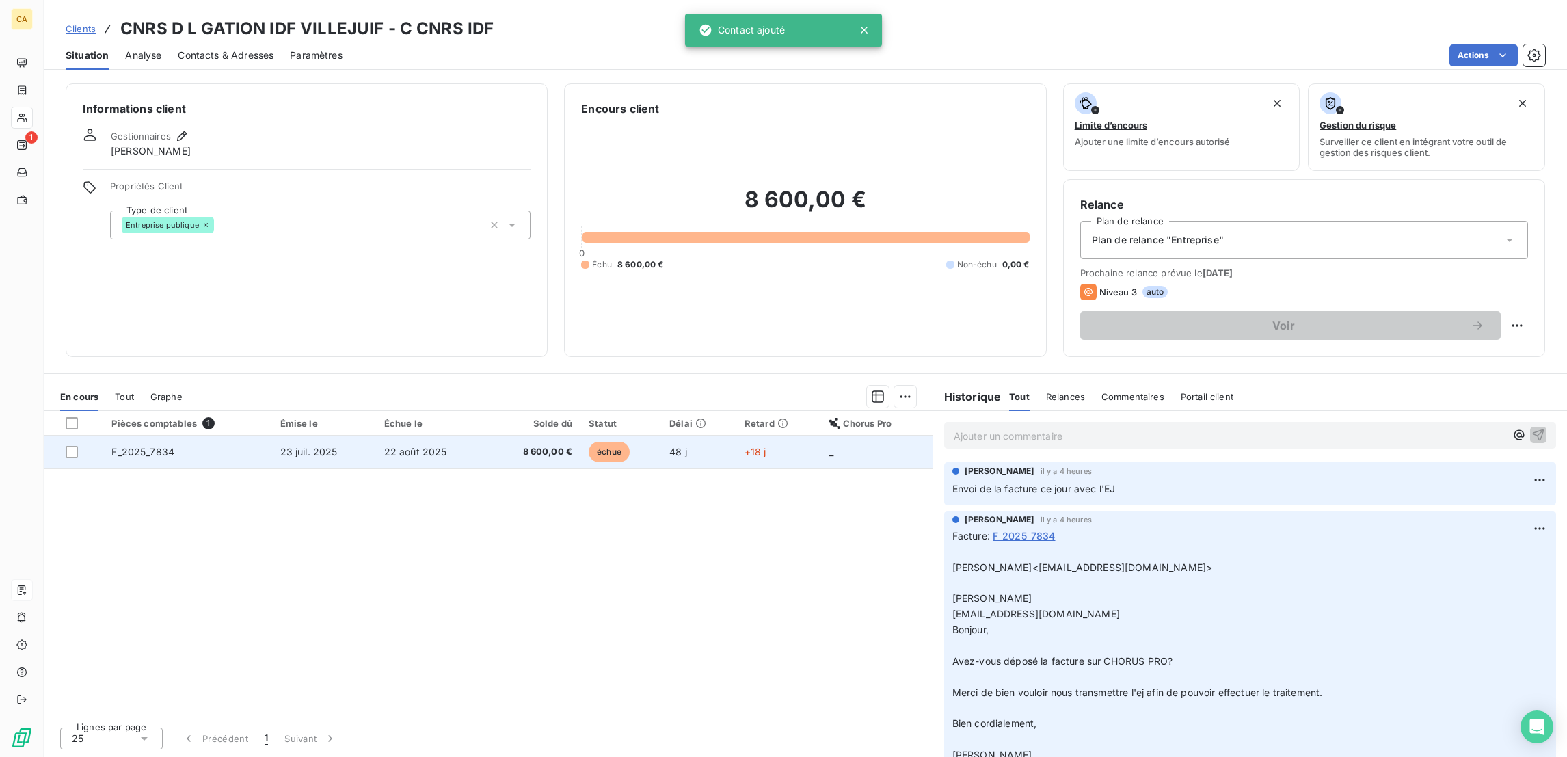
click at [459, 436] on td "22 août 2025" at bounding box center [431, 452] width 111 height 33
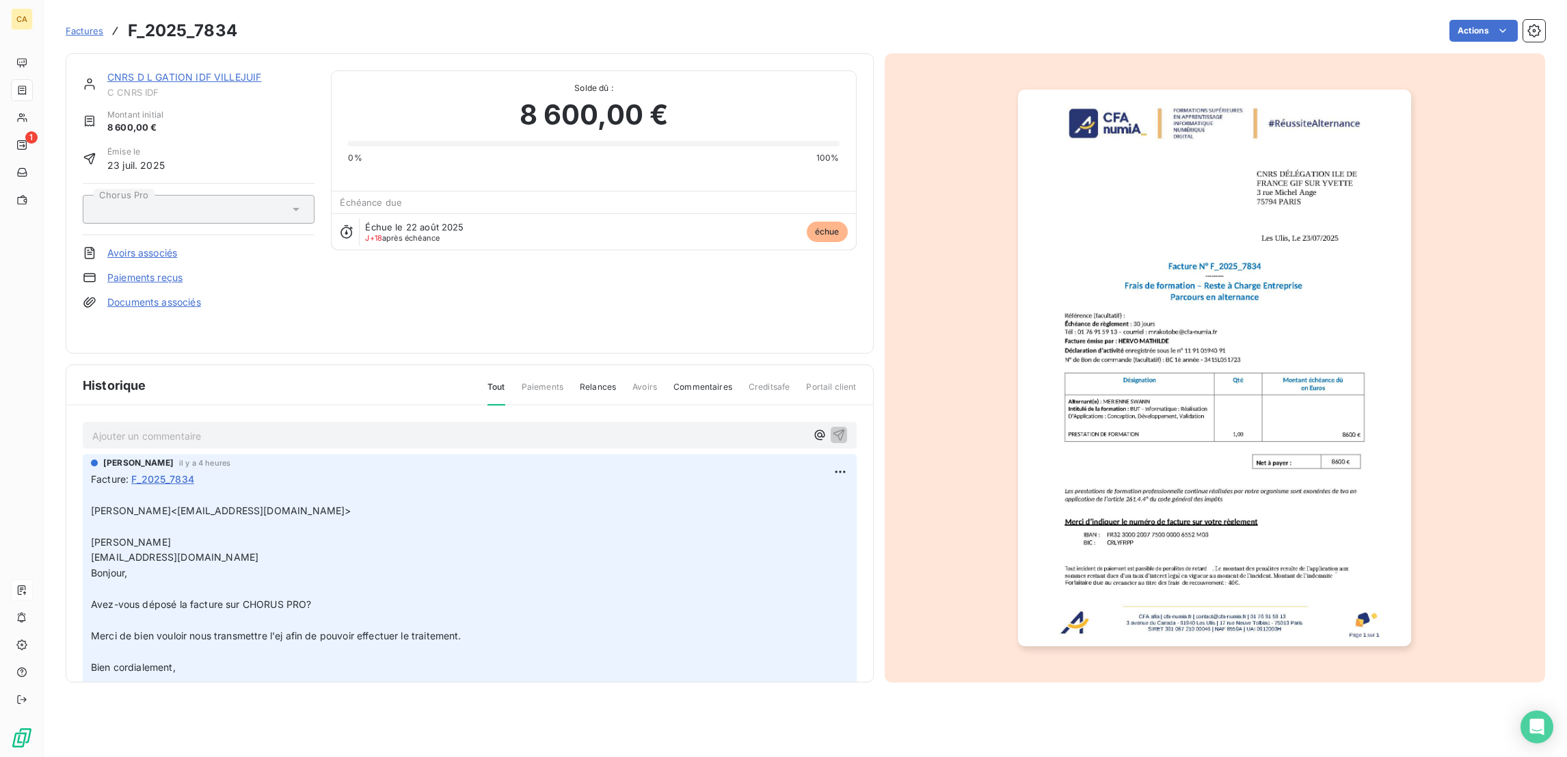
click at [211, 71] on link "CNRS D L GATION IDF VILLEJUIF" at bounding box center [184, 77] width 154 height 12
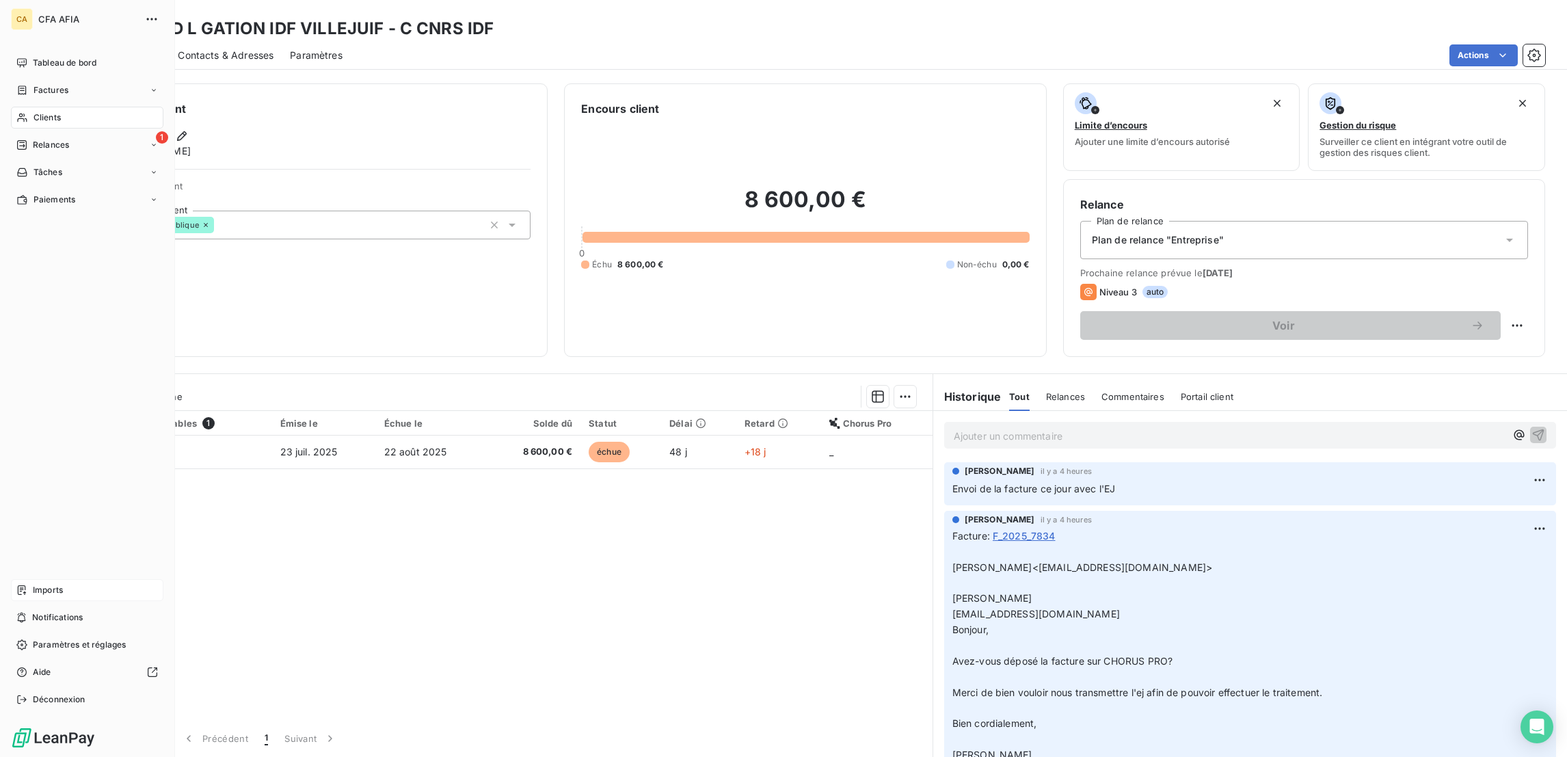
click at [29, 103] on nav "Tableau de bord Factures Clients 1 Relances Tâches Paiements" at bounding box center [87, 131] width 153 height 159
click at [59, 107] on div "Clients" at bounding box center [87, 118] width 153 height 22
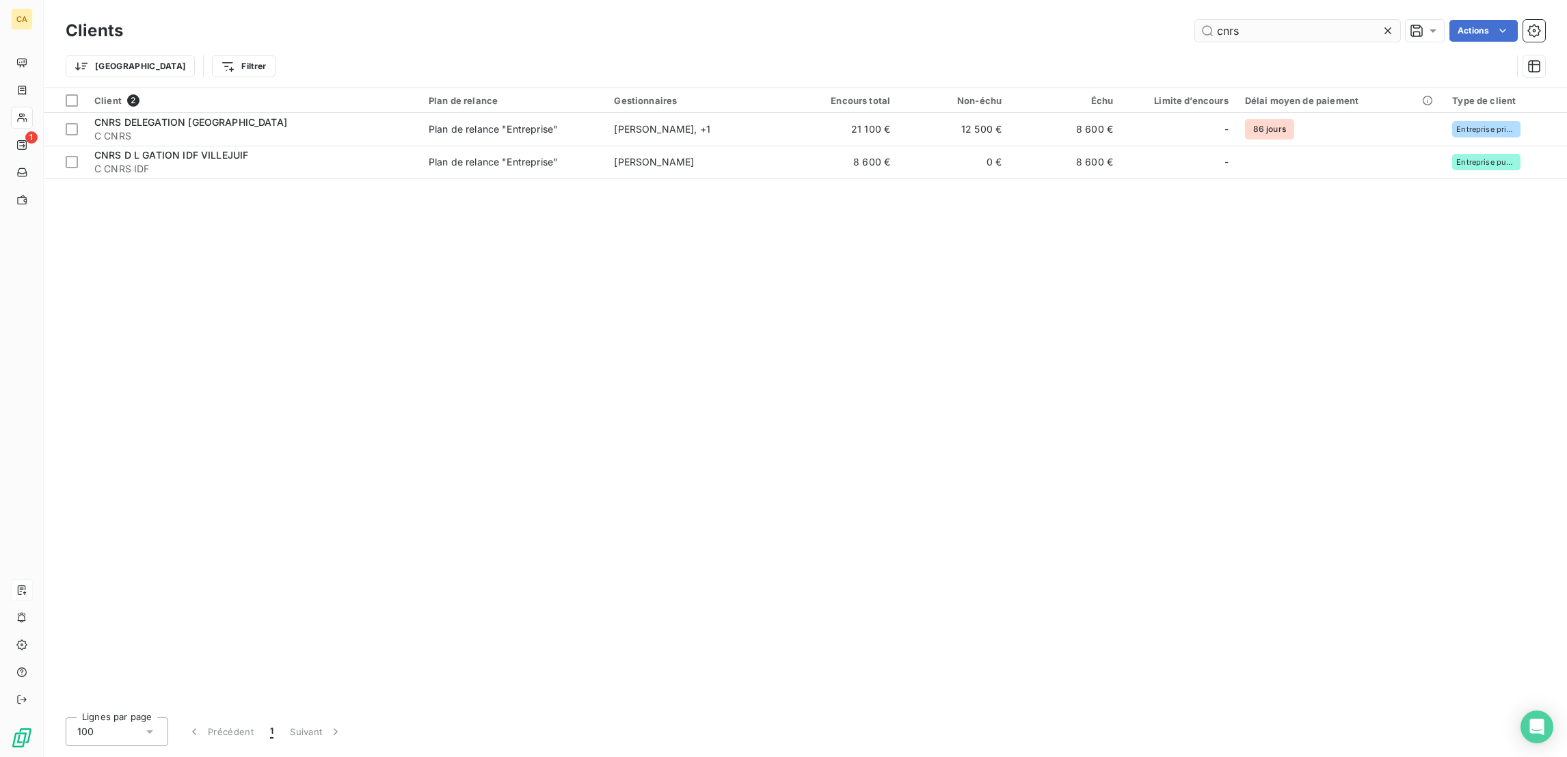
click at [1353, 32] on input "cnrs" at bounding box center [1297, 31] width 205 height 22
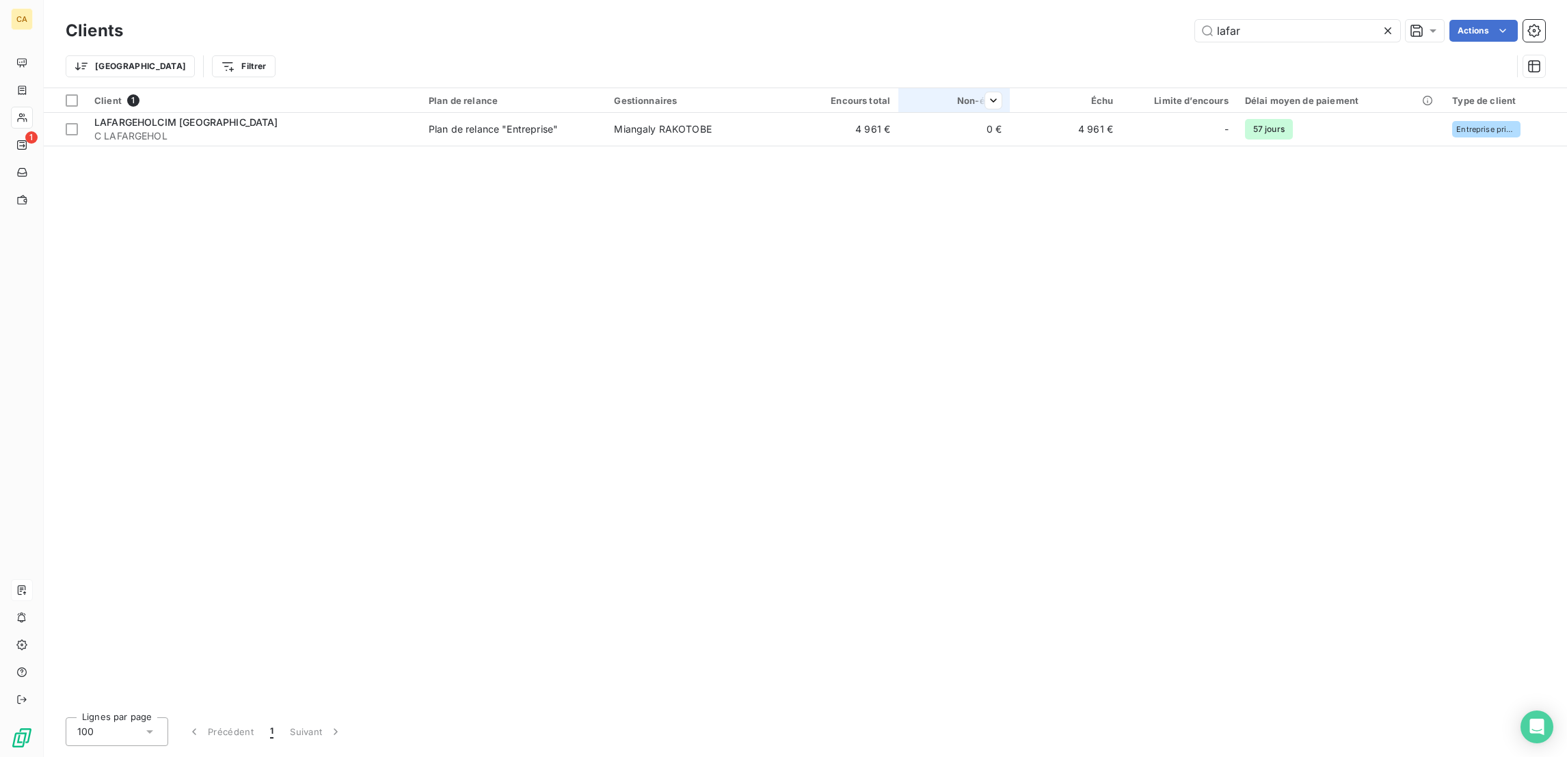
type input "lafar"
click at [907, 95] on div "Non-échu" at bounding box center [954, 100] width 95 height 11
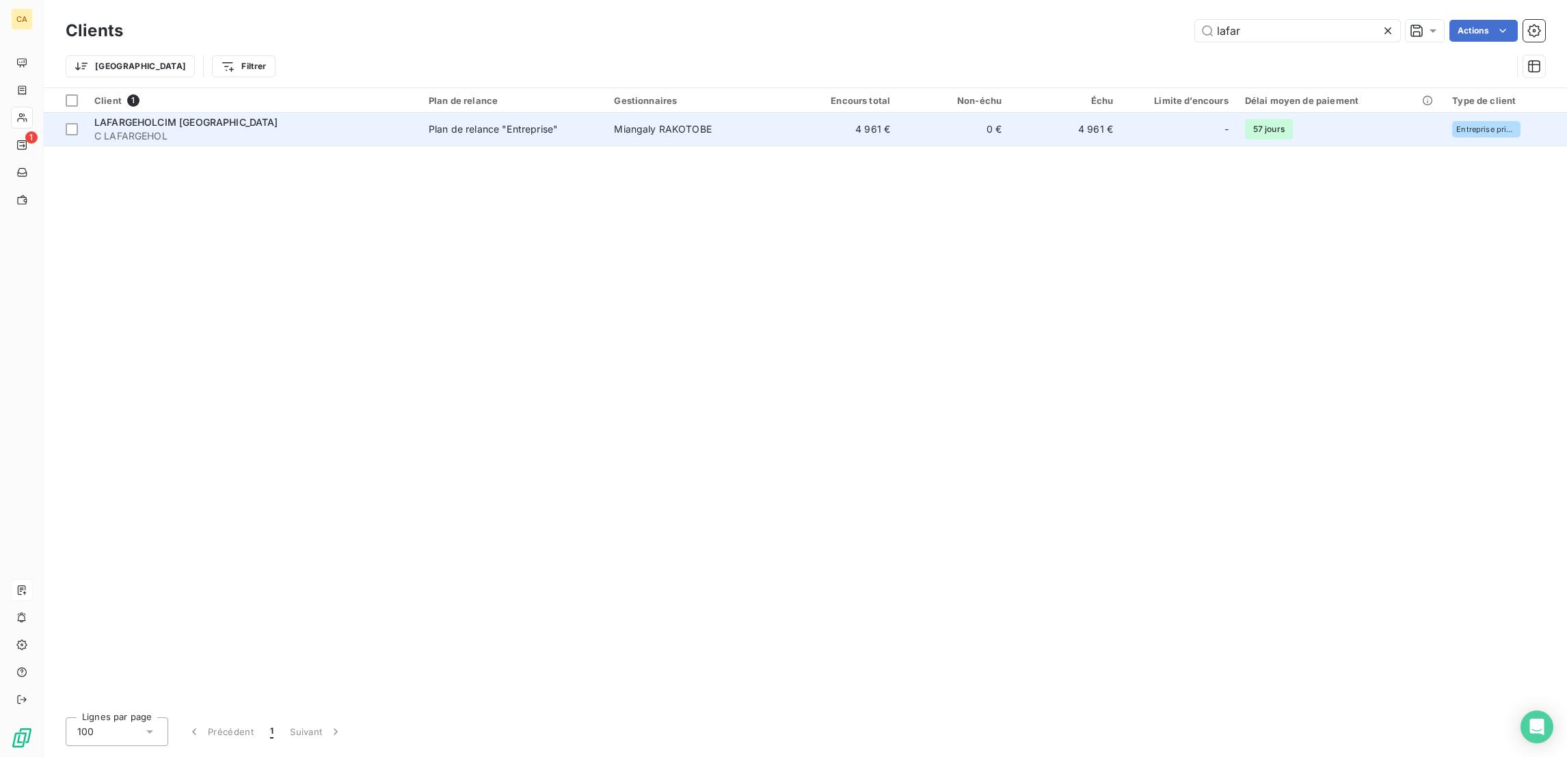
click at [899, 113] on td "0 €" at bounding box center [954, 129] width 111 height 33
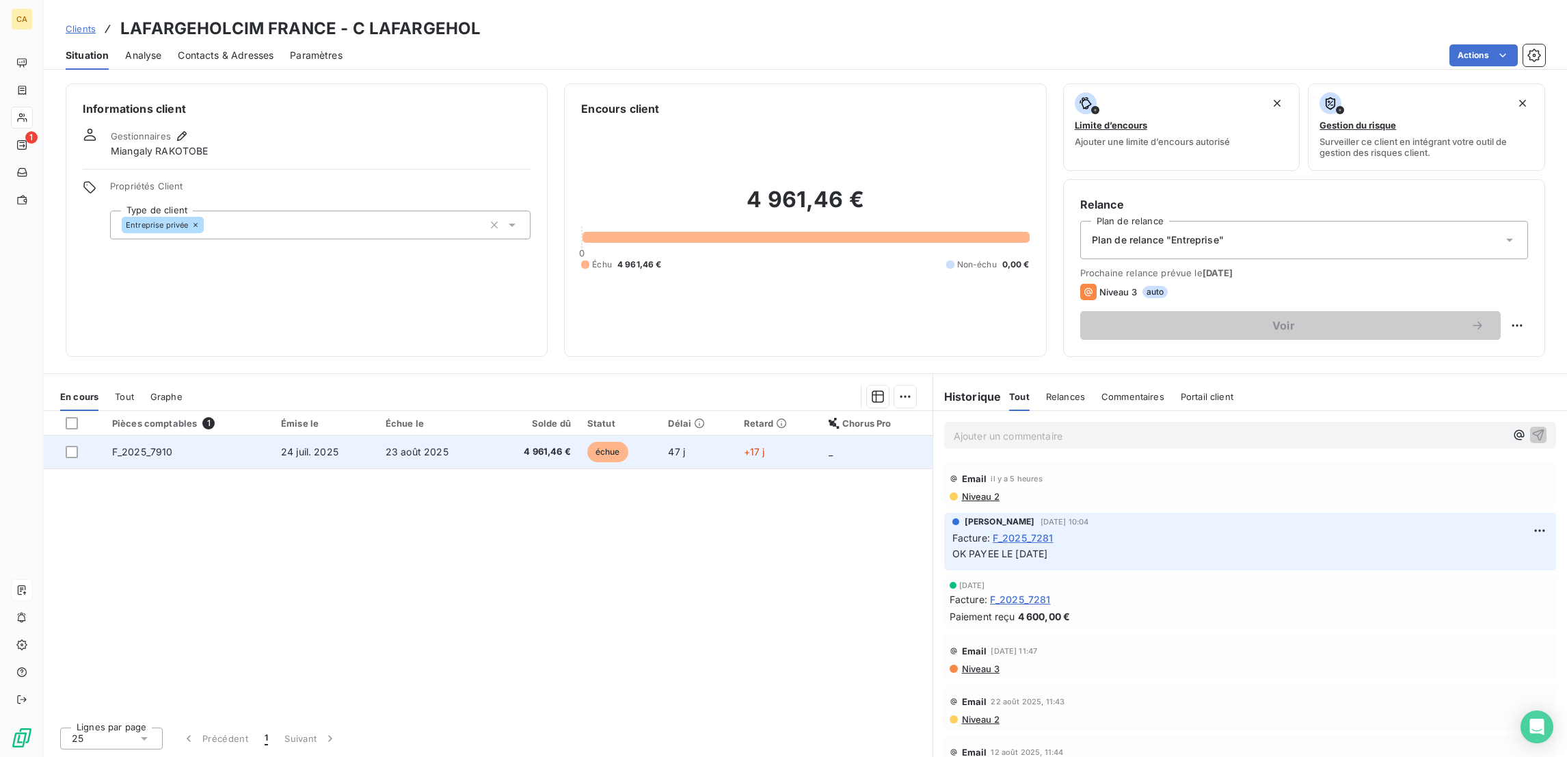
click at [615, 442] on span "échue" at bounding box center [607, 452] width 41 height 21
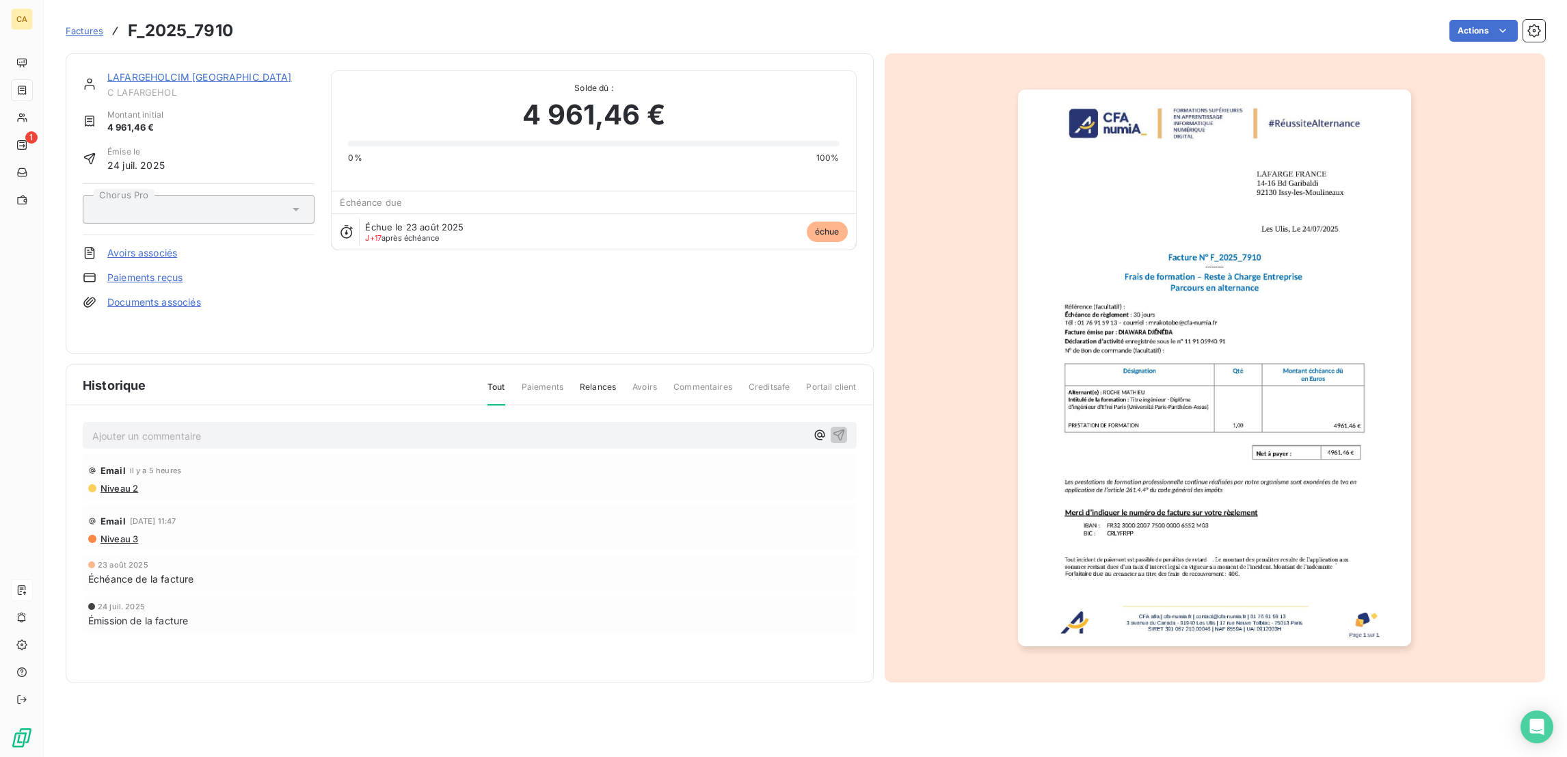
click at [293, 427] on p "Ajouter un commentaire ﻿" at bounding box center [449, 435] width 714 height 17
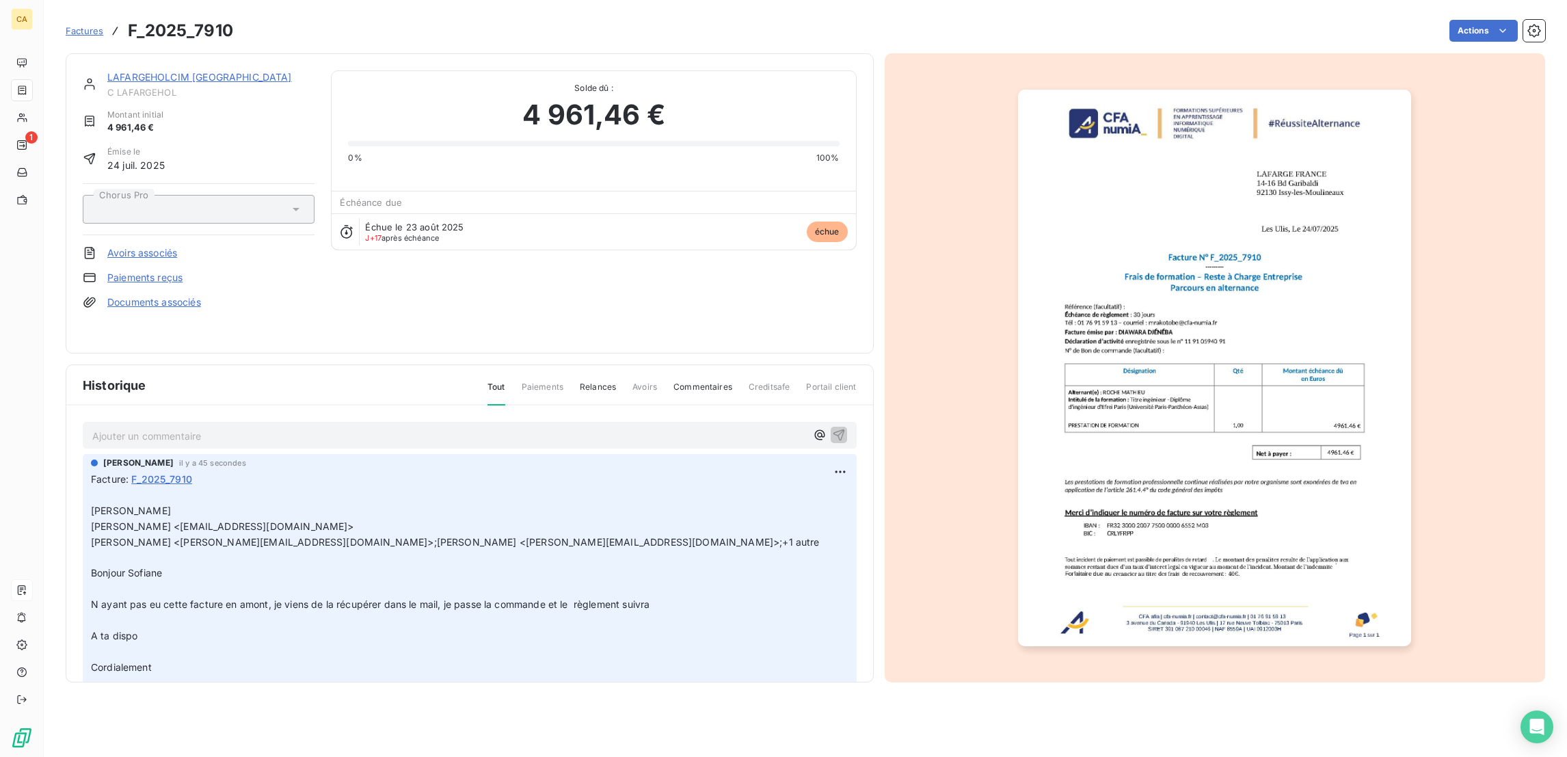
click at [120, 71] on link "LAFARGEHOLCIM [GEOGRAPHIC_DATA]" at bounding box center [199, 77] width 185 height 12
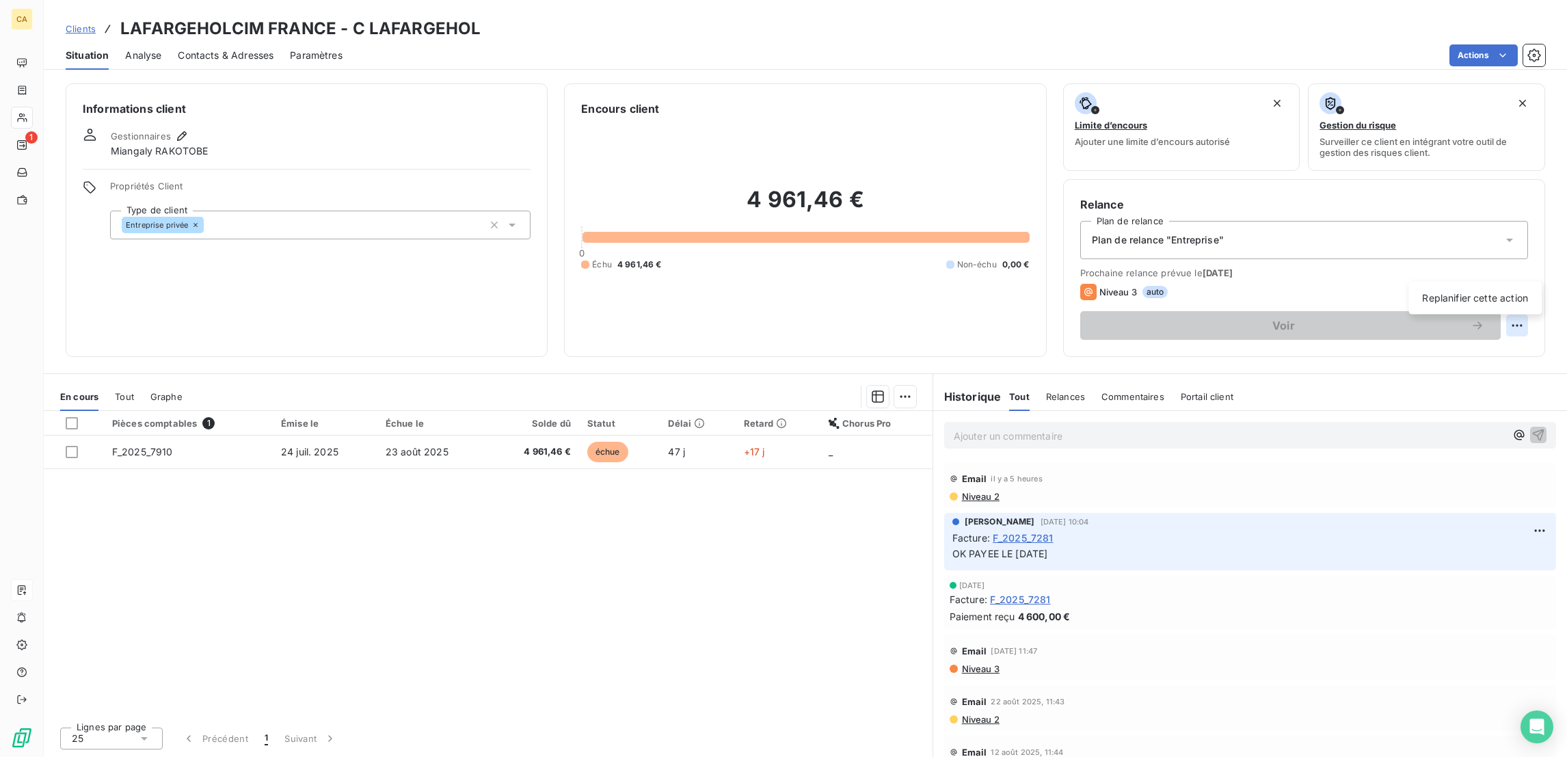
click at [1533, 267] on html "CA 1 Clients LAFARGEHOLCIM [GEOGRAPHIC_DATA] - C LAFARGEHOL Situation Analyse C…" at bounding box center [783, 378] width 1567 height 757
click at [1476, 304] on div "Replanifier cette action" at bounding box center [1475, 298] width 133 height 33
click at [1479, 297] on div "Replanifier cette action" at bounding box center [1475, 298] width 122 height 22
select select "8"
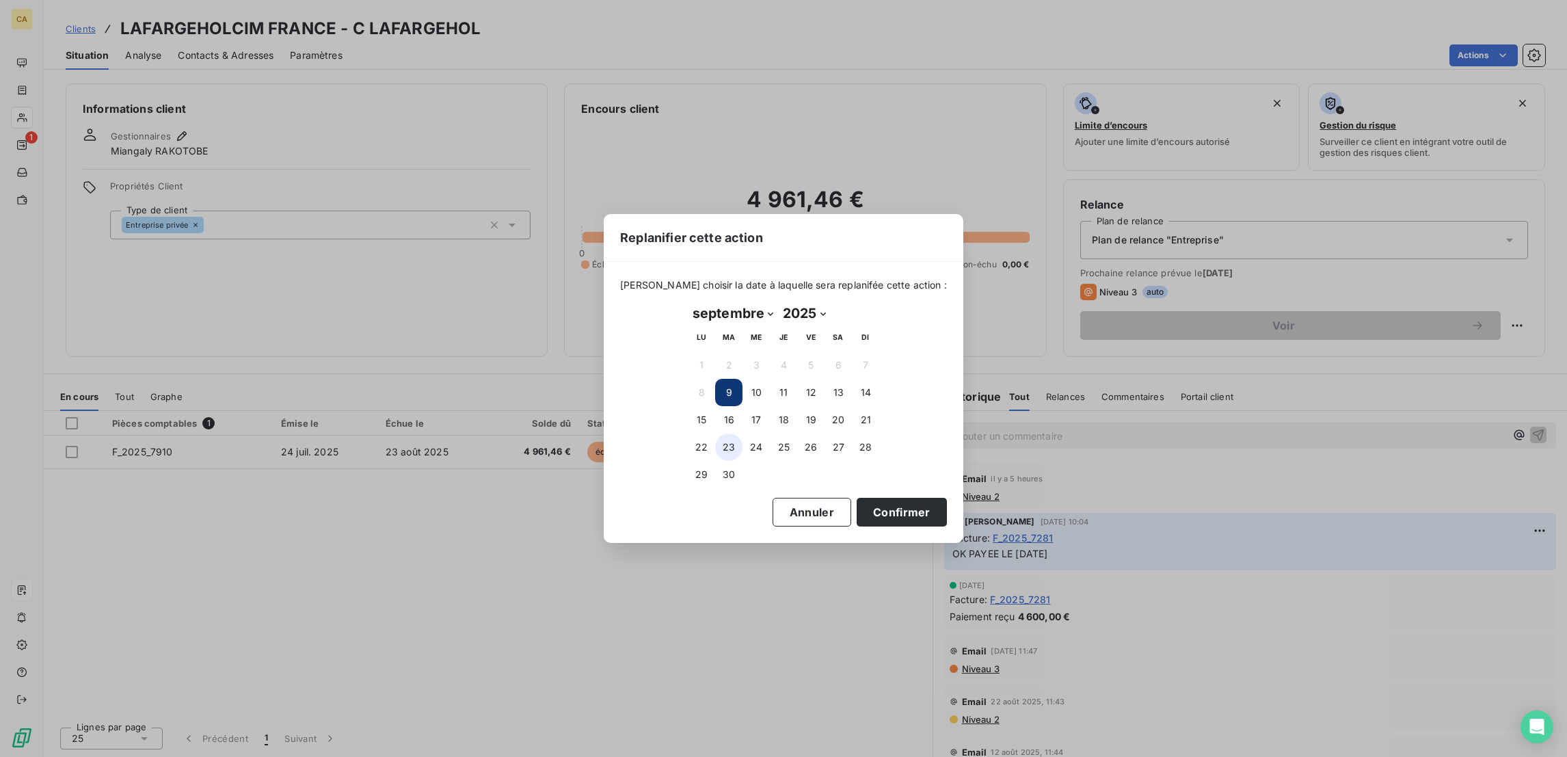
click at [732, 448] on button "23" at bounding box center [728, 447] width 27 height 27
click at [877, 507] on button "Confirmer" at bounding box center [902, 512] width 90 height 29
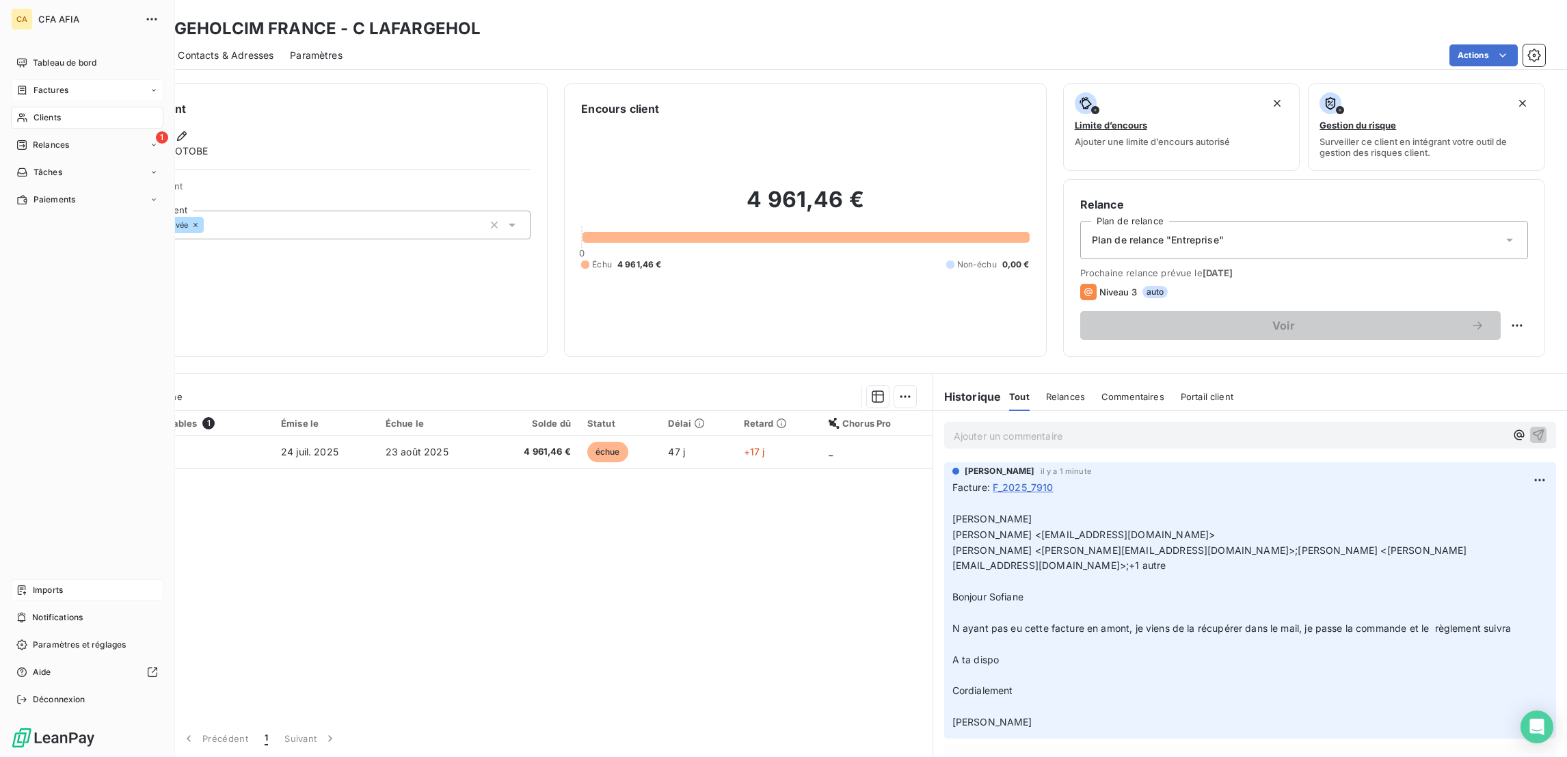
click at [53, 84] on span "Factures" at bounding box center [51, 90] width 35 height 12
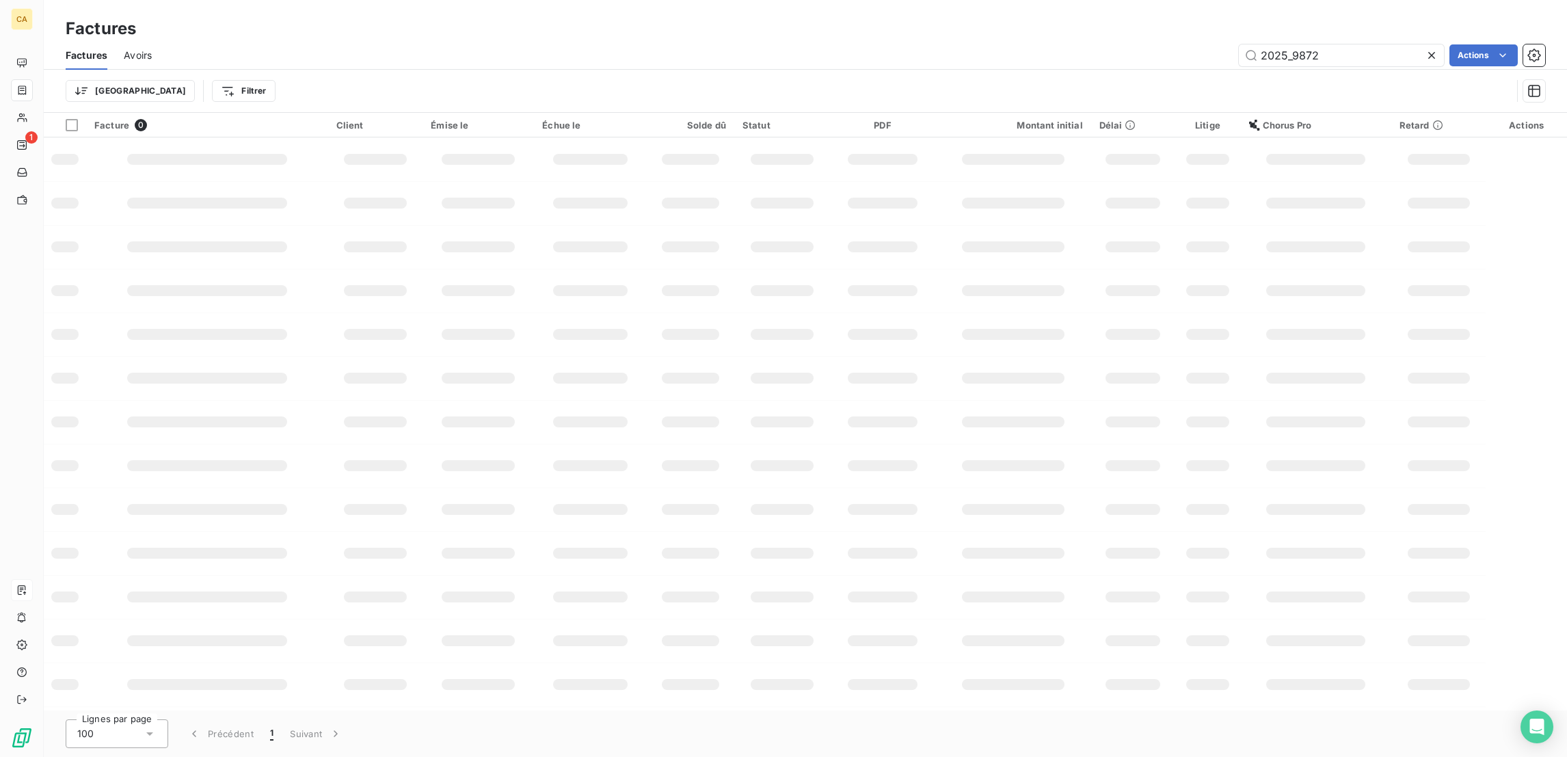
type input "2025_9872"
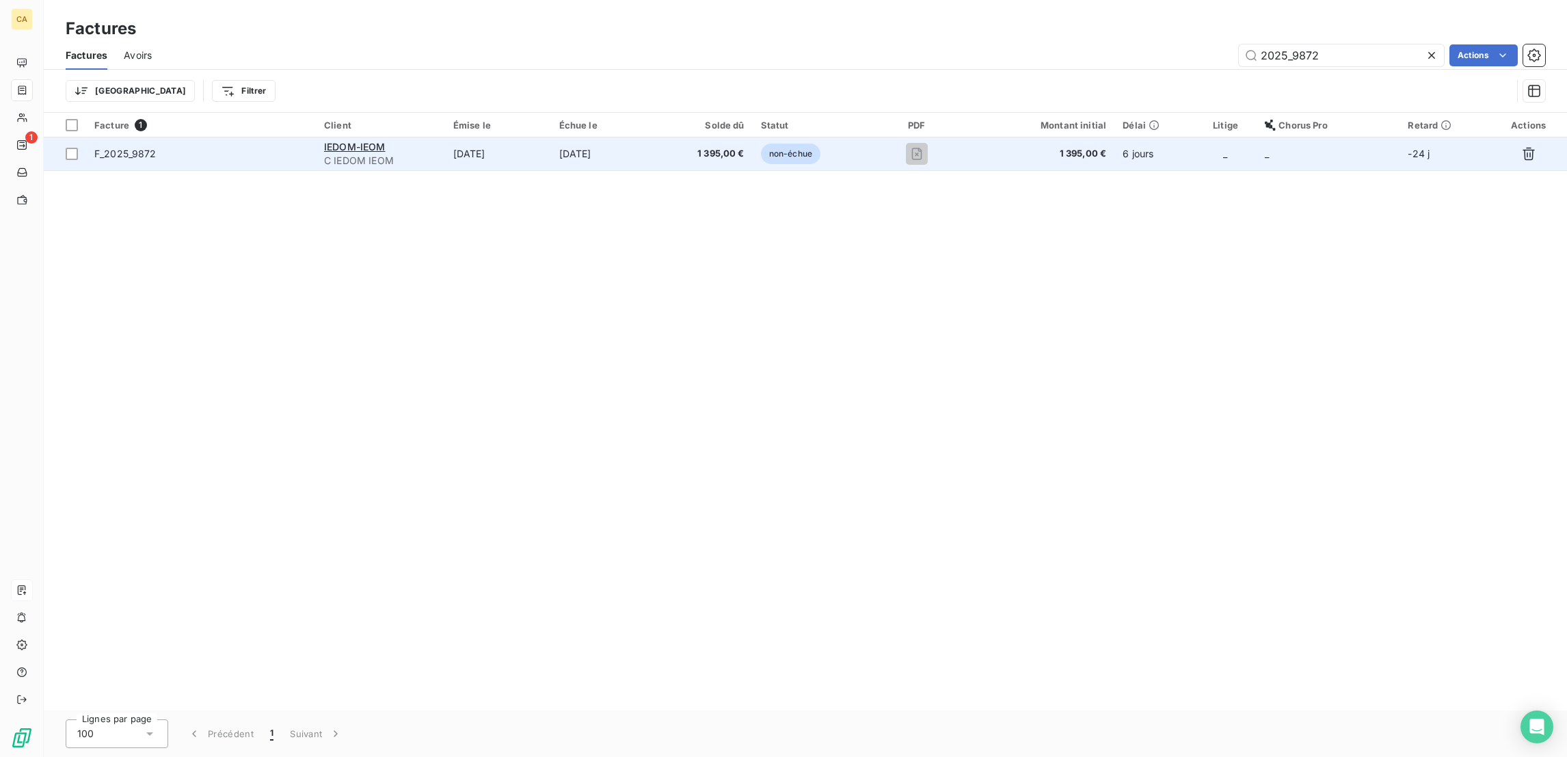
click at [585, 137] on td "[DATE]" at bounding box center [604, 153] width 107 height 33
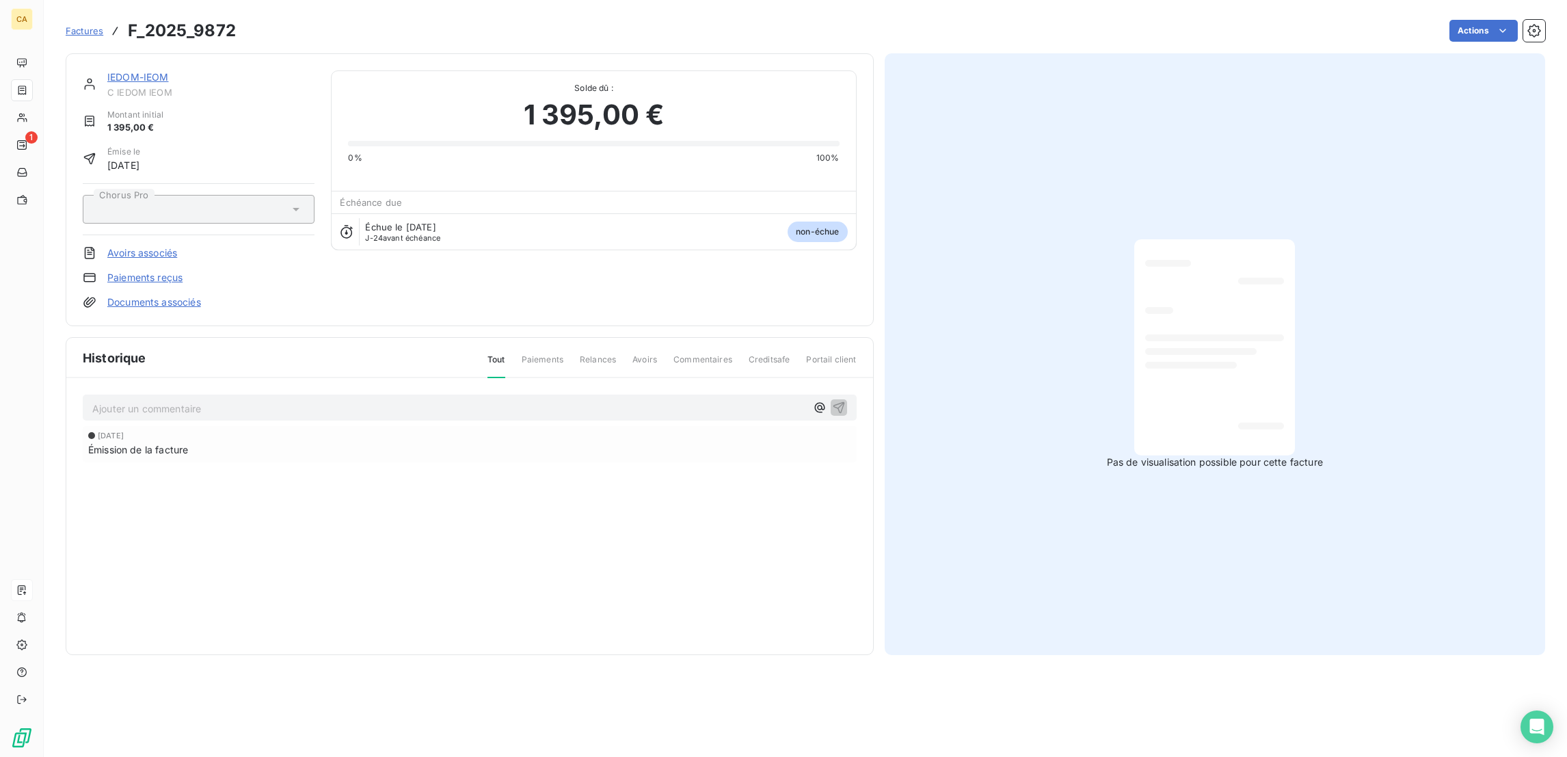
click at [217, 400] on p "Ajouter un commentaire ﻿" at bounding box center [449, 408] width 714 height 17
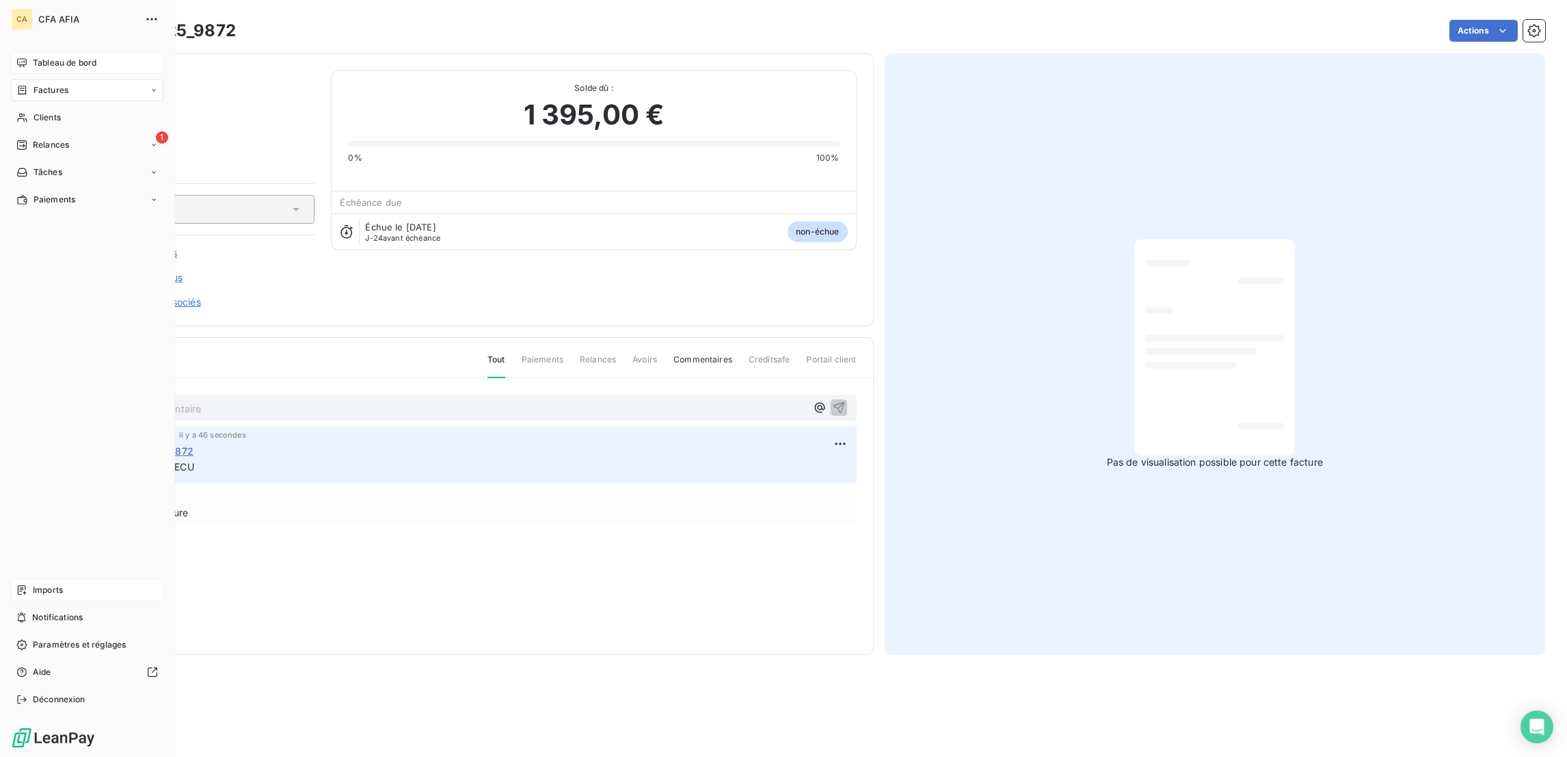
click at [70, 57] on span "Tableau de bord" at bounding box center [65, 63] width 64 height 12
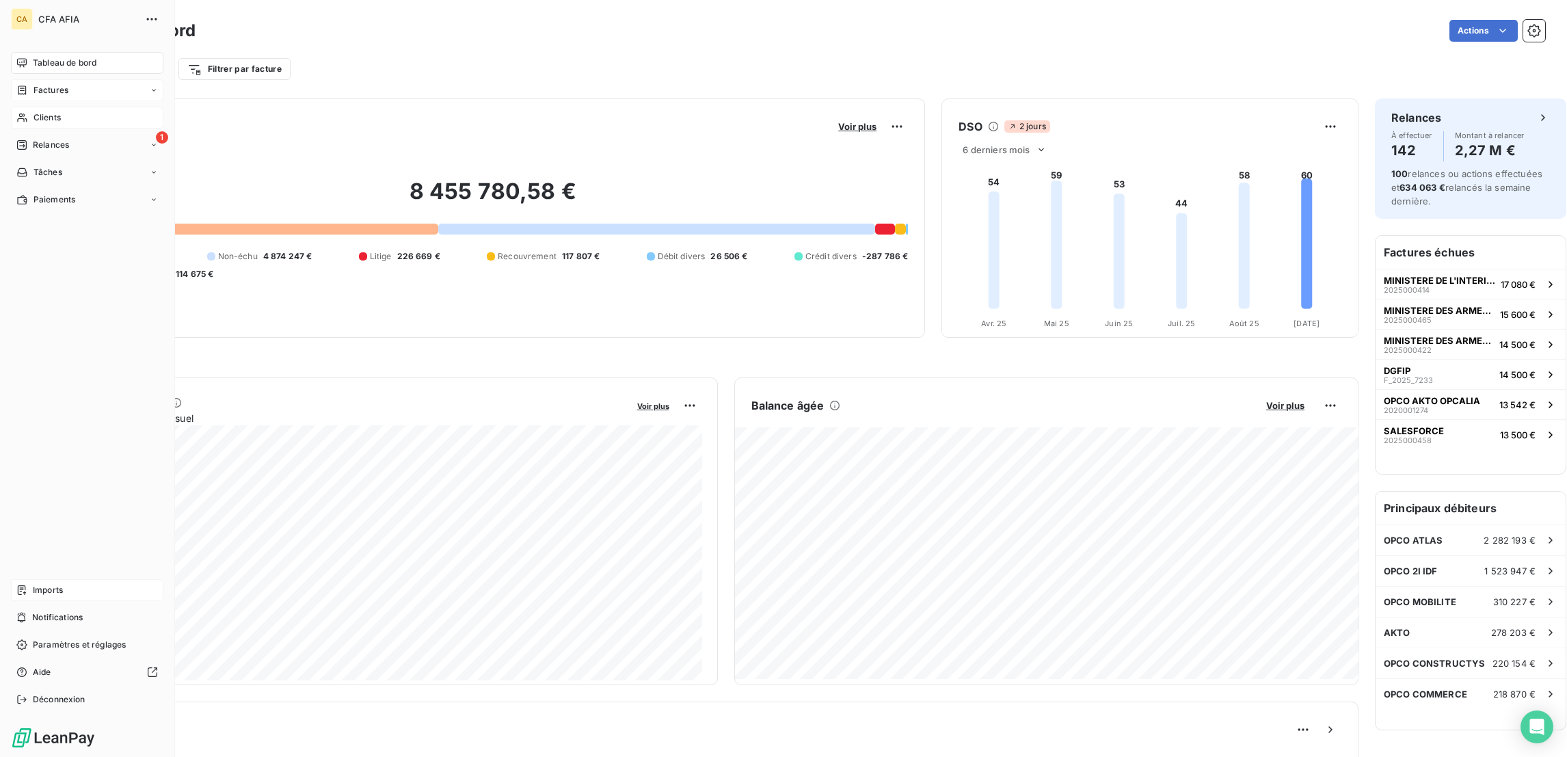
click at [34, 111] on span "Clients" at bounding box center [47, 117] width 27 height 12
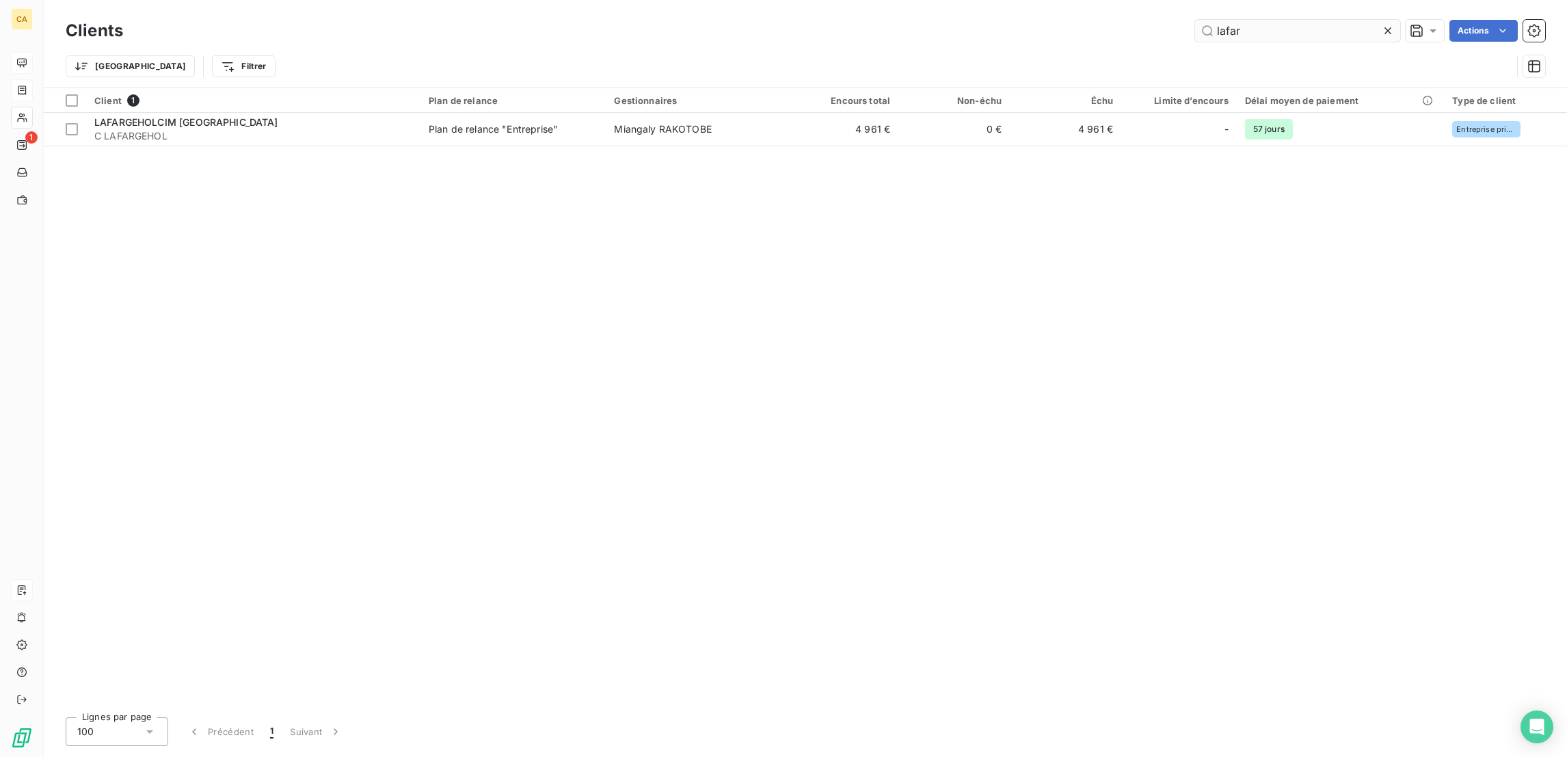
click at [1284, 26] on input "lafar" at bounding box center [1297, 31] width 205 height 22
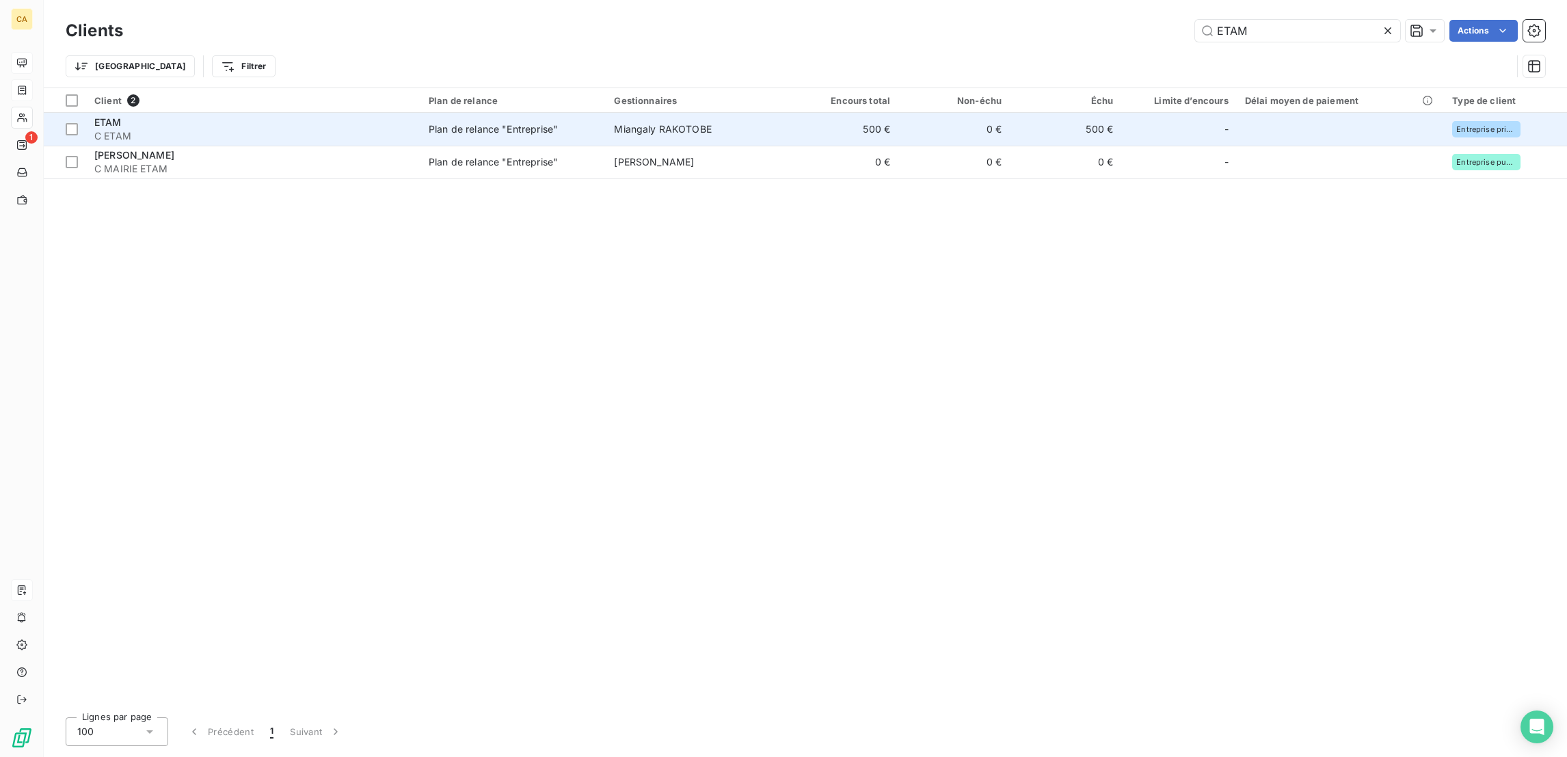
type input "ETAM"
click at [292, 129] on span "C ETAM" at bounding box center [253, 136] width 318 height 14
